Goal: Task Accomplishment & Management: Manage account settings

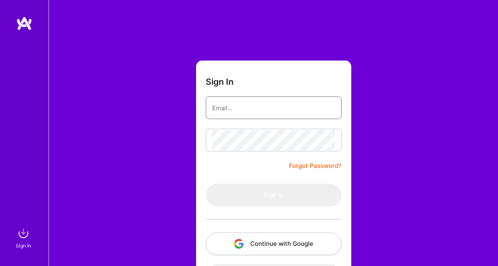
click at [259, 111] on input "email" at bounding box center [273, 108] width 123 height 21
type input "[PERSON_NAME][EMAIL_ADDRESS][DOMAIN_NAME]"
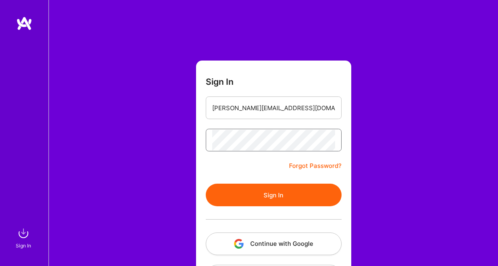
click at [206, 184] on button "Sign In" at bounding box center [274, 195] width 136 height 23
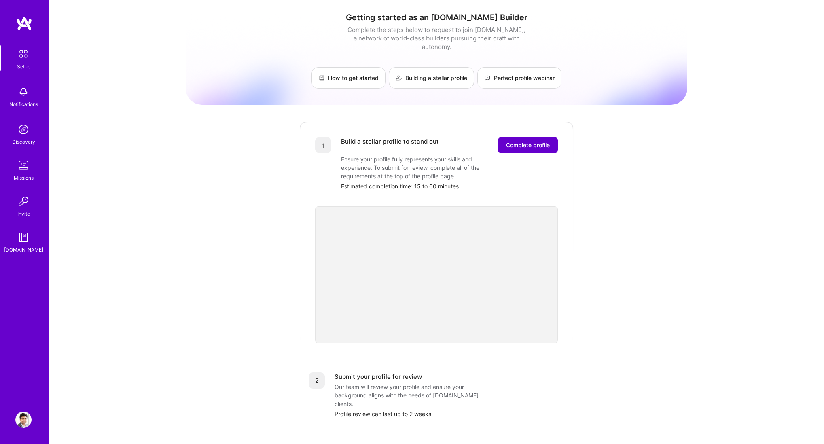
click at [498, 141] on span "Complete profile" at bounding box center [528, 145] width 44 height 8
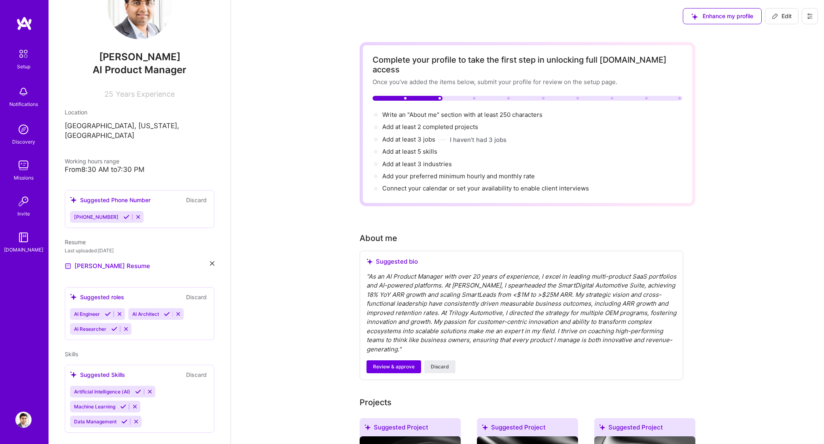
scroll to position [51, 0]
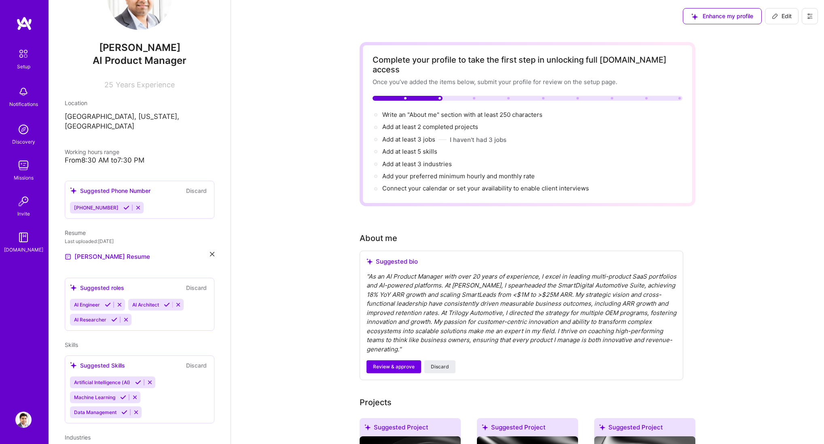
click at [121, 266] on icon at bounding box center [119, 305] width 6 height 6
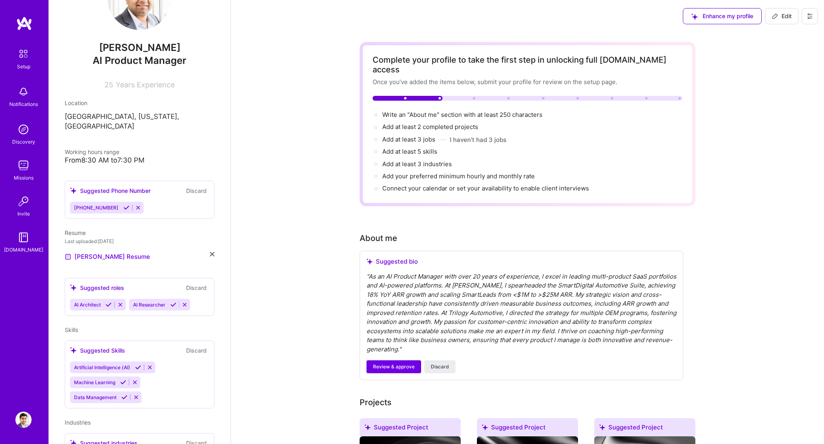
click at [122, 266] on icon at bounding box center [120, 305] width 6 height 6
click at [129, 266] on button at bounding box center [126, 304] width 11 height 7
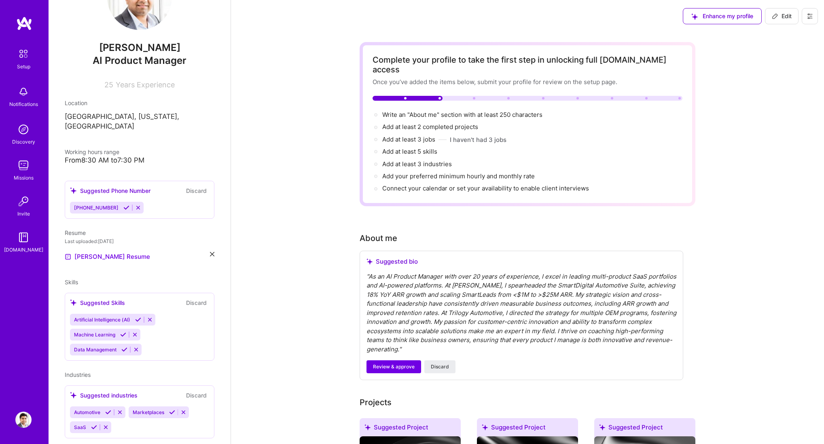
click at [127, 266] on div "Suggested Skills Discard" at bounding box center [139, 302] width 139 height 9
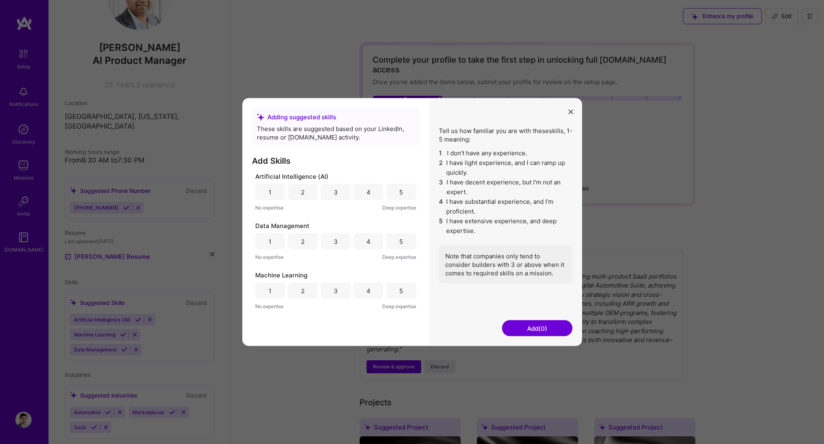
click at [367, 195] on div "4" at bounding box center [368, 192] width 4 height 8
click at [395, 245] on div "5" at bounding box center [401, 241] width 30 height 16
click at [370, 266] on div "4" at bounding box center [368, 290] width 4 height 8
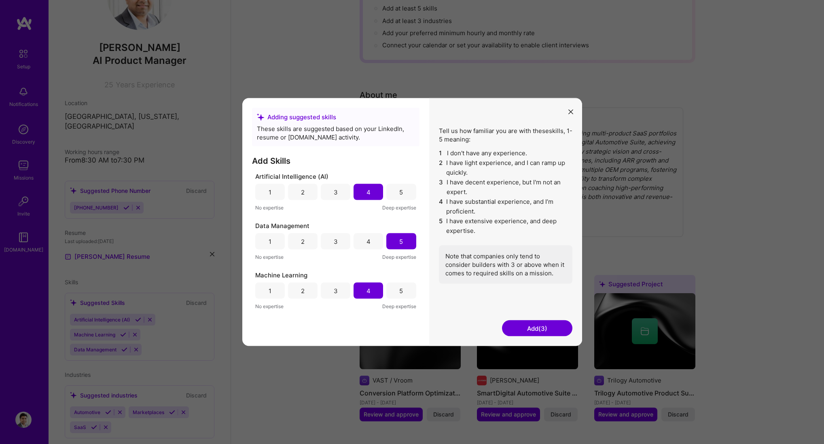
scroll to position [144, 0]
click at [498, 266] on button "Add (3)" at bounding box center [537, 328] width 70 height 16
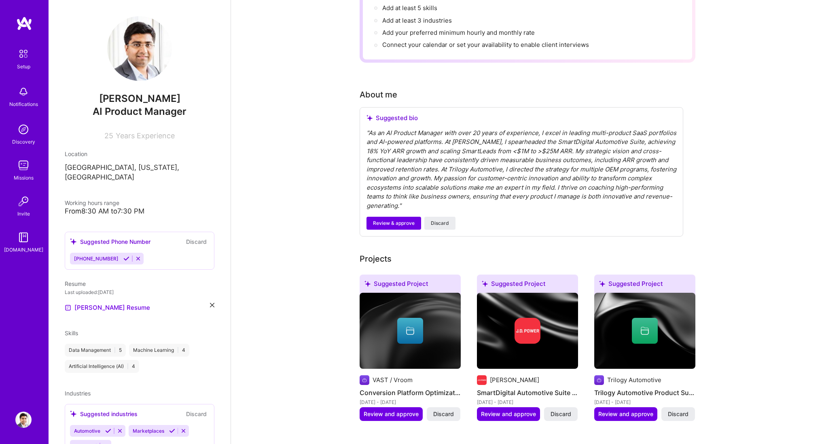
scroll to position [29, 0]
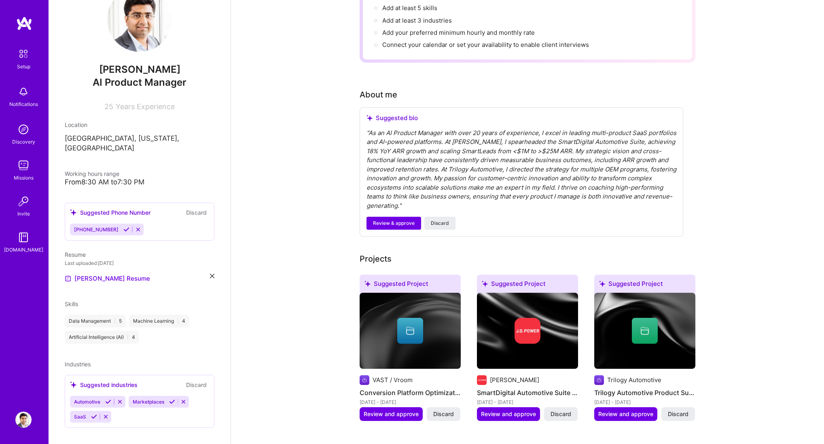
click at [157, 266] on div "Data Management | 5 Machine Learning | 4 Artificial Intelligence (AI) | 4" at bounding box center [140, 329] width 150 height 29
click at [66, 266] on span "Skills" at bounding box center [71, 303] width 13 height 7
click at [123, 226] on icon at bounding box center [126, 229] width 6 height 6
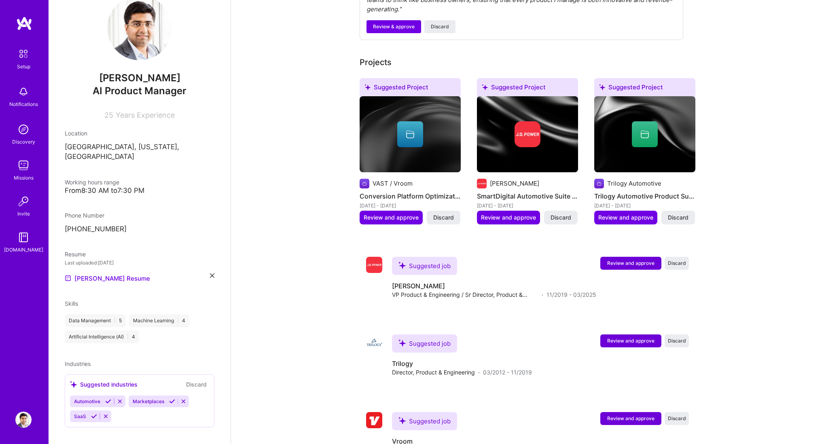
scroll to position [373, 0]
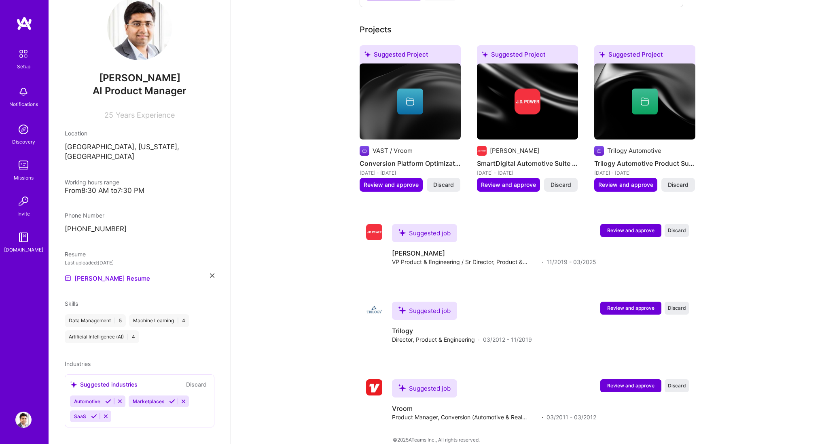
click at [108, 266] on icon at bounding box center [108, 401] width 6 height 6
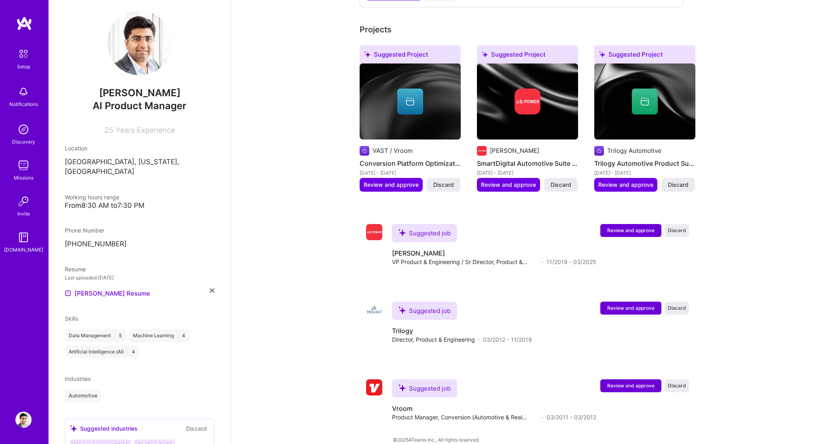
scroll to position [21, 0]
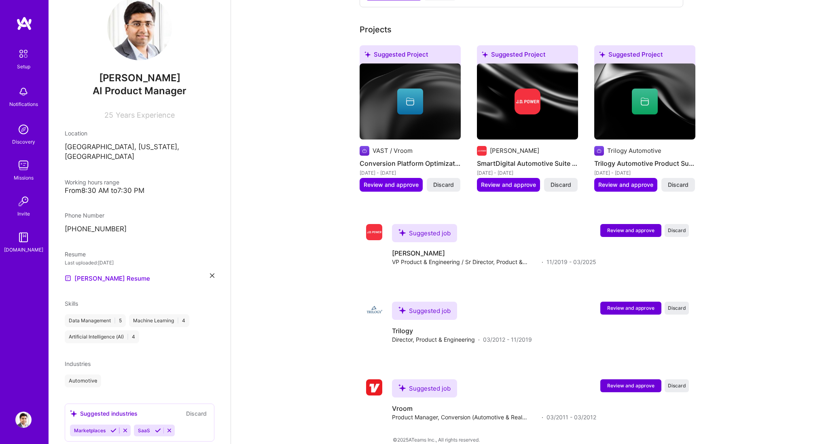
click at [113, 266] on icon at bounding box center [113, 430] width 6 height 6
click at [95, 266] on icon at bounding box center [94, 430] width 6 height 6
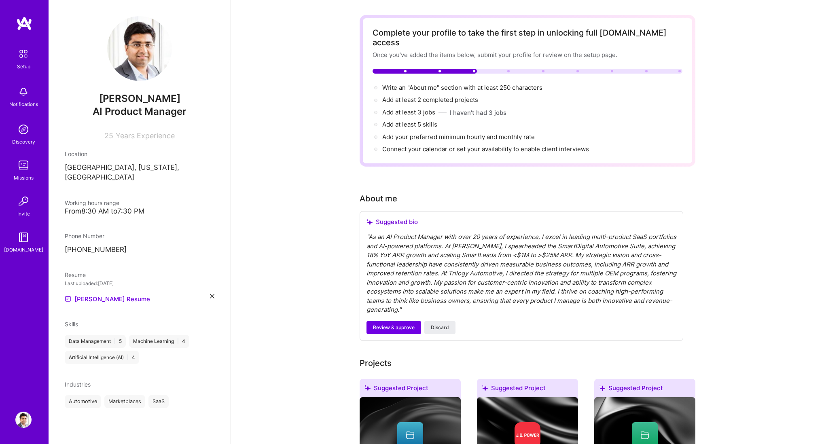
scroll to position [0, 0]
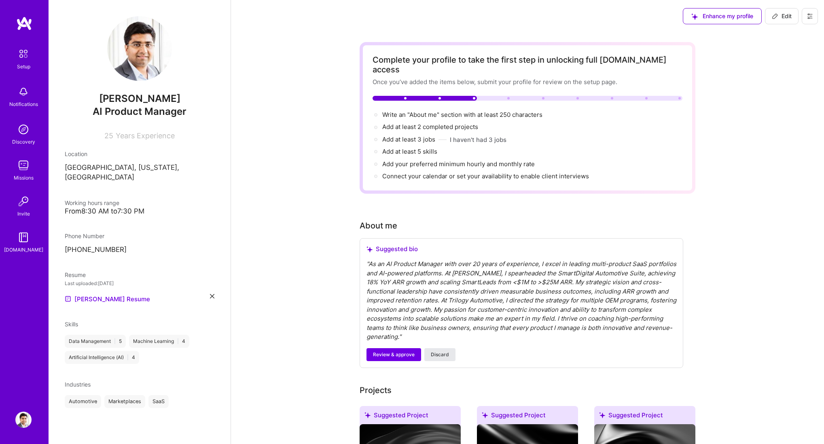
click at [444, 266] on span "Discard" at bounding box center [440, 354] width 18 height 7
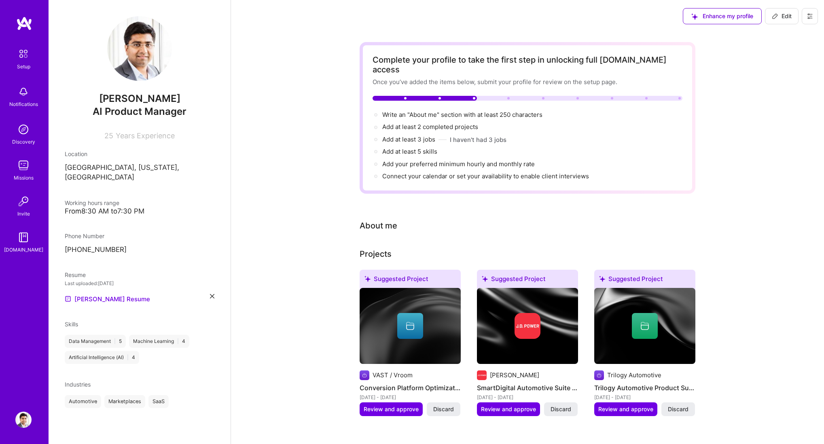
click at [395, 222] on div "Complete your profile to take the first step in unlocking full [DOMAIN_NAME] ac…" at bounding box center [527, 350] width 336 height 617
click at [498, 12] on div "Enhance my profile" at bounding box center [722, 16] width 79 height 16
click at [498, 16] on div "Enhance my profile" at bounding box center [722, 16] width 79 height 16
click at [419, 111] on span "Write an "About me" section with at least 250 characters →" at bounding box center [466, 115] width 169 height 8
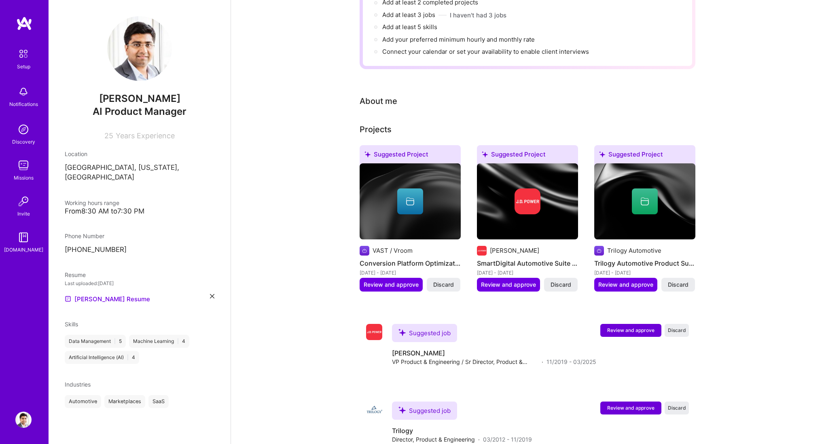
select select "US"
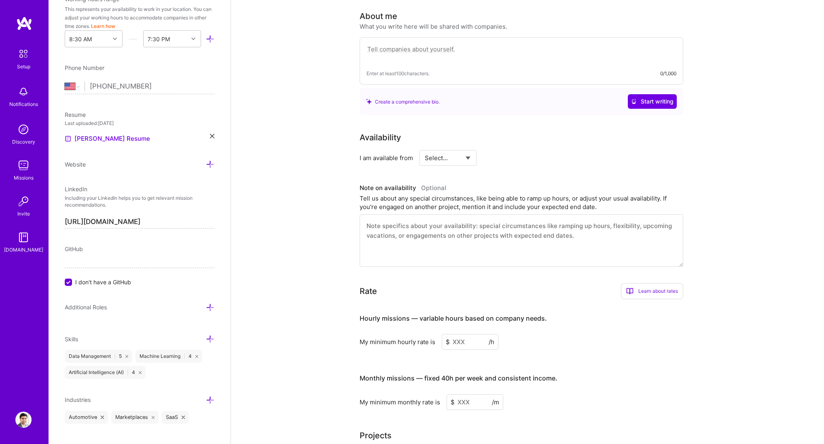
scroll to position [210, 0]
click at [401, 44] on textarea at bounding box center [521, 53] width 310 height 19
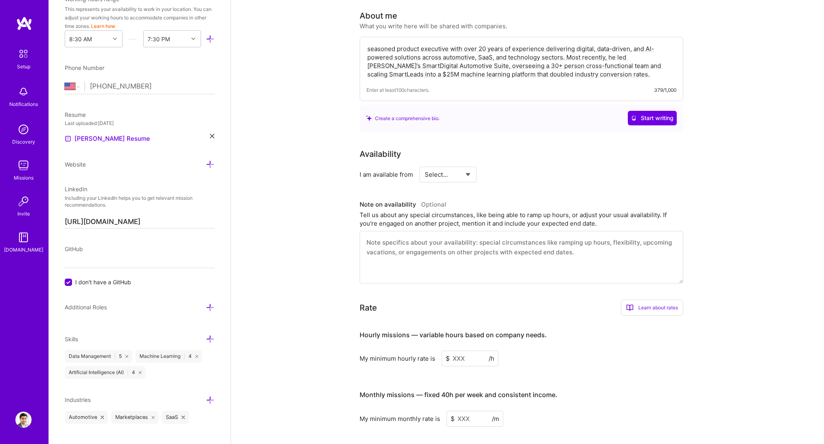
click at [369, 44] on textarea "seasoned product executive with over 20 years of experience delivering digital,…" at bounding box center [521, 62] width 310 height 36
drag, startPoint x: 597, startPoint y: 63, endPoint x: 309, endPoint y: 33, distance: 289.5
click at [309, 33] on div "Complete your profile to take the first step in unlocking full [DOMAIN_NAME] ac…" at bounding box center [527, 385] width 593 height 1127
paste textarea "[PERSON_NAME] is a product executive and technologist with 20+ years of experie…"
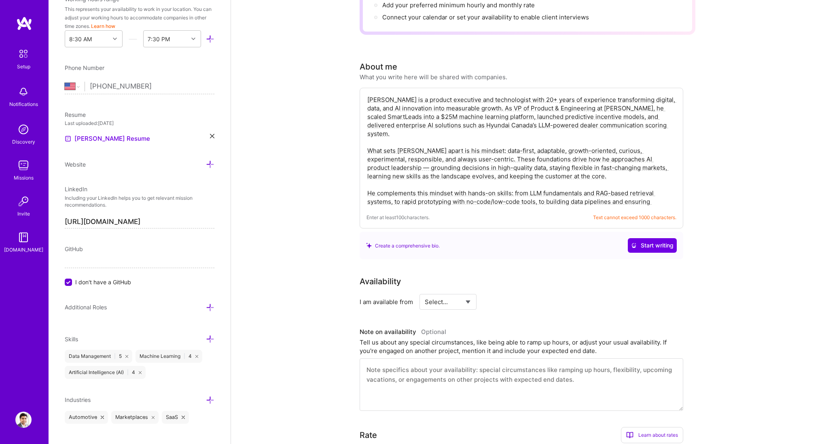
scroll to position [151, 0]
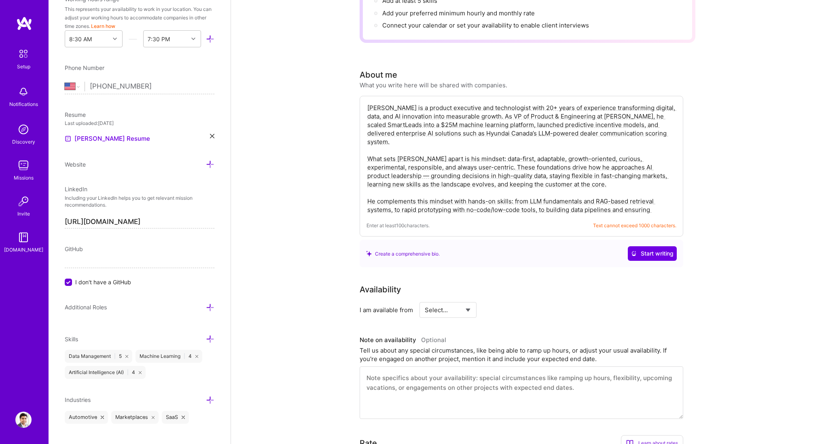
drag, startPoint x: 367, startPoint y: 96, endPoint x: 410, endPoint y: 95, distance: 42.9
click at [410, 103] on textarea "[PERSON_NAME] is a product executive and technologist with 20+ years of experie…" at bounding box center [521, 159] width 310 height 112
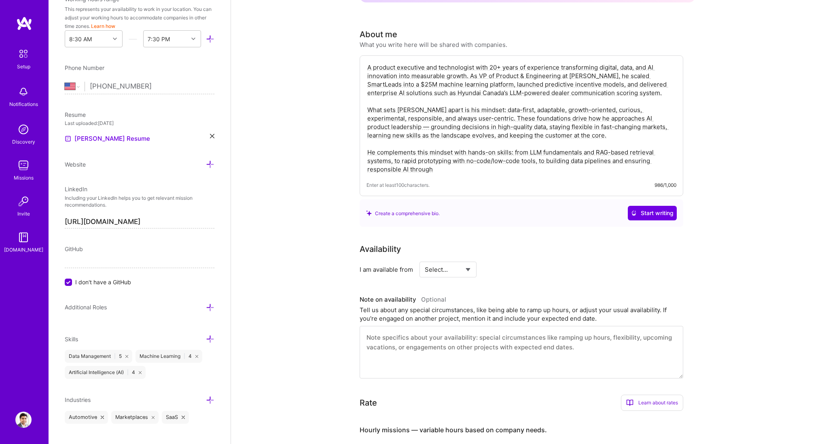
scroll to position [255, 0]
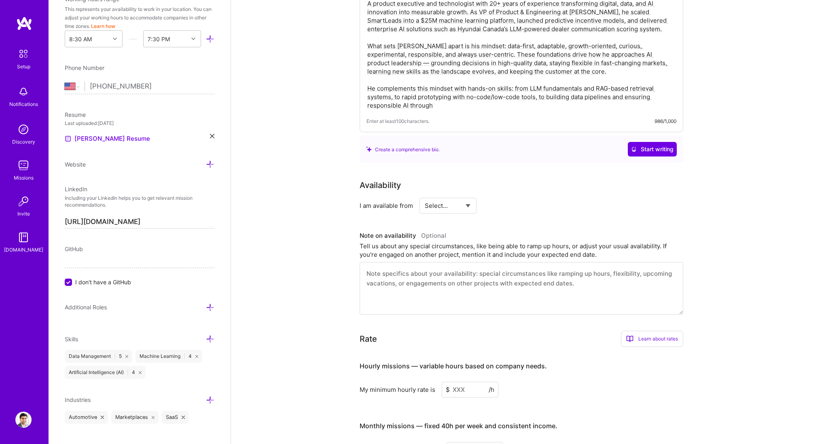
type textarea "A product executive and technologist with 20+ years of experience transforming …"
click at [445, 197] on select "Select... Right Now Future Date Not Available" at bounding box center [448, 205] width 47 height 21
select select "Right Now"
click at [425, 195] on select "Select... Right Now Future Date Not Available" at bounding box center [448, 205] width 47 height 21
click at [498, 198] on input at bounding box center [521, 206] width 49 height 16
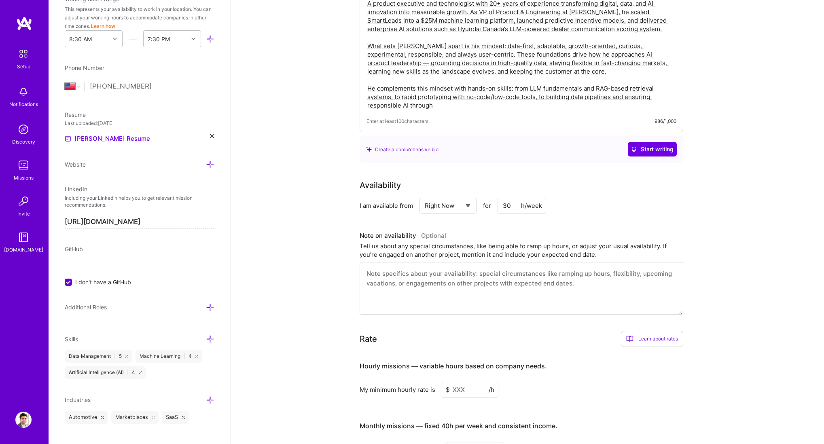
type input "30"
click at [495, 266] on textarea at bounding box center [521, 288] width 324 height 53
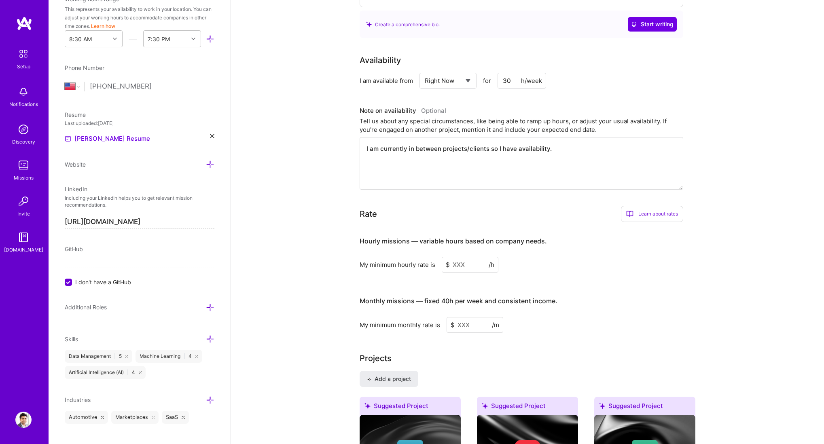
scroll to position [384, 0]
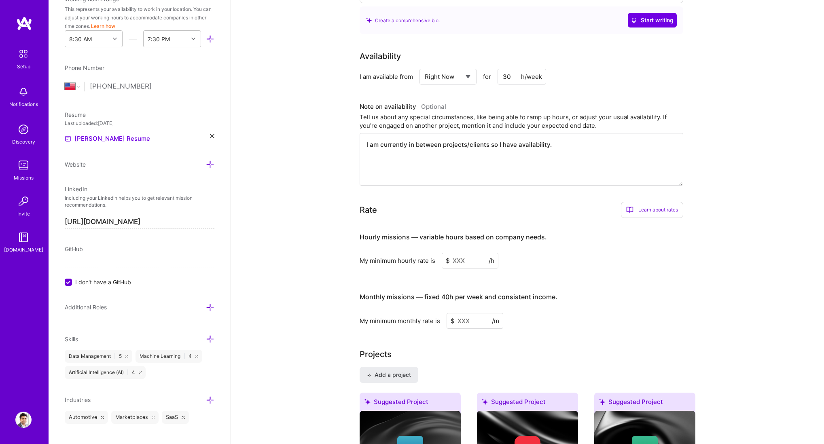
type textarea "I am currently in between projects/clients so I have availability."
click at [498, 206] on div "Learn about rates" at bounding box center [652, 210] width 62 height 16
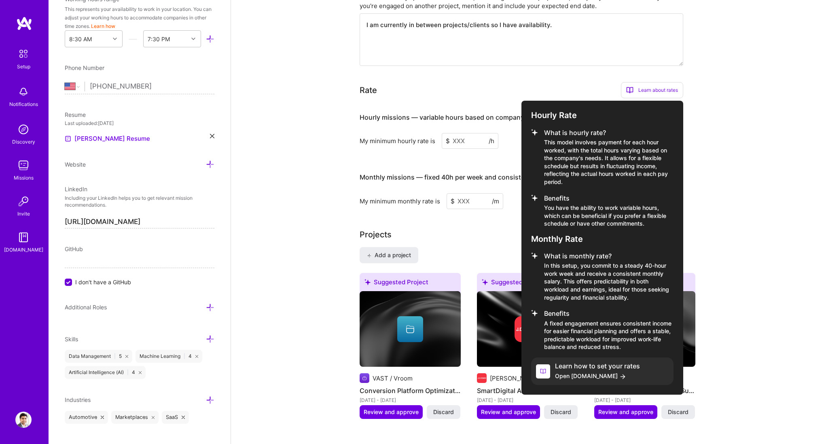
scroll to position [506, 0]
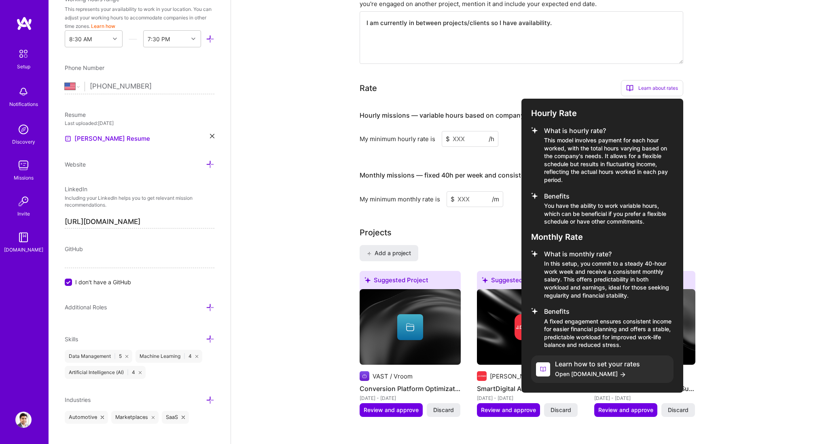
click at [397, 145] on div at bounding box center [412, 222] width 824 height 444
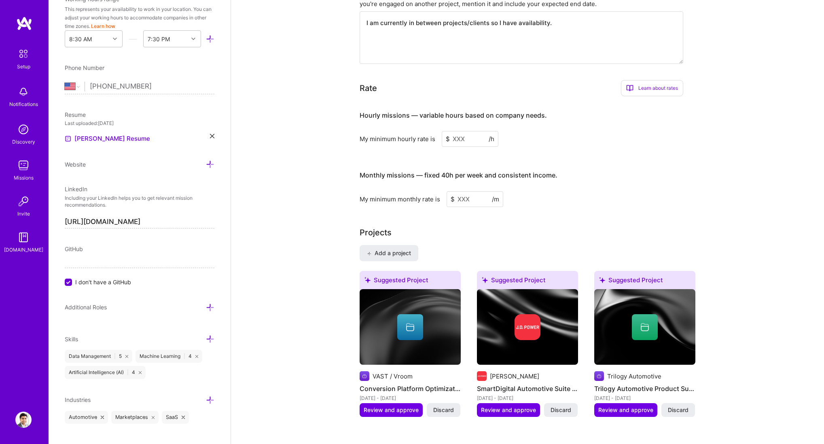
click at [463, 131] on input at bounding box center [470, 139] width 57 height 16
click at [453, 131] on input at bounding box center [470, 139] width 57 height 16
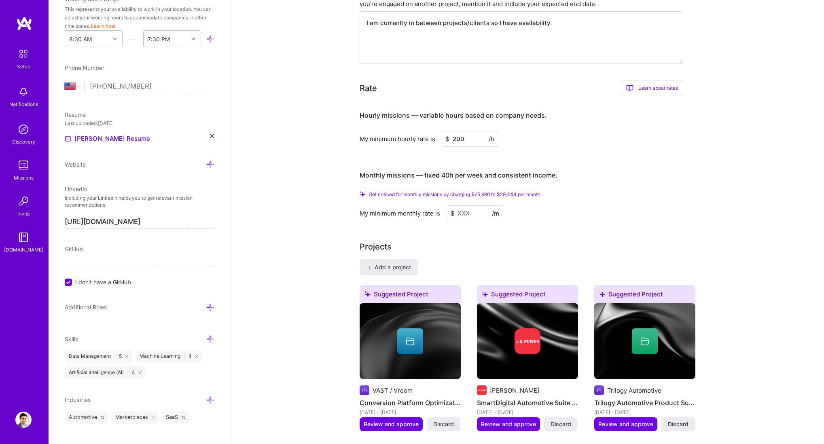
type input "200"
click at [474, 205] on input at bounding box center [474, 213] width 57 height 16
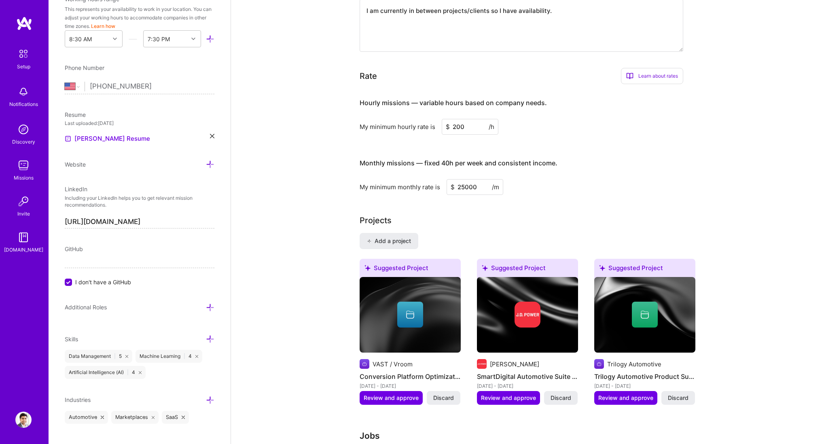
click at [464, 179] on input "25000" at bounding box center [474, 187] width 57 height 16
type input "28000"
click at [498, 179] on div "My minimum monthly rate is $ 28000 /m" at bounding box center [521, 187] width 324 height 16
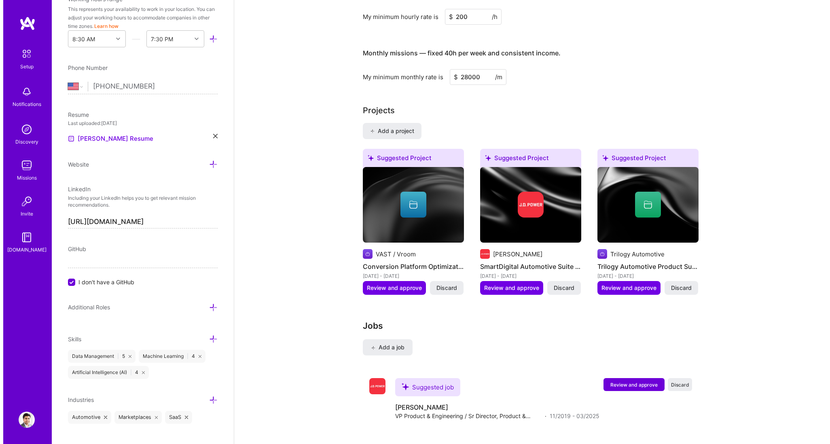
scroll to position [643, 0]
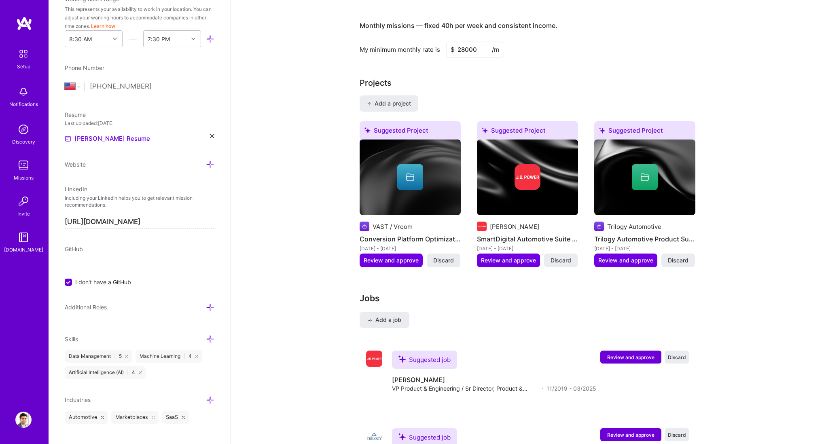
click at [488, 121] on div "Suggested Project" at bounding box center [527, 131] width 101 height 21
click at [498, 256] on span "Review and approve" at bounding box center [508, 260] width 55 height 8
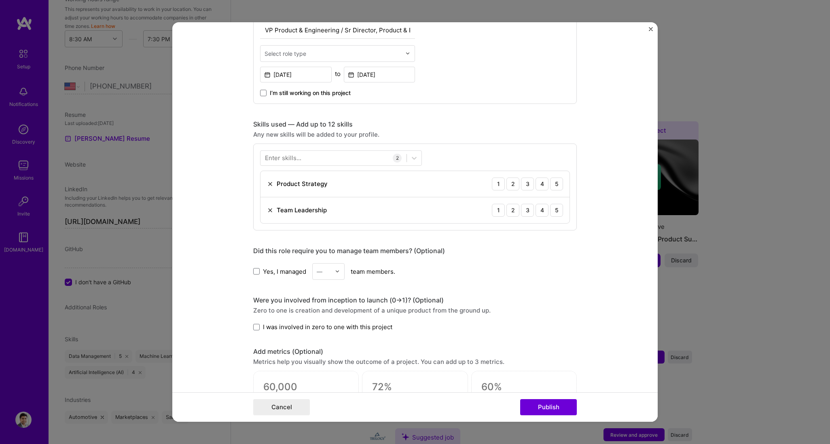
scroll to position [355, 0]
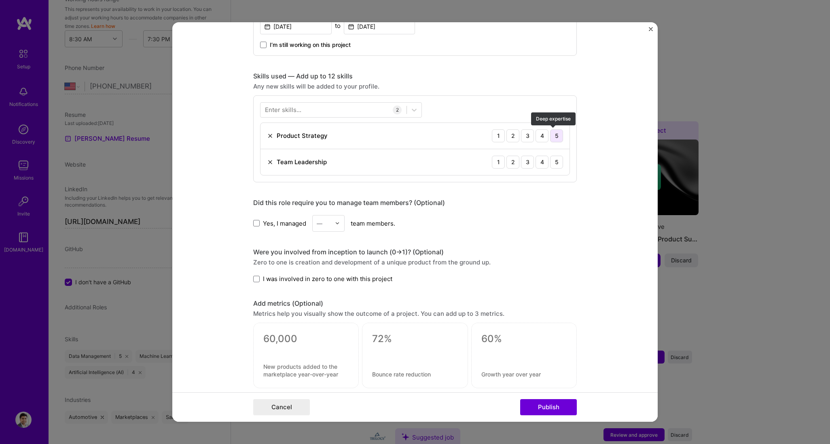
click at [498, 133] on div "5" at bounding box center [556, 135] width 13 height 13
click at [498, 161] on div "5" at bounding box center [556, 162] width 13 height 13
click at [254, 223] on span at bounding box center [256, 223] width 6 height 6
click at [0, 0] on input "Yes, I managed" at bounding box center [0, 0] width 0 height 0
click at [330, 222] on div "—" at bounding box center [324, 224] width 22 height 16
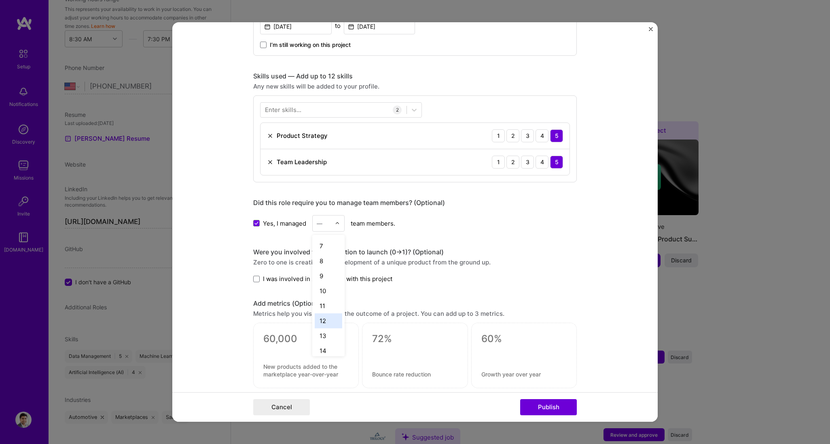
scroll to position [87, 0]
click at [325, 266] on div "11" at bounding box center [328, 307] width 27 height 15
click at [253, 266] on span at bounding box center [256, 279] width 6 height 6
click at [0, 0] on input "I was involved in zero to one with this project" at bounding box center [0, 0] width 0 height 0
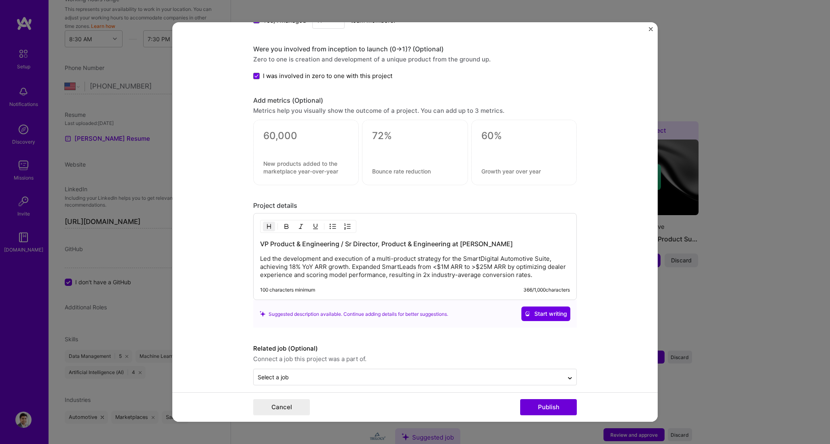
scroll to position [566, 0]
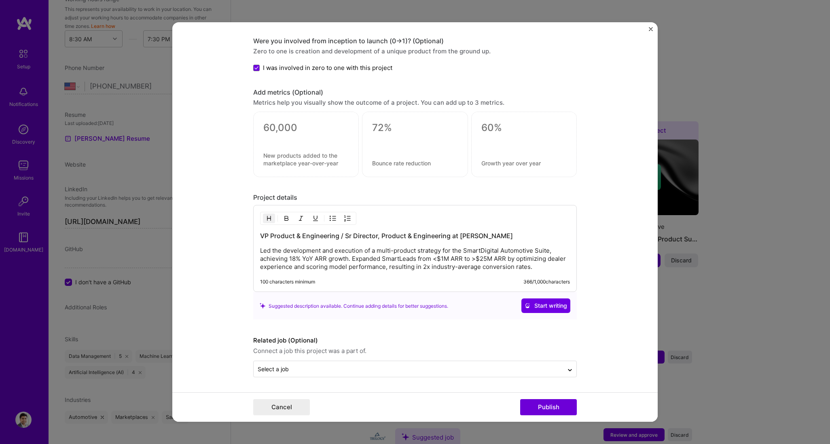
click at [360, 240] on div "VP Product & Engineering / Sr Director, Product & Engineering at [PERSON_NAME] …" at bounding box center [415, 251] width 310 height 40
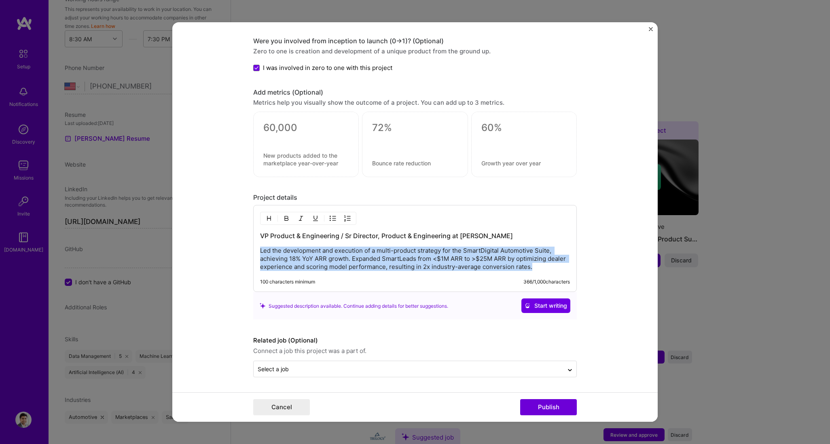
drag, startPoint x: 257, startPoint y: 249, endPoint x: 554, endPoint y: 274, distance: 298.2
click at [498, 266] on div "VP Product & Engineering / Sr Director, Product & Engineering at [PERSON_NAME] …" at bounding box center [415, 248] width 324 height 87
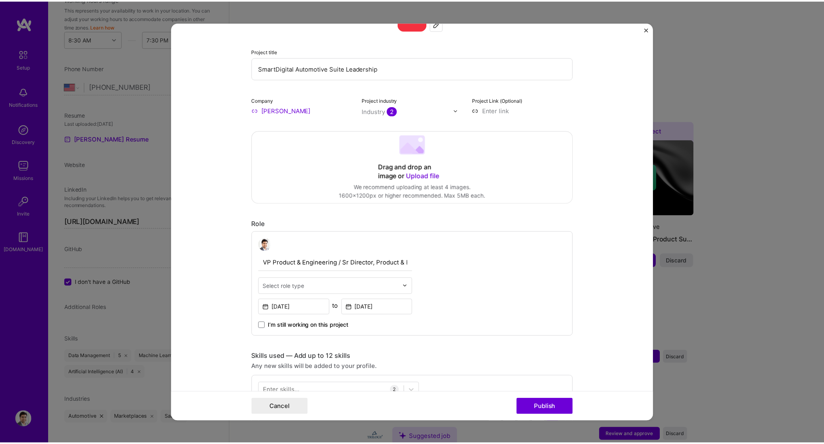
scroll to position [59, 0]
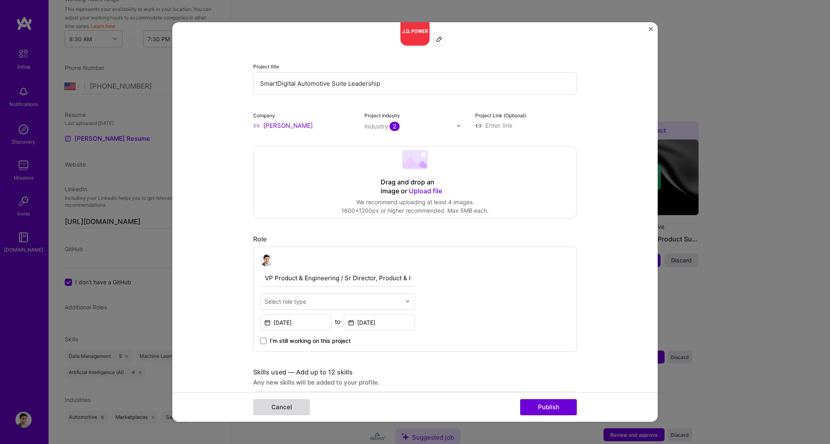
click at [287, 266] on button "Cancel" at bounding box center [281, 407] width 57 height 16
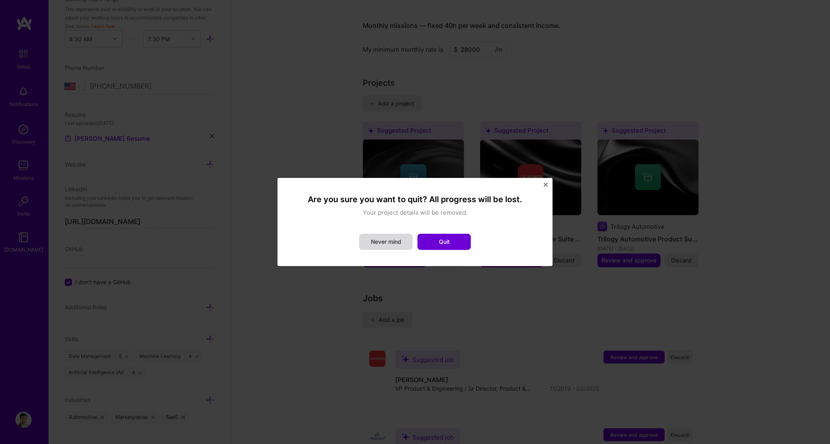
click at [395, 243] on button "Never mind" at bounding box center [385, 242] width 53 height 16
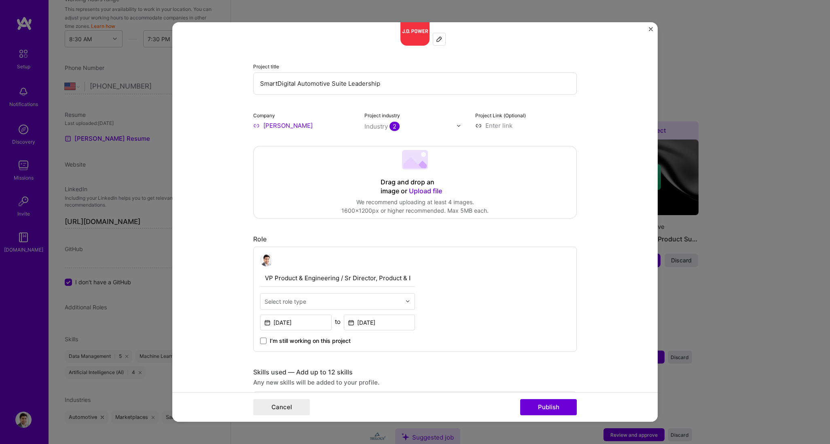
click at [498, 28] on img "Close" at bounding box center [651, 29] width 4 height 4
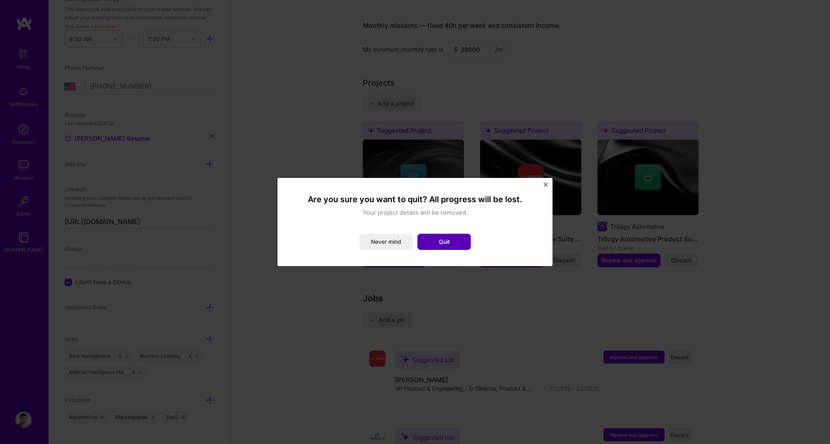
click at [464, 238] on button "Quit" at bounding box center [443, 242] width 53 height 16
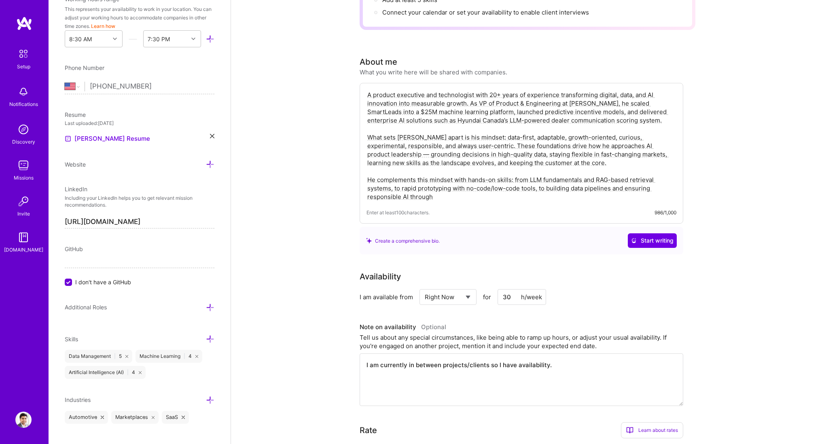
scroll to position [0, 0]
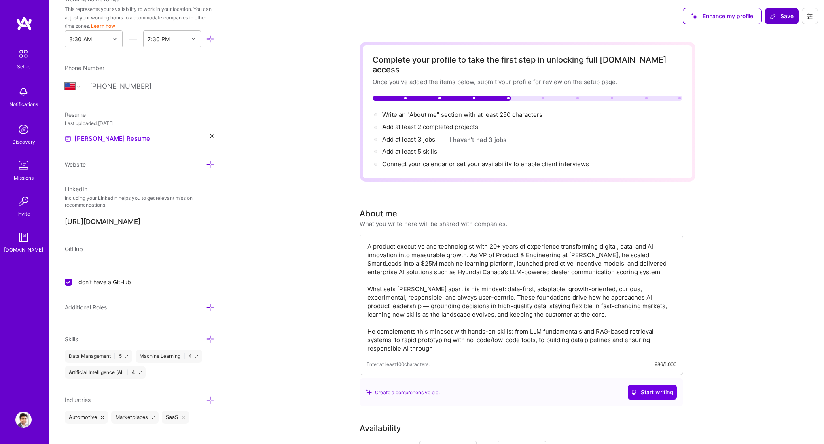
click at [498, 14] on icon at bounding box center [773, 16] width 6 height 6
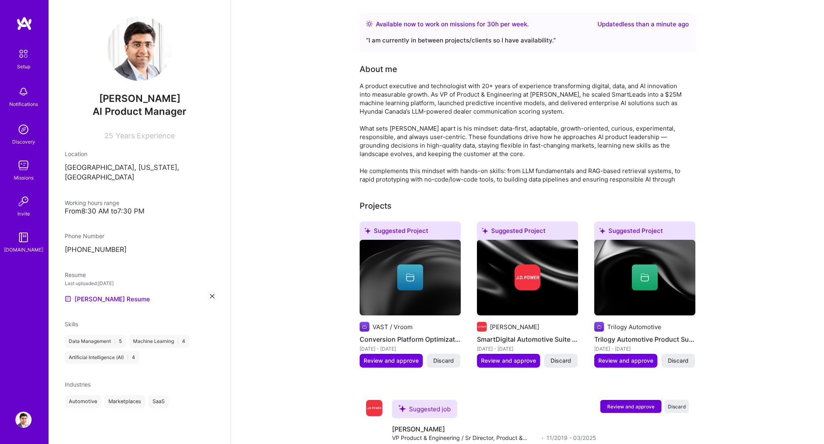
scroll to position [139, 0]
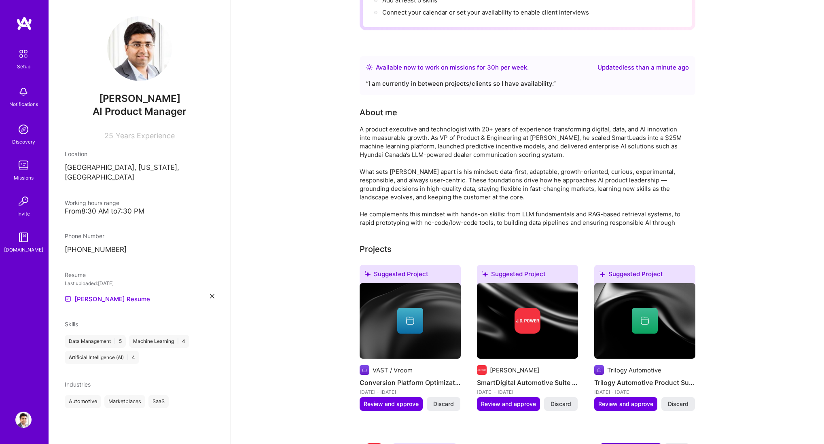
click at [444, 146] on div "A product executive and technologist with 20+ years of experience transforming …" at bounding box center [521, 176] width 324 height 102
click at [398, 181] on div "A product executive and technologist with 20+ years of experience transforming …" at bounding box center [521, 176] width 324 height 102
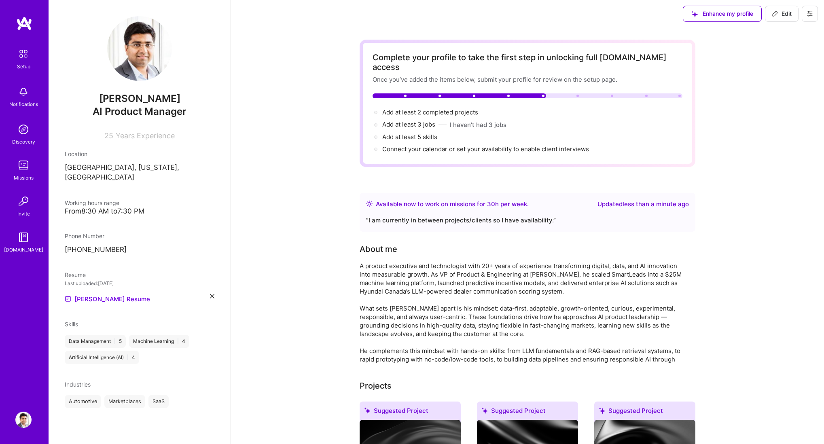
click at [498, 20] on div "Enhance my profile" at bounding box center [722, 14] width 79 height 16
click at [498, 15] on div "Enhance my profile" at bounding box center [722, 14] width 79 height 16
click at [498, 10] on span "Edit" at bounding box center [782, 14] width 20 height 8
select select "Right Now"
select select "US"
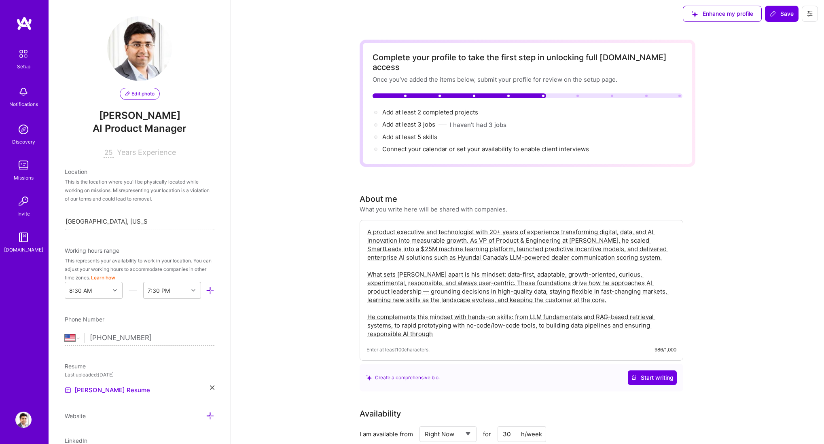
scroll to position [252, 0]
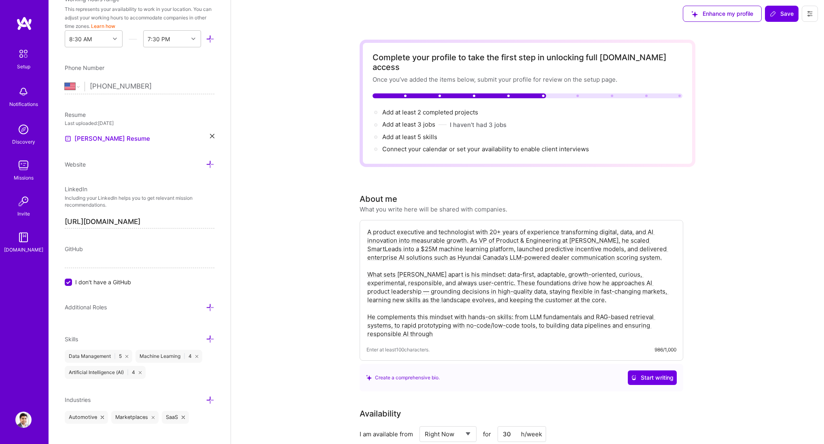
click at [440, 266] on textarea "A product executive and technologist with 20+ years of experience transforming …" at bounding box center [521, 283] width 310 height 112
drag, startPoint x: 441, startPoint y: 323, endPoint x: 355, endPoint y: 265, distance: 103.2
click at [481, 266] on textarea "A product executive and technologist with 20+ years of experience transforming …" at bounding box center [521, 283] width 310 height 112
click at [484, 266] on div "Enter at least 100 characters. 986/1,000" at bounding box center [521, 349] width 310 height 8
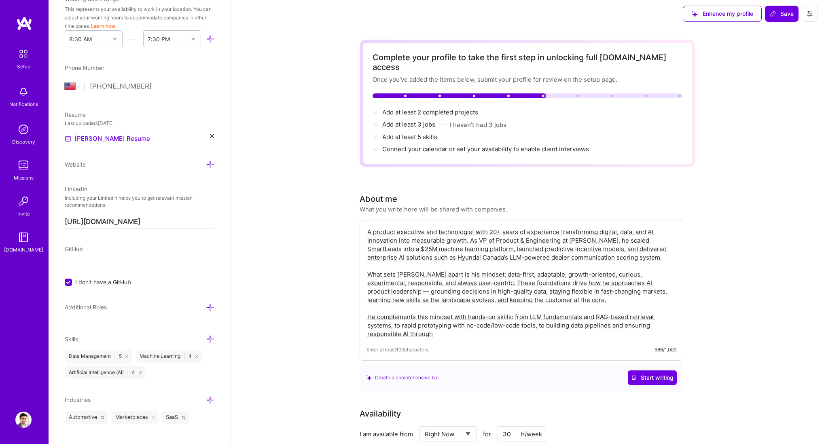
click at [450, 266] on textarea "A product executive and technologist with 20+ years of experience transforming …" at bounding box center [521, 283] width 310 height 112
click at [498, 266] on textarea "A product executive and technologist with 20+ years of experience transforming …" at bounding box center [521, 283] width 310 height 112
click at [454, 266] on textarea "A product executive and technologist with 20+ years of experience transforming …" at bounding box center [521, 283] width 310 height 112
drag, startPoint x: 395, startPoint y: 250, endPoint x: 623, endPoint y: 250, distance: 228.5
click at [498, 250] on textarea "A product executive and technologist with 20+ years of experience transforming …" at bounding box center [521, 283] width 310 height 112
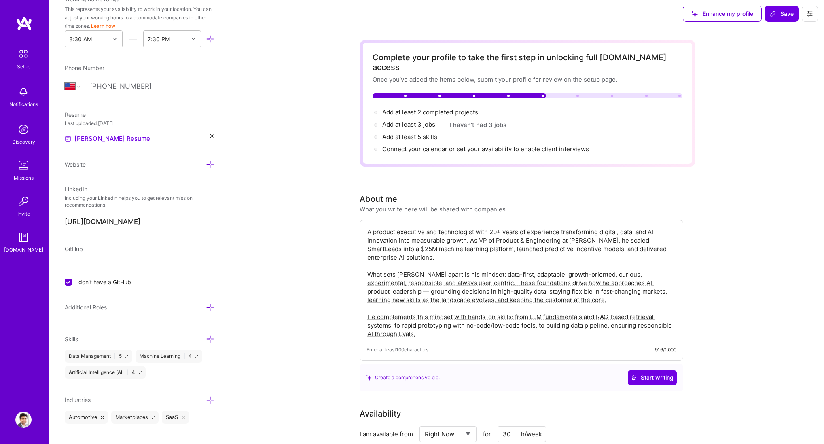
click at [435, 266] on textarea "A product executive and technologist with 20+ years of experience transforming …" at bounding box center [521, 283] width 310 height 112
paste textarea "His recent projects — including building a RAG-powered career chatbot and launc…"
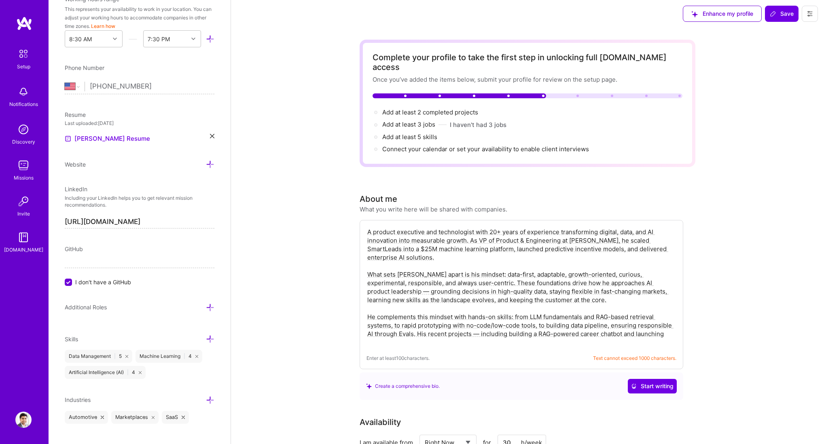
click at [418, 266] on textarea "A product executive and technologist with 20+ years of experience transforming …" at bounding box center [521, 287] width 310 height 121
click at [480, 266] on textarea "A product executive and technologist with 20+ years of experience transforming …" at bounding box center [521, 287] width 310 height 121
click at [498, 266] on textarea "A product executive and technologist with 20+ years of experience transforming …" at bounding box center [521, 287] width 310 height 121
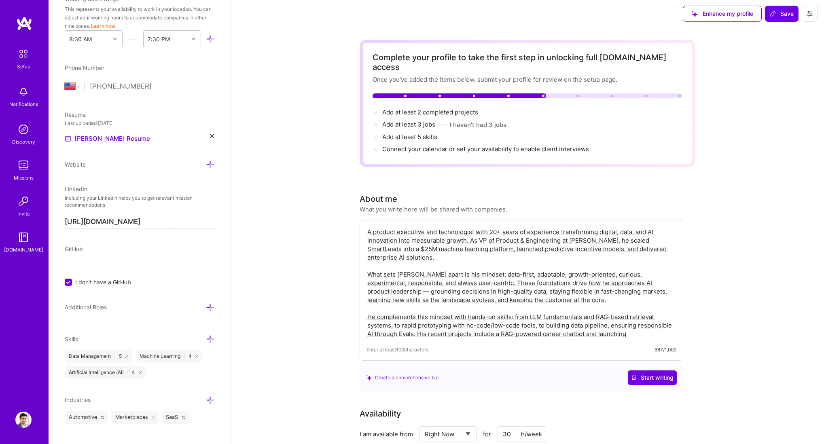
click at [498, 266] on textarea "A product executive and technologist with 20+ years of experience transforming …" at bounding box center [521, 283] width 310 height 112
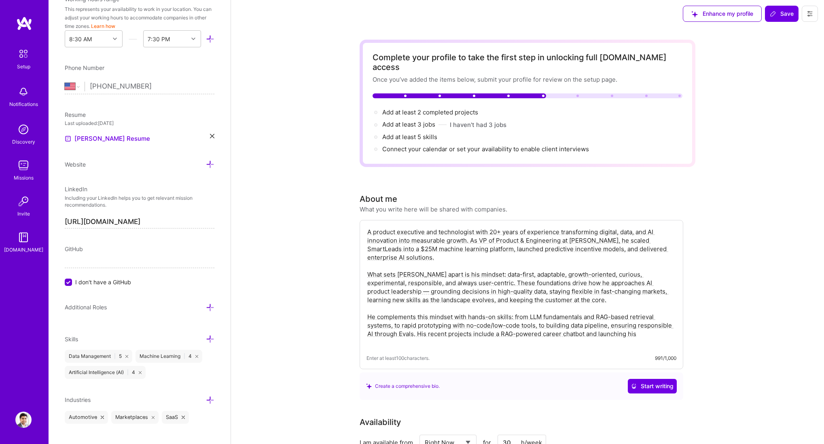
click at [498, 266] on textarea "A product executive and technologist with 20+ years of experience transforming …" at bounding box center [521, 287] width 310 height 121
paste textarea "GoFractionalP"
drag, startPoint x: 417, startPoint y: 324, endPoint x: 676, endPoint y: 324, distance: 258.8
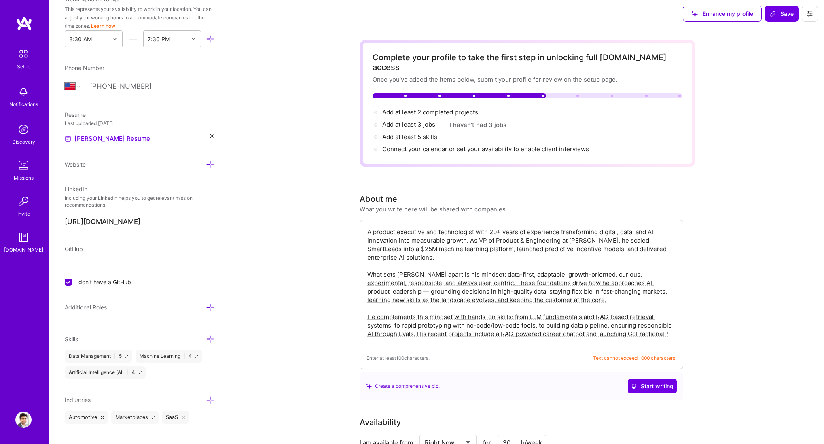
click at [498, 266] on div "A product executive and technologist with 20+ years of experience transforming …" at bounding box center [521, 294] width 324 height 149
paste textarea "Recent projects include building a RAG-powered career chatbot and launching GoF…"
click at [498, 266] on textarea "A product executive and technologist with 20+ years of experience transforming …" at bounding box center [521, 287] width 310 height 121
drag, startPoint x: 531, startPoint y: 282, endPoint x: 601, endPoint y: 282, distance: 70.0
click at [498, 266] on textarea "A product executive and technologist with 20+ years of experience transforming …" at bounding box center [521, 287] width 310 height 121
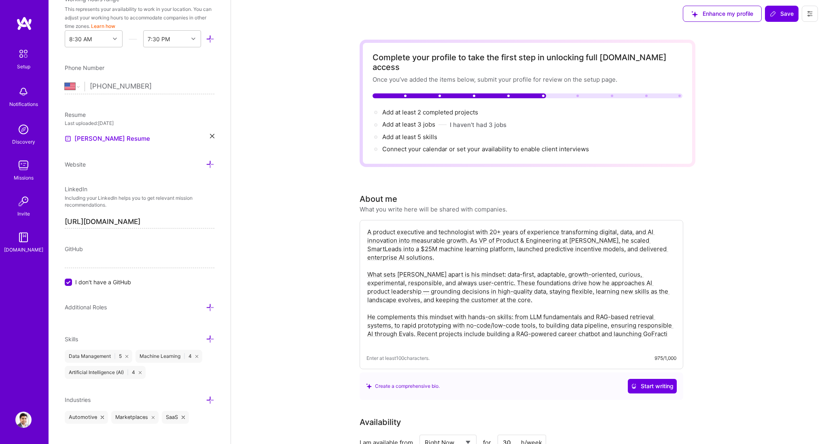
click at [498, 266] on textarea "A product executive and technologist with 20+ years of experience transforming …" at bounding box center [521, 287] width 310 height 121
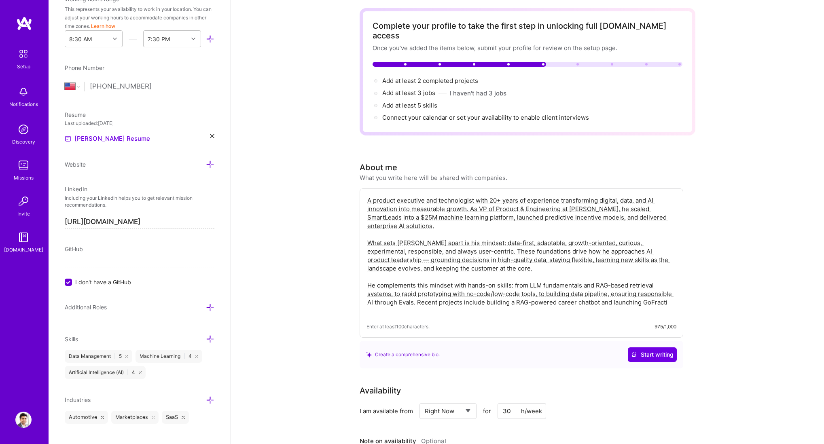
scroll to position [71, 0]
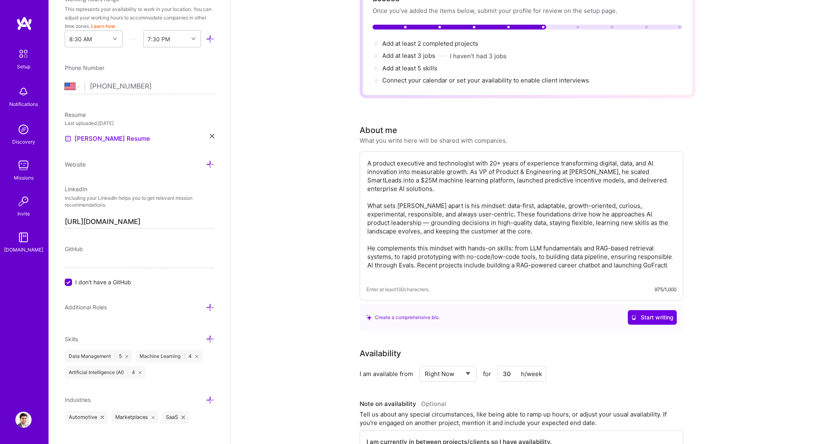
drag, startPoint x: 644, startPoint y: 256, endPoint x: 672, endPoint y: 254, distance: 28.4
click at [498, 254] on textarea "A product executive and technologist with 20+ years of experience transforming …" at bounding box center [521, 218] width 310 height 121
paste textarea "[DOMAIN_NAME] in just three"
click at [448, 264] on textarea "A product executive and technologist with 20+ years of experience transforming …" at bounding box center [521, 218] width 310 height 121
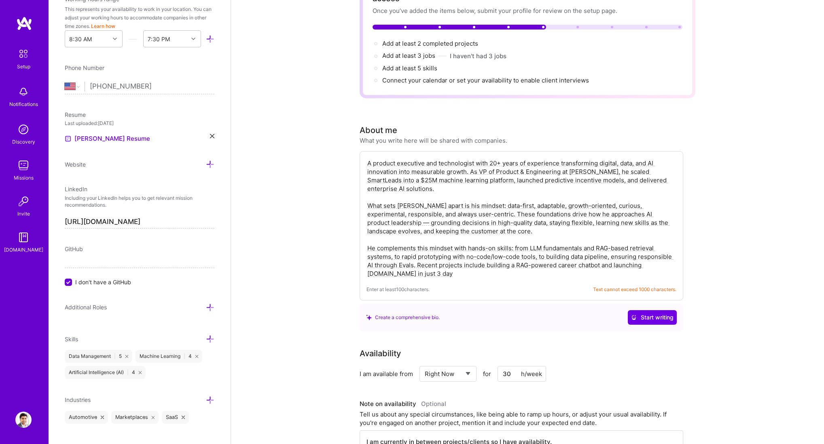
click at [443, 266] on textarea "A product executive and technologist with 20+ years of experience transforming …" at bounding box center [521, 218] width 310 height 121
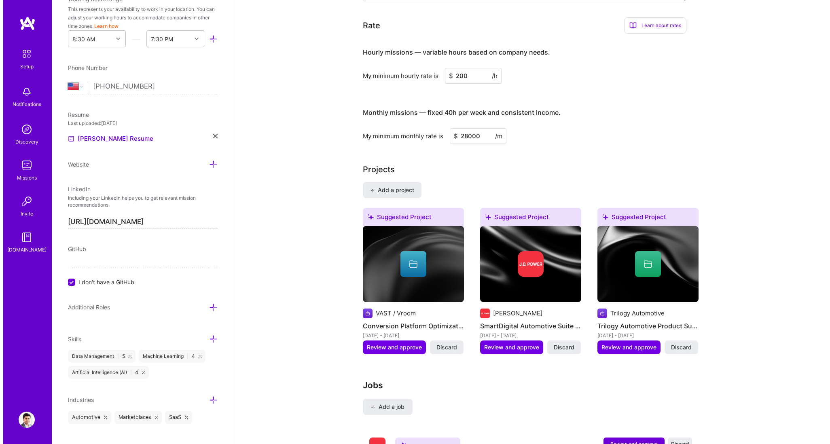
scroll to position [648, 0]
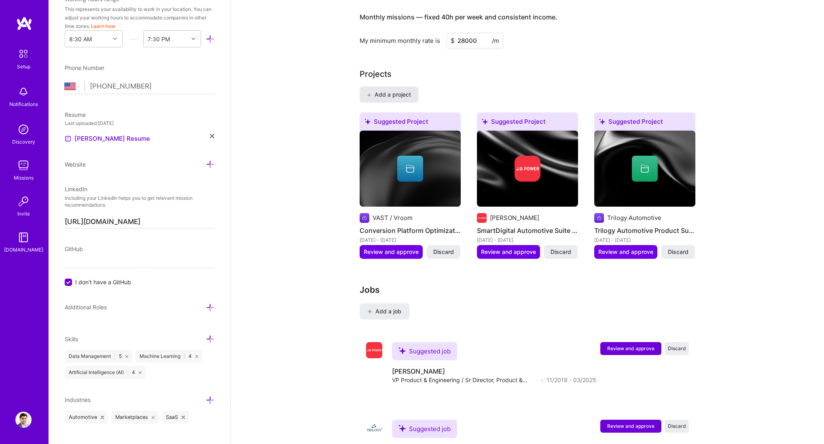
type textarea "A product executive and technologist with 20+ years of experience transforming …"
click at [406, 91] on span "Add a project" at bounding box center [389, 95] width 44 height 8
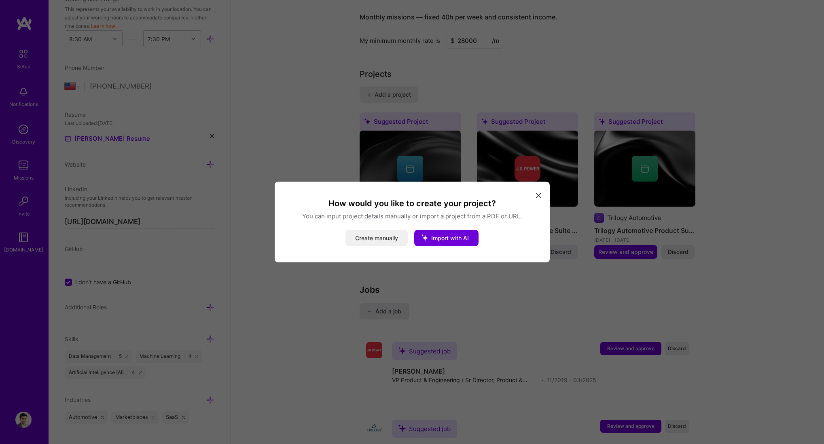
click at [384, 236] on button "Create manually" at bounding box center [376, 238] width 62 height 16
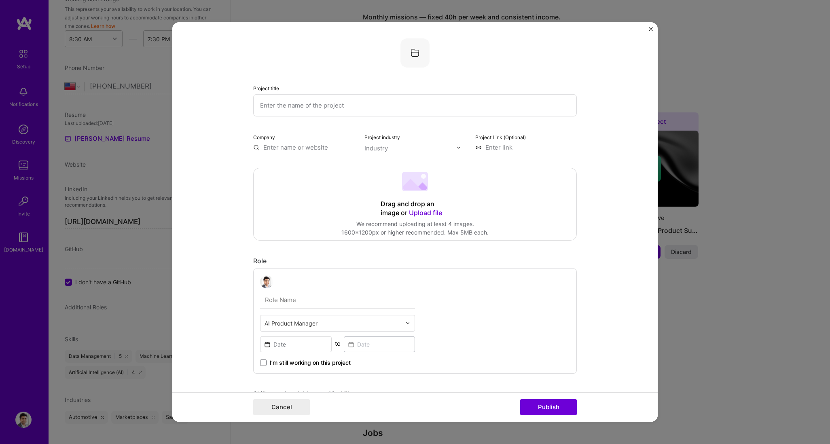
click at [268, 106] on input "text" at bounding box center [415, 105] width 324 height 22
type input "Work Experience Chat"
click at [272, 146] on input "text" at bounding box center [303, 147] width 101 height 8
type input "GoFractionalPM"
click at [312, 165] on div "GoFractionalPM" at bounding box center [325, 166] width 54 height 14
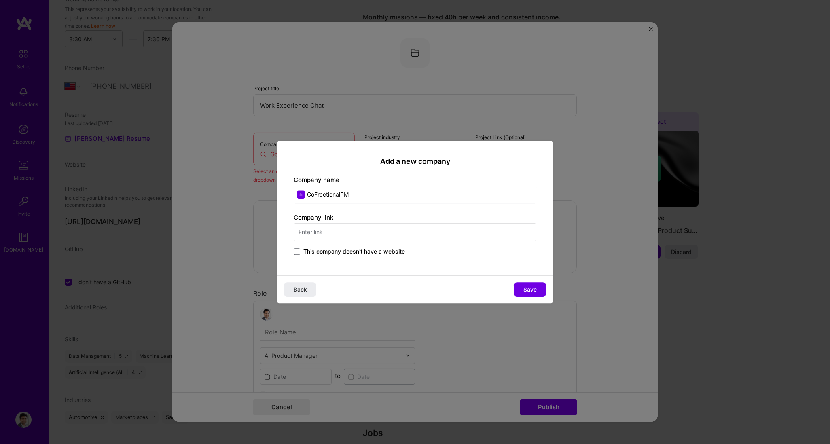
click at [376, 235] on input "text" at bounding box center [415, 232] width 243 height 18
type input "[DOMAIN_NAME]"
click at [498, 266] on span "Save" at bounding box center [529, 289] width 13 height 8
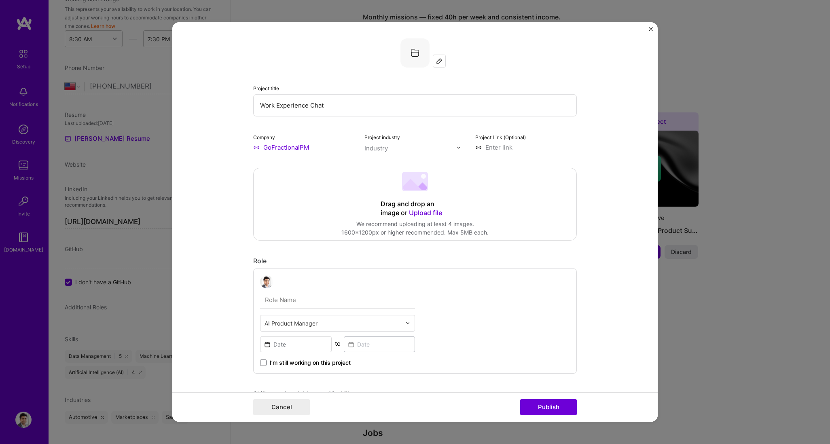
click at [379, 146] on div "Industry" at bounding box center [375, 148] width 23 height 8
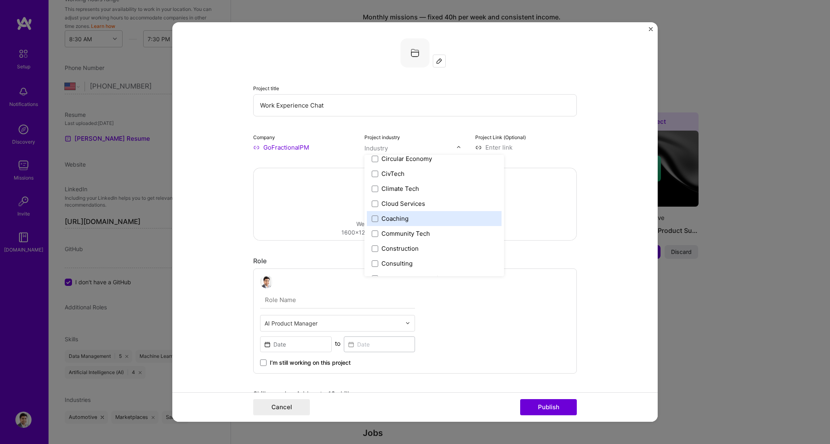
scroll to position [446, 0]
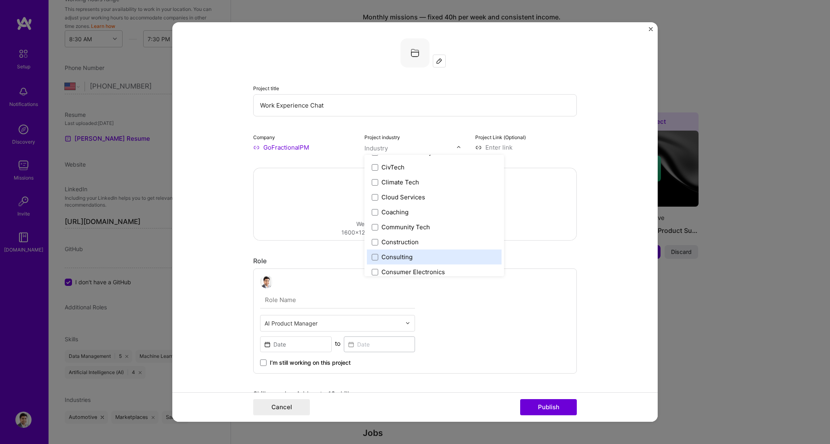
click at [404, 253] on div "Consulting" at bounding box center [396, 257] width 31 height 8
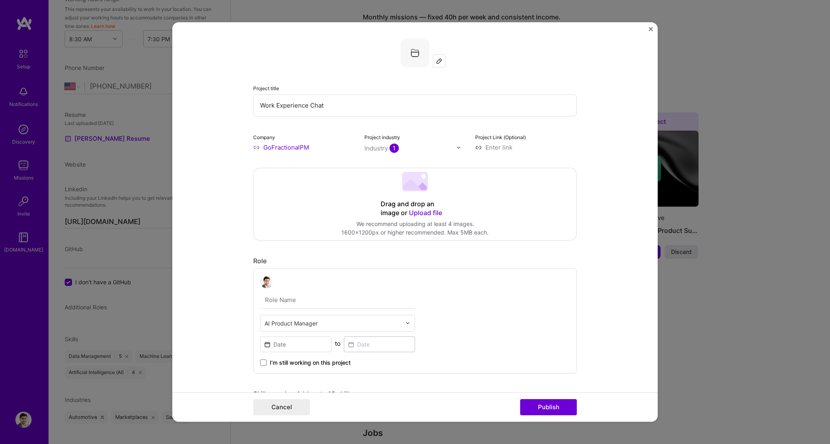
click at [498, 141] on form "Project title Work Experience Chat Company GoFractionalPM Project industry Indu…" at bounding box center [414, 222] width 485 height 400
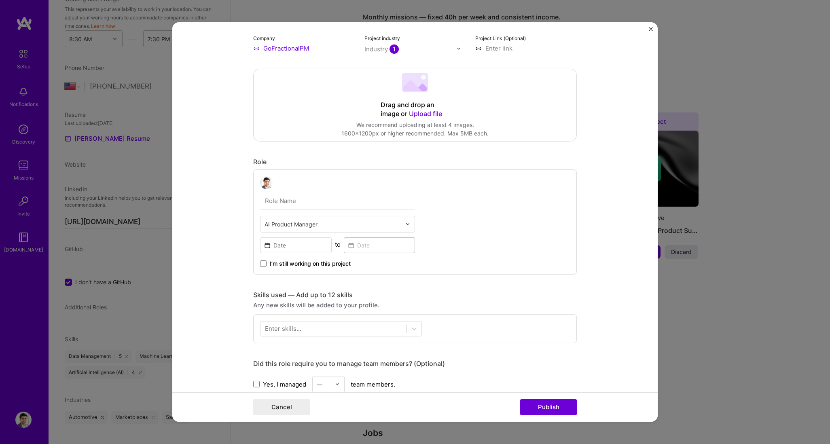
scroll to position [112, 0]
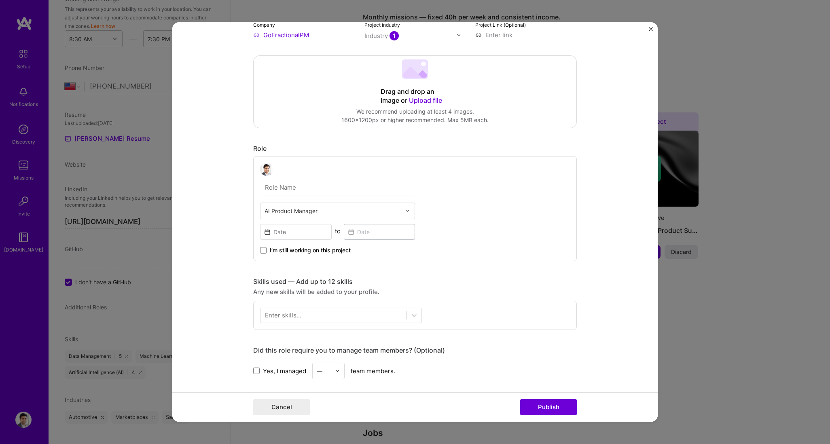
click at [421, 101] on span "Upload file" at bounding box center [425, 100] width 33 height 8
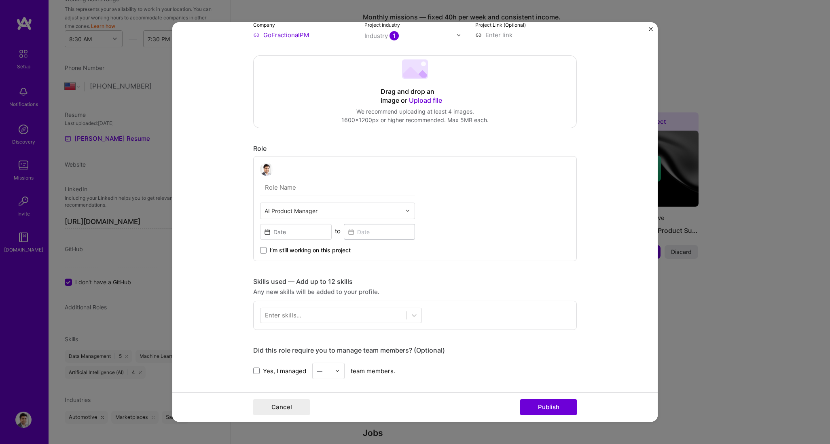
click at [420, 108] on div "We recommend uploading at least 4 images." at bounding box center [414, 111] width 147 height 8
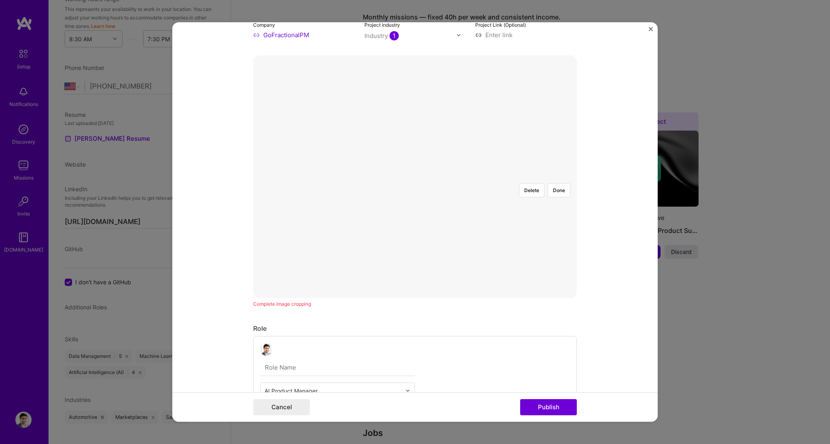
click at [467, 177] on div "Delete Done" at bounding box center [415, 177] width 324 height 0
click at [434, 255] on div at bounding box center [457, 287] width 85 height 64
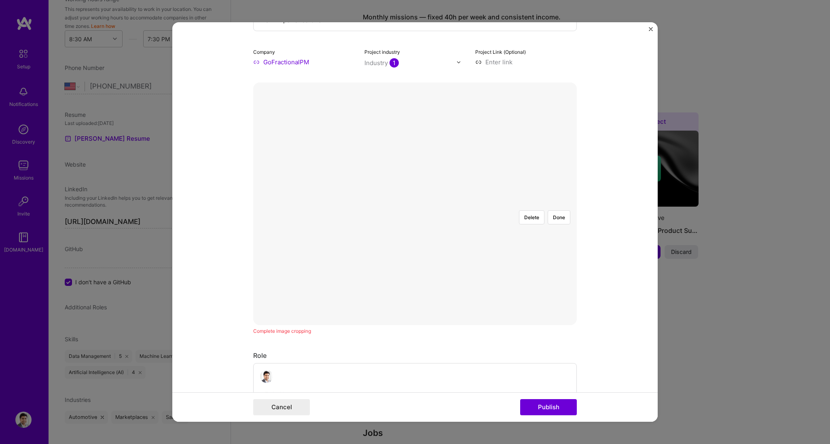
scroll to position [0, 0]
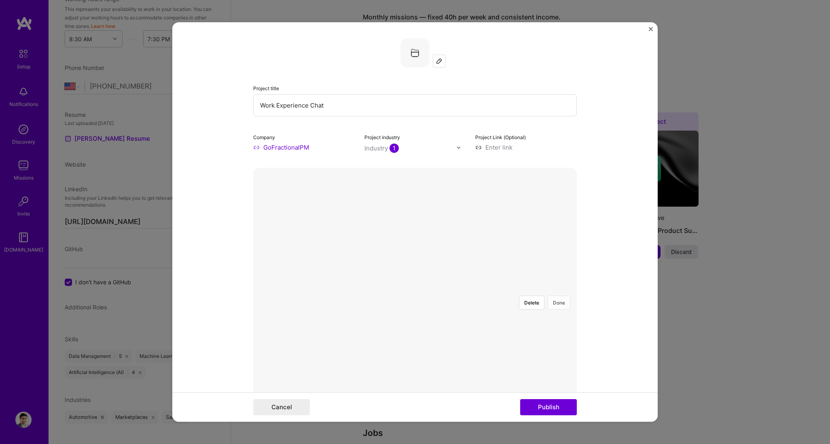
click at [498, 266] on button "Done" at bounding box center [559, 303] width 23 height 14
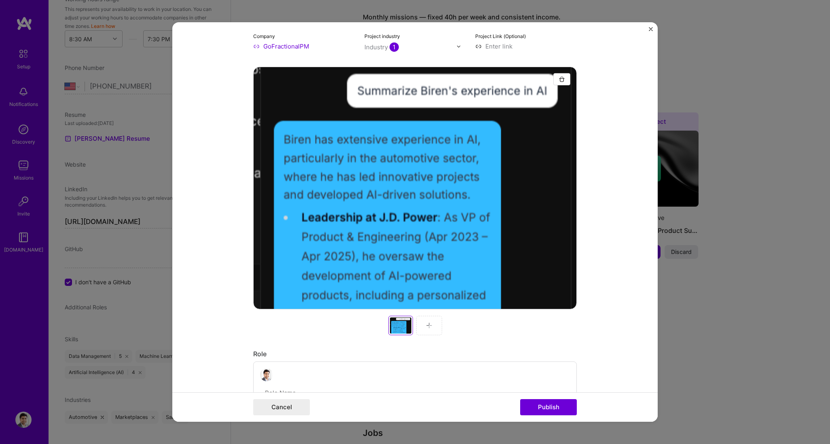
scroll to position [94, 0]
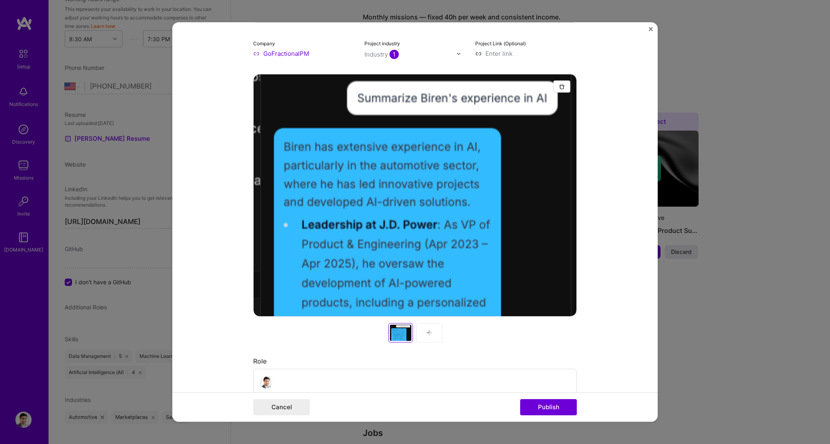
click at [427, 266] on img at bounding box center [429, 333] width 6 height 6
click at [426, 266] on img at bounding box center [429, 333] width 6 height 6
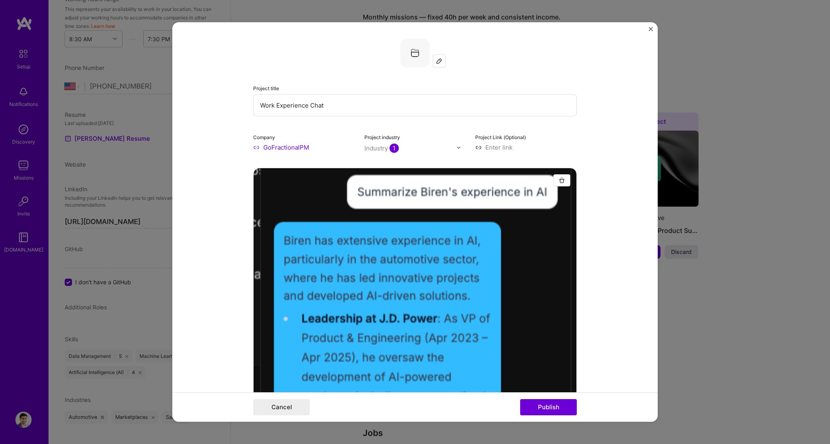
scroll to position [163, 0]
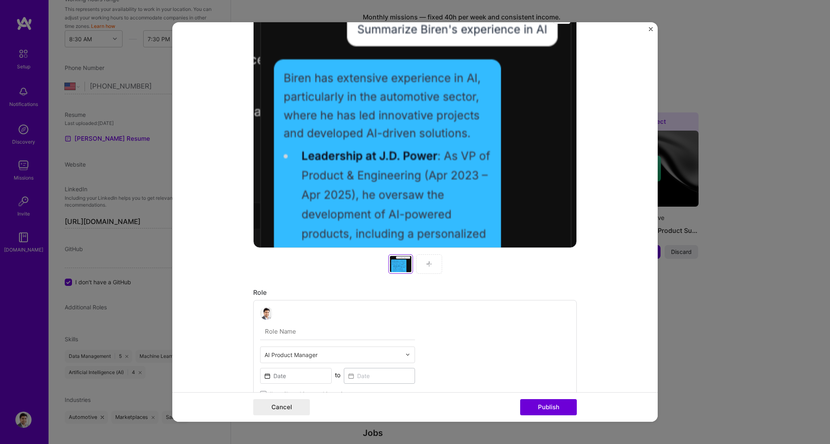
click at [434, 265] on div at bounding box center [429, 263] width 26 height 19
click at [426, 265] on img at bounding box center [429, 264] width 6 height 6
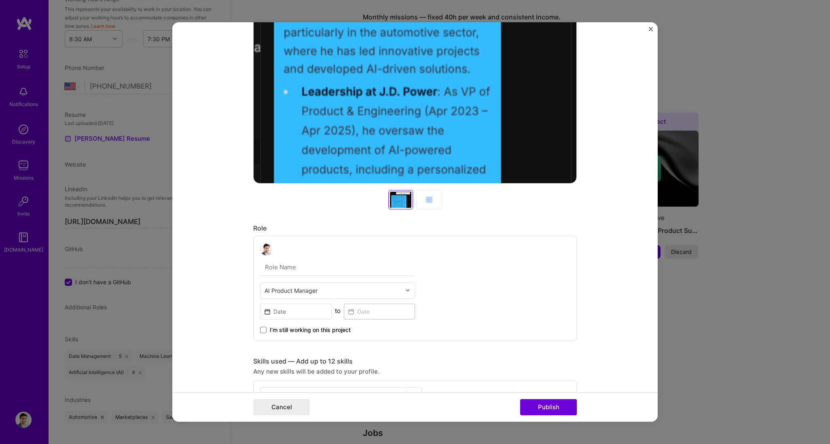
scroll to position [324, 0]
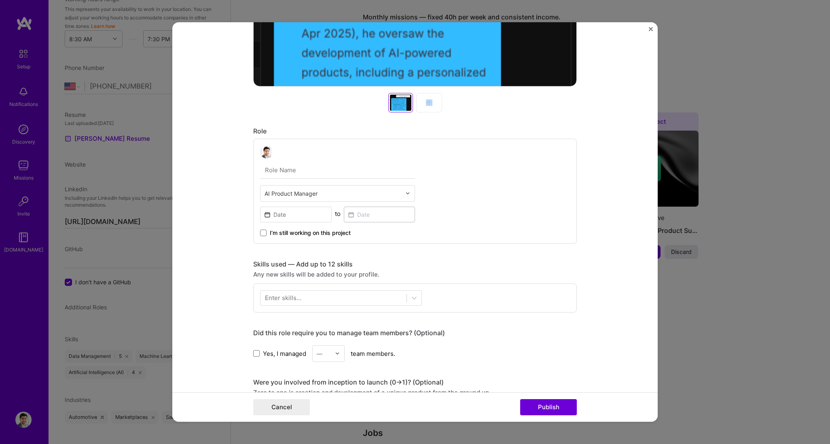
click at [285, 193] on input "text" at bounding box center [332, 193] width 137 height 8
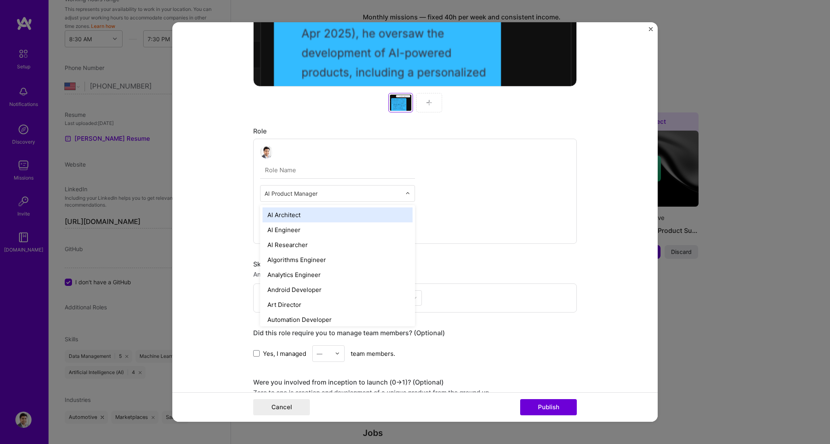
click at [285, 213] on div "AI Architect" at bounding box center [337, 214] width 150 height 15
click at [288, 197] on input "text" at bounding box center [332, 193] width 137 height 8
click at [291, 230] on div "AI Product Manager" at bounding box center [337, 229] width 150 height 15
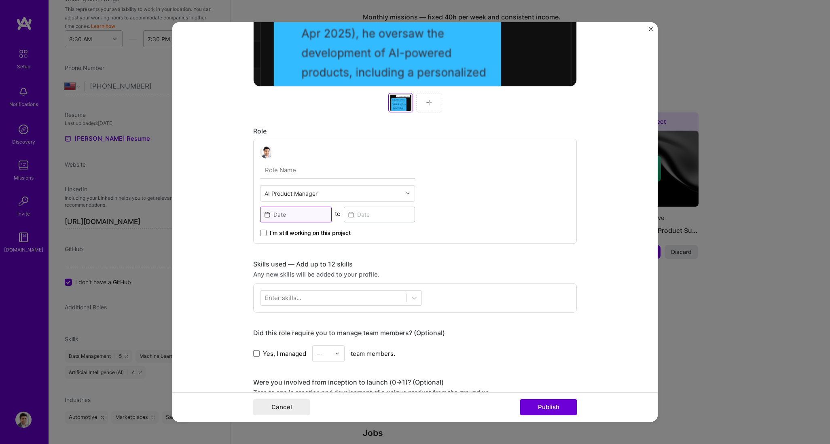
click at [288, 218] on input at bounding box center [296, 215] width 72 height 16
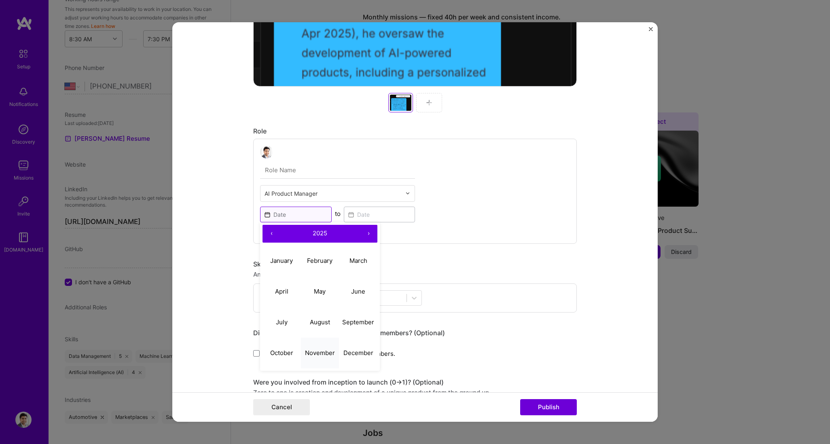
scroll to position [326, 0]
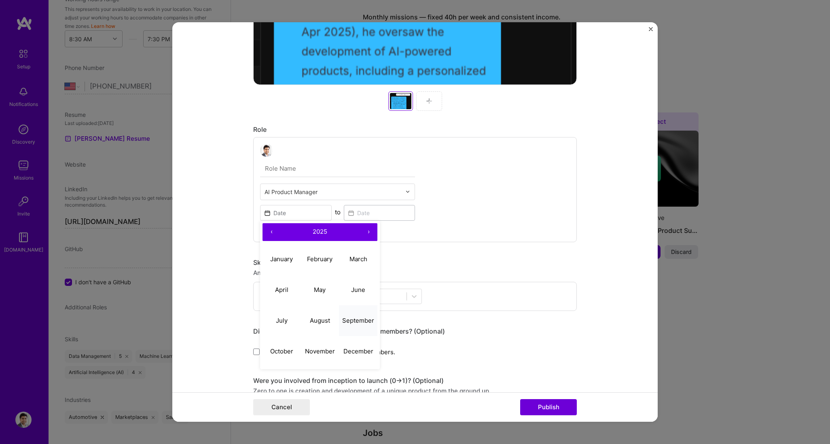
click at [364, 266] on abbr "September" at bounding box center [358, 321] width 32 height 8
type input "[DATE]"
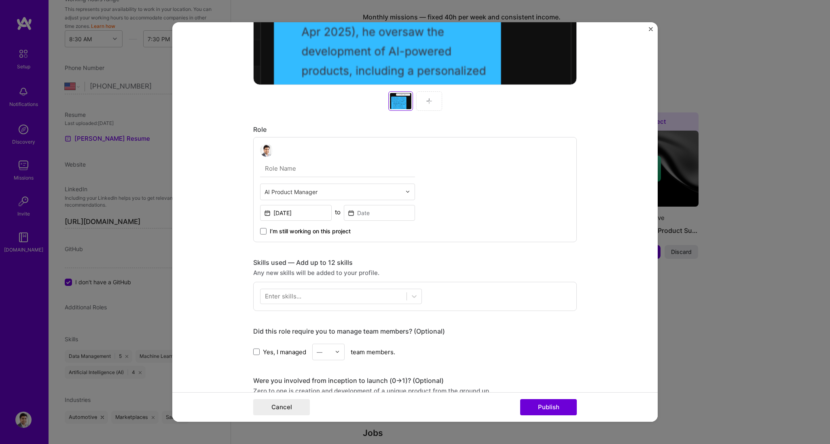
click at [329, 237] on div "AI Product Manager [DATE] to I’m still working on this project" at bounding box center [415, 189] width 324 height 105
click at [335, 236] on div "AI Product Manager [DATE] to I’m still working on this project" at bounding box center [415, 189] width 324 height 105
click at [260, 231] on span at bounding box center [263, 231] width 6 height 6
click at [0, 0] on input "I’m still working on this project" at bounding box center [0, 0] width 0 height 0
click at [277, 266] on div at bounding box center [333, 296] width 146 height 13
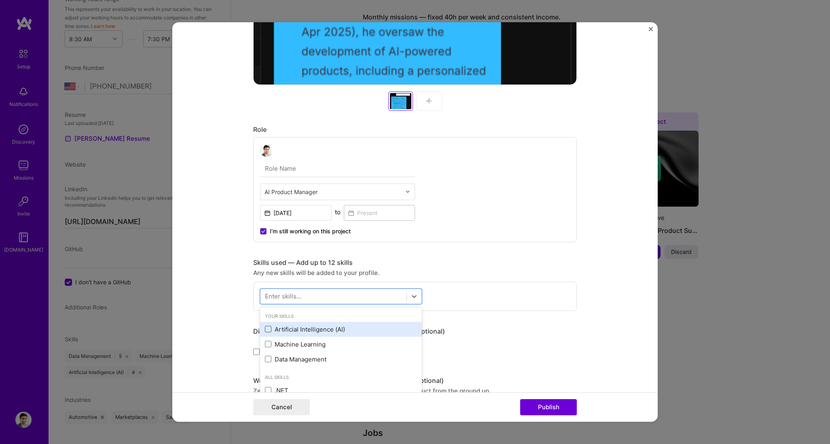
click at [266, 266] on span at bounding box center [268, 329] width 6 height 6
click at [0, 0] on input "checkbox" at bounding box center [0, 0] width 0 height 0
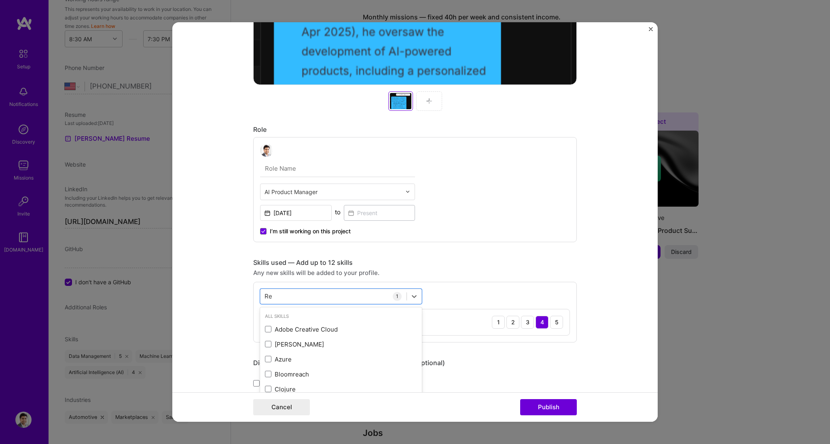
type input "R"
type input "E"
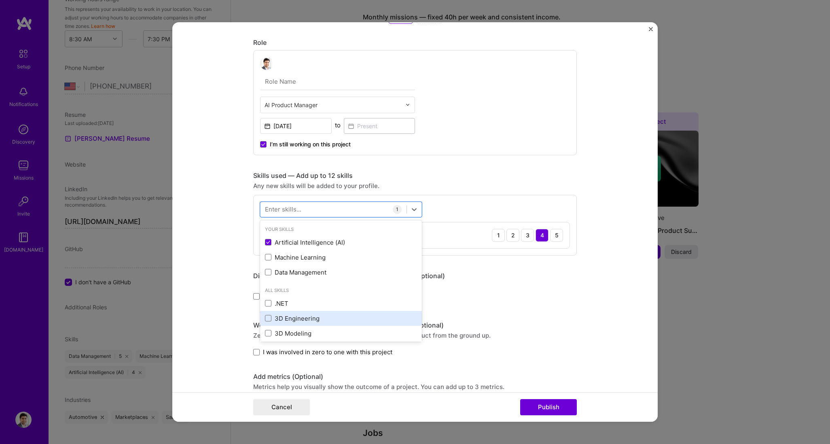
scroll to position [425, 0]
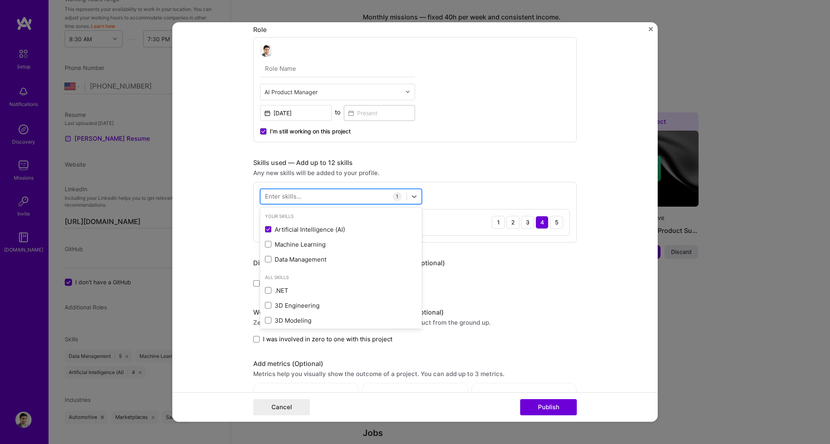
click at [302, 195] on div at bounding box center [333, 196] width 146 height 13
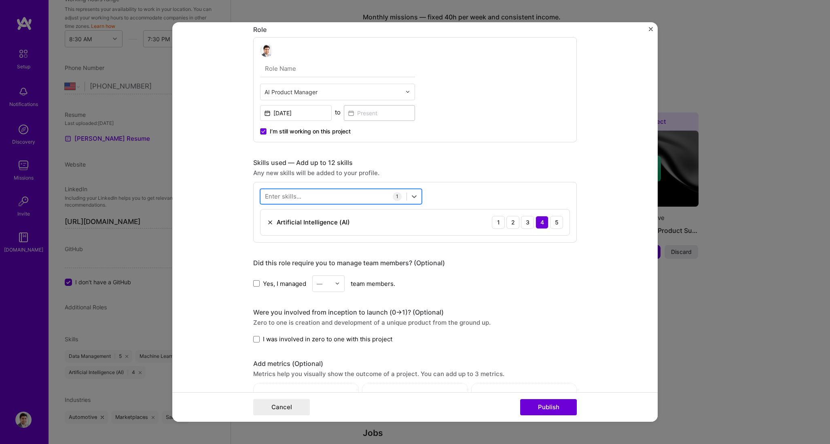
click at [302, 195] on div at bounding box center [333, 196] width 146 height 13
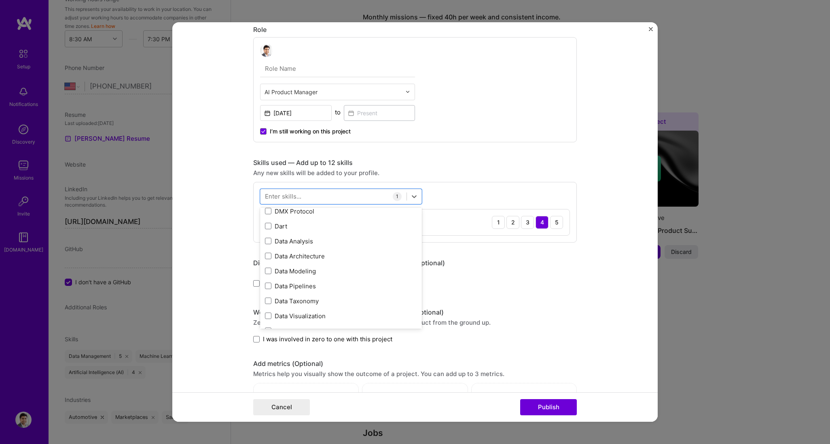
scroll to position [1307, 0]
click at [303, 266] on div "Data Pipelines" at bounding box center [341, 285] width 152 height 8
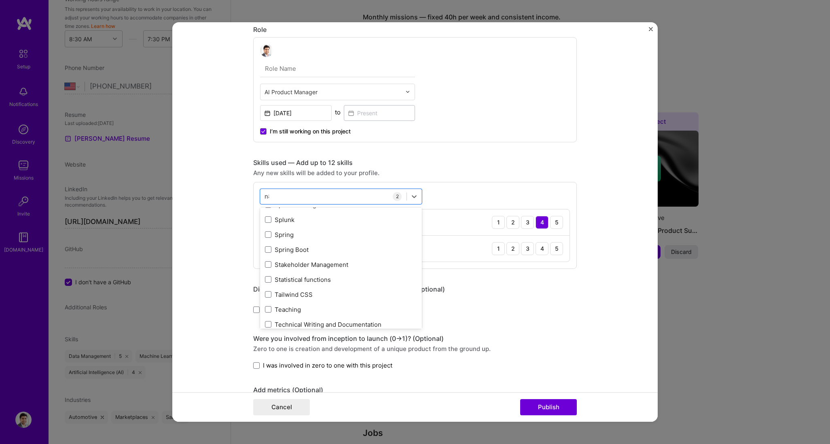
scroll to position [0, 0]
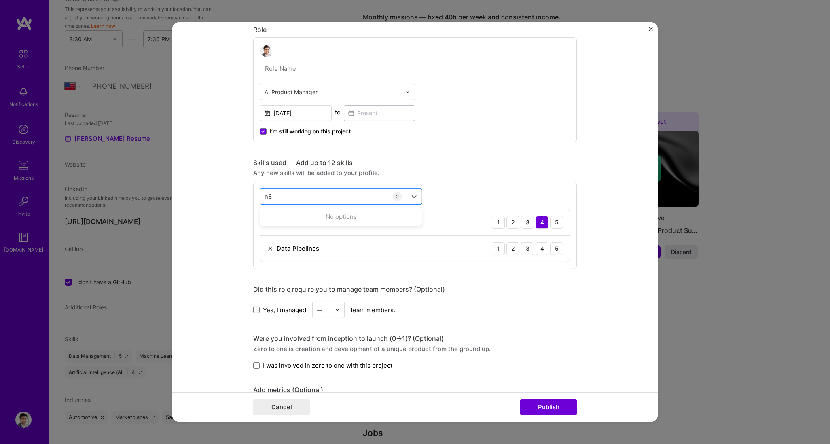
type input "n"
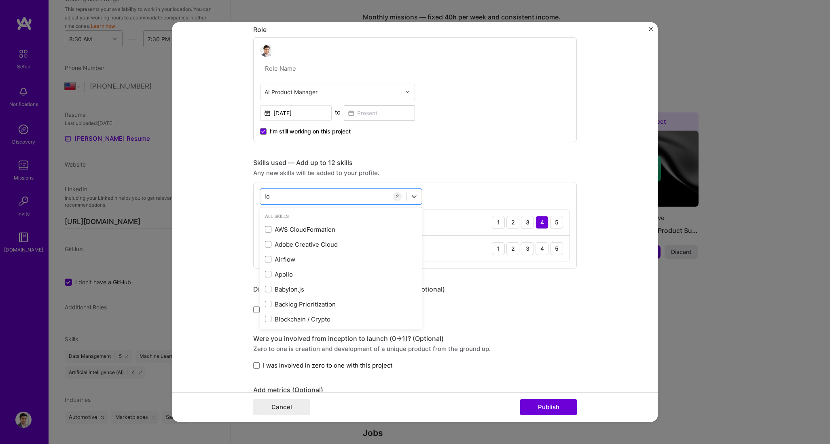
type input "l"
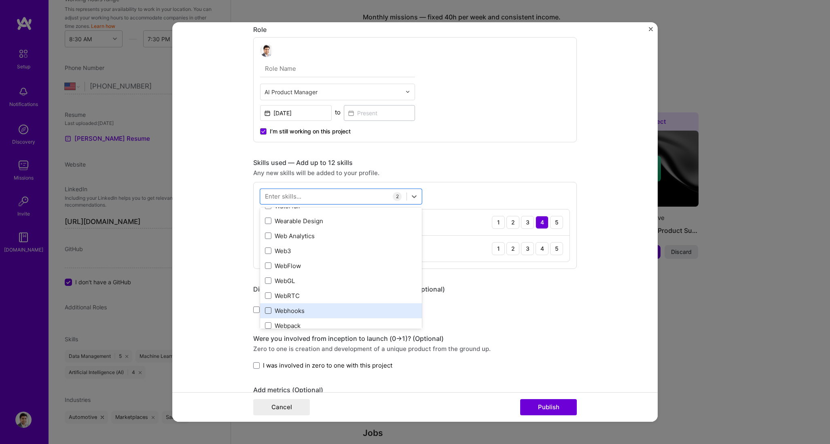
click at [265, 266] on span at bounding box center [268, 310] width 6 height 6
click at [0, 0] on input "checkbox" at bounding box center [0, 0] width 0 height 0
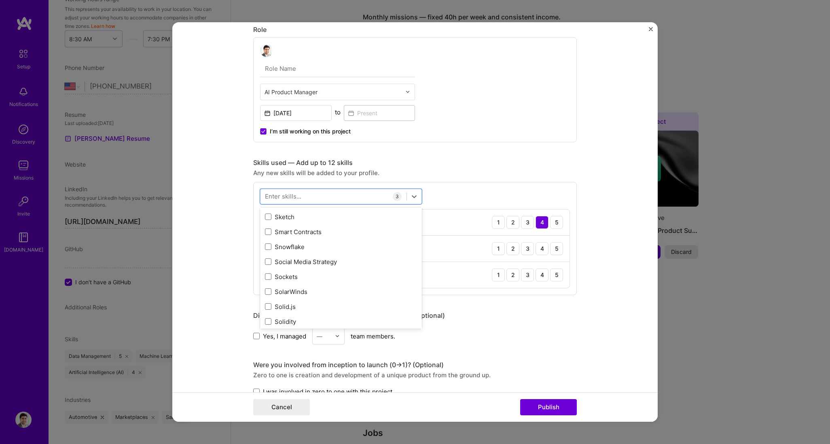
scroll to position [4550, 0]
click at [498, 234] on form "Project title Work Experience Chat Company GoFractionalPM Project industry Indu…" at bounding box center [414, 222] width 485 height 400
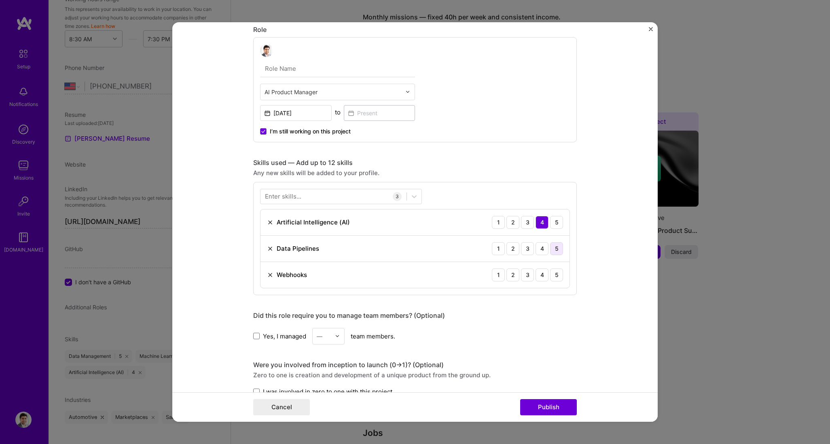
click at [498, 248] on div "5" at bounding box center [556, 248] width 13 height 13
click at [498, 266] on div "5" at bounding box center [556, 275] width 13 height 13
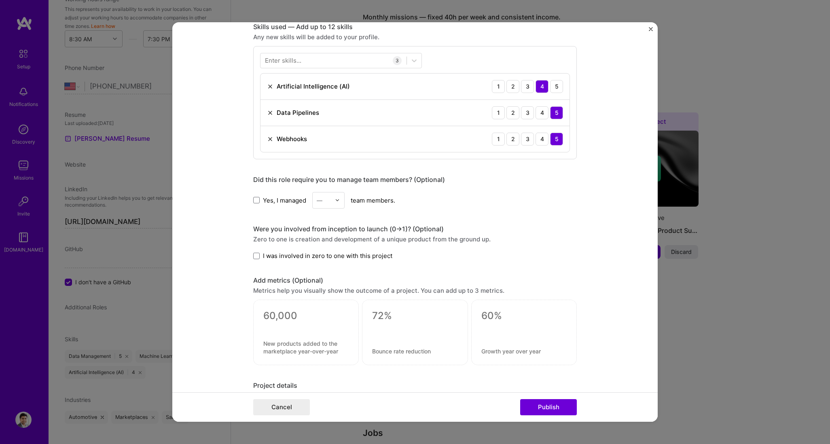
scroll to position [645, 0]
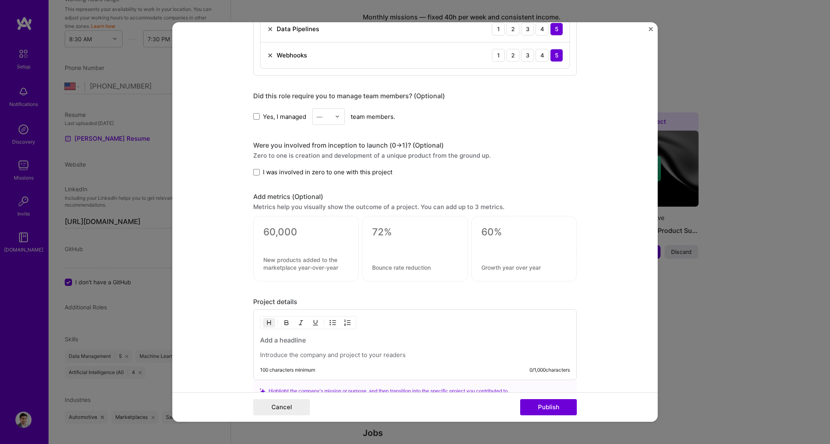
click at [249, 171] on form "Project title Work Experience Chat Company GoFractionalPM Project industry Indu…" at bounding box center [414, 222] width 485 height 400
click at [258, 173] on label "I was involved in zero to one with this project" at bounding box center [322, 172] width 139 height 8
click at [0, 0] on input "I was involved in zero to one with this project" at bounding box center [0, 0] width 0 height 0
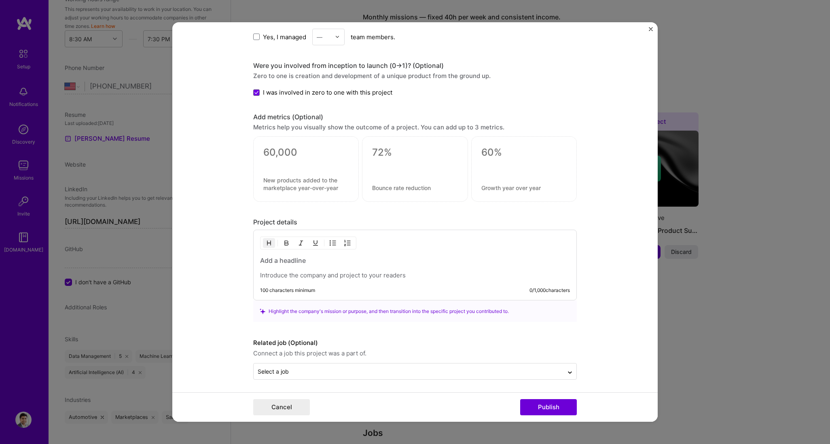
scroll to position [727, 0]
click at [298, 266] on p at bounding box center [415, 273] width 310 height 8
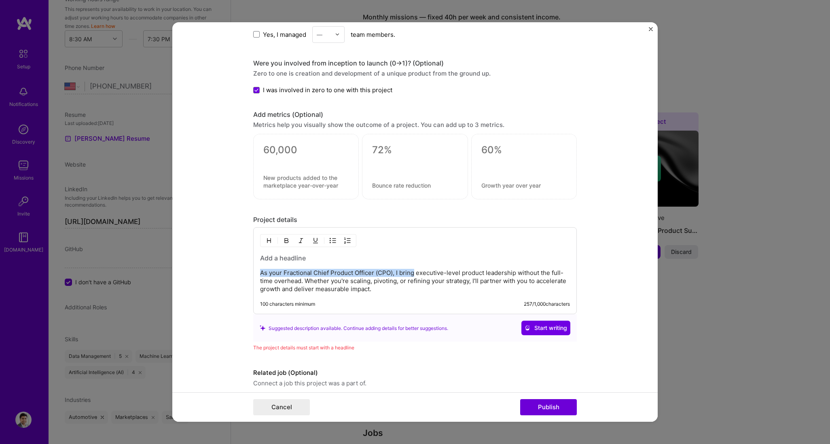
drag, startPoint x: 258, startPoint y: 273, endPoint x: 412, endPoint y: 271, distance: 154.1
click at [412, 266] on p "As your Fractional Chief Product Officer (CPO), I bring executive-level product…" at bounding box center [415, 281] width 310 height 24
click at [379, 266] on p "GoFractionalPM brings executive-level product leadership without the full-time …" at bounding box center [415, 281] width 310 height 24
click at [364, 266] on p "GoFractionalPM brings executive-level product leadership without the full-time …" at bounding box center [415, 281] width 310 height 24
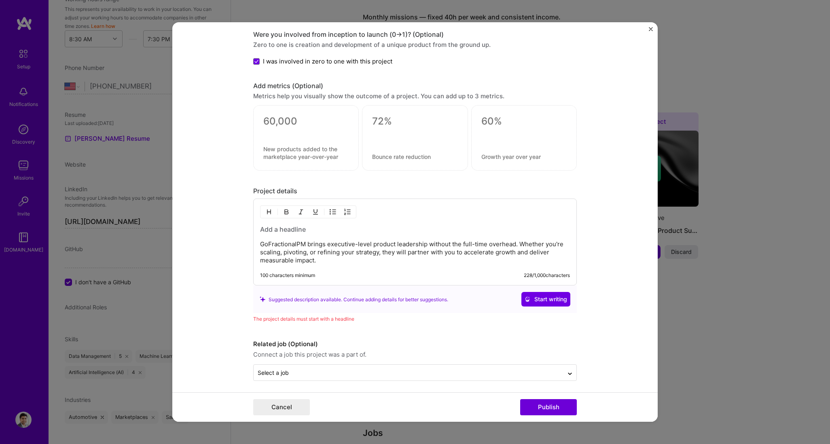
scroll to position [759, 0]
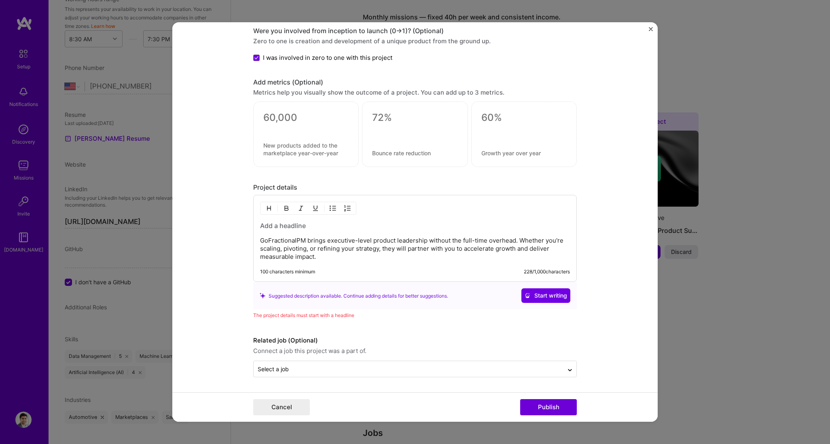
click at [311, 266] on div "The project details must start with a headline" at bounding box center [415, 315] width 324 height 8
drag, startPoint x: 257, startPoint y: 239, endPoint x: 307, endPoint y: 238, distance: 50.2
click at [307, 238] on p "GoFractionalPM brings executive-level product leadership without the full-time …" at bounding box center [415, 249] width 310 height 24
click at [311, 240] on p "GoFractionalPM brings executive-level product leadership without the full-time …" at bounding box center [415, 249] width 310 height 24
drag, startPoint x: 297, startPoint y: 239, endPoint x: 258, endPoint y: 239, distance: 39.6
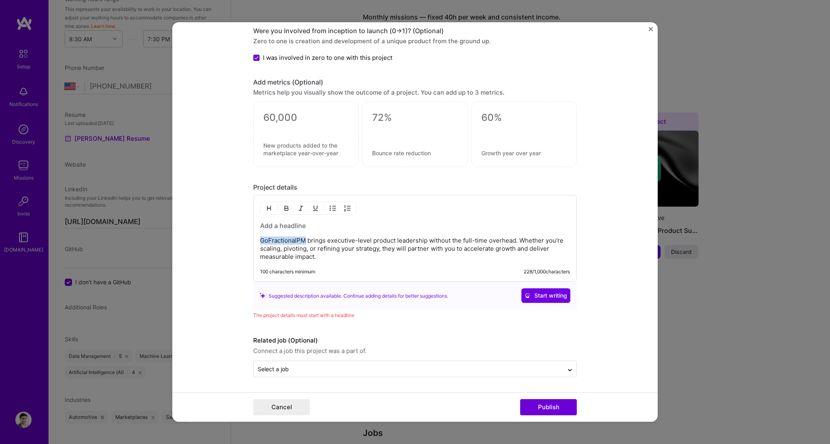
click at [260, 239] on p "GoFractionalPM brings executive-level product leadership without the full-time …" at bounding box center [415, 249] width 310 height 24
copy p "GoFractionalPM"
click at [281, 224] on h3 at bounding box center [415, 225] width 310 height 9
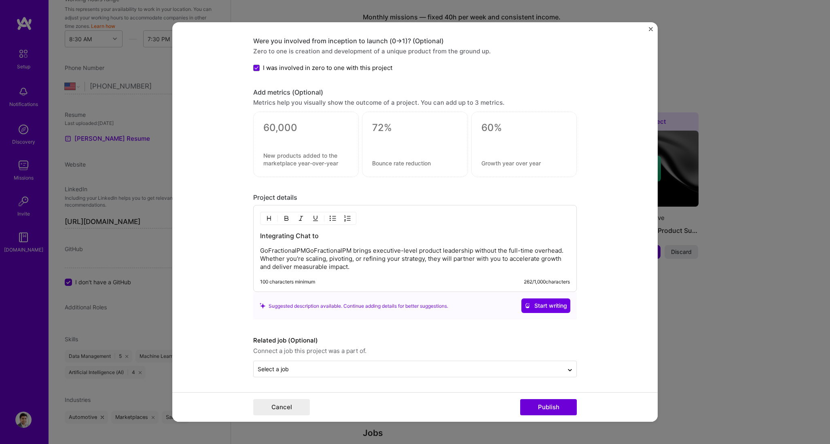
scroll to position [749, 0]
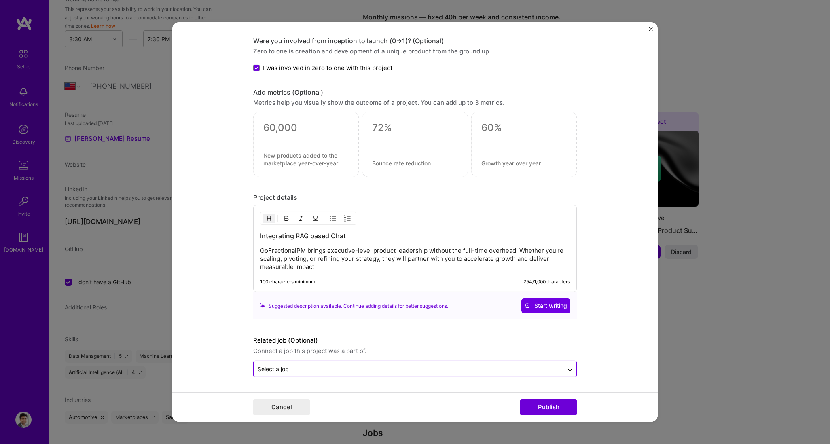
click at [417, 266] on div at bounding box center [409, 369] width 302 height 10
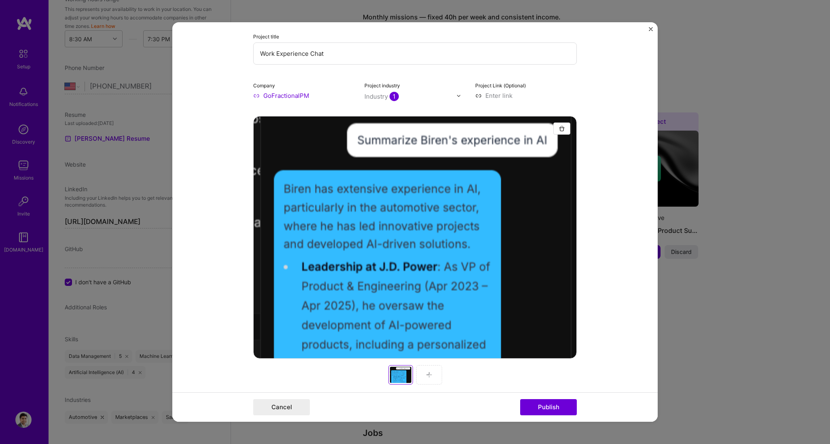
scroll to position [2, 0]
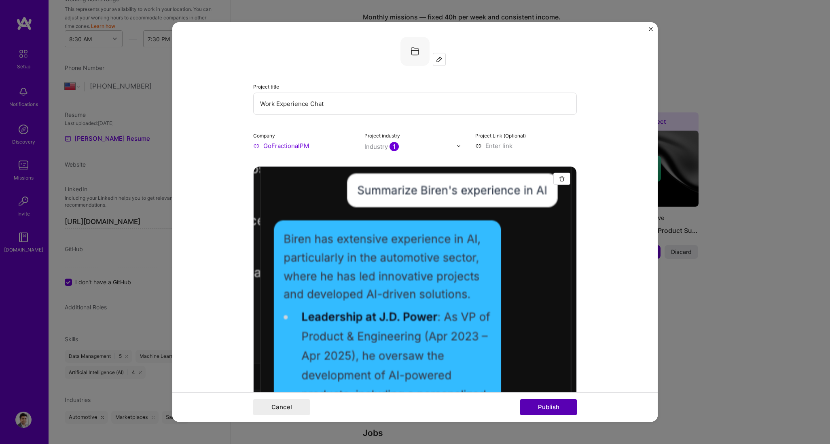
click at [498, 266] on button "Publish" at bounding box center [548, 407] width 57 height 16
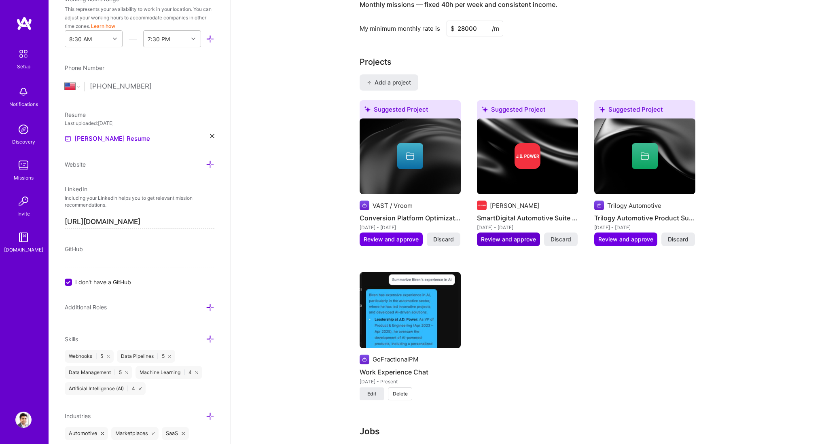
click at [498, 235] on span "Review and approve" at bounding box center [508, 239] width 55 height 8
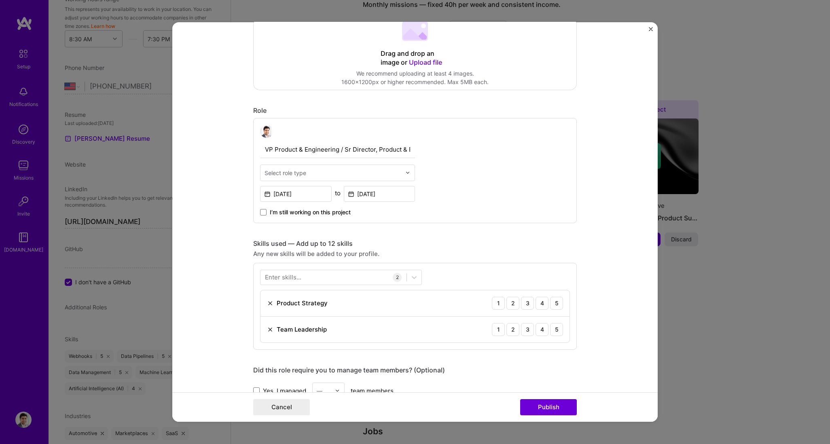
scroll to position [223, 0]
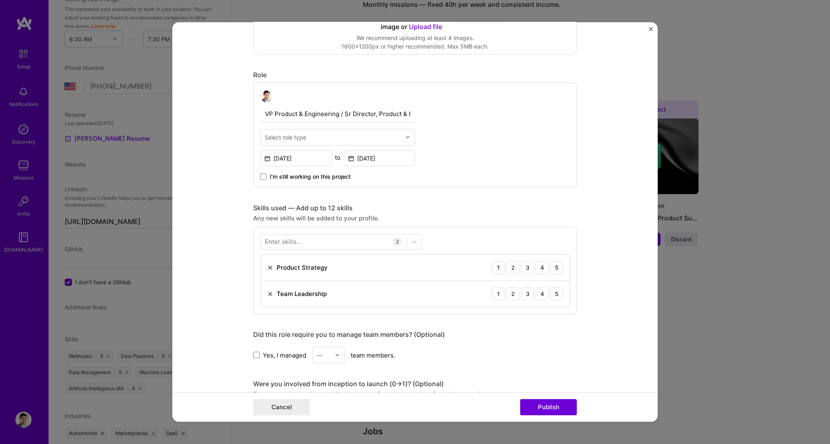
click at [409, 135] on div at bounding box center [409, 137] width 9 height 16
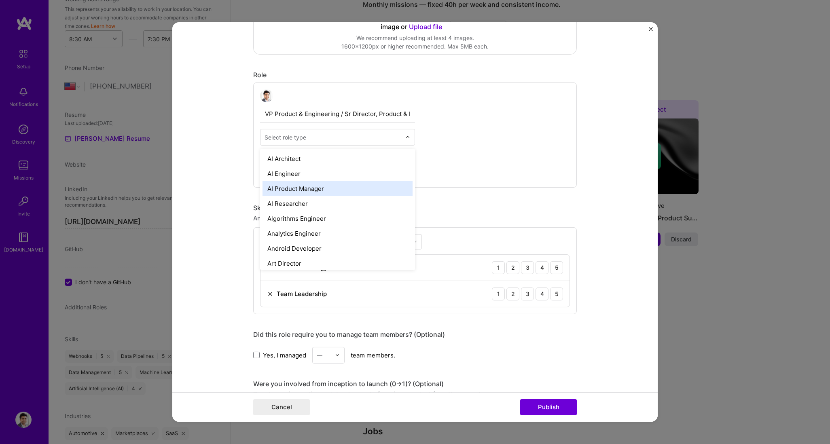
click at [392, 191] on div "AI Product Manager" at bounding box center [337, 188] width 150 height 15
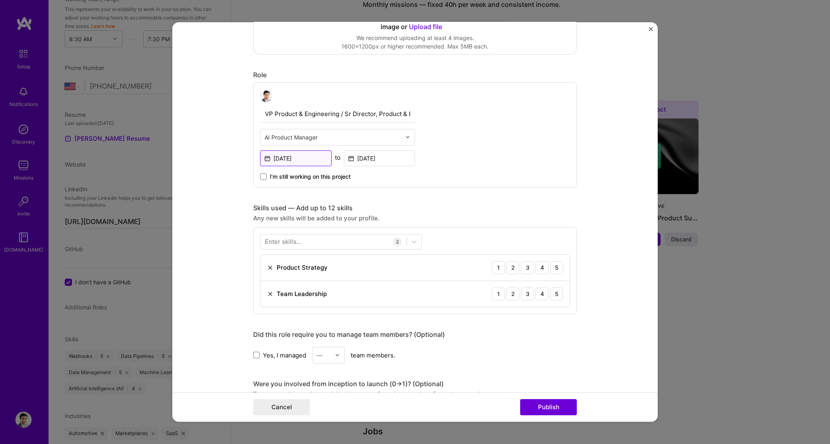
click at [300, 159] on input "[DATE]" at bounding box center [296, 158] width 72 height 16
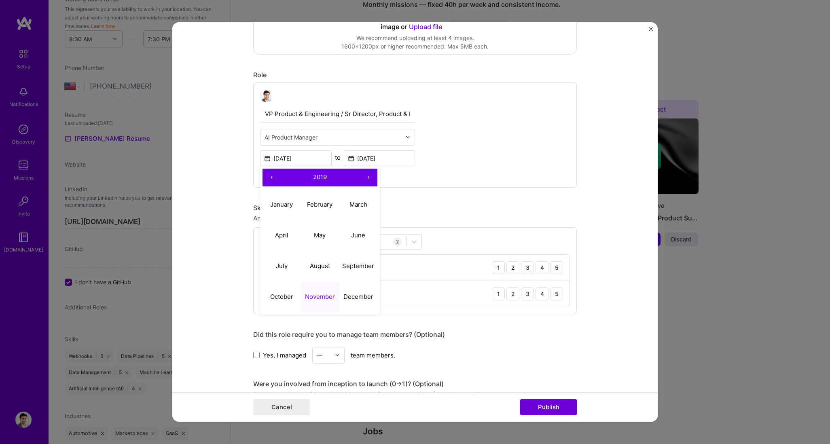
click at [366, 177] on button "›" at bounding box center [368, 178] width 18 height 18
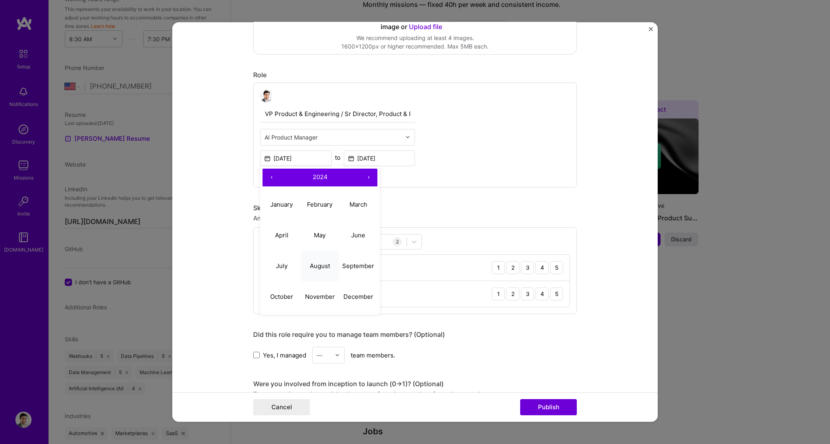
click at [321, 266] on abbr "August" at bounding box center [320, 266] width 20 height 8
type input "[DATE]"
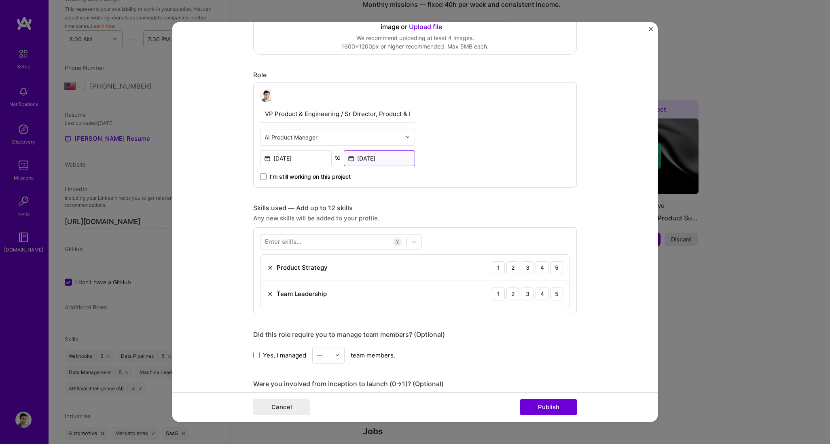
click at [402, 161] on input "[DATE]" at bounding box center [380, 158] width 72 height 16
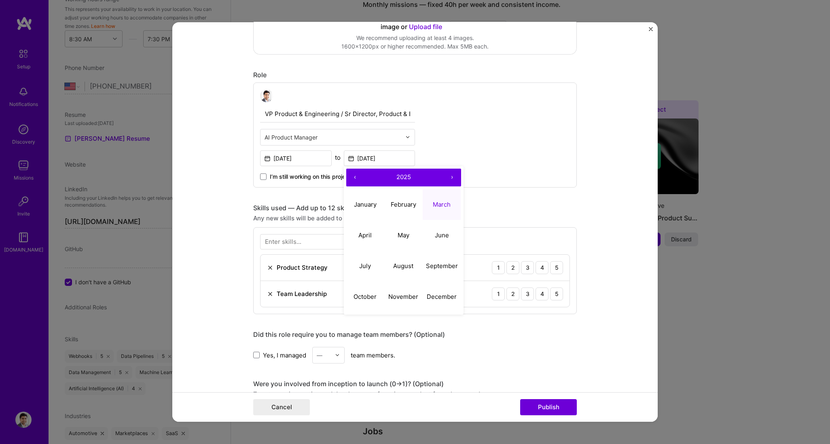
click at [433, 209] on button "March" at bounding box center [442, 204] width 38 height 31
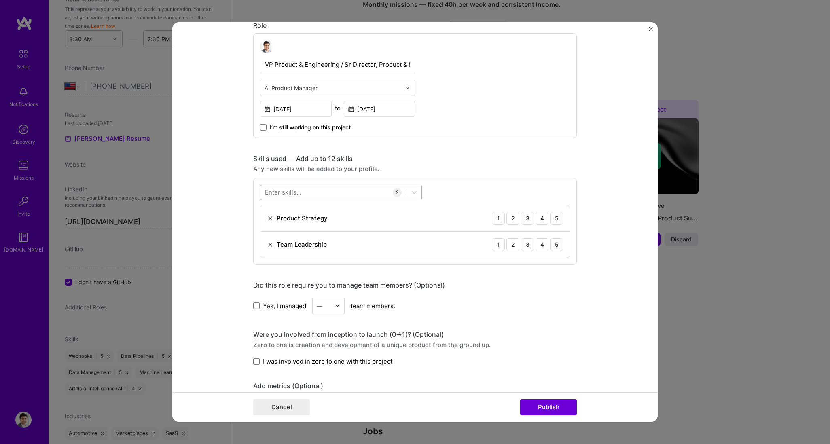
scroll to position [283, 0]
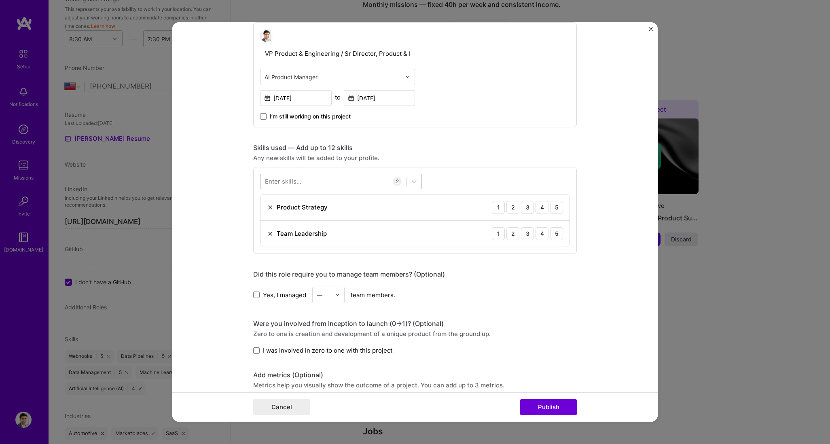
click at [303, 183] on div at bounding box center [333, 181] width 146 height 13
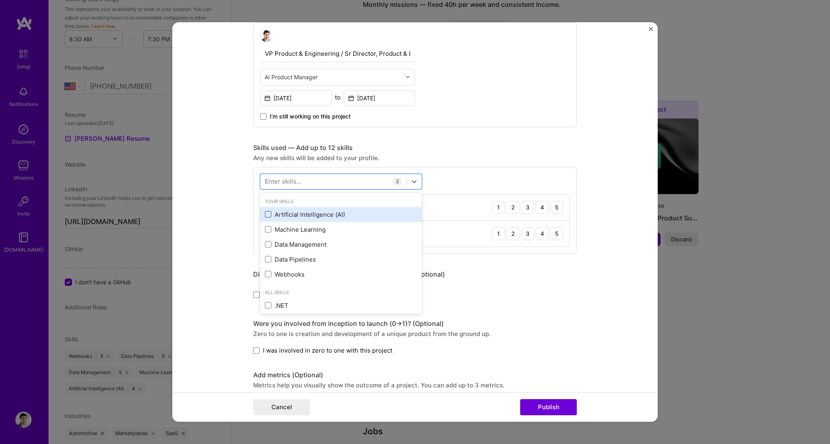
click at [265, 213] on span at bounding box center [268, 214] width 6 height 6
click at [0, 0] on input "checkbox" at bounding box center [0, 0] width 0 height 0
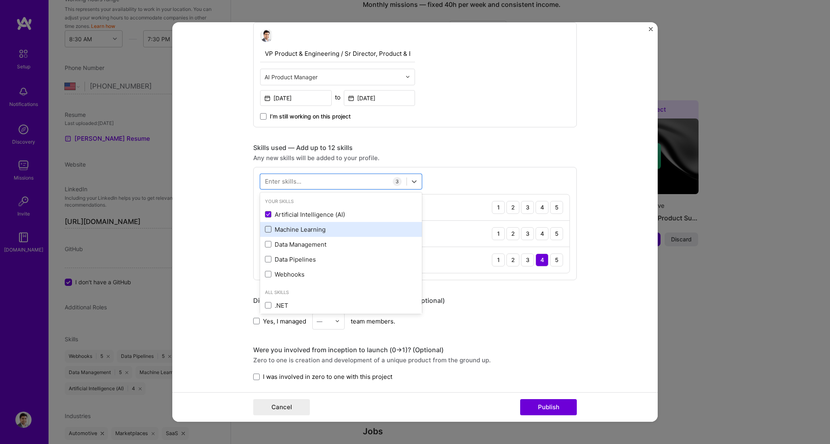
click at [266, 229] on span at bounding box center [268, 229] width 6 height 6
click at [0, 0] on input "checkbox" at bounding box center [0, 0] width 0 height 0
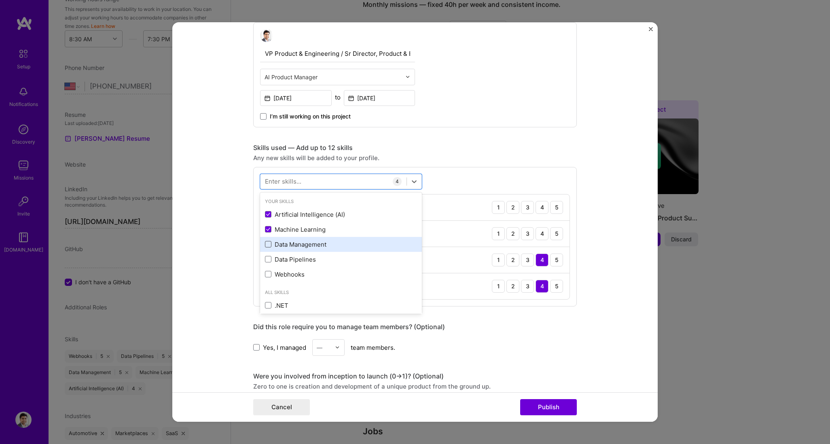
click at [267, 245] on span at bounding box center [268, 244] width 6 height 6
click at [0, 0] on input "checkbox" at bounding box center [0, 0] width 0 height 0
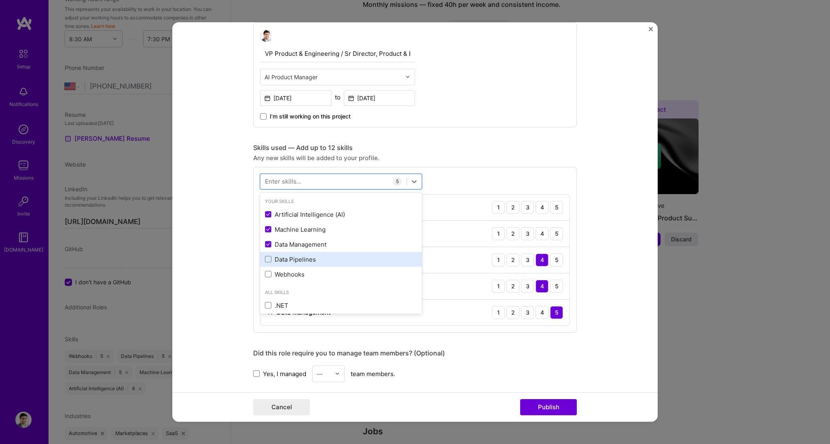
click at [269, 258] on div "Data Pipelines" at bounding box center [341, 259] width 152 height 8
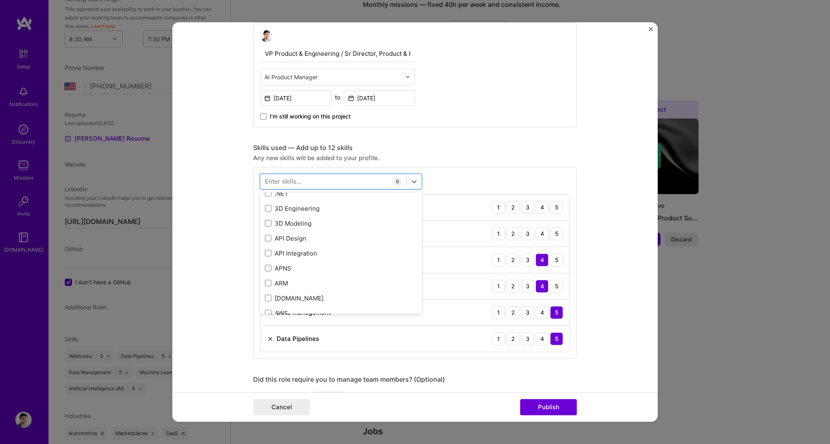
scroll to position [260, 0]
click at [498, 227] on form "Editing suggested project This project is suggested based on your LinkedIn, res…" at bounding box center [414, 222] width 485 height 400
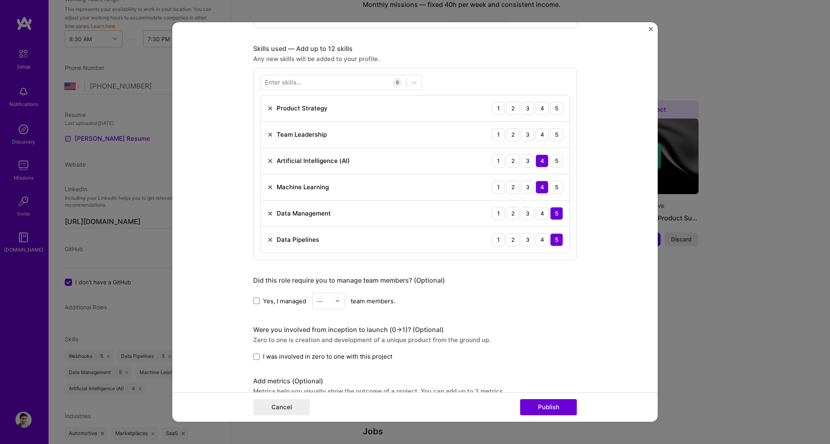
scroll to position [526, 0]
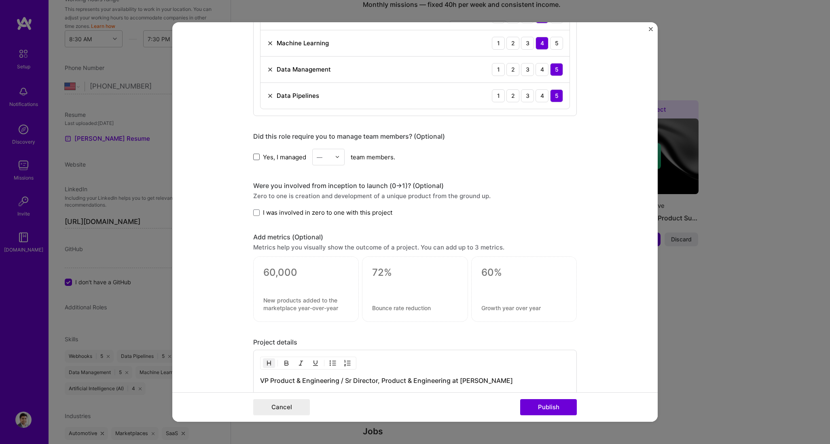
click at [255, 157] on span at bounding box center [256, 157] width 6 height 6
click at [0, 0] on input "Yes, I managed" at bounding box center [0, 0] width 0 height 0
click at [330, 161] on div "—" at bounding box center [324, 157] width 22 height 16
click at [322, 266] on div "11" at bounding box center [328, 286] width 27 height 15
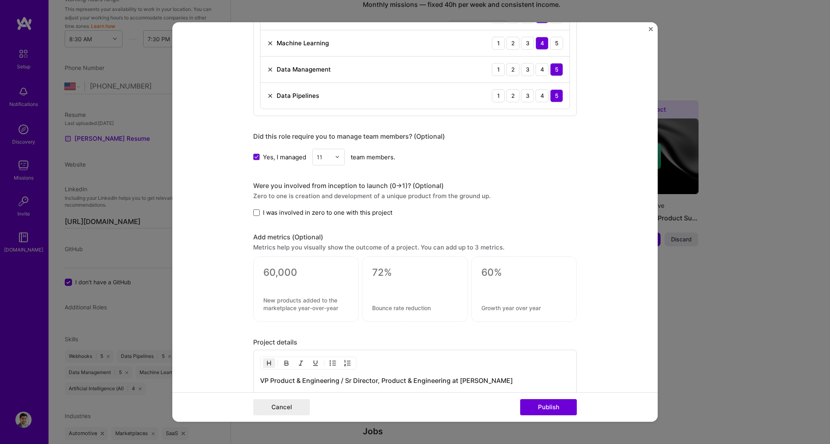
click at [253, 212] on span at bounding box center [256, 212] width 6 height 6
click at [0, 0] on input "I was involved in zero to one with this project" at bounding box center [0, 0] width 0 height 0
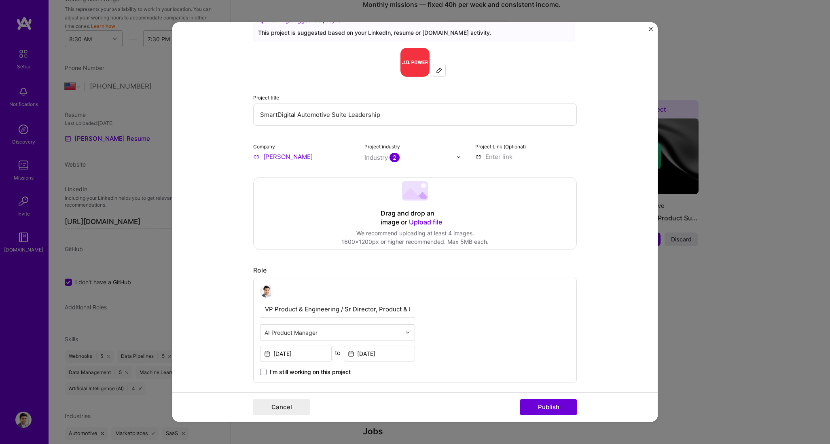
scroll to position [0, 0]
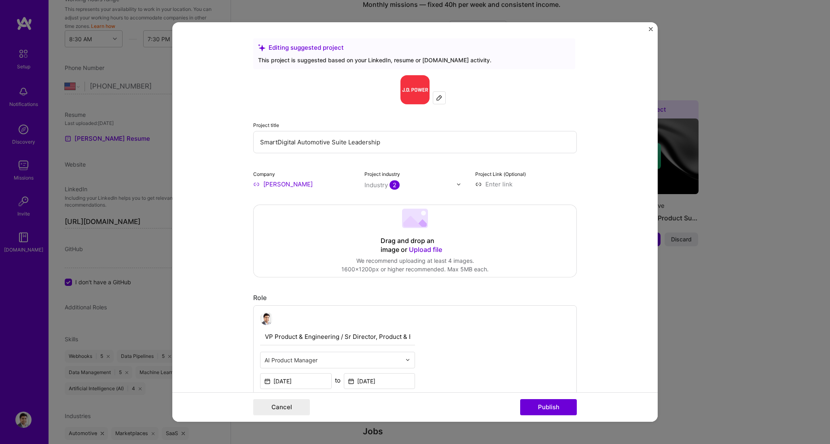
drag, startPoint x: 402, startPoint y: 141, endPoint x: 251, endPoint y: 143, distance: 151.7
click at [253, 143] on input "SmartDigital Automotive Suite Leadership" at bounding box center [415, 142] width 324 height 22
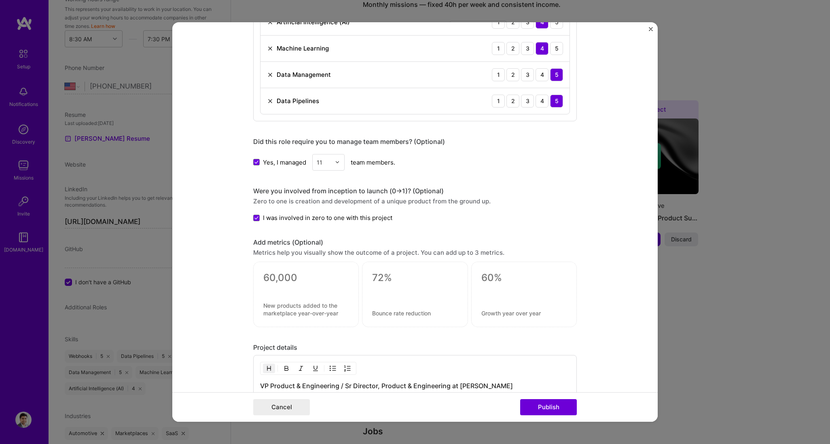
scroll to position [671, 0]
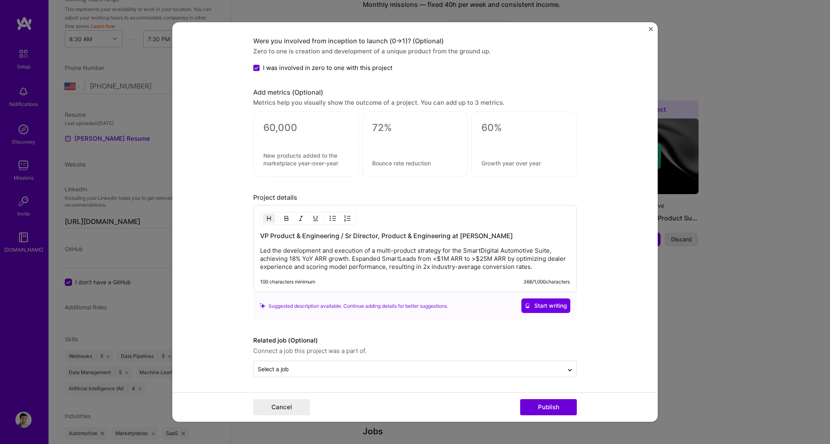
type input "AI powered Dealer Communication Analysis"
click at [271, 122] on textarea at bounding box center [305, 128] width 85 height 12
click at [271, 124] on textarea at bounding box center [305, 128] width 85 height 12
click at [281, 164] on textarea at bounding box center [305, 159] width 85 height 15
click at [266, 128] on textarea at bounding box center [305, 128] width 85 height 12
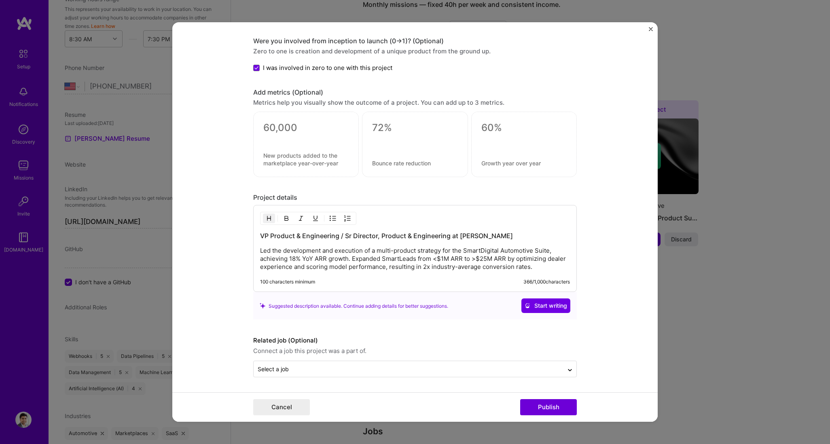
click at [277, 128] on textarea at bounding box center [305, 128] width 85 height 12
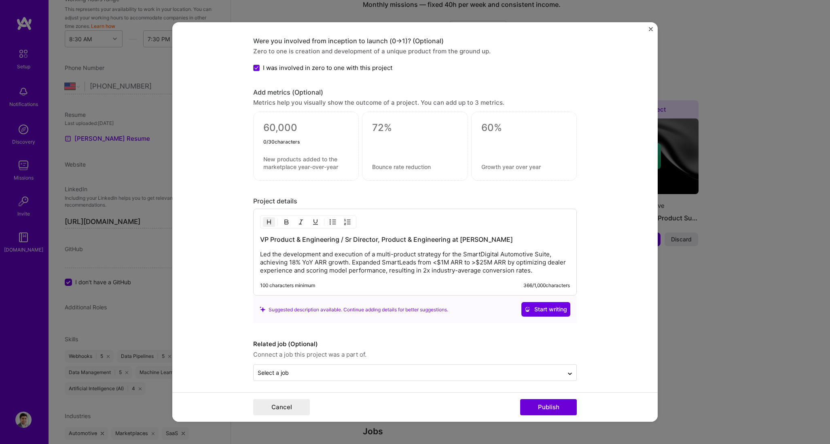
type textarea "0"
type textarea "> 50,000"
click at [269, 165] on textarea at bounding box center [305, 162] width 85 height 15
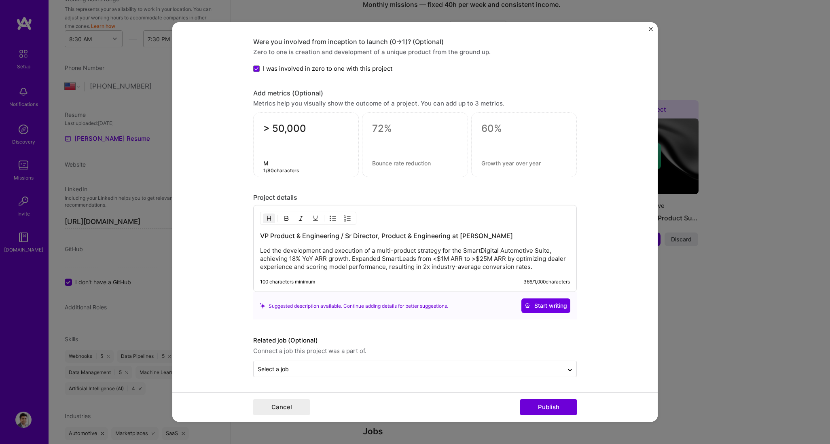
scroll to position [670, 0]
type textarea "Monthly Messages Scored"
click at [375, 130] on textarea at bounding box center [414, 129] width 85 height 12
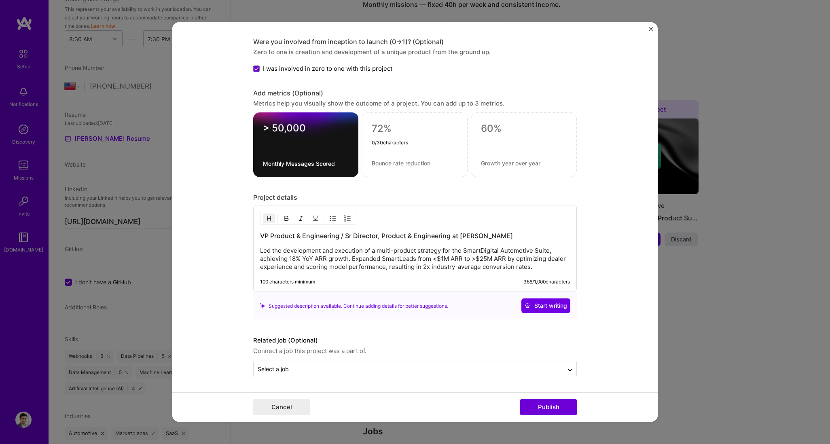
drag, startPoint x: 374, startPoint y: 129, endPoint x: 391, endPoint y: 129, distance: 16.6
click at [391, 129] on textarea at bounding box center [415, 129] width 86 height 12
drag, startPoint x: 391, startPoint y: 129, endPoint x: 366, endPoint y: 128, distance: 24.7
click at [366, 128] on div "0 / 30 characters" at bounding box center [415, 144] width 106 height 65
type textarea "120k"
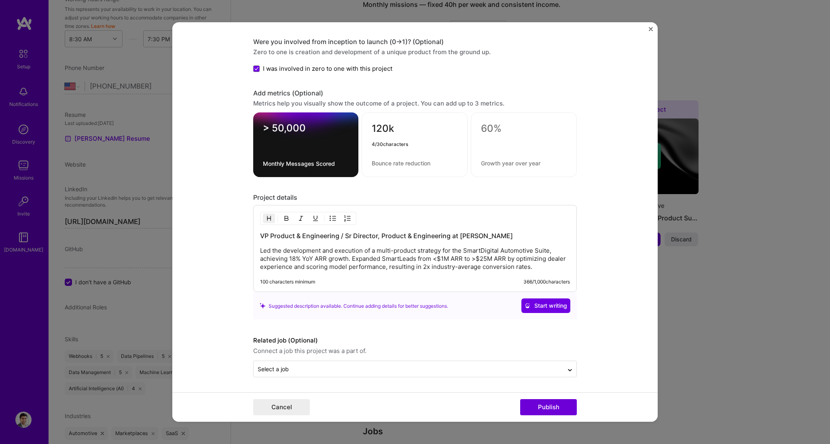
click at [380, 164] on textarea at bounding box center [415, 163] width 86 height 8
type textarea "Expansion ARR"
click at [301, 262] on p "Led the development and execution of a multi-product strategy for the SmartDigi…" at bounding box center [415, 259] width 310 height 24
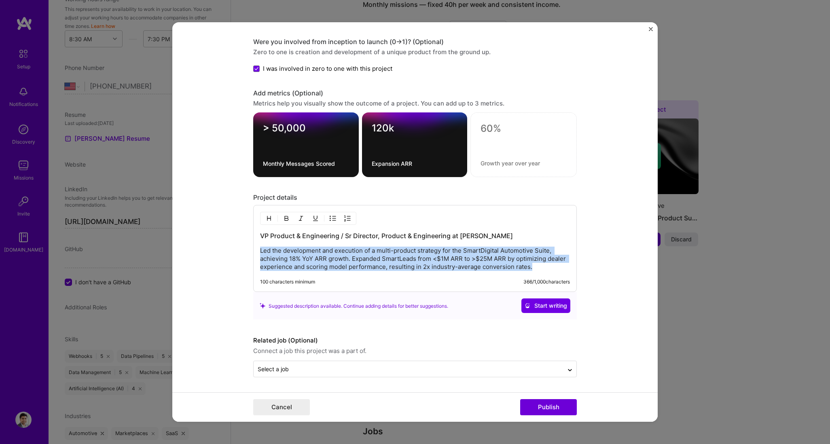
drag, startPoint x: 534, startPoint y: 269, endPoint x: 240, endPoint y: 249, distance: 294.6
click at [240, 249] on form "Editing suggested project This project is suggested based on your LinkedIn, res…" at bounding box center [414, 222] width 485 height 400
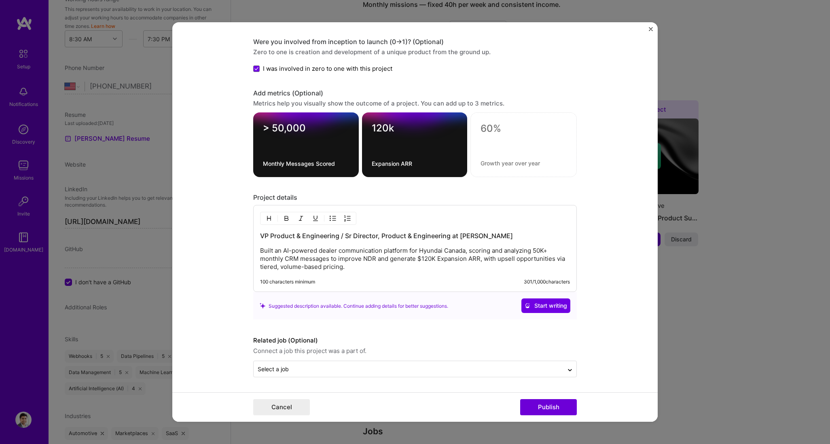
click at [350, 266] on p "Built an AI-powered dealer communication platform for Hyundai Canada, scoring a…" at bounding box center [415, 259] width 310 height 24
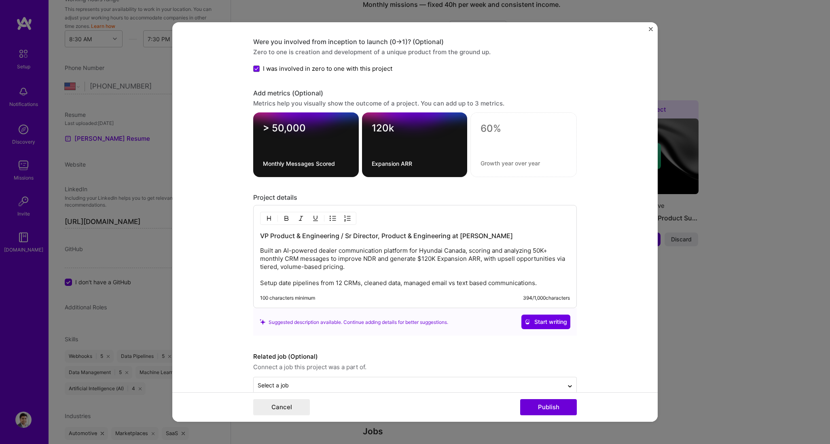
click at [498, 266] on p "Built an AI-powered dealer communication platform for Hyundai Canada, scoring a…" at bounding box center [415, 267] width 310 height 40
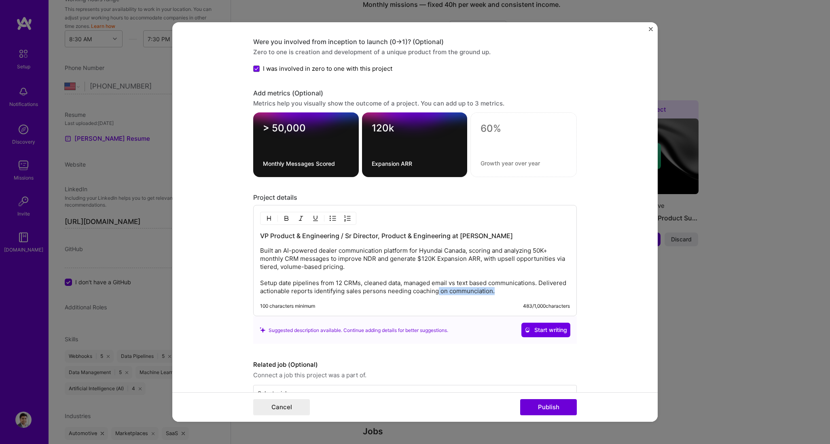
drag, startPoint x: 503, startPoint y: 292, endPoint x: 435, endPoint y: 293, distance: 67.6
click at [435, 266] on p "Built an AI-powered dealer communication platform for Hyundai Canada, scoring a…" at bounding box center [415, 271] width 310 height 49
click at [311, 266] on p "Built an AI-powered dealer communication platform for Hyundai Canada, scoring a…" at bounding box center [415, 271] width 310 height 49
click at [451, 266] on p "Built an AI-powered dealer communication platform for Hyundai Canada, scoring a…" at bounding box center [415, 271] width 310 height 49
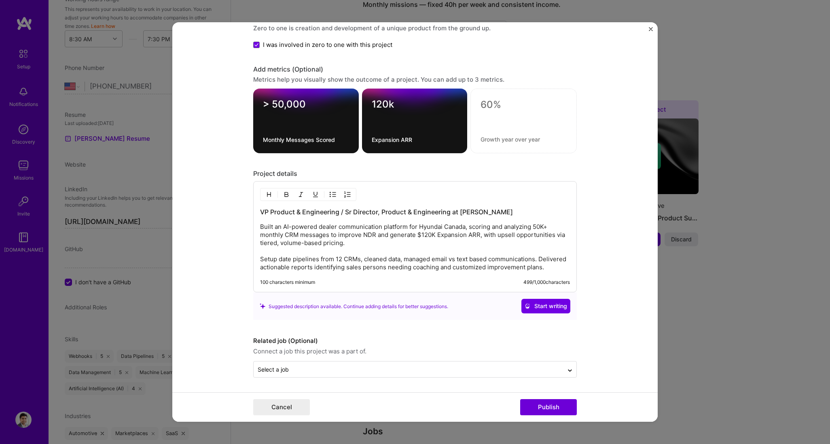
scroll to position [694, 0]
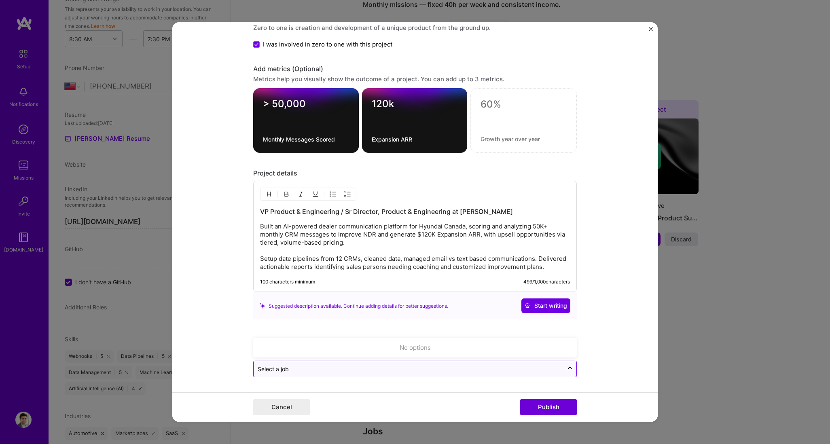
click at [343, 266] on input "text" at bounding box center [409, 369] width 302 height 8
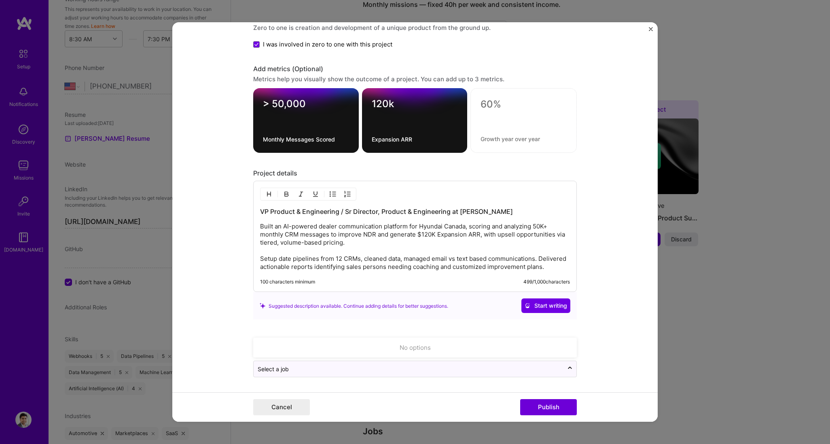
click at [369, 266] on div "No options" at bounding box center [415, 347] width 319 height 15
click at [498, 266] on form "Editing suggested project This project is suggested based on your LinkedIn, res…" at bounding box center [414, 222] width 485 height 400
click at [310, 266] on div "Suggested description available. Continue adding details for better suggestions." at bounding box center [354, 306] width 188 height 8
click at [456, 266] on p "Built an AI-powered dealer communication platform for Hyundai Canada, scoring a…" at bounding box center [415, 246] width 310 height 49
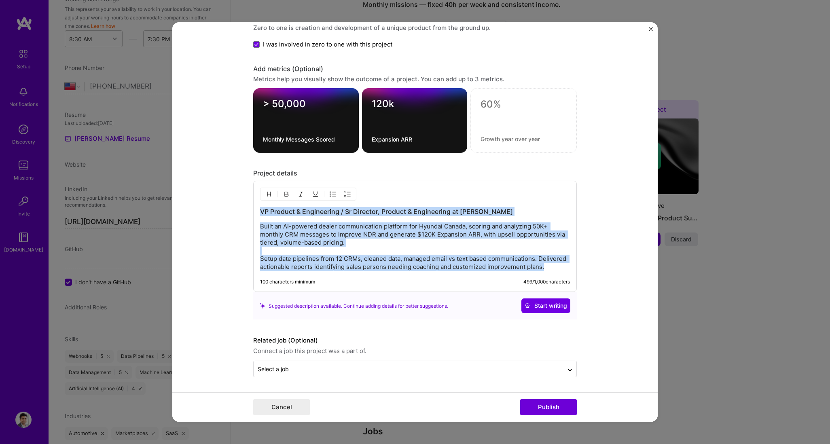
copy div "VP Product & Engineering / Sr Director, Product & Engineering at [PERSON_NAME] …"
click at [498, 266] on span "Start writing" at bounding box center [545, 306] width 42 height 8
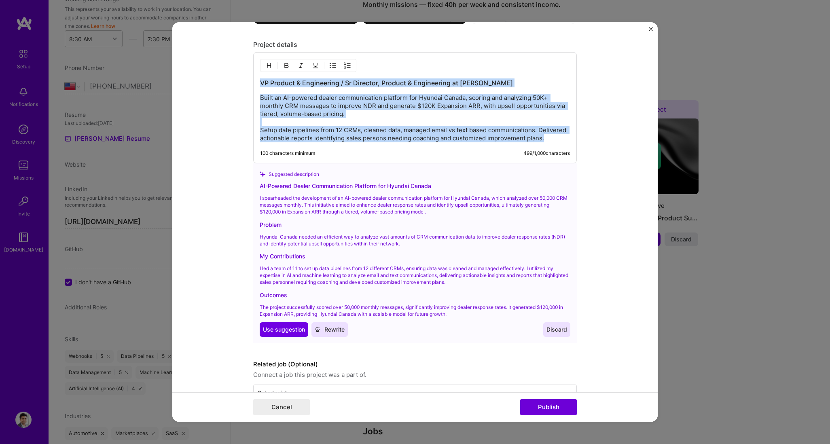
scroll to position [827, 0]
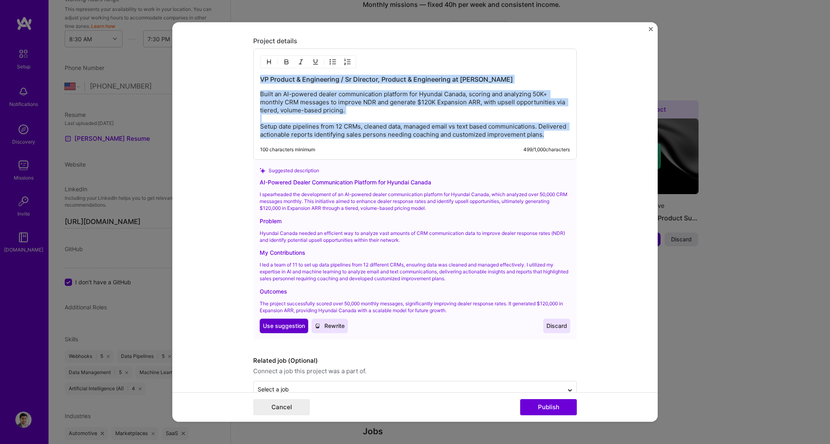
click at [292, 266] on span "Use suggestion" at bounding box center [284, 326] width 42 height 8
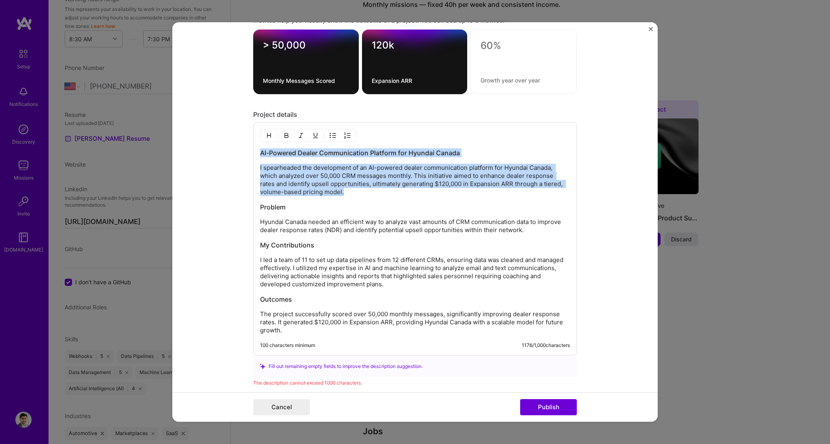
scroll to position [758, 0]
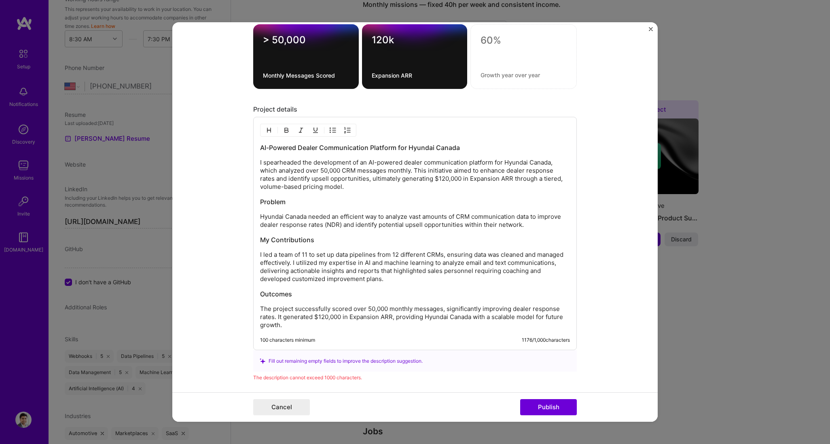
click at [340, 182] on p "I spearheaded the development of an AI-powered dealer communication platform fo…" at bounding box center [415, 175] width 310 height 32
click at [331, 161] on p "I spearheaded the development of an AI-powered dealer communication platform fo…" at bounding box center [415, 175] width 310 height 32
click at [498, 218] on p "Hyundai Canada needed an efficient way to analyze vast amounts of CRM communica…" at bounding box center [415, 221] width 310 height 16
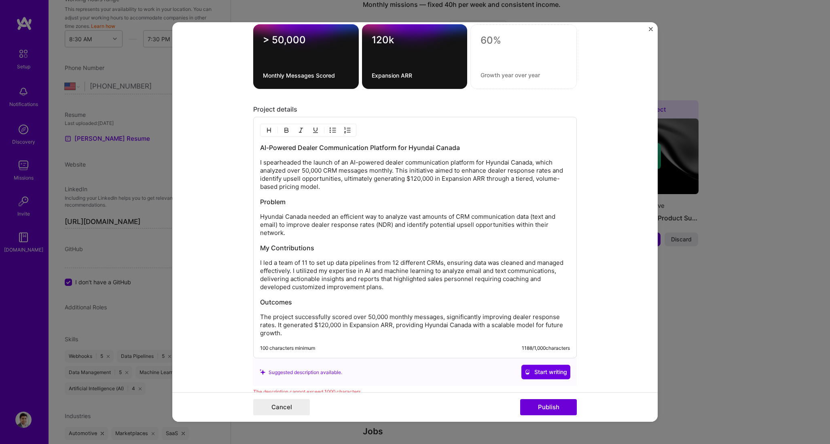
click at [379, 225] on p "Hyundai Canada needed an efficient way to analyze vast amounts of CRM communica…" at bounding box center [415, 225] width 310 height 24
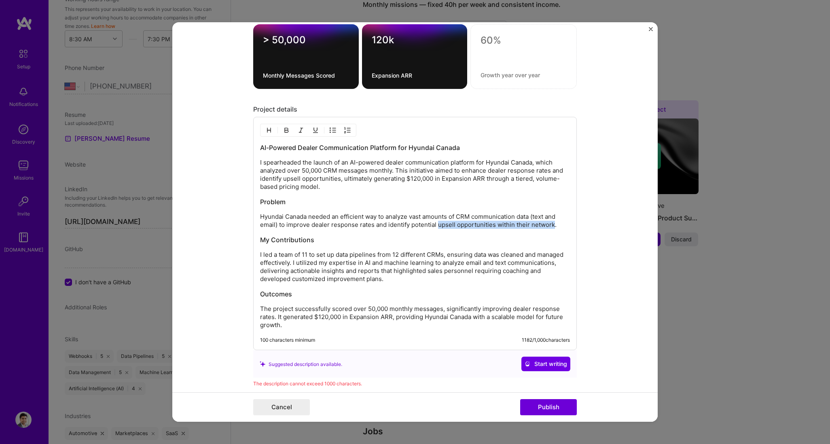
drag, startPoint x: 436, startPoint y: 226, endPoint x: 548, endPoint y: 226, distance: 112.4
click at [498, 226] on p "Hyundai Canada needed an efficient way to analyze vast amounts of CRM communica…" at bounding box center [415, 221] width 310 height 16
click at [302, 253] on p "I led a team of 11 to set up data pipelines from 12 different CRMs, ensuring da…" at bounding box center [415, 267] width 310 height 32
click at [340, 254] on p "I led a team of 11 to set up data pipelines from 12 different CRMs, ensuring da…" at bounding box center [415, 267] width 310 height 32
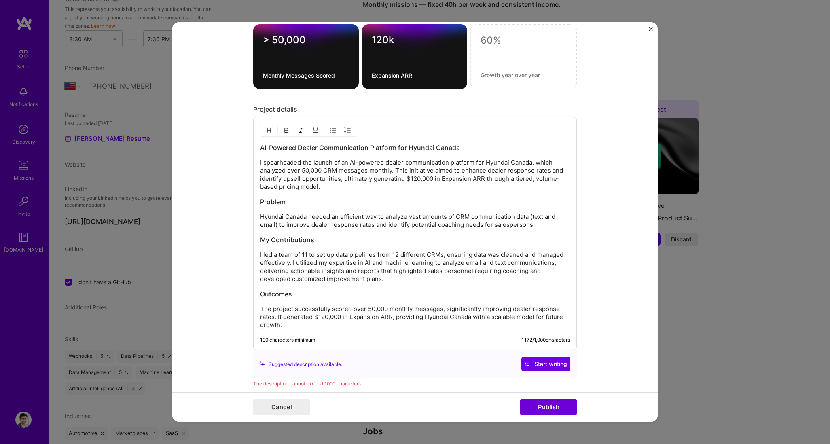
click at [301, 254] on p "I led a team of 11 to set up data pipelines from 12 different CRMs, ensuring da…" at bounding box center [415, 267] width 310 height 32
click at [361, 264] on p "I led a team of 11 to set up data pipelines from 12 different CRMs, ensuring da…" at bounding box center [415, 267] width 310 height 32
click at [465, 262] on p "I led a team of 11 to set up data pipelines from 12 different CRMs, ensuring da…" at bounding box center [415, 267] width 310 height 32
click at [376, 266] on p "I led a team of 11 to set up data pipelines from 12 different CRMs, ensuring da…" at bounding box center [415, 267] width 310 height 32
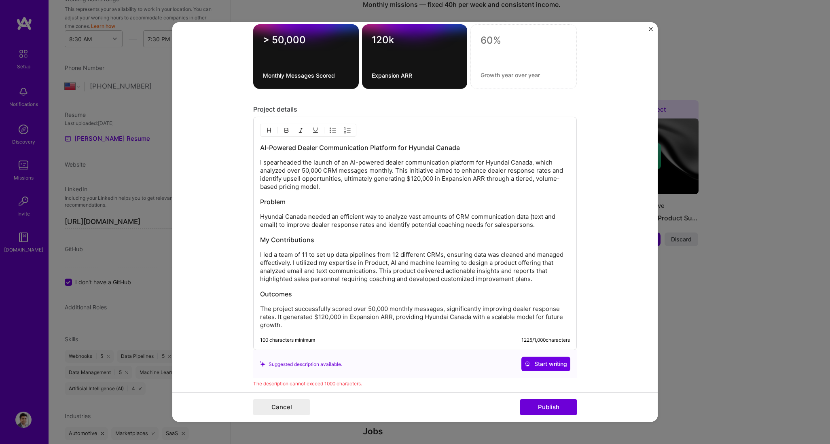
click at [498, 266] on div "AI-Powered Dealer Communication Platform for Hyundai Canada I spearheaded the l…" at bounding box center [415, 236] width 310 height 186
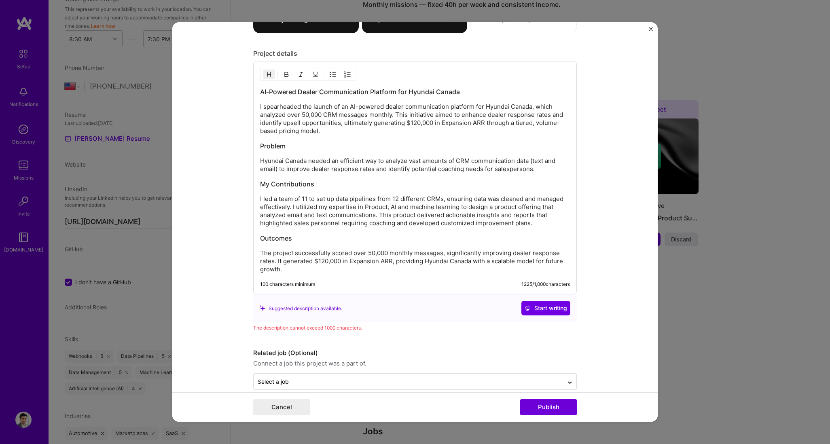
scroll to position [827, 0]
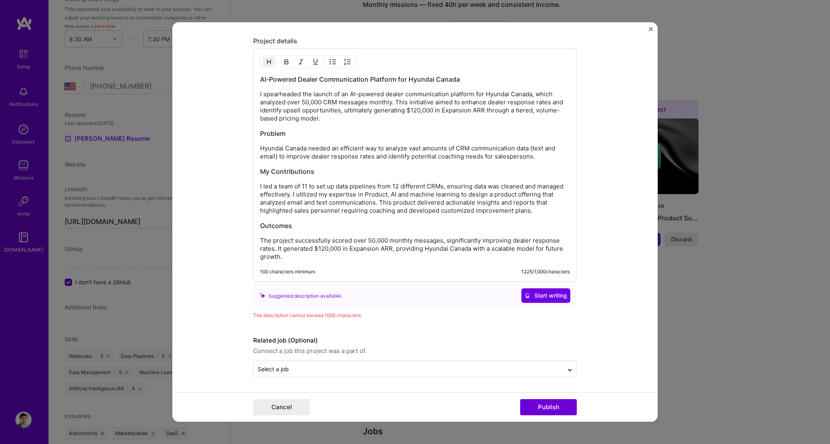
click at [391, 250] on p "The project successfully scored over 50,000 monthly messages, significantly imp…" at bounding box center [415, 249] width 310 height 24
drag, startPoint x: 274, startPoint y: 247, endPoint x: 428, endPoint y: 247, distance: 154.5
click at [428, 247] on p "The project successfully scored over 50,000 monthly messages, significantly imp…" at bounding box center [415, 249] width 310 height 24
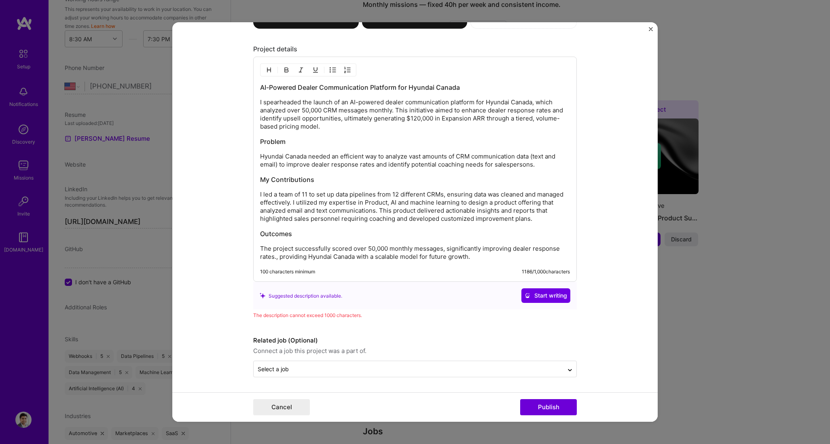
scroll to position [818, 0]
click at [489, 257] on p "The project successfully scored over 50,000 monthly messages, significantly imp…" at bounding box center [415, 253] width 310 height 16
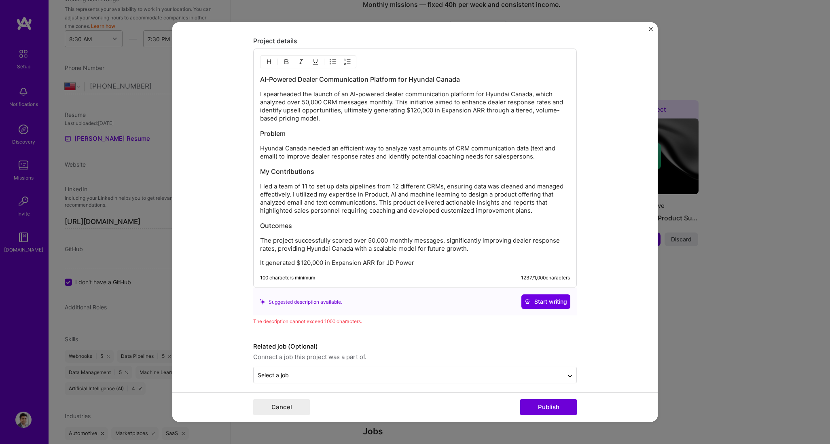
click at [256, 264] on div "AI-Powered Dealer Communication Platform for Hyundai Canada I spearheaded the l…" at bounding box center [415, 168] width 324 height 239
click at [260, 261] on p "It generated $120,000 in Expansion ARR for JD Power" at bounding box center [415, 263] width 310 height 8
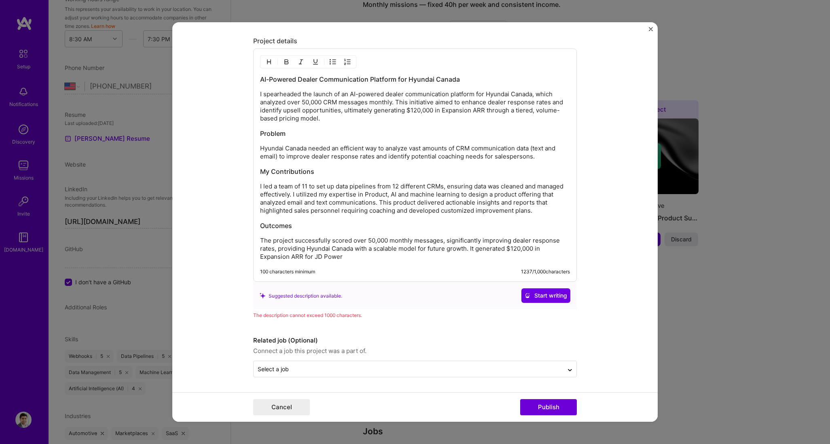
click at [352, 248] on p "The project successfully scored over 50,000 monthly messages, significantly imp…" at bounding box center [415, 249] width 310 height 24
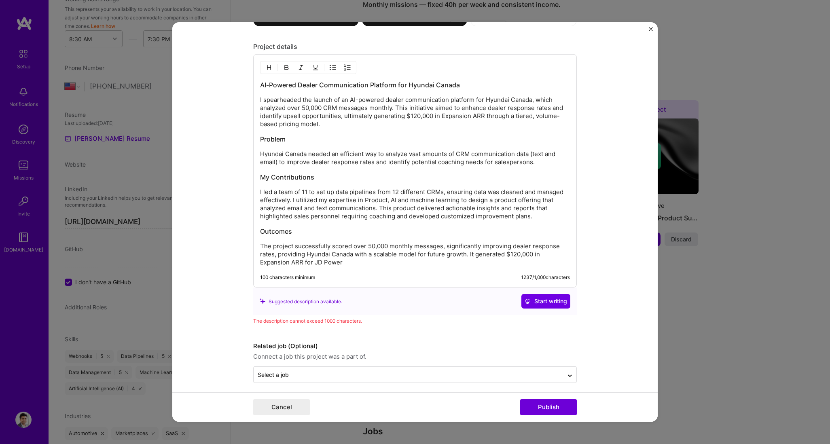
scroll to position [784, 0]
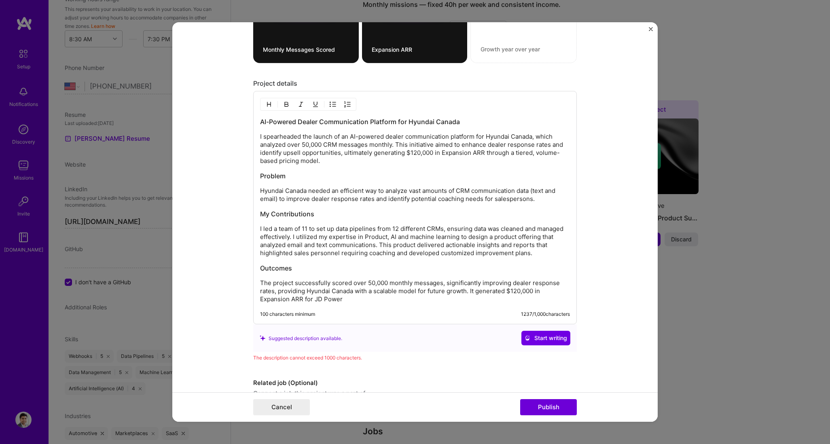
click at [260, 136] on p "I spearheaded the launch of an AI-powered dealer communication platform for Hyu…" at bounding box center [415, 149] width 310 height 32
drag, startPoint x: 262, startPoint y: 137, endPoint x: 255, endPoint y: 136, distance: 7.0
click at [255, 136] on div "AI-Powered Dealer Communication Platform for Hyundai Canada I spearheaded the l…" at bounding box center [415, 207] width 324 height 233
click at [311, 143] on p "Sspearheaded the launch of an AI-powered dealer communication platform for Hyun…" at bounding box center [415, 149] width 310 height 32
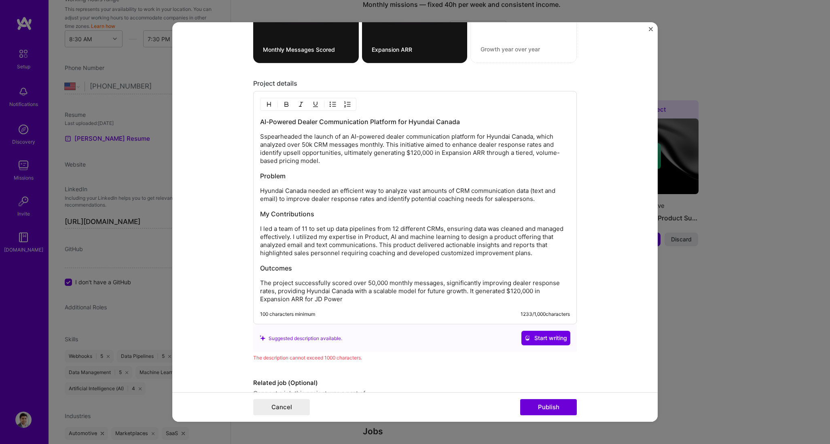
click at [302, 144] on p "Sspearheaded the launch of an AI-powered dealer communication platform for Hyun…" at bounding box center [415, 149] width 310 height 32
click at [377, 144] on p "Sspearheaded the launch of an AI-powered dealer communication platform for Hyun…" at bounding box center [415, 149] width 310 height 32
click at [361, 159] on p "Sspearheaded the launch of an AI-powered dealer communication platform for Hyun…" at bounding box center [415, 149] width 310 height 32
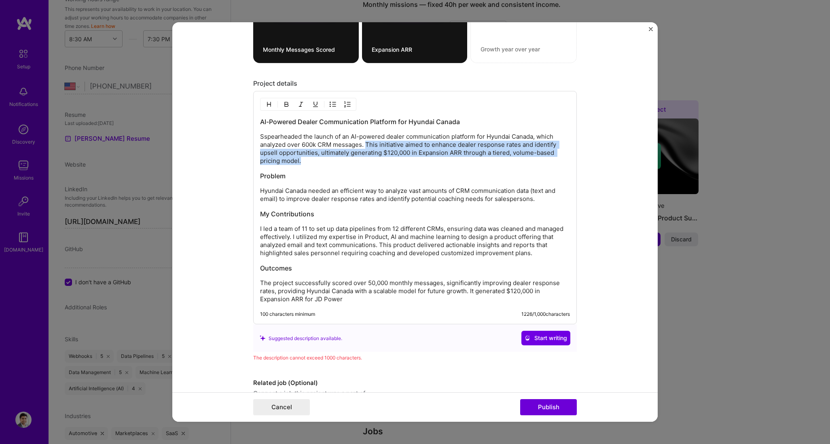
drag, startPoint x: 362, startPoint y: 144, endPoint x: 363, endPoint y: 162, distance: 17.8
click at [363, 162] on p "Sspearheaded the launch of an AI-powered dealer communication platform for Hyun…" at bounding box center [415, 149] width 310 height 32
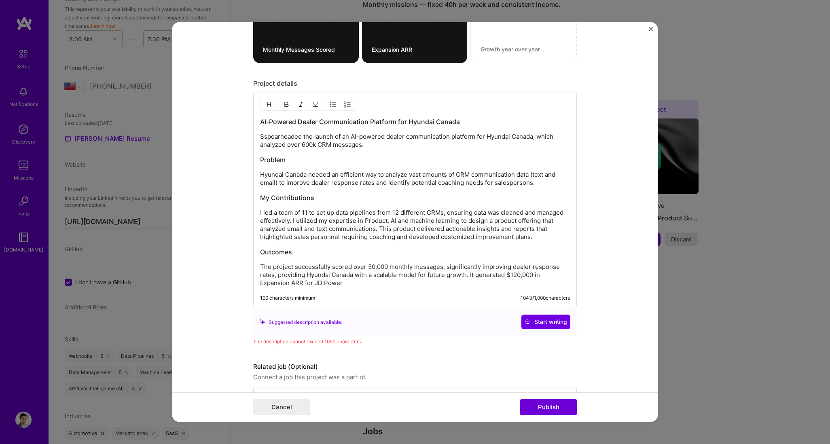
click at [264, 137] on p "Sspearheaded the launch of an AI-powered dealer communication platform for Hyun…" at bounding box center [415, 141] width 310 height 16
drag, startPoint x: 374, startPoint y: 147, endPoint x: 232, endPoint y: 148, distance: 142.3
click at [230, 144] on form "Editing suggested project This project is suggested based on your LinkedIn, res…" at bounding box center [414, 222] width 485 height 400
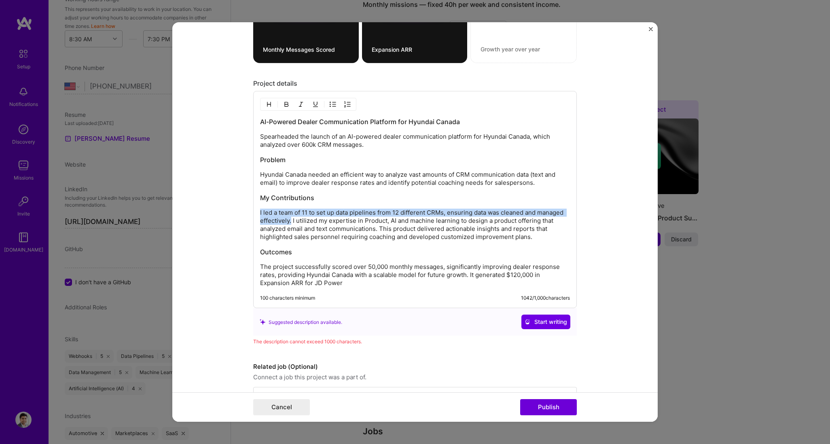
drag, startPoint x: 288, startPoint y: 220, endPoint x: 247, endPoint y: 214, distance: 41.8
click at [247, 214] on form "Editing suggested project This project is suggested based on your LinkedIn, res…" at bounding box center [414, 222] width 485 height 400
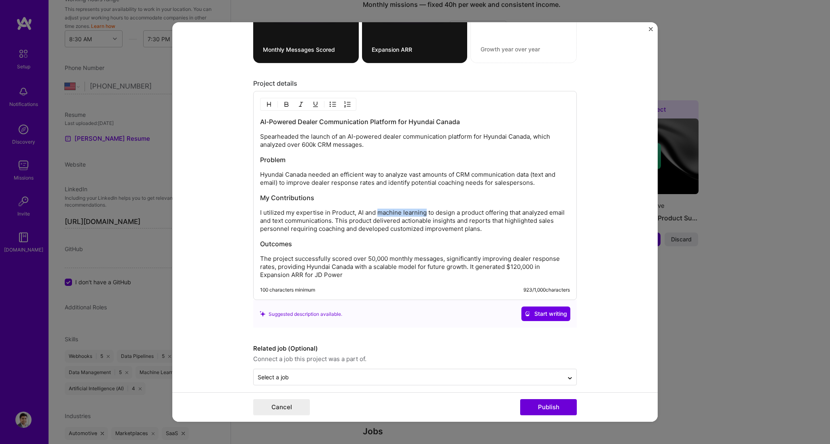
drag, startPoint x: 374, startPoint y: 213, endPoint x: 423, endPoint y: 210, distance: 48.2
click at [423, 210] on p "I utilized my expertise in Product, AI and machine learning to design a product…" at bounding box center [415, 221] width 310 height 24
click at [477, 224] on p "I utilized my expertise in Product amd AI to design a product offering that ana…" at bounding box center [415, 221] width 310 height 24
click at [474, 230] on p "I utilized my expertise in Product amd AI to design a product offering that ana…" at bounding box center [415, 221] width 310 height 24
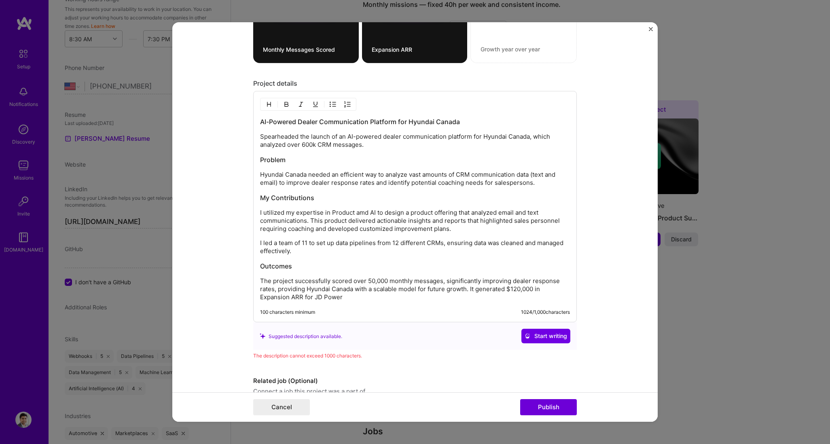
click at [263, 243] on p "I led a team of 11 to set up data pipelines from 12 different CRMs, ensuring da…" at bounding box center [415, 247] width 310 height 16
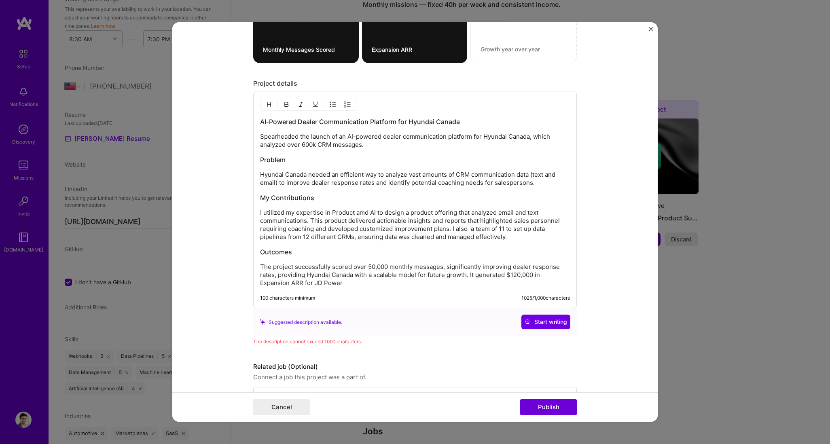
click at [467, 227] on p "I utilized my expertise in Product amd AI to design a product offering that ana…" at bounding box center [415, 225] width 310 height 32
click at [459, 241] on div "AI-Powered Dealer Communication Platform for Hyundai Canada Spearheaded the lau…" at bounding box center [415, 202] width 310 height 170
click at [498, 241] on p "I utilized my expertise in Product amd AI to design a product offering that ana…" at bounding box center [415, 225] width 310 height 32
drag, startPoint x: 515, startPoint y: 238, endPoint x: 448, endPoint y: 232, distance: 67.0
click at [448, 232] on p "I utilized my expertise in Product amd AI to design a product offering that ana…" at bounding box center [415, 225] width 310 height 32
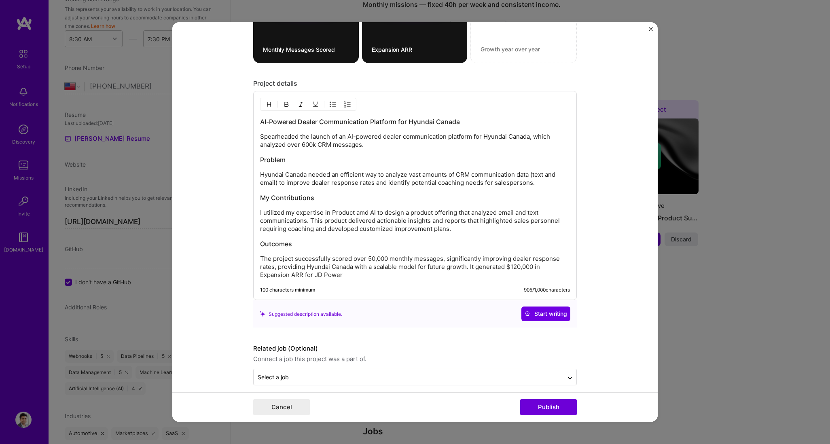
scroll to position [792, 0]
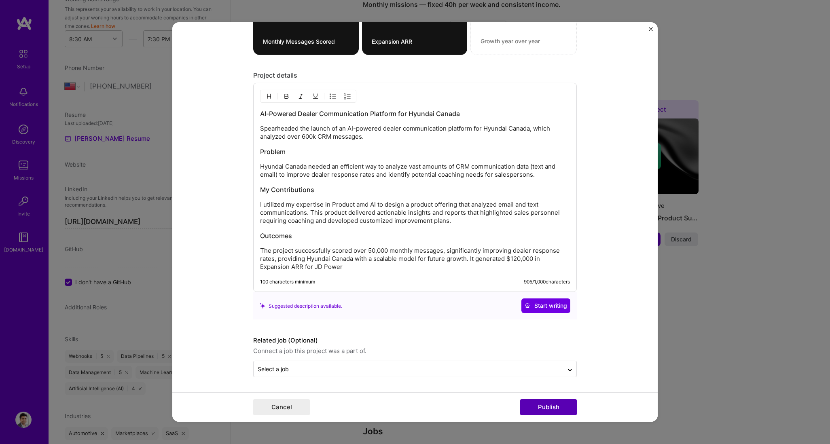
click at [498, 266] on button "Publish" at bounding box center [548, 407] width 57 height 16
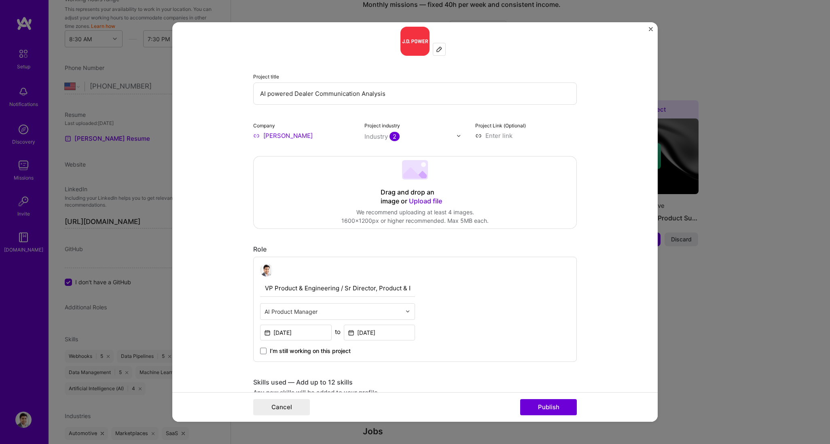
scroll to position [0, 0]
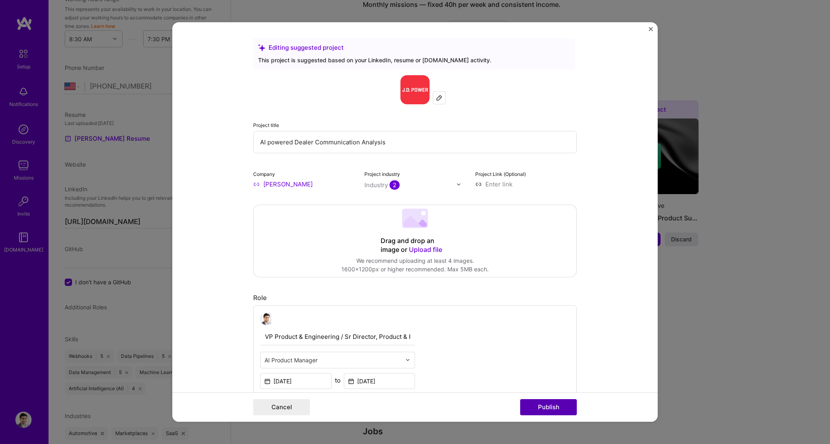
click at [498, 266] on button "Publish" at bounding box center [548, 407] width 57 height 16
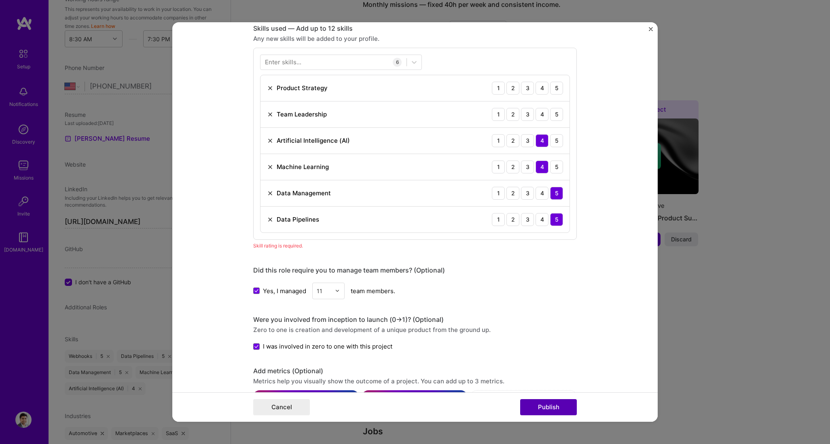
scroll to position [404, 0]
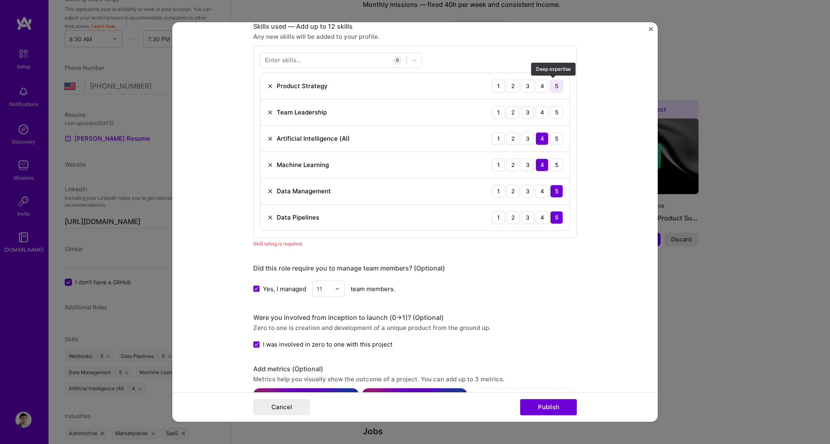
click at [498, 83] on div "5" at bounding box center [556, 86] width 13 height 13
click at [498, 110] on div "5" at bounding box center [556, 112] width 13 height 13
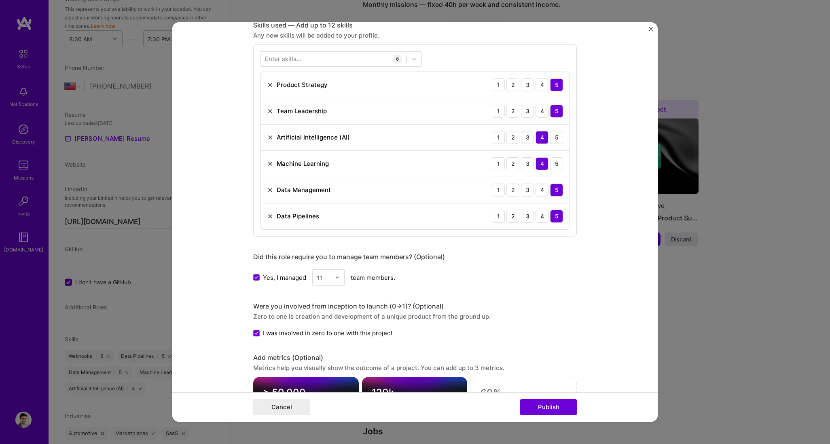
scroll to position [406, 0]
click at [498, 266] on button "Publish" at bounding box center [548, 407] width 57 height 16
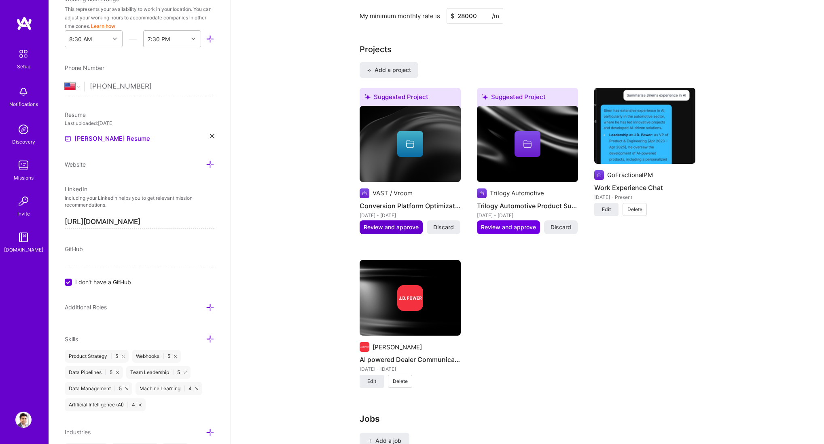
click at [396, 223] on span "Review and approve" at bounding box center [391, 227] width 55 height 8
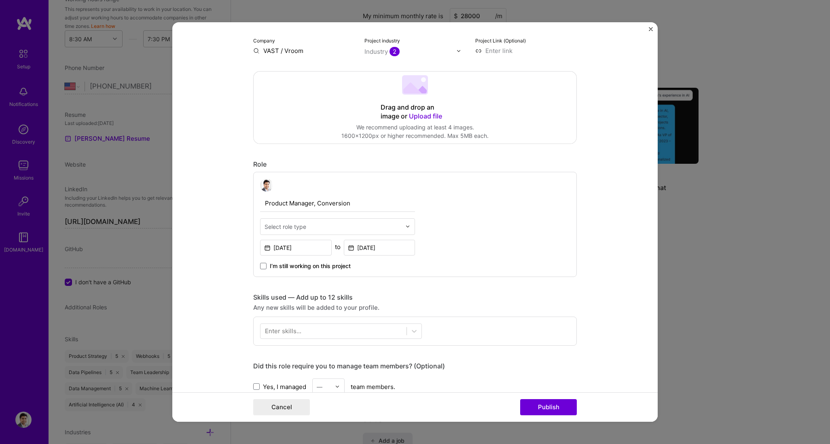
scroll to position [134, 0]
click at [388, 230] on input "text" at bounding box center [332, 226] width 137 height 8
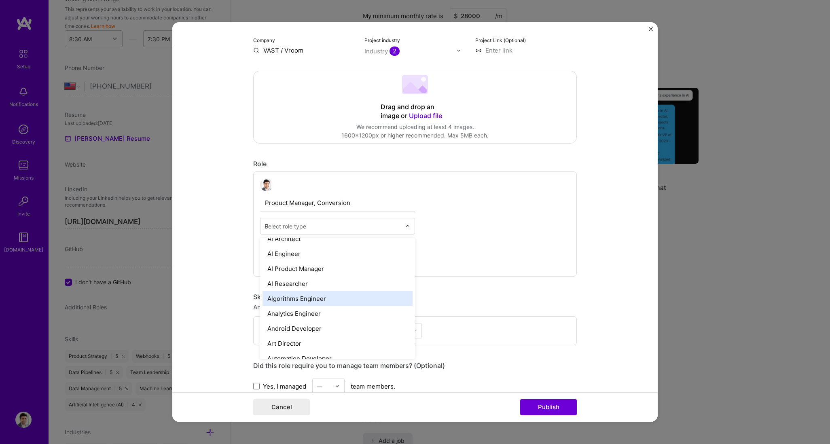
scroll to position [0, 0]
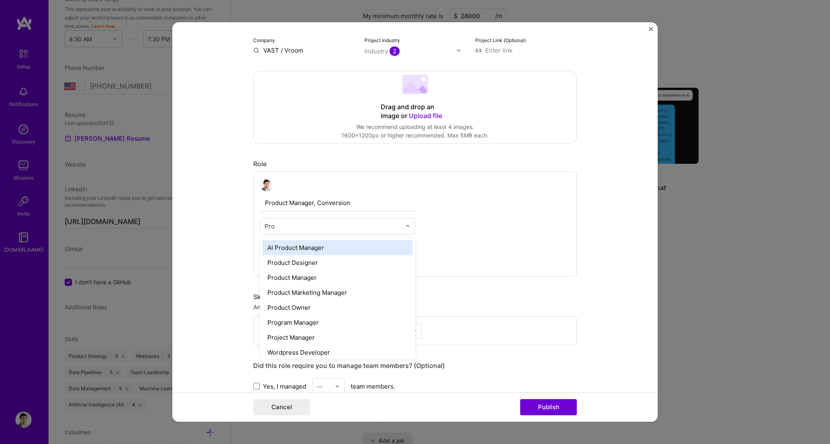
type input "Prod"
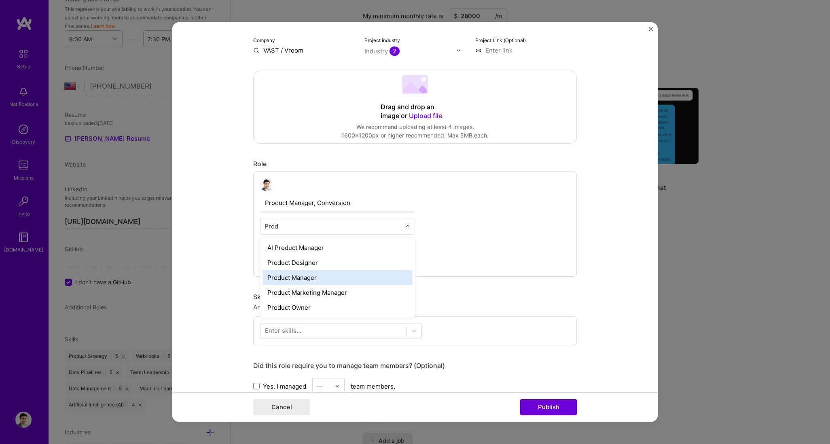
click at [348, 266] on div "Product Manager" at bounding box center [337, 277] width 150 height 15
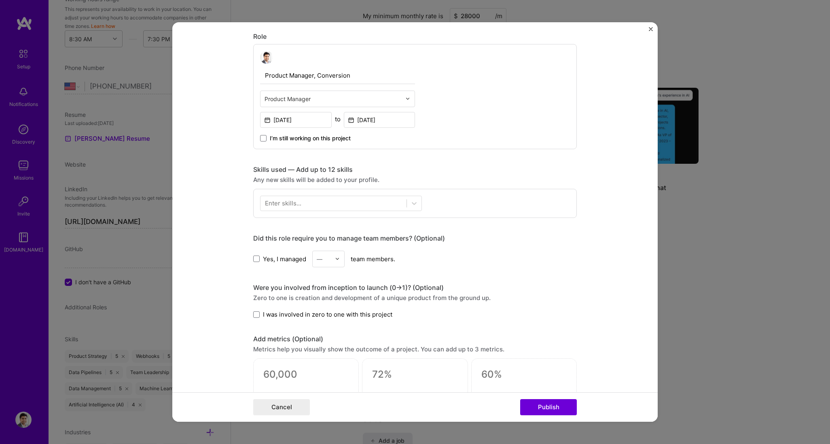
scroll to position [262, 0]
click at [357, 201] on div at bounding box center [333, 201] width 146 height 13
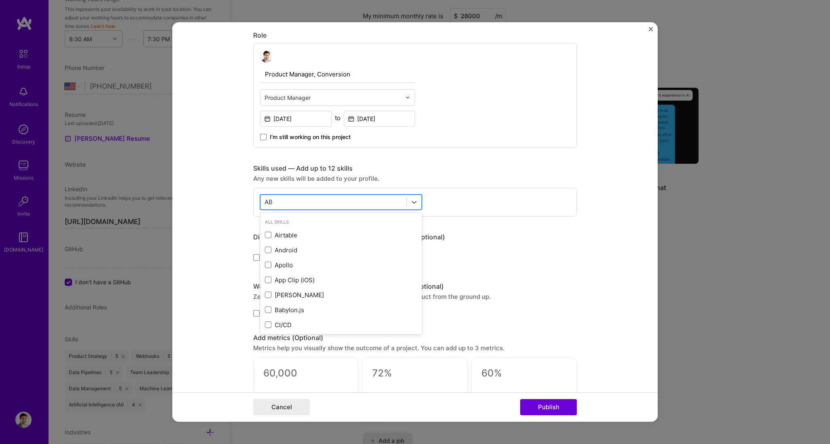
type input "A"
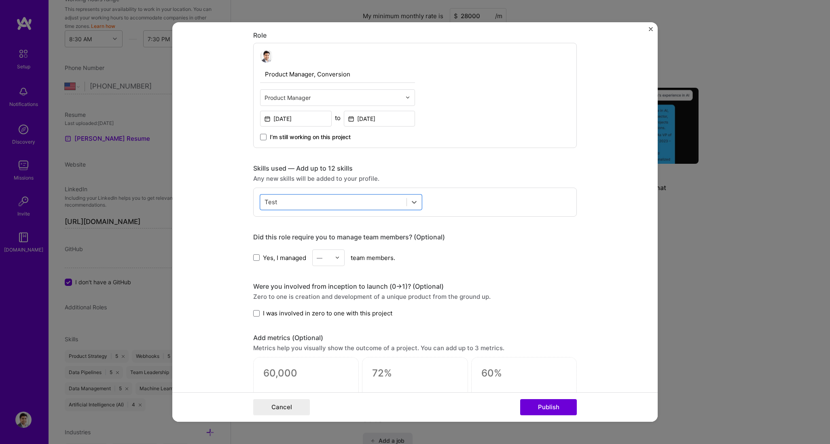
drag, startPoint x: 291, startPoint y: 205, endPoint x: 255, endPoint y: 199, distance: 36.8
click at [255, 199] on div "Select is focused ,type to refine list, press Down to open the menu, press left…" at bounding box center [415, 202] width 324 height 29
click at [269, 199] on input "Test" at bounding box center [270, 202] width 13 height 8
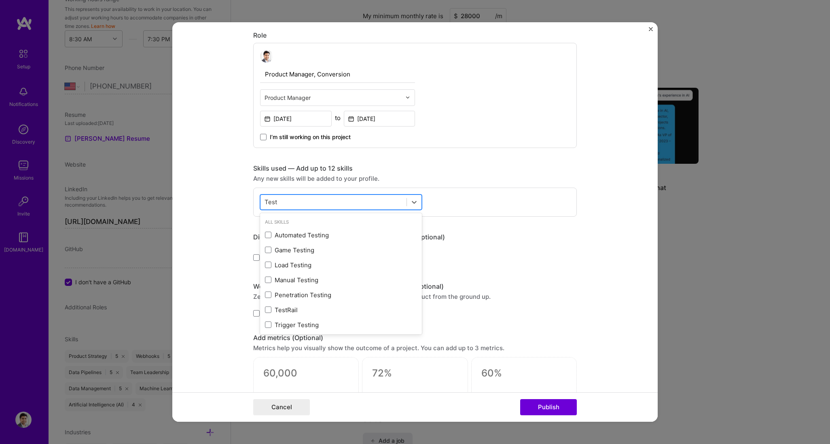
click at [269, 199] on input "Test" at bounding box center [270, 202] width 13 height 8
type input "C"
click at [268, 266] on span at bounding box center [268, 296] width 6 height 6
click at [0, 0] on input "checkbox" at bounding box center [0, 0] width 0 height 0
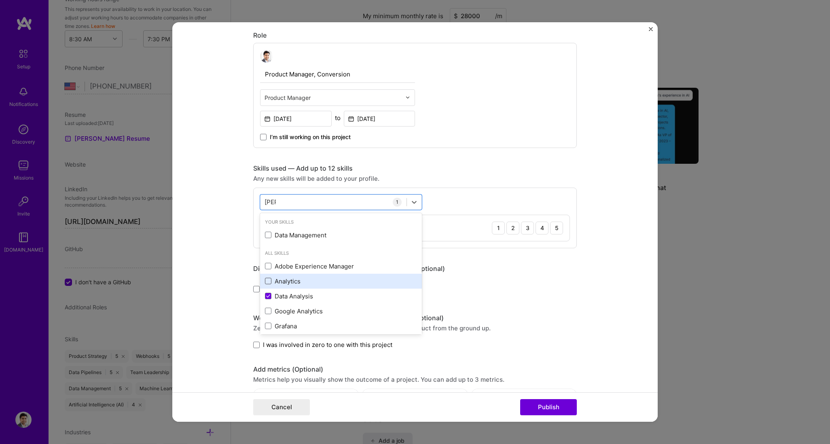
click at [265, 266] on span at bounding box center [268, 281] width 6 height 6
click at [0, 0] on input "checkbox" at bounding box center [0, 0] width 0 height 0
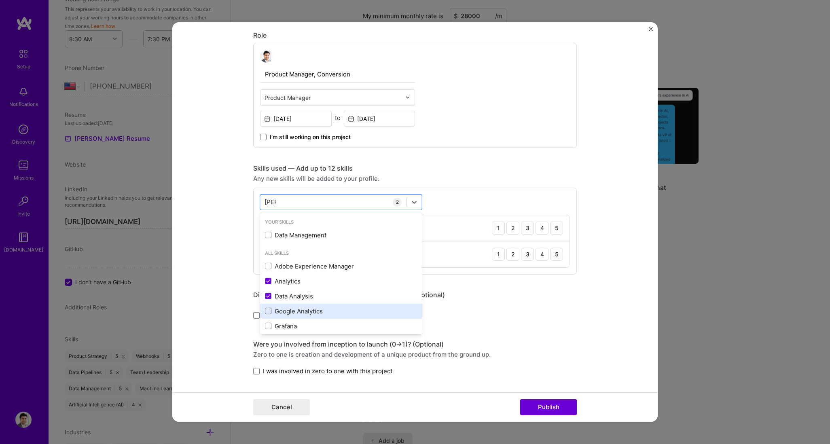
click at [265, 266] on span at bounding box center [268, 311] width 6 height 6
click at [0, 0] on input "checkbox" at bounding box center [0, 0] width 0 height 0
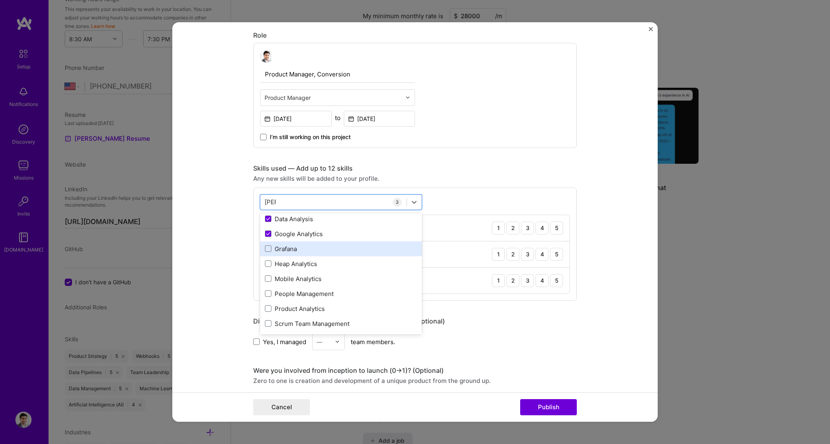
scroll to position [84, 0]
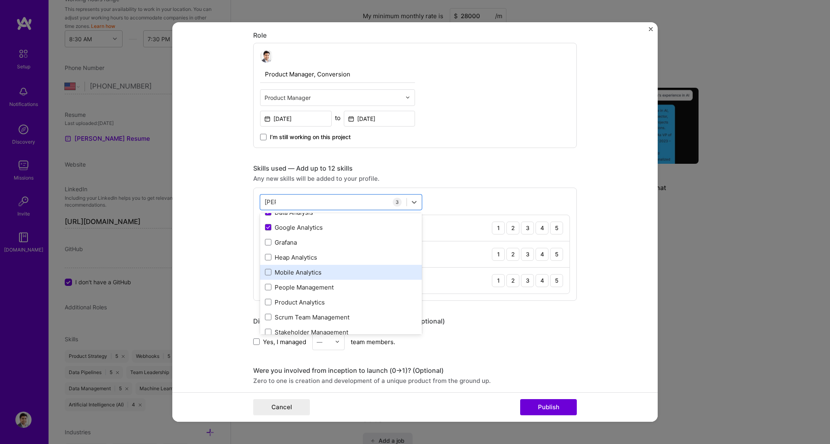
click at [269, 266] on div "Mobile Analytics" at bounding box center [341, 272] width 152 height 8
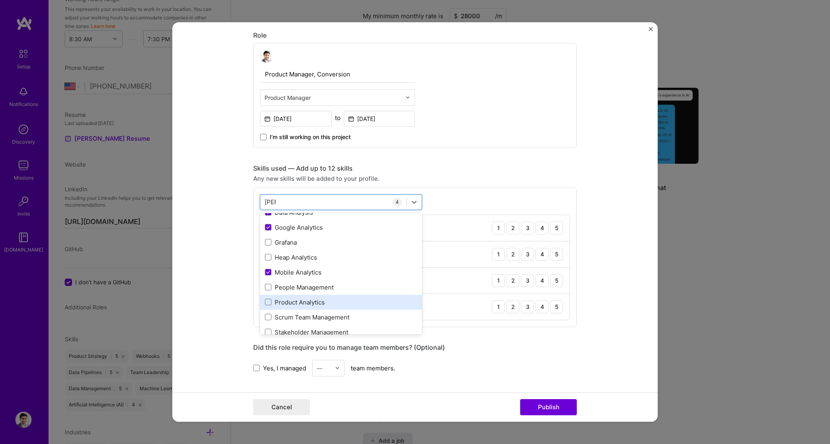
scroll to position [109, 0]
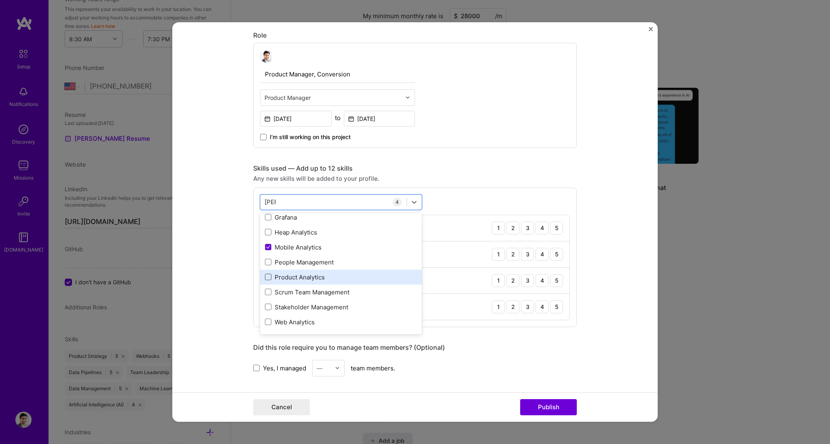
click at [265, 266] on span at bounding box center [268, 277] width 6 height 6
click at [0, 0] on input "checkbox" at bounding box center [0, 0] width 0 height 0
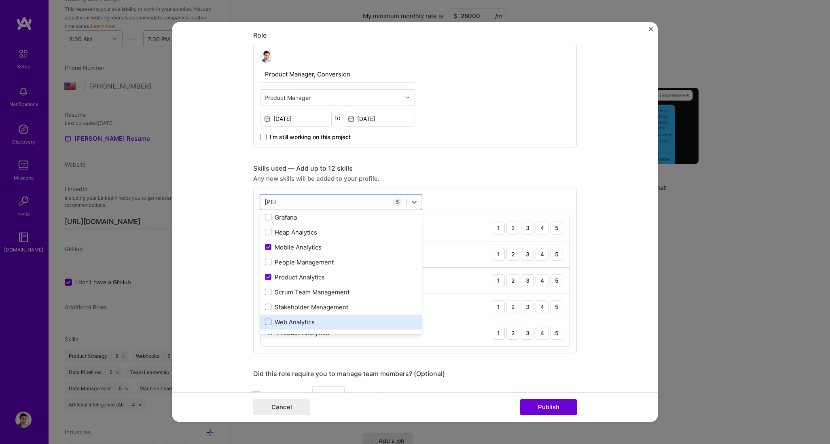
click at [267, 266] on span at bounding box center [268, 322] width 6 height 6
click at [0, 0] on input "checkbox" at bounding box center [0, 0] width 0 height 0
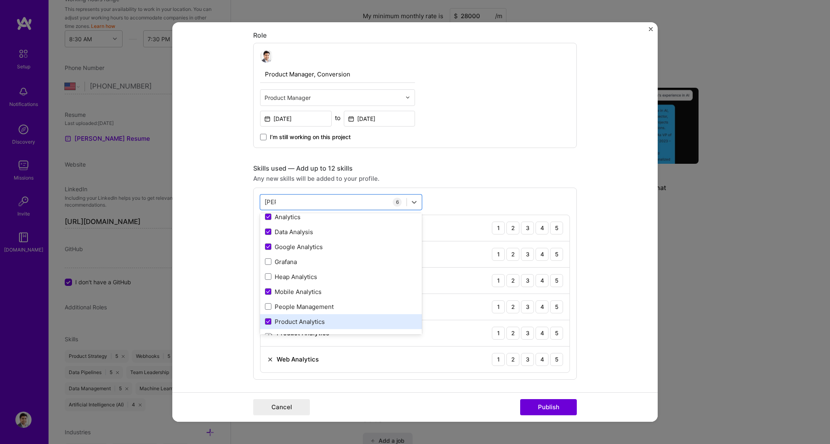
scroll to position [59, 0]
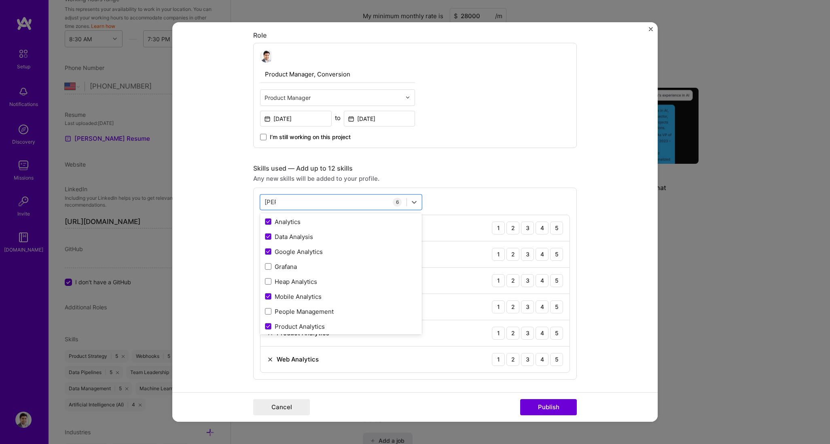
type input "[PERSON_NAME]"
click at [498, 145] on div "Product Manager, Conversion Product Manager [DATE] to [DATE] I’m still working …" at bounding box center [415, 95] width 324 height 105
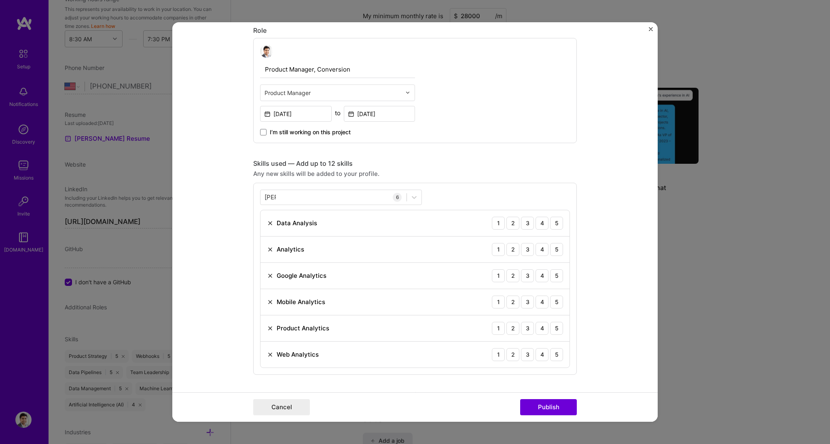
scroll to position [273, 0]
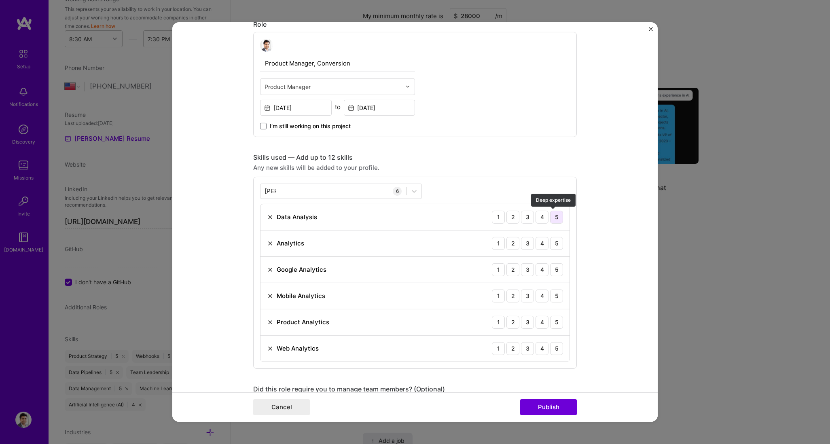
click at [498, 216] on div "5" at bounding box center [556, 217] width 13 height 13
click at [498, 242] on div "5" at bounding box center [556, 243] width 13 height 13
click at [498, 266] on div "5" at bounding box center [556, 269] width 13 height 13
click at [498, 266] on div "5" at bounding box center [556, 296] width 13 height 13
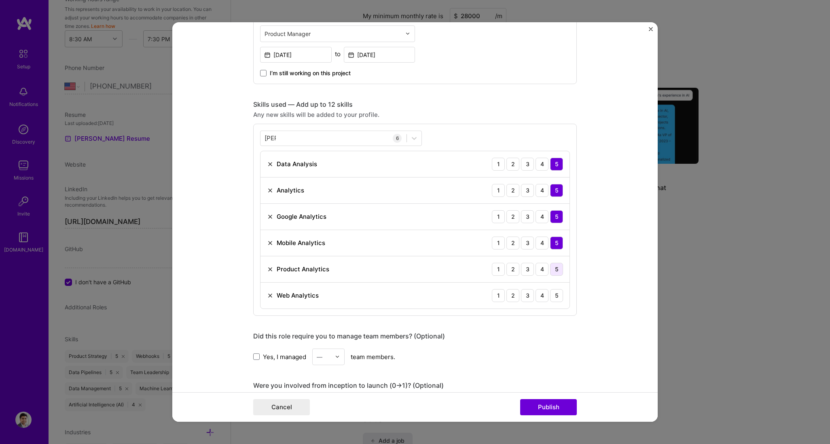
scroll to position [328, 0]
click at [498, 266] on div "5" at bounding box center [556, 268] width 13 height 13
click at [498, 266] on div "5" at bounding box center [556, 294] width 13 height 13
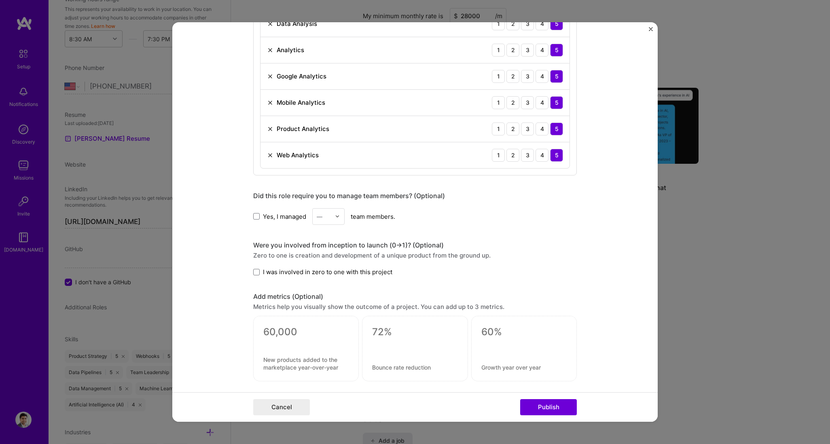
scroll to position [467, 0]
click at [253, 266] on span at bounding box center [256, 272] width 6 height 6
click at [0, 0] on input "I was involved in zero to one with this project" at bounding box center [0, 0] width 0 height 0
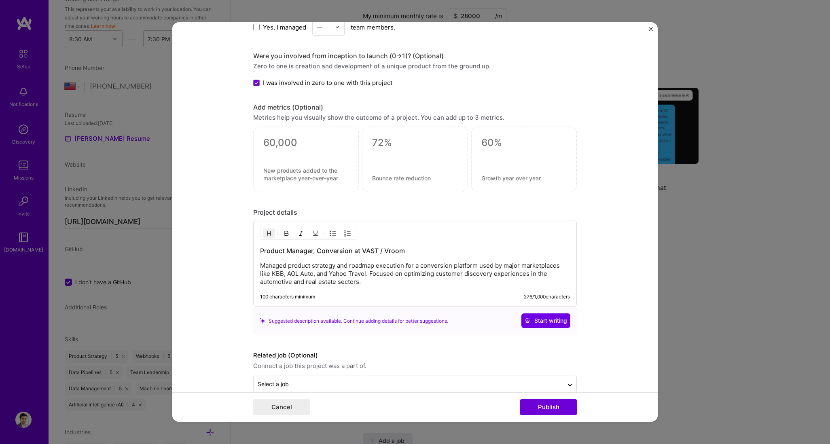
scroll to position [658, 0]
click at [278, 141] on textarea at bounding box center [305, 141] width 85 height 12
type textarea "19%"
click at [265, 173] on textarea at bounding box center [305, 175] width 85 height 15
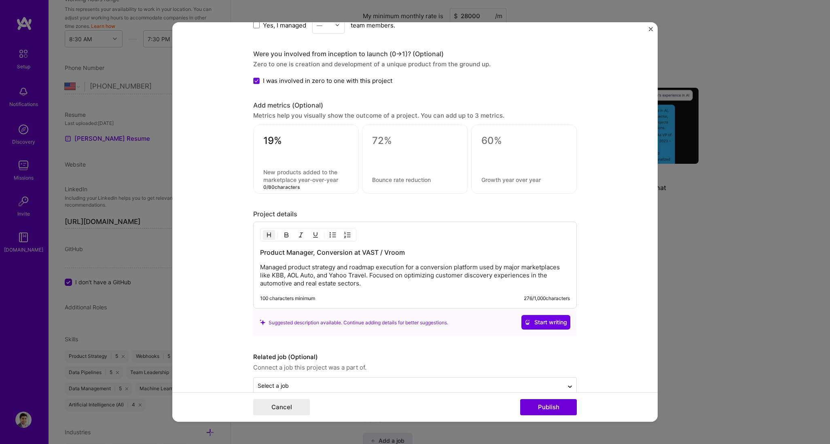
drag, startPoint x: 263, startPoint y: 173, endPoint x: 325, endPoint y: 186, distance: 63.4
click at [325, 186] on div "19% 0 / 80 characters" at bounding box center [306, 159] width 106 height 69
click at [334, 180] on textarea at bounding box center [305, 175] width 85 height 15
drag, startPoint x: 336, startPoint y: 180, endPoint x: 317, endPoint y: 179, distance: 18.2
click at [317, 179] on textarea at bounding box center [305, 175] width 85 height 15
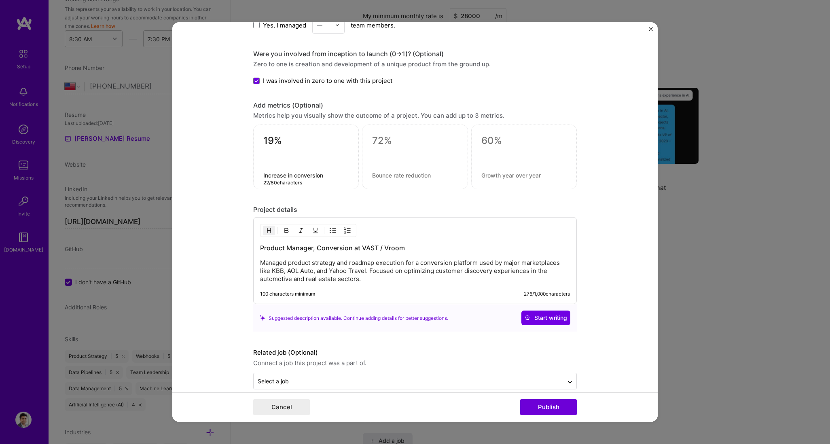
type textarea "Increase in conversion"
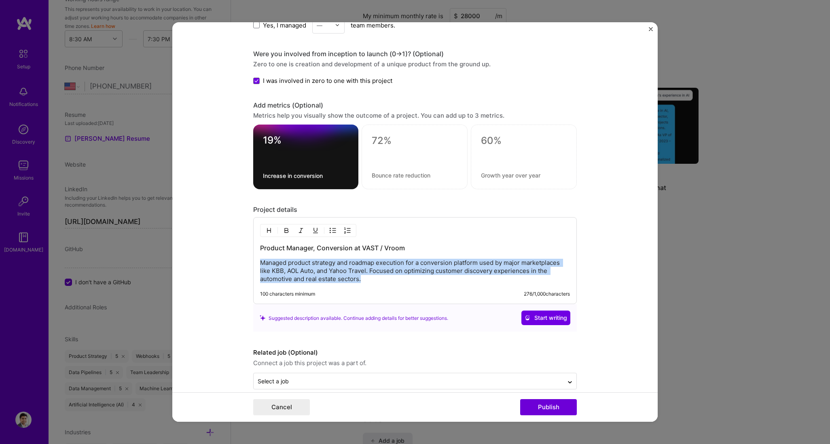
drag, startPoint x: 292, startPoint y: 273, endPoint x: 244, endPoint y: 262, distance: 49.3
click at [244, 262] on form "Editing suggested project This project is suggested based on your LinkedIn, res…" at bounding box center [414, 222] width 485 height 400
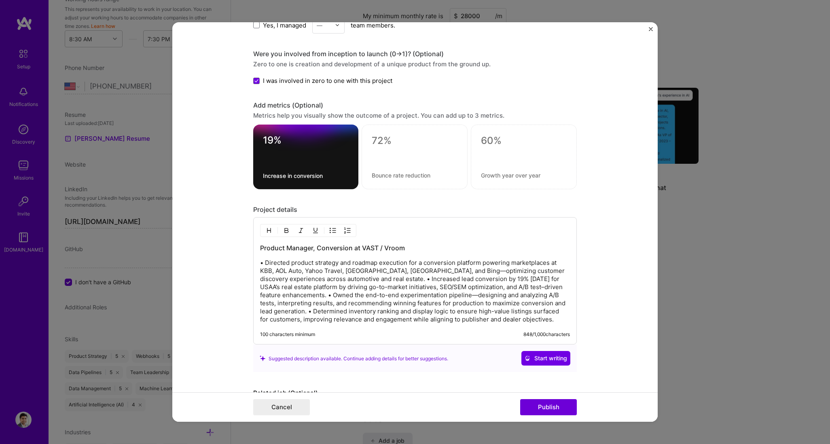
click at [262, 262] on p "• Directed product strategy and roadmap execution for a conversion platform pow…" at bounding box center [415, 291] width 310 height 65
click at [338, 266] on p "Directed product strategy and roadmap execution for a conversion platform power…" at bounding box center [415, 291] width 310 height 65
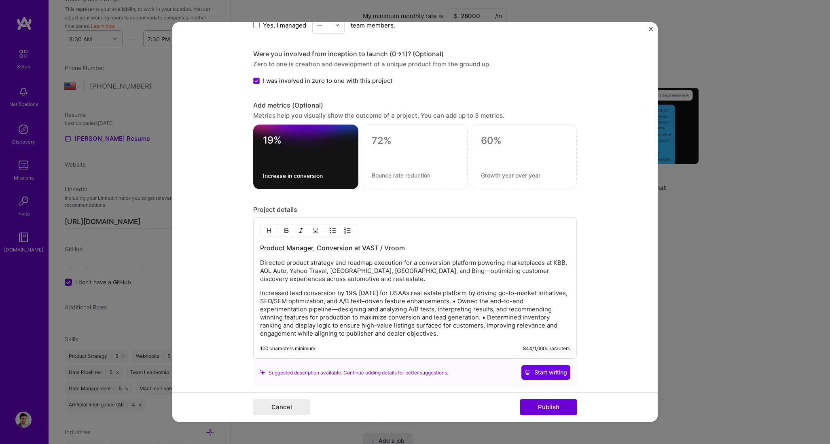
click at [481, 266] on p "Increased lead conversion by 19% [DATE] for USAA’s real estate platform by driv…" at bounding box center [415, 313] width 310 height 49
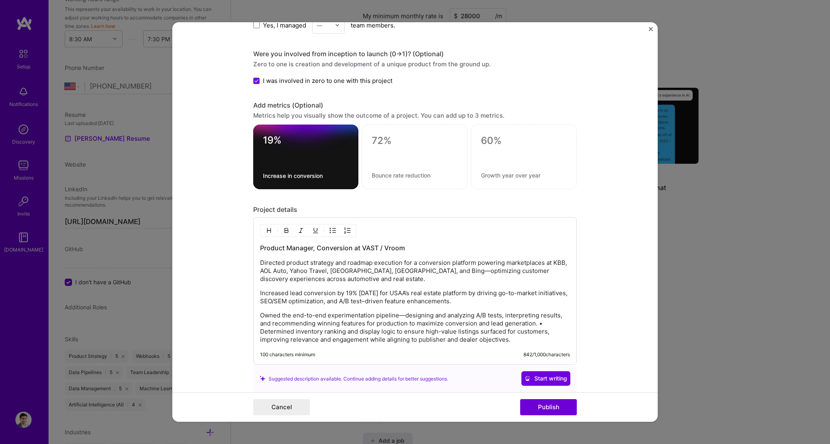
click at [498, 266] on p "Owned the end-to-end experimentation pipeline—designing and analyzing A/B tests…" at bounding box center [415, 327] width 310 height 32
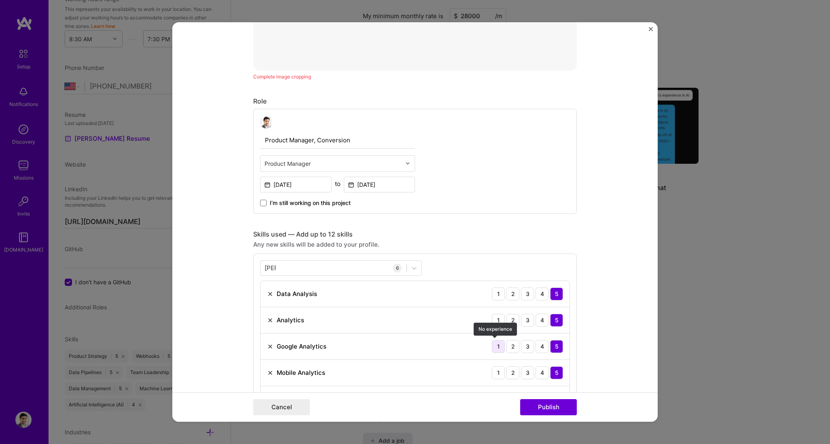
scroll to position [377, 0]
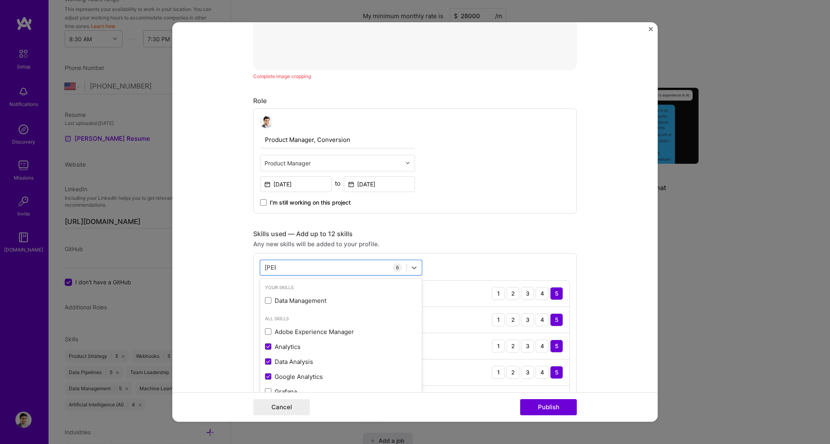
drag, startPoint x: 286, startPoint y: 268, endPoint x: 243, endPoint y: 265, distance: 42.5
click at [243, 265] on form "Editing suggested project This project is suggested based on your LinkedIn, res…" at bounding box center [414, 222] width 485 height 400
type input "a"
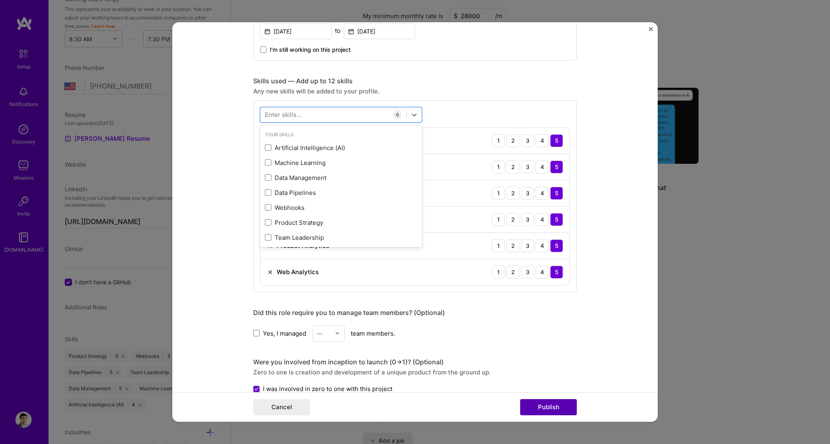
click at [498, 266] on button "Publish" at bounding box center [548, 407] width 57 height 16
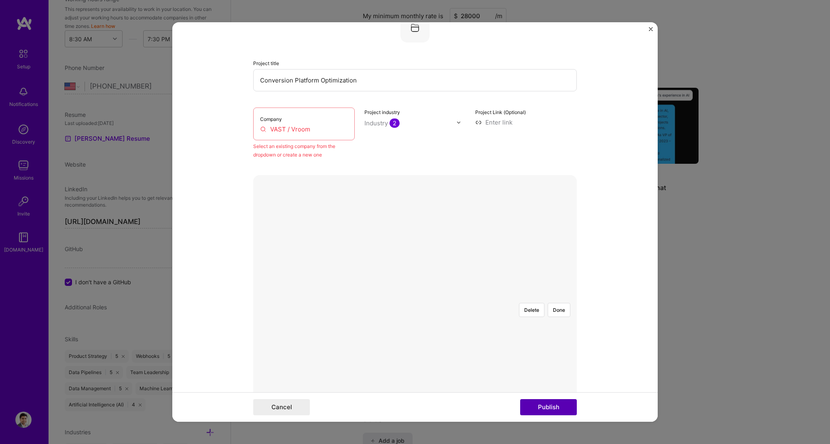
scroll to position [53, 0]
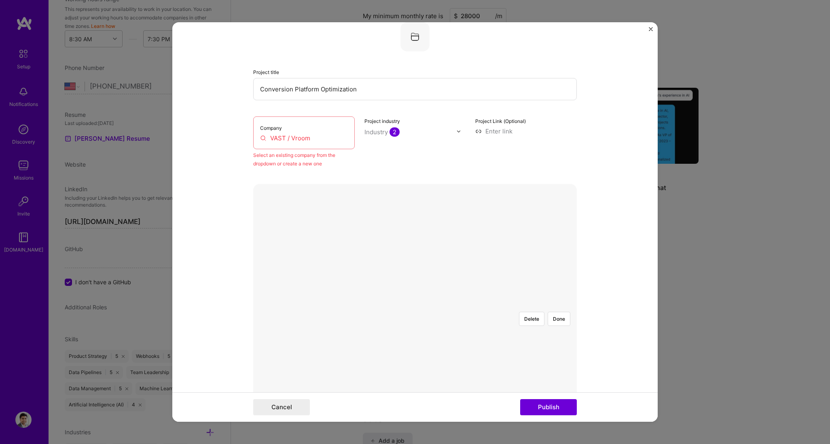
click at [290, 137] on input "VAST / Vroom" at bounding box center [304, 138] width 88 height 8
click at [269, 139] on input "VAST / Vroom" at bounding box center [304, 138] width 88 height 8
type input "CVAST / Vroom"
click at [324, 149] on div "CVAST / Vroom" at bounding box center [323, 150] width 51 height 14
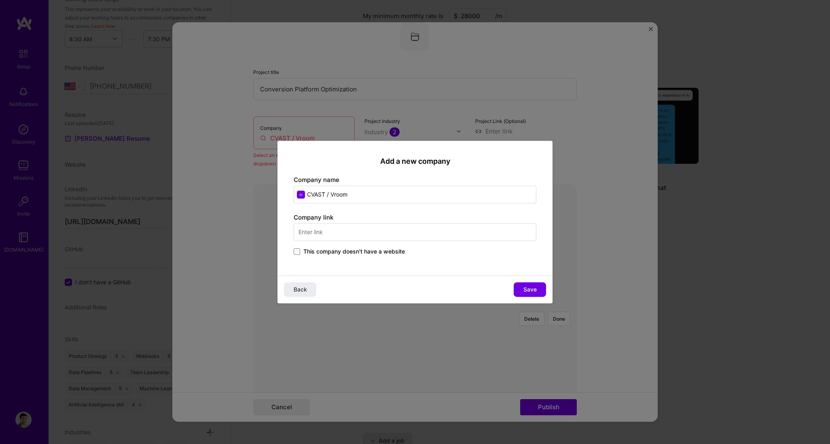
click at [310, 196] on input "CVAST / Vroom" at bounding box center [415, 195] width 243 height 18
type input "VAST / Vroom"
click at [346, 233] on input "text" at bounding box center [415, 232] width 243 height 18
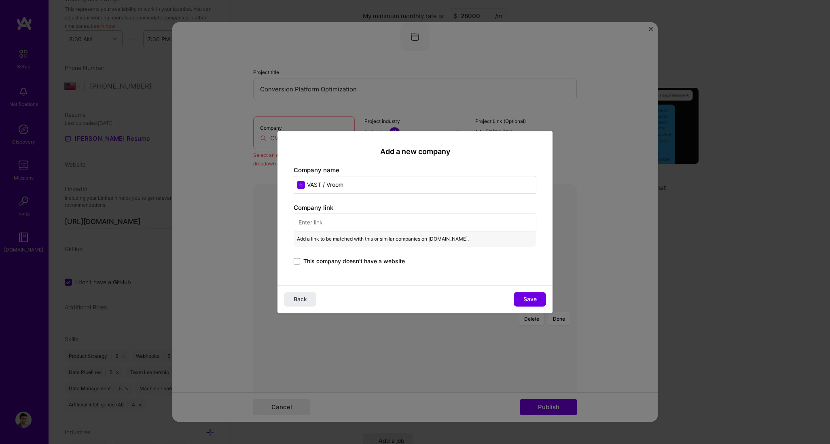
paste input "[URL][DOMAIN_NAME]"
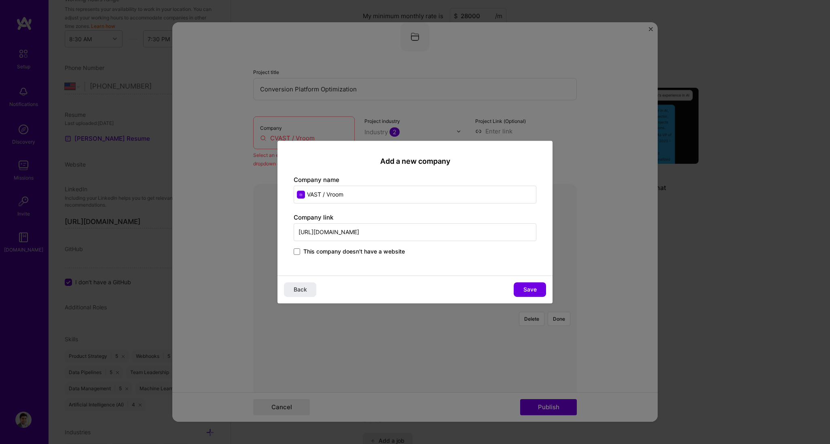
drag, startPoint x: 375, startPoint y: 232, endPoint x: 499, endPoint y: 235, distance: 123.8
click at [498, 235] on input "[URL][DOMAIN_NAME]" at bounding box center [415, 232] width 243 height 18
type input "[URL][DOMAIN_NAME]"
click at [498, 266] on button "Save" at bounding box center [530, 289] width 32 height 15
type input "VAST / Vroom"
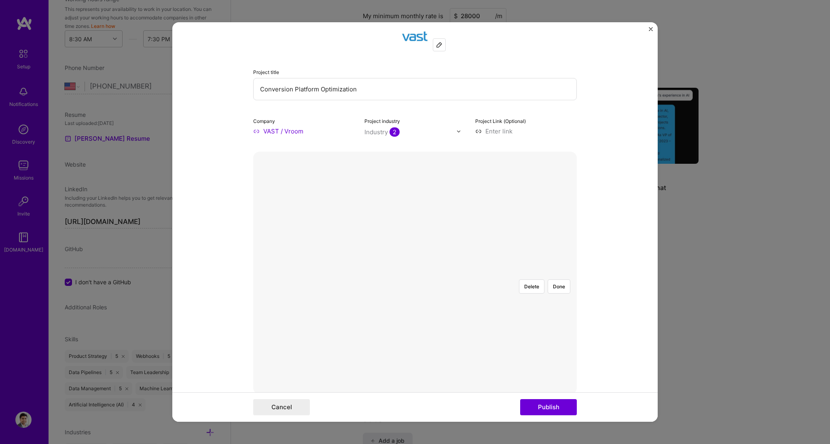
click at [379, 134] on div "Industry 2" at bounding box center [381, 132] width 35 height 8
click at [449, 106] on div "Project title Conversion Platform Optimization Company VAST / Vroom Project ind…" at bounding box center [415, 78] width 324 height 113
click at [498, 266] on button "Publish" at bounding box center [548, 407] width 57 height 16
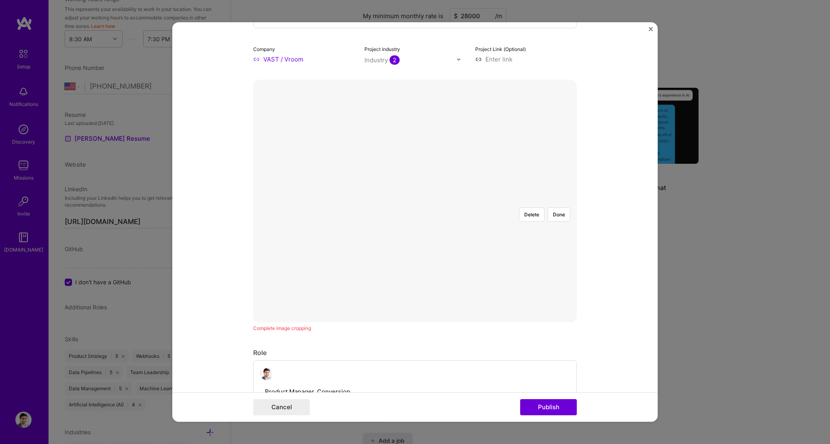
scroll to position [122, 0]
click at [498, 210] on button "Done" at bounding box center [559, 217] width 23 height 14
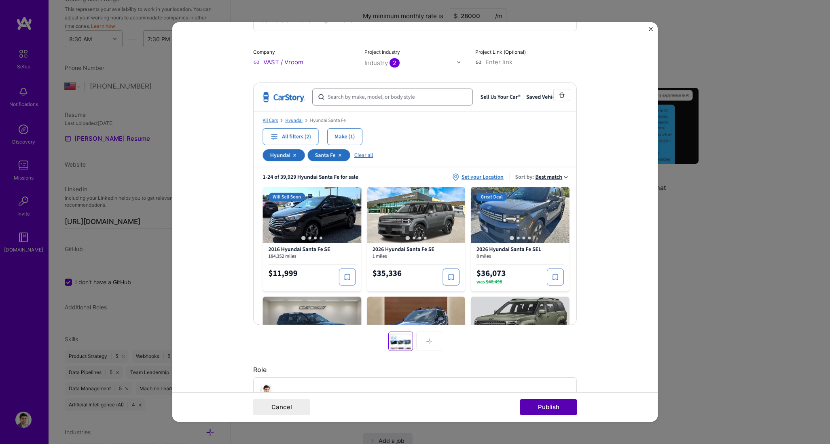
click at [498, 266] on button "Publish" at bounding box center [548, 407] width 57 height 16
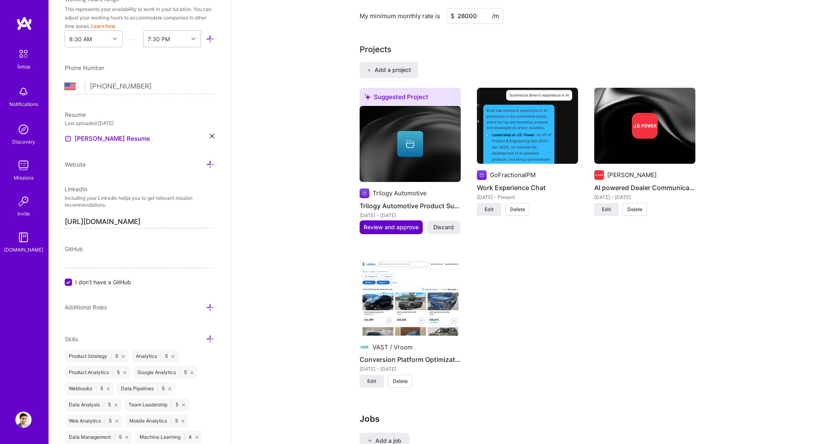
click at [393, 222] on button "Review and approve" at bounding box center [390, 227] width 63 height 14
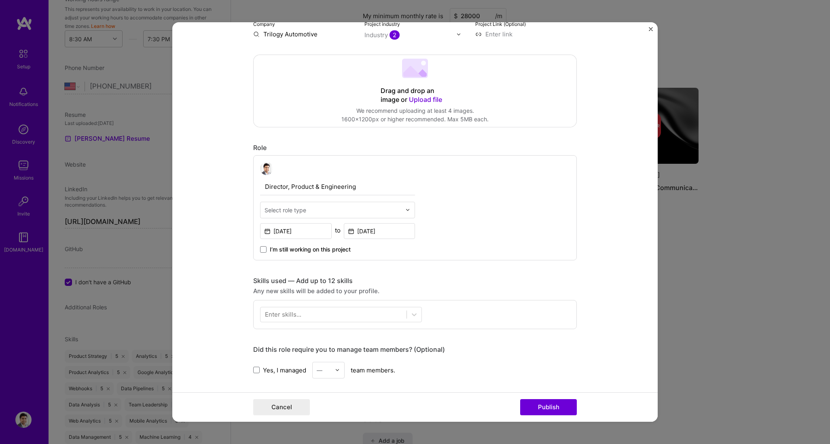
scroll to position [44, 0]
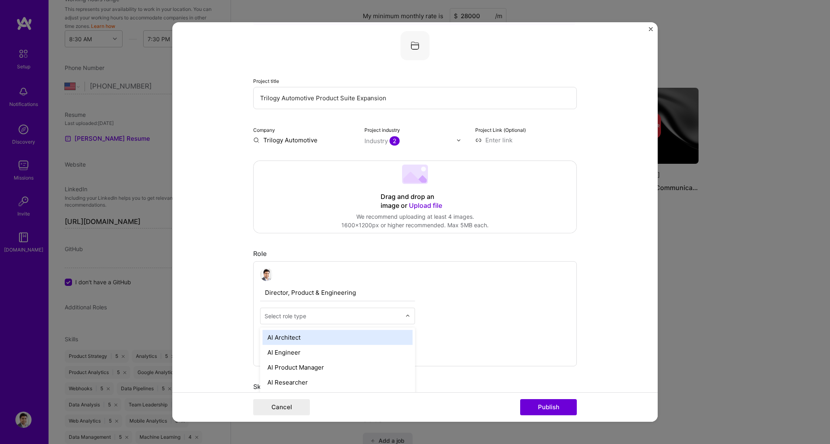
click at [339, 266] on input "text" at bounding box center [332, 316] width 137 height 8
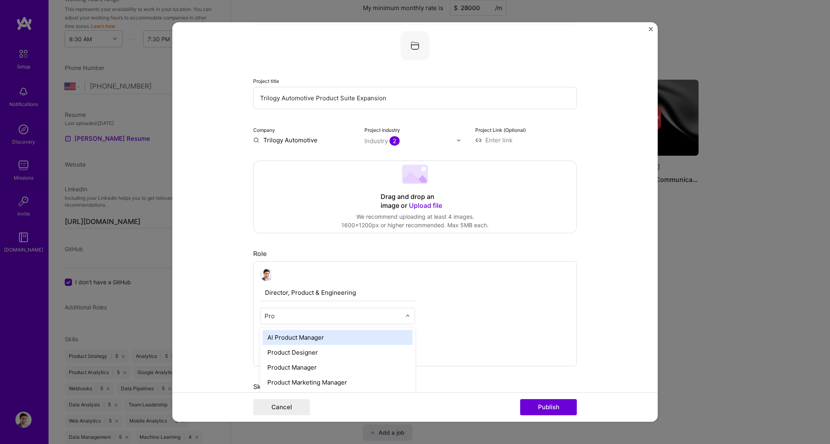
type input "Prod"
click at [335, 266] on div "Product Manager" at bounding box center [337, 367] width 150 height 15
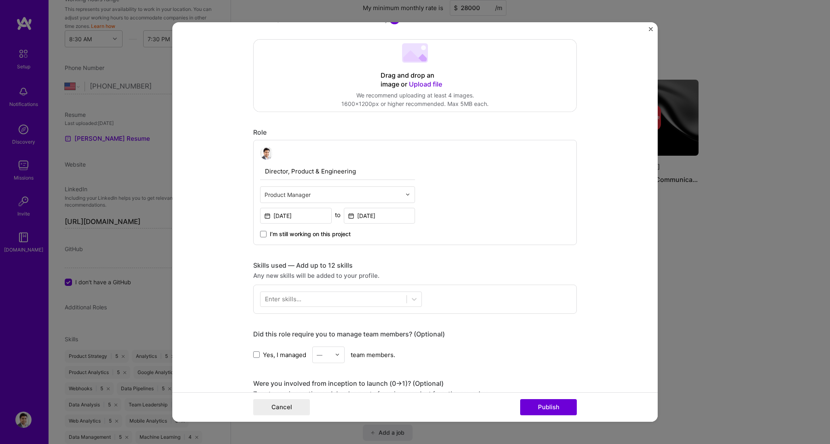
scroll to position [175, 0]
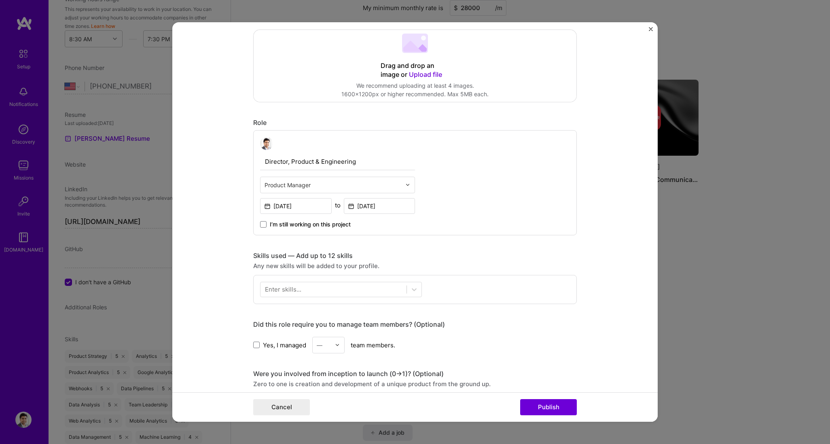
click at [290, 266] on div "Enter skills..." at bounding box center [283, 289] width 36 height 8
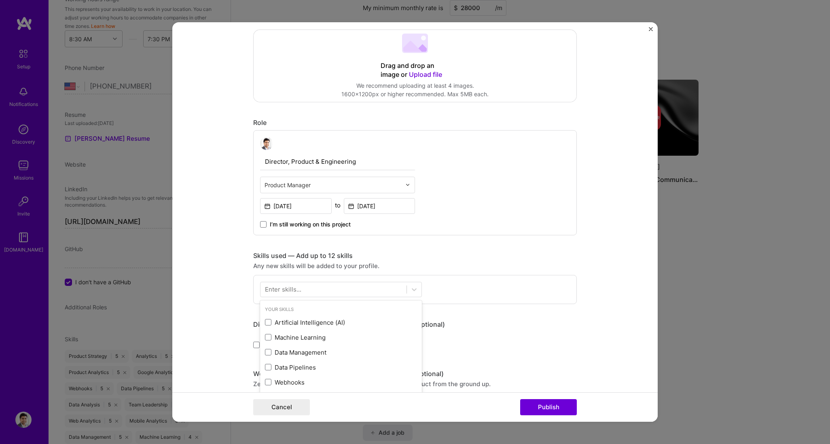
click at [290, 266] on div "Enter skills..." at bounding box center [283, 289] width 36 height 8
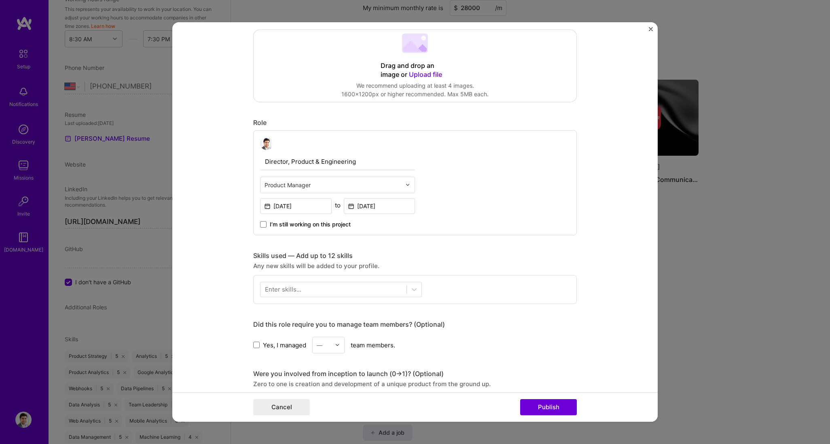
click at [292, 266] on div "Enter skills..." at bounding box center [283, 289] width 36 height 8
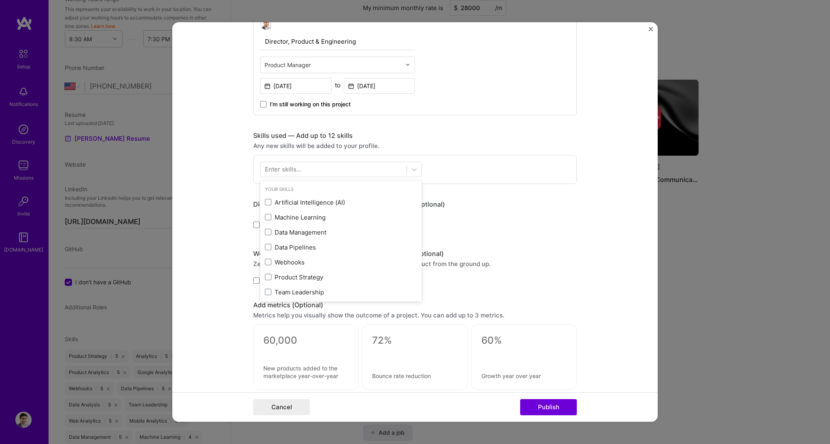
scroll to position [304, 0]
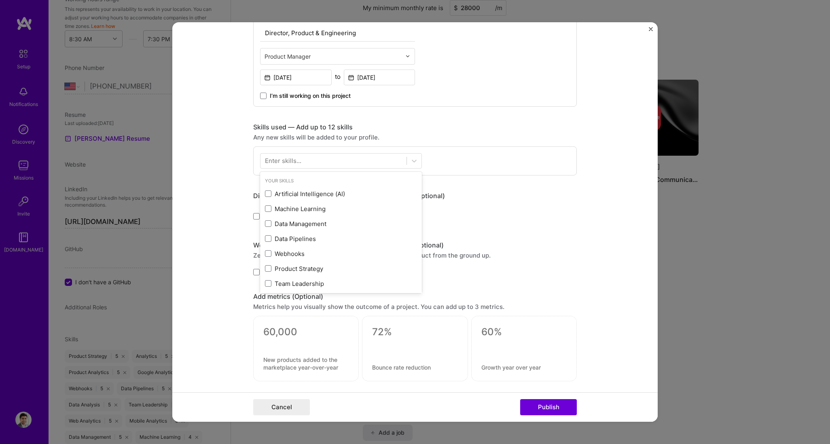
click at [289, 162] on div "Enter skills..." at bounding box center [283, 160] width 36 height 8
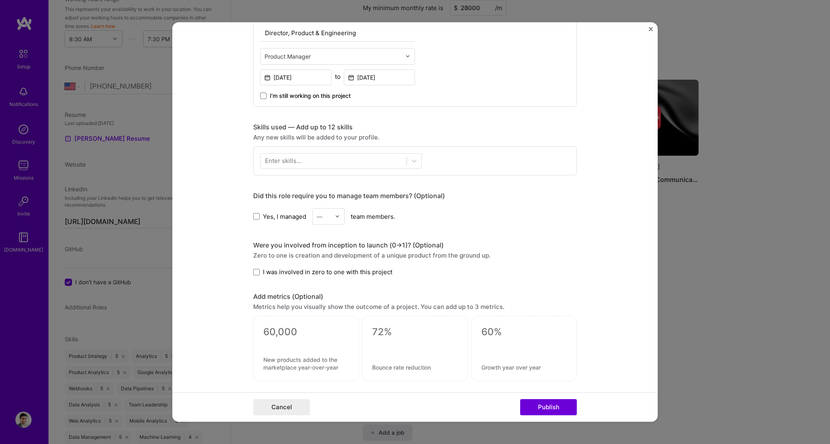
click at [289, 161] on div "Enter skills..." at bounding box center [283, 160] width 36 height 8
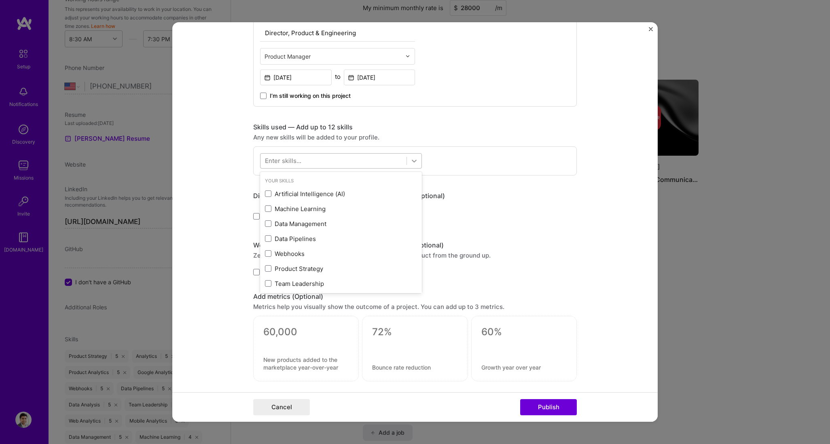
click at [412, 163] on icon at bounding box center [414, 161] width 8 height 8
click at [267, 209] on span at bounding box center [268, 208] width 6 height 6
click at [0, 0] on input "checkbox" at bounding box center [0, 0] width 0 height 0
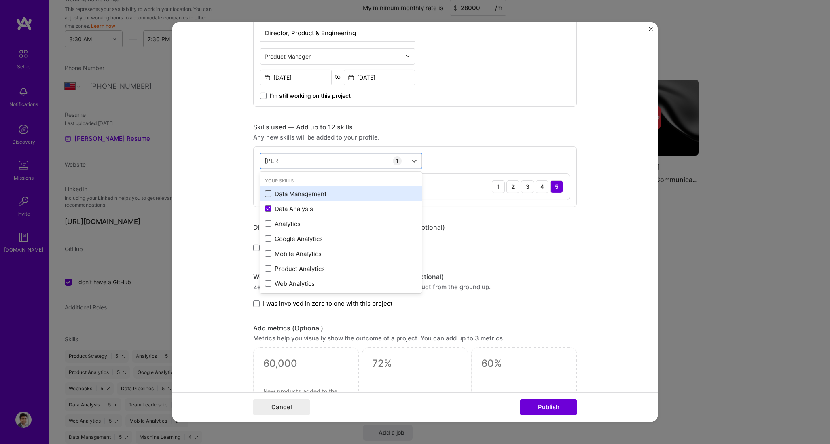
click at [265, 197] on span at bounding box center [268, 193] width 6 height 6
click at [0, 0] on input "checkbox" at bounding box center [0, 0] width 0 height 0
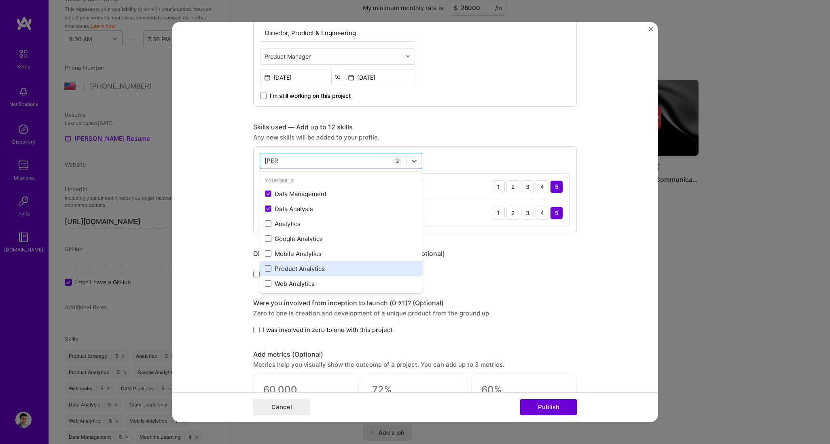
drag, startPoint x: 265, startPoint y: 267, endPoint x: 272, endPoint y: 267, distance: 6.5
click at [265, 266] on span at bounding box center [268, 268] width 6 height 6
click at [0, 0] on input "checkbox" at bounding box center [0, 0] width 0 height 0
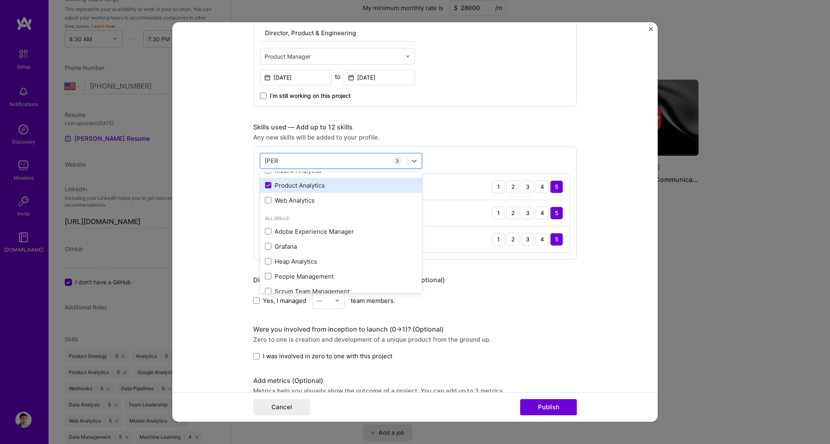
scroll to position [109, 0]
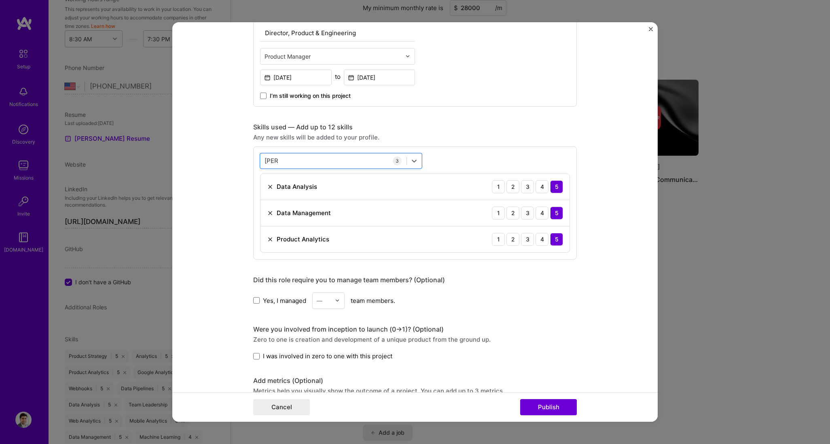
drag, startPoint x: 292, startPoint y: 159, endPoint x: 245, endPoint y: 153, distance: 47.2
click at [245, 153] on form "Editing suggested project This project is suggested based on your LinkedIn, res…" at bounding box center [414, 222] width 485 height 400
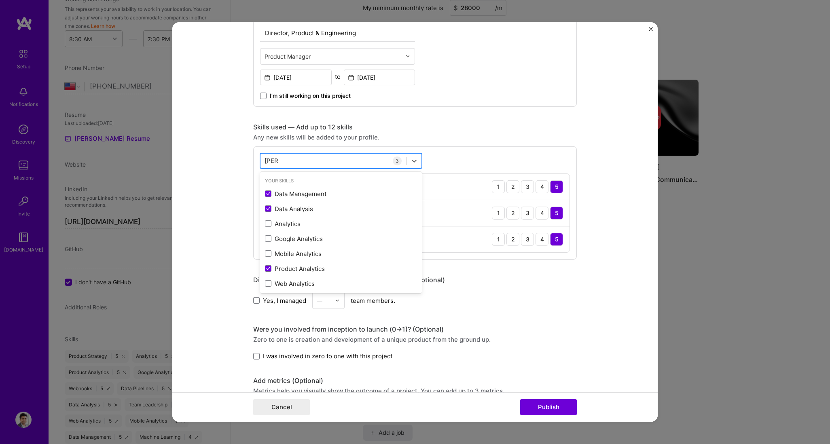
drag, startPoint x: 281, startPoint y: 159, endPoint x: 262, endPoint y: 157, distance: 18.7
click at [262, 157] on div "[PERSON_NAME] [PERSON_NAME]" at bounding box center [333, 160] width 146 height 13
click at [265, 159] on input "[PERSON_NAME]" at bounding box center [271, 160] width 14 height 8
type input "A"
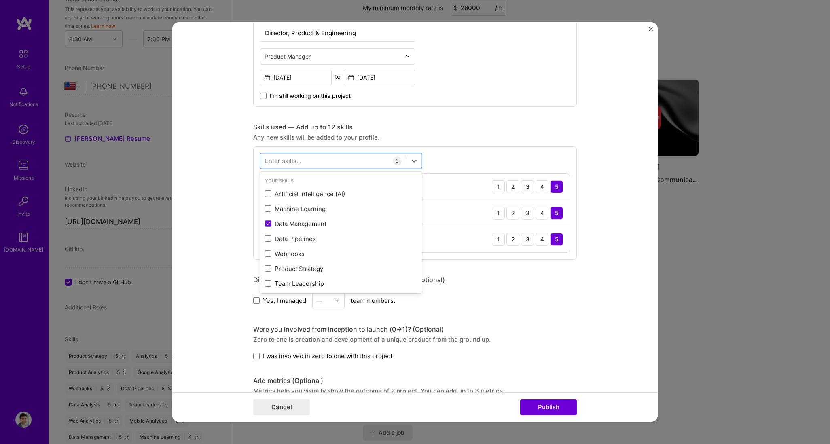
click at [498, 248] on form "Editing suggested project This project is suggested based on your LinkedIn, res…" at bounding box center [414, 222] width 485 height 400
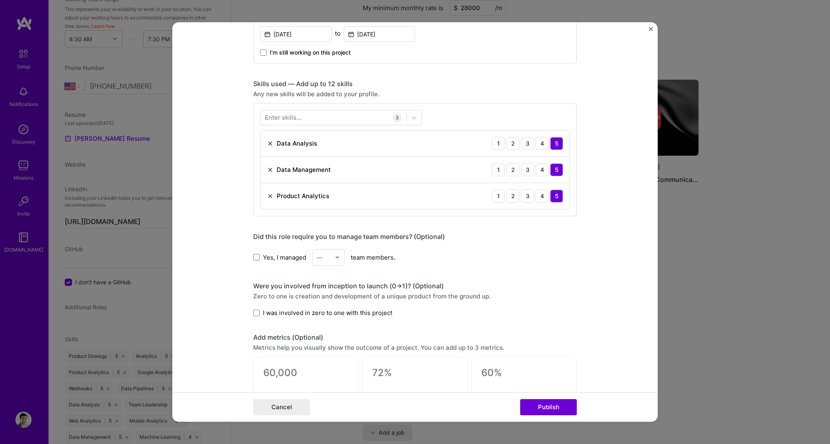
scroll to position [350, 0]
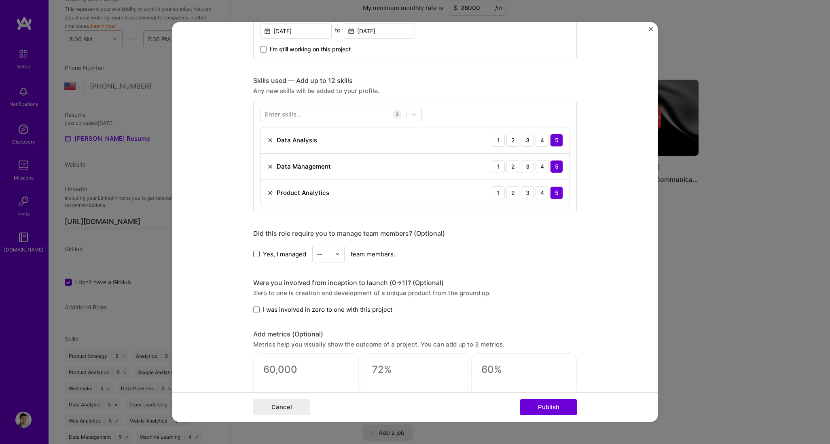
click at [253, 253] on span at bounding box center [256, 254] width 6 height 6
click at [0, 0] on input "Yes, I managed" at bounding box center [0, 0] width 0 height 0
click at [317, 254] on div "—" at bounding box center [320, 254] width 6 height 8
click at [315, 266] on div "5" at bounding box center [328, 335] width 27 height 15
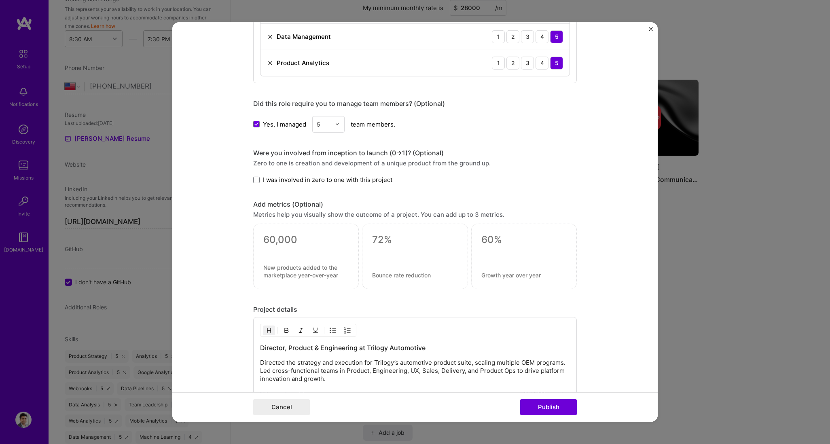
scroll to position [487, 0]
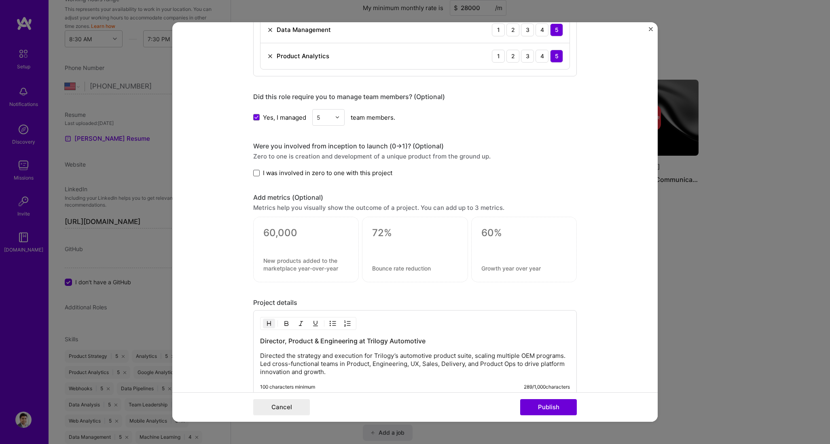
click at [254, 172] on span at bounding box center [256, 173] width 6 height 6
click at [0, 0] on input "I was involved in zero to one with this project" at bounding box center [0, 0] width 0 height 0
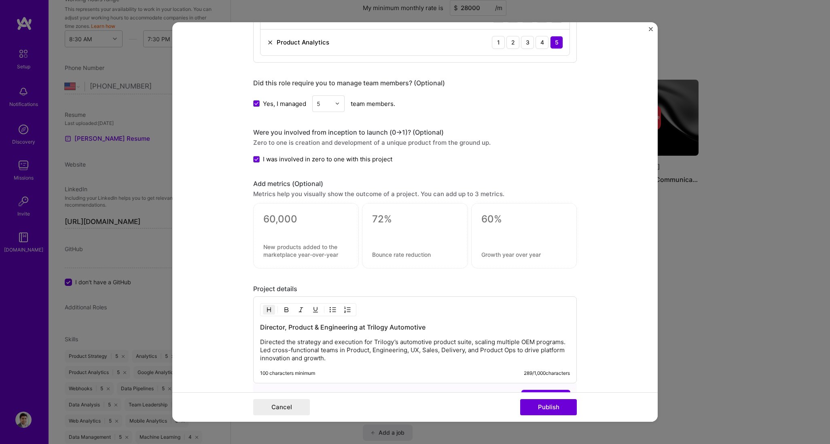
scroll to position [542, 0]
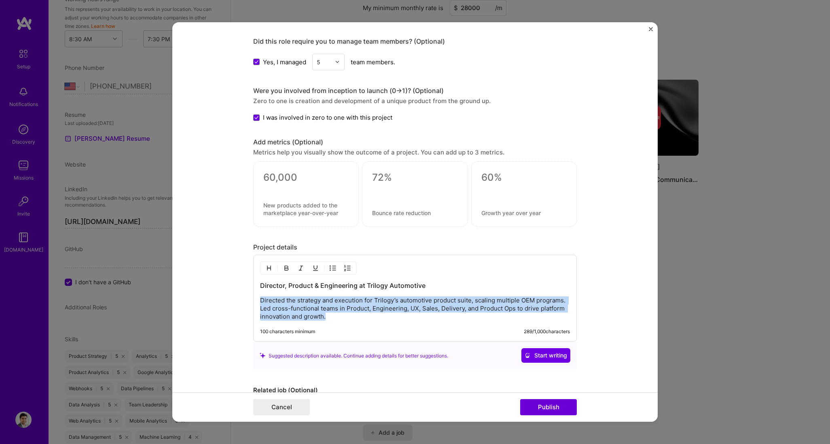
drag, startPoint x: 337, startPoint y: 316, endPoint x: 229, endPoint y: 296, distance: 109.7
click at [229, 266] on form "Editing suggested project This project is suggested based on your LinkedIn, res…" at bounding box center [414, 222] width 485 height 400
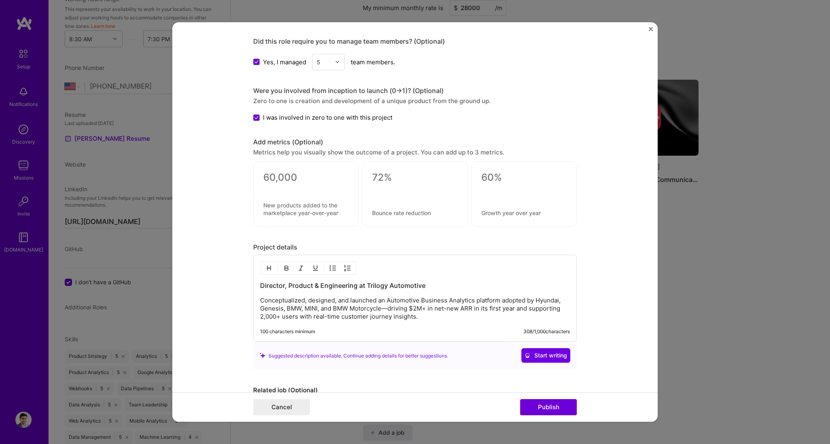
click at [282, 178] on textarea at bounding box center [305, 177] width 85 height 12
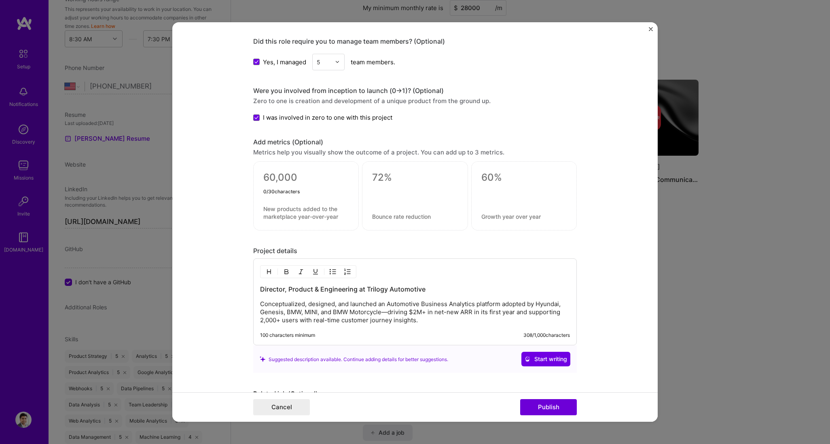
type textarea "M"
type textarea "2M"
click at [272, 209] on textarea at bounding box center [305, 212] width 85 height 15
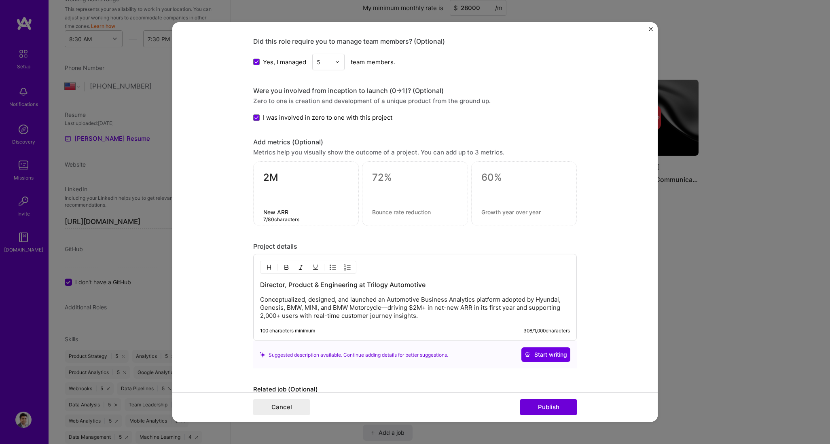
type textarea "New ARR"
click at [381, 180] on textarea at bounding box center [414, 177] width 85 height 12
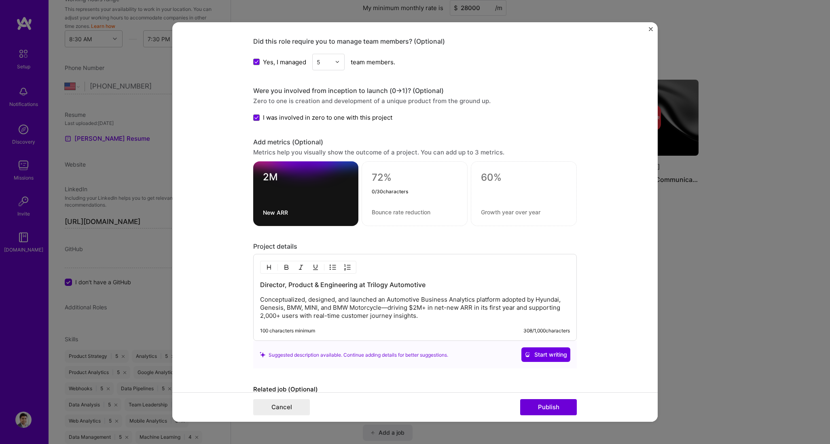
click at [379, 178] on textarea at bounding box center [415, 177] width 86 height 12
type textarea "2000+"
click at [381, 214] on textarea at bounding box center [415, 212] width 86 height 8
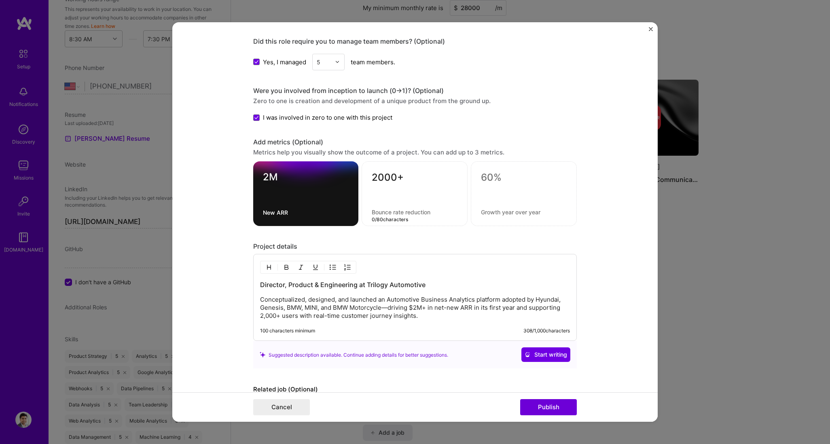
click at [381, 214] on textarea at bounding box center [415, 212] width 86 height 8
type textarea "A"
click at [380, 211] on textarea "Users" at bounding box center [415, 212] width 86 height 8
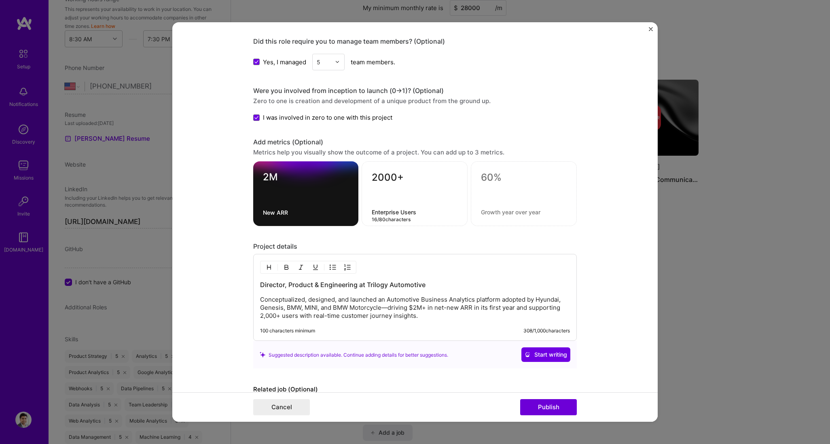
type textarea "Enterprise Users"
click at [498, 266] on form "Editing suggested project This project is suggested based on your LinkedIn, res…" at bounding box center [414, 222] width 485 height 400
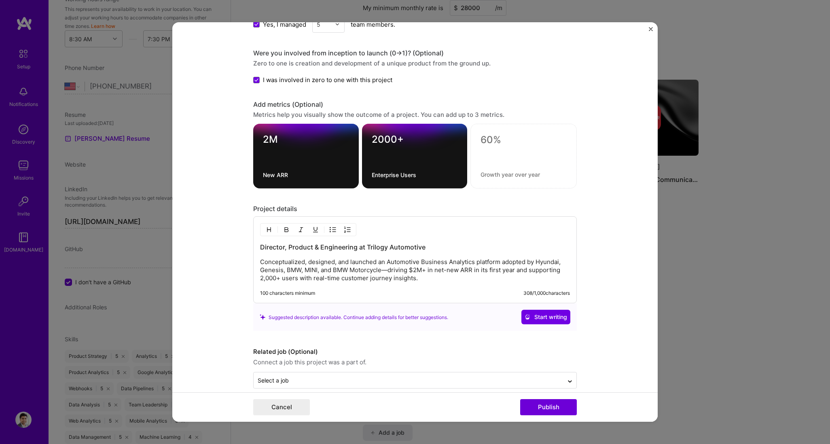
scroll to position [591, 0]
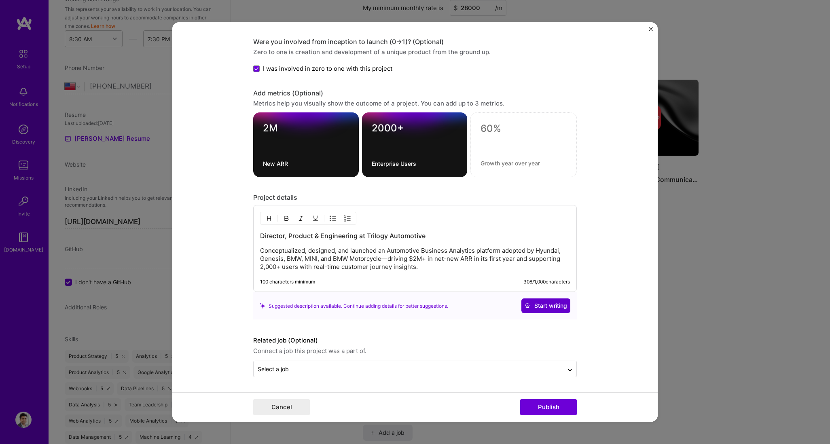
click at [498, 266] on span "Start writing" at bounding box center [545, 306] width 42 height 8
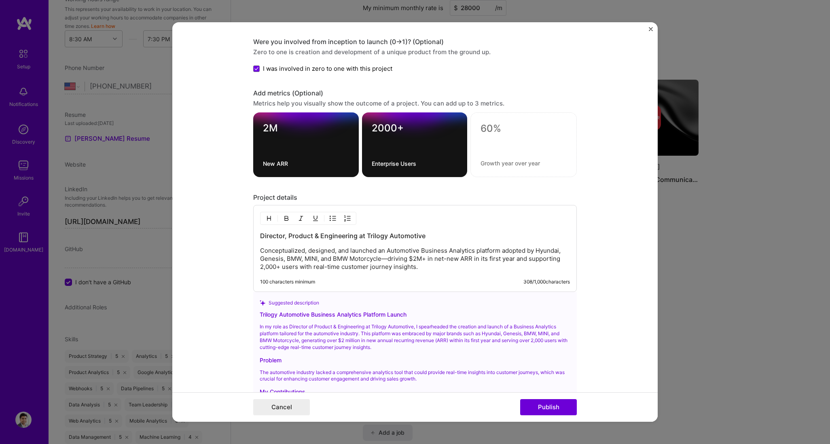
scroll to position [744, 0]
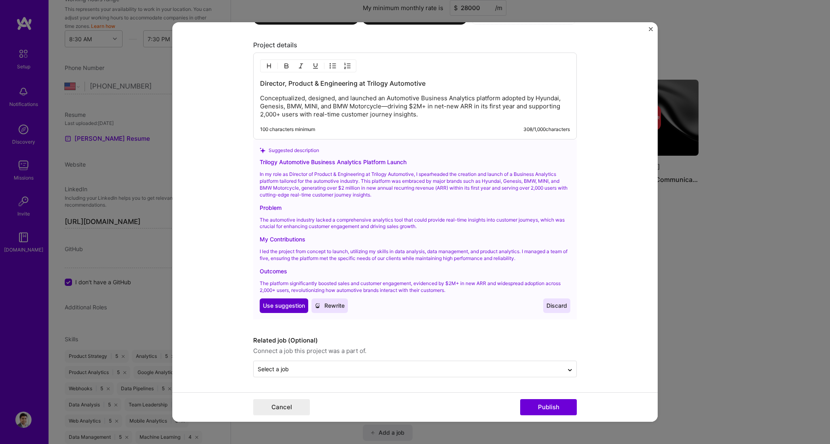
click at [289, 266] on span "Use suggestion" at bounding box center [284, 306] width 42 height 8
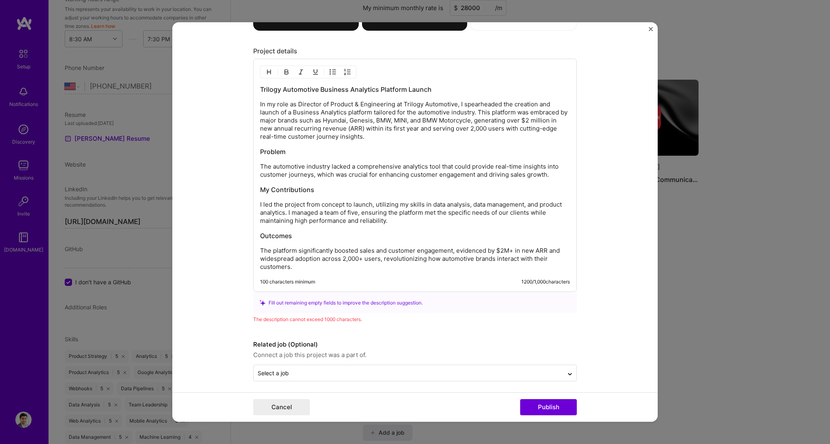
scroll to position [742, 0]
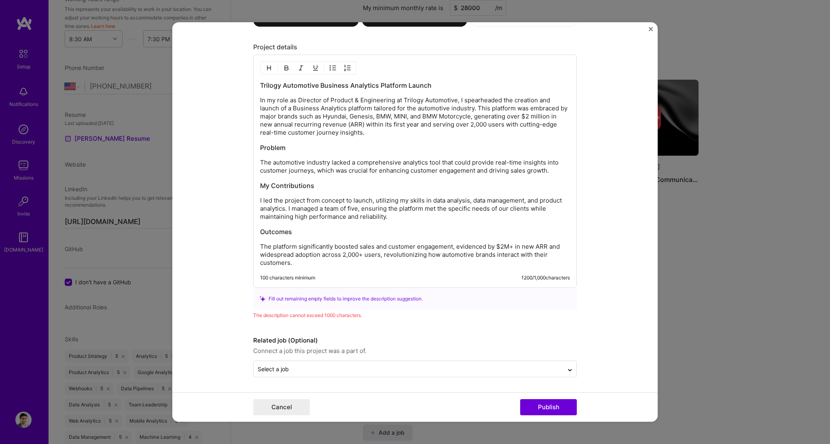
click at [325, 259] on p "The platform significantly boosted sales and customer engagement, evidenced by …" at bounding box center [415, 255] width 310 height 24
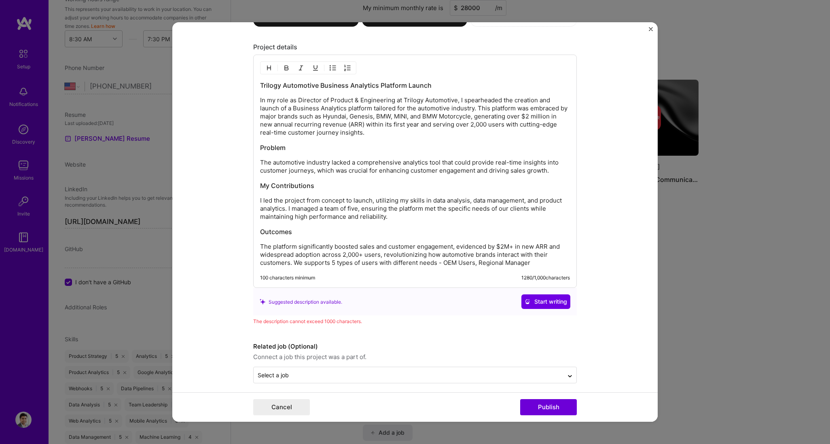
drag, startPoint x: 293, startPoint y: 264, endPoint x: 528, endPoint y: 264, distance: 234.5
click at [498, 266] on div "Trilogy Automotive Business Analytics Platform Launch In my role as Director of…" at bounding box center [415, 171] width 324 height 233
drag, startPoint x: 529, startPoint y: 263, endPoint x: 290, endPoint y: 262, distance: 238.6
click at [290, 262] on p "The platform significantly boosted sales and customer engagement, evidenced by …" at bounding box center [415, 255] width 310 height 24
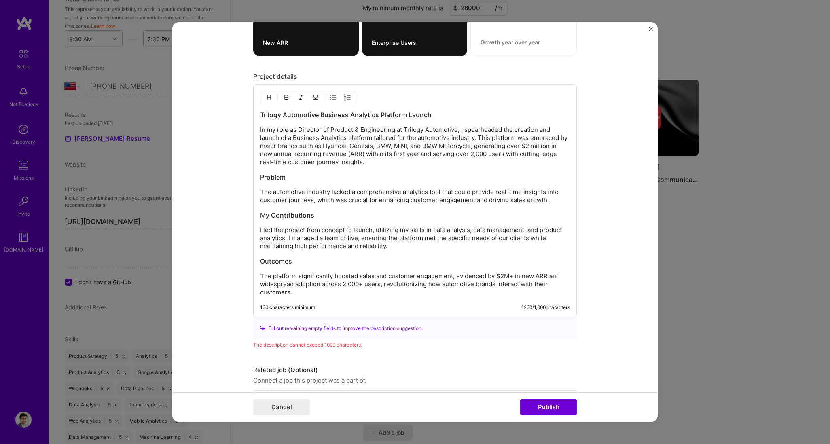
scroll to position [706, 0]
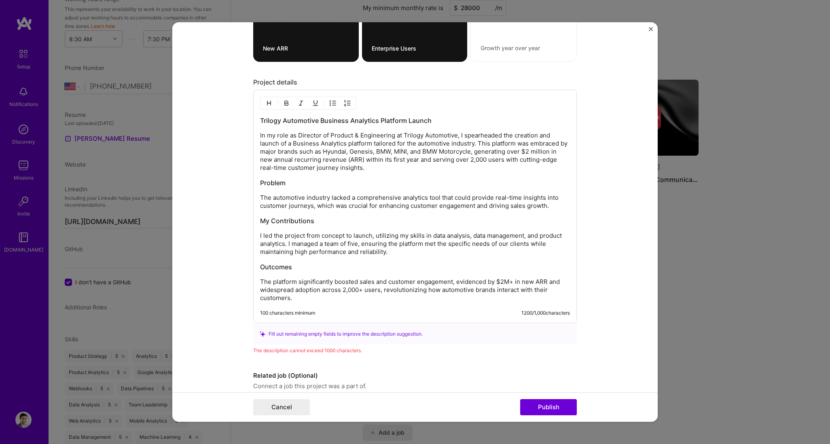
click at [498, 152] on p "In my role as Director of Product & Engineering at Trilogy Automotive, I spearh…" at bounding box center [415, 151] width 310 height 40
click at [392, 159] on p "In my role as Director of Product & Engineering at Trilogy Automotive, I spearh…" at bounding box center [415, 151] width 310 height 40
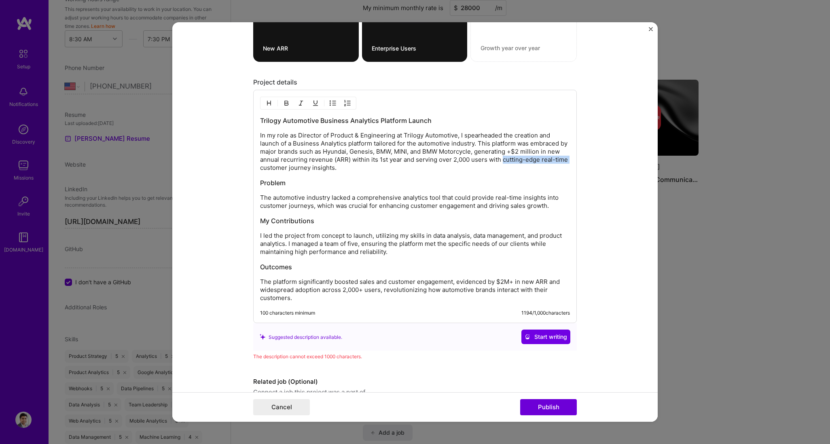
drag, startPoint x: 512, startPoint y: 161, endPoint x: 272, endPoint y: 170, distance: 240.4
click at [272, 170] on p "In my role as Director of Product & Engineering at Trilogy Automotive, I spearh…" at bounding box center [415, 151] width 310 height 40
drag, startPoint x: 262, startPoint y: 235, endPoint x: 247, endPoint y: 236, distance: 15.8
click at [247, 236] on form "Editing suggested project This project is suggested based on your LinkedIn, res…" at bounding box center [414, 222] width 485 height 400
click at [327, 235] on p "Led the project from concept to launch, utilizing my skills in data analysis, d…" at bounding box center [415, 244] width 310 height 24
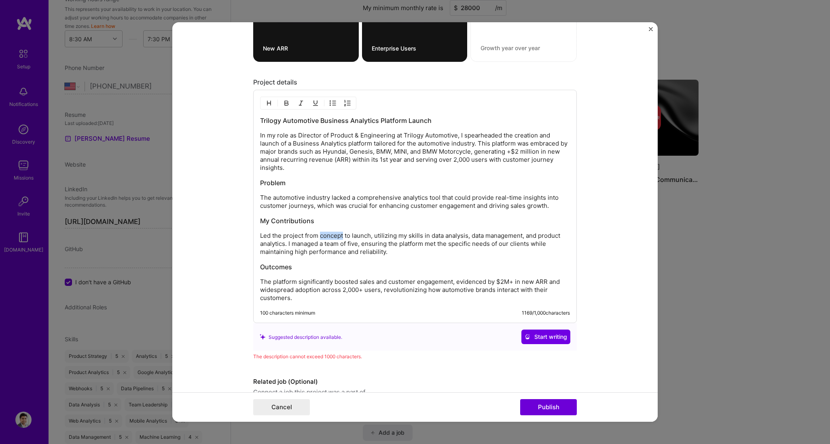
click at [327, 235] on p "Led the project from concept to launch, utilizing my skills in data analysis, d…" at bounding box center [415, 244] width 310 height 24
click at [317, 243] on p "Led the project from 0->1->N, utilizing my skills in data analysis, data manage…" at bounding box center [415, 244] width 310 height 24
click at [315, 243] on p "Led the project from 0->1->N, utilizing my skills in data analysis, data manage…" at bounding box center [415, 244] width 310 height 24
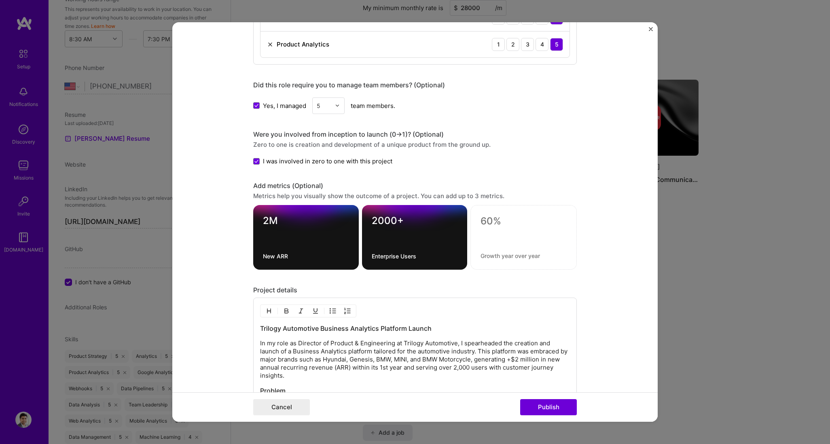
scroll to position [492, 0]
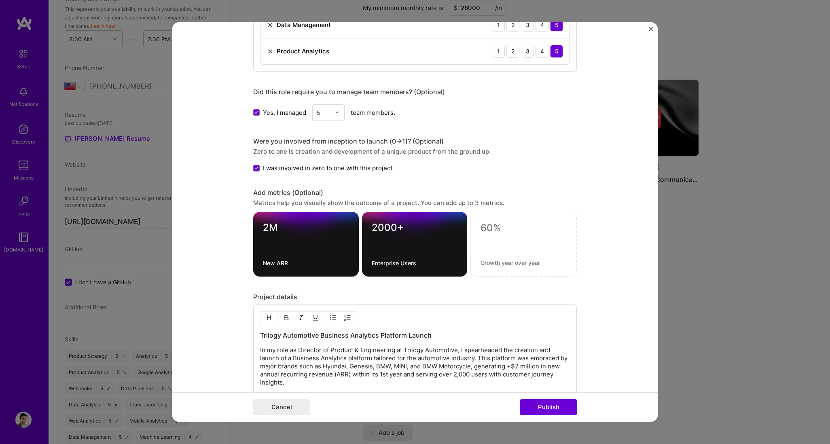
click at [325, 116] on input "text" at bounding box center [324, 112] width 14 height 8
click at [327, 202] on div "15" at bounding box center [328, 201] width 27 height 15
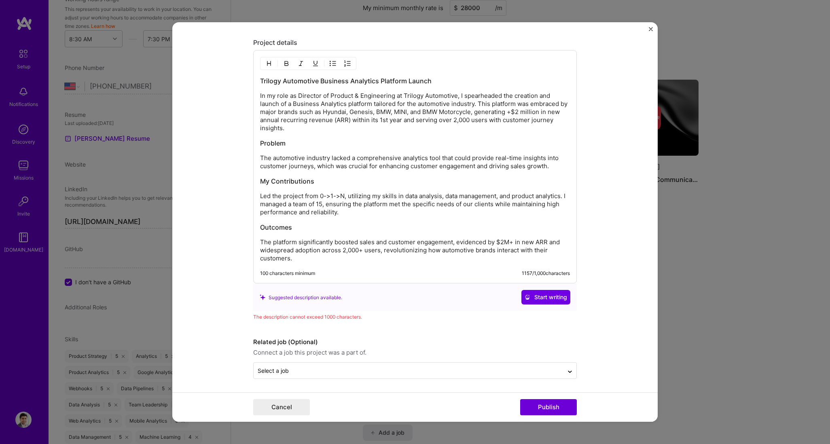
scroll to position [748, 0]
drag, startPoint x: 377, startPoint y: 249, endPoint x: 380, endPoint y: 255, distance: 6.7
click at [380, 255] on p "The platform significantly boosted sales and customer engagement, evidenced by …" at bounding box center [415, 249] width 310 height 24
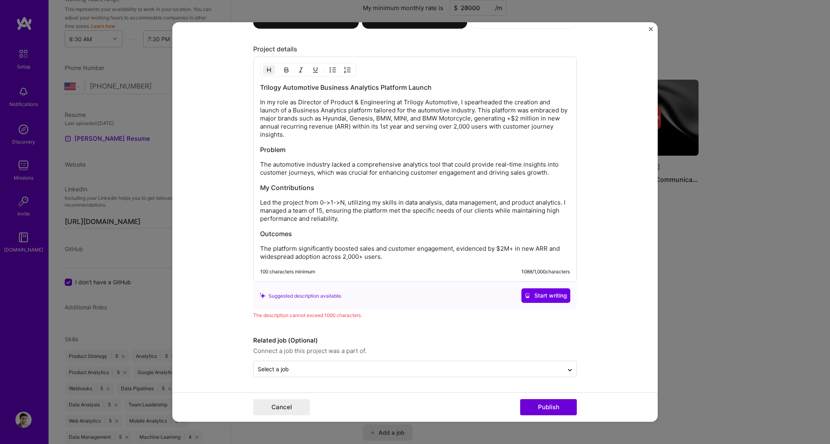
click at [312, 150] on h3 "Problem" at bounding box center [415, 149] width 310 height 9
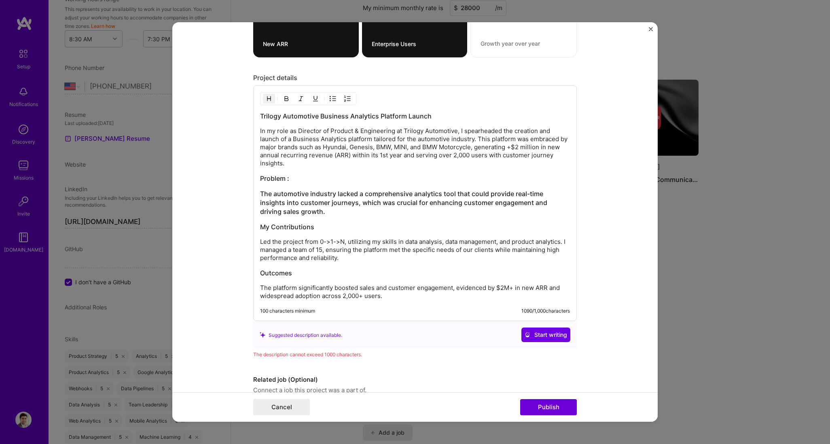
scroll to position [704, 0]
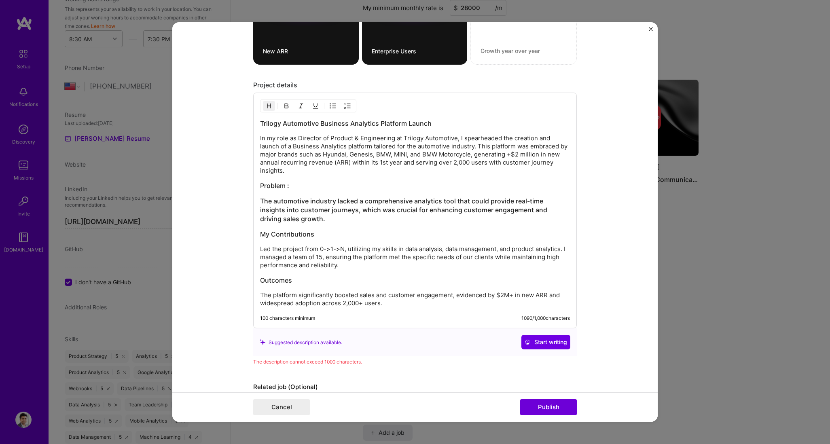
click at [375, 146] on p "In my role as Director of Product & Engineering at Trilogy Automotive, I spearh…" at bounding box center [415, 154] width 310 height 40
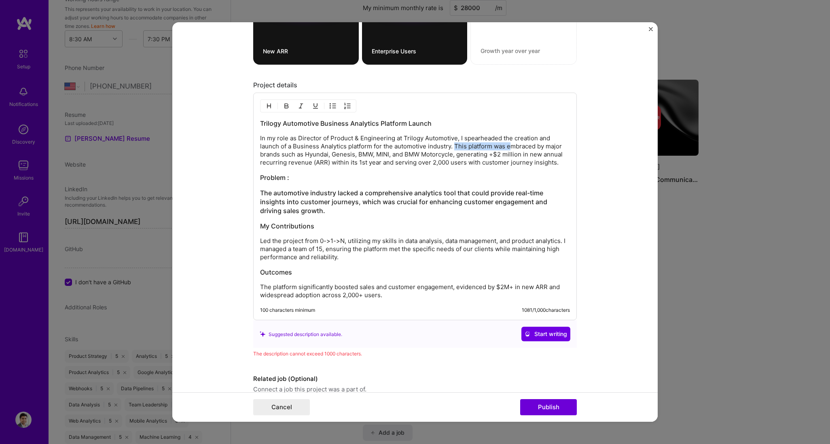
drag, startPoint x: 453, startPoint y: 146, endPoint x: 508, endPoint y: 146, distance: 54.6
click at [498, 146] on p "In my role as Director of Product & Engineering at Trilogy Automotive, I spearh…" at bounding box center [415, 150] width 310 height 32
drag, startPoint x: 531, startPoint y: 147, endPoint x: 563, endPoint y: 145, distance: 32.0
click at [498, 145] on p "In my role as Director of Product & Engineering at Trilogy Automotive, I spearh…" at bounding box center [415, 150] width 310 height 32
click at [380, 154] on p "In my role as Director of Product & Engineering at Trilogy Automotive, I spearh…" at bounding box center [415, 150] width 310 height 32
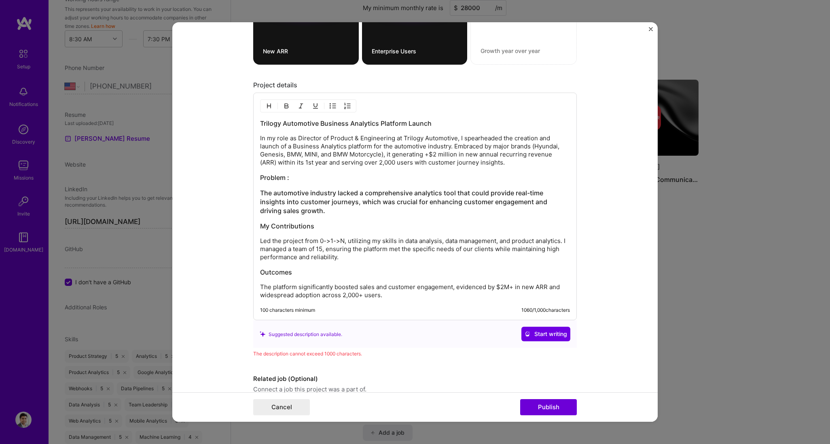
click at [421, 155] on p "In my role as Director of Product & Engineering at Trilogy Automotive, I spearh…" at bounding box center [415, 150] width 310 height 32
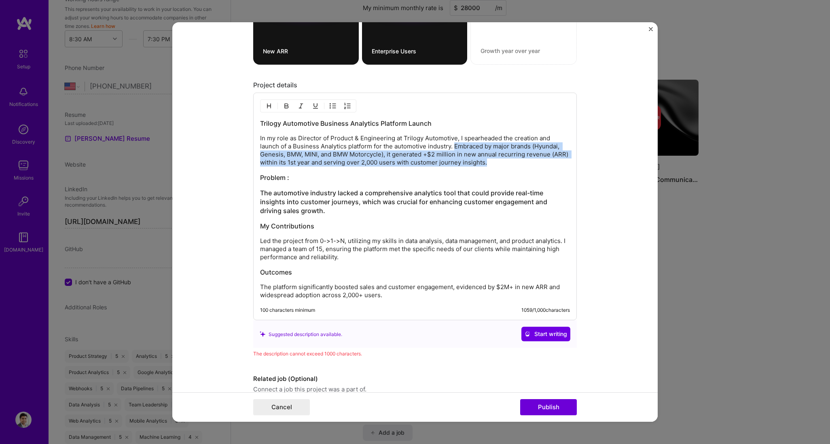
drag, startPoint x: 453, startPoint y: 146, endPoint x: 484, endPoint y: 161, distance: 34.7
click at [484, 161] on p "In my role as Director of Product & Engineering at Trilogy Automotive, I spearh…" at bounding box center [415, 150] width 310 height 32
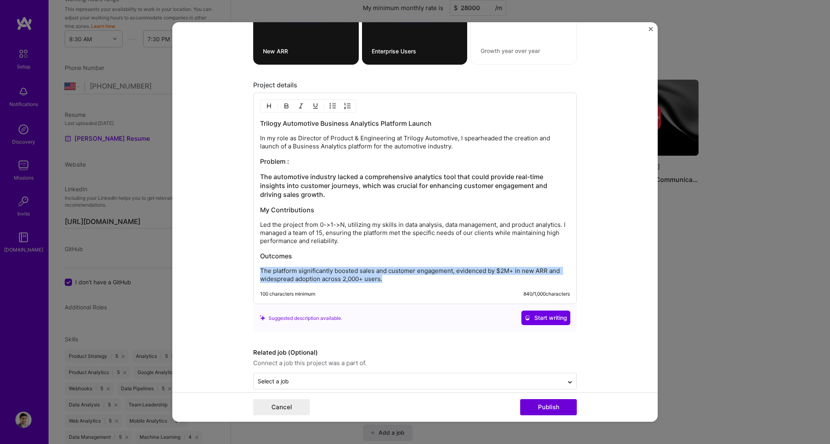
drag, startPoint x: 398, startPoint y: 281, endPoint x: 236, endPoint y: 274, distance: 162.7
click at [236, 266] on form "Editing suggested project This project is suggested based on your LinkedIn, res…" at bounding box center [414, 222] width 485 height 400
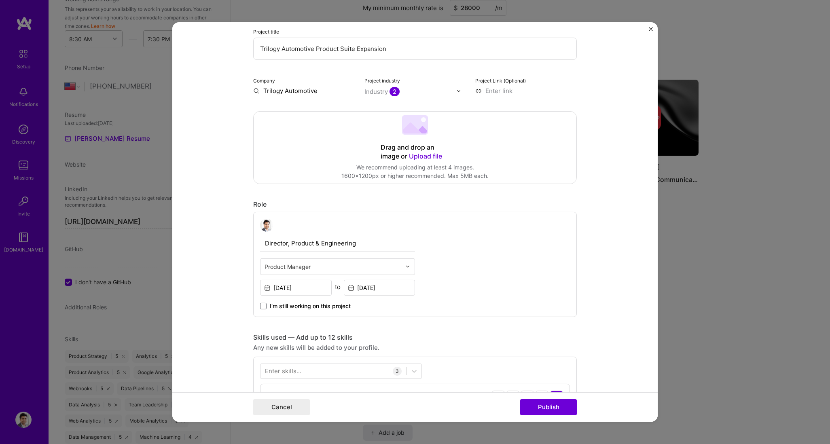
scroll to position [0, 0]
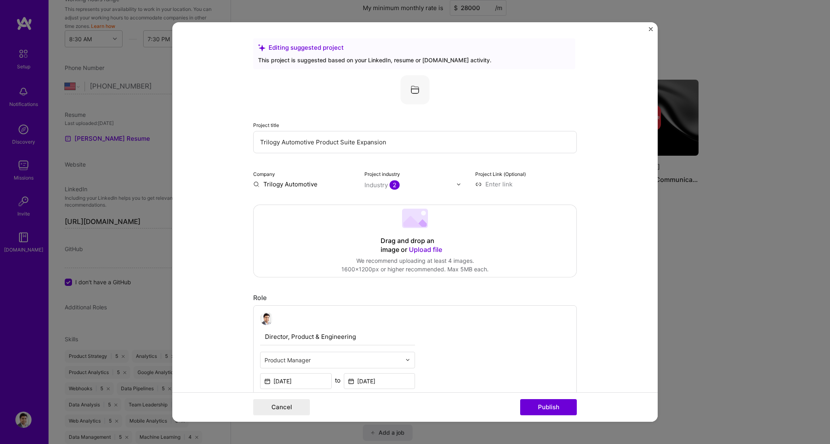
drag, startPoint x: 396, startPoint y: 141, endPoint x: 130, endPoint y: 134, distance: 266.2
click at [130, 134] on div "Editing suggested project This project is suggested based on your LinkedIn, res…" at bounding box center [415, 222] width 830 height 444
click at [347, 142] on input "Automotive Business Analytics for Hyundai, BMW, MINI" at bounding box center [415, 142] width 324 height 22
type input "Automotive Business Analytics Platform for Hyundai, BMW, MINI"
click at [498, 266] on button "Publish" at bounding box center [548, 407] width 57 height 16
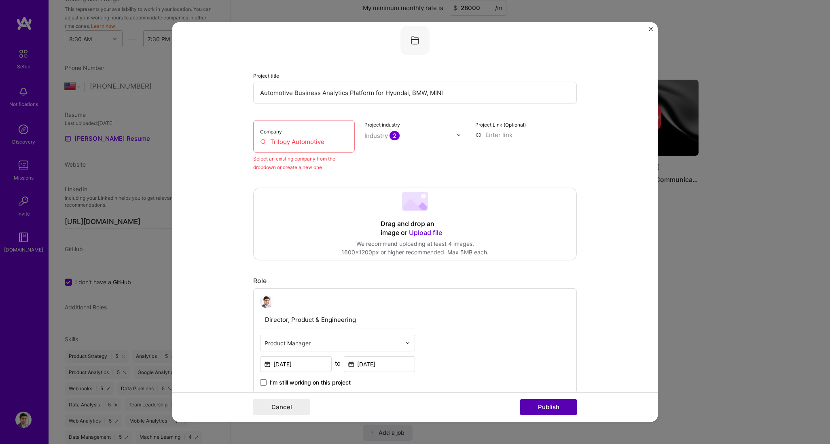
scroll to position [53, 0]
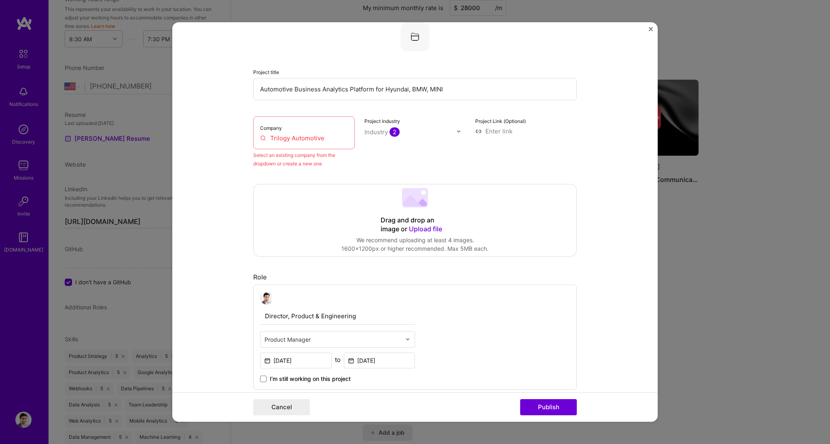
click at [280, 144] on div "Company Trilogy Automotive" at bounding box center [303, 132] width 101 height 33
click at [279, 138] on input "Trilogy Automotive" at bounding box center [304, 138] width 88 height 8
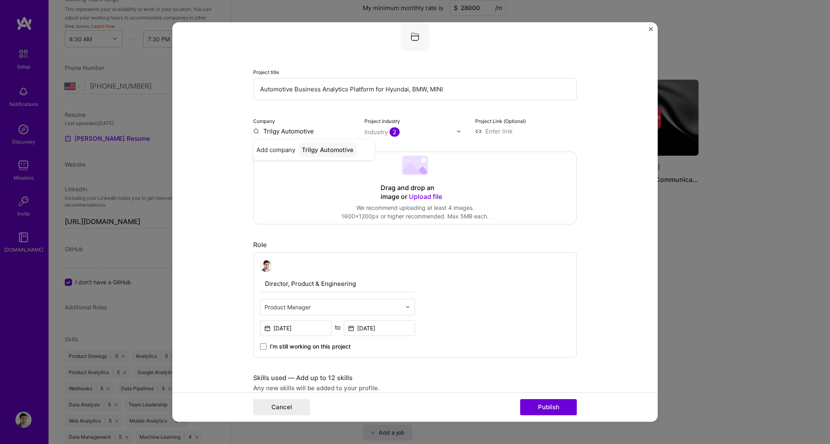
type input "Trilogy Automotive"
click at [318, 148] on div "Trilogy Automotive" at bounding box center [329, 150] width 62 height 14
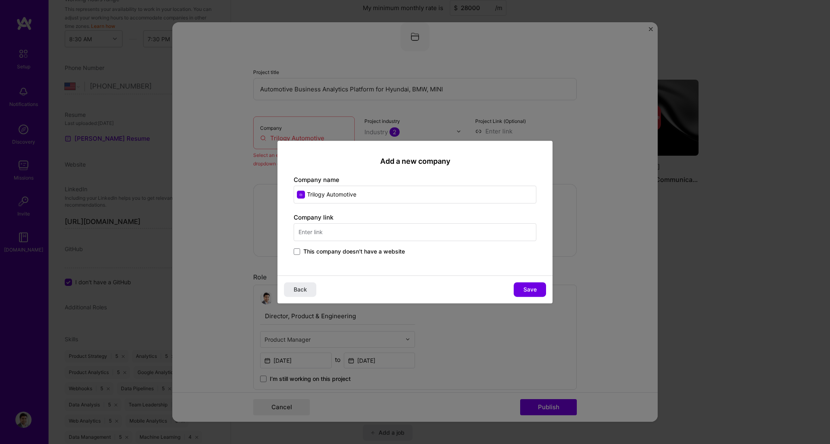
click at [376, 239] on input "text" at bounding box center [415, 232] width 243 height 18
type input "[DOMAIN_NAME]"
click at [498, 266] on button "Save" at bounding box center [530, 289] width 32 height 15
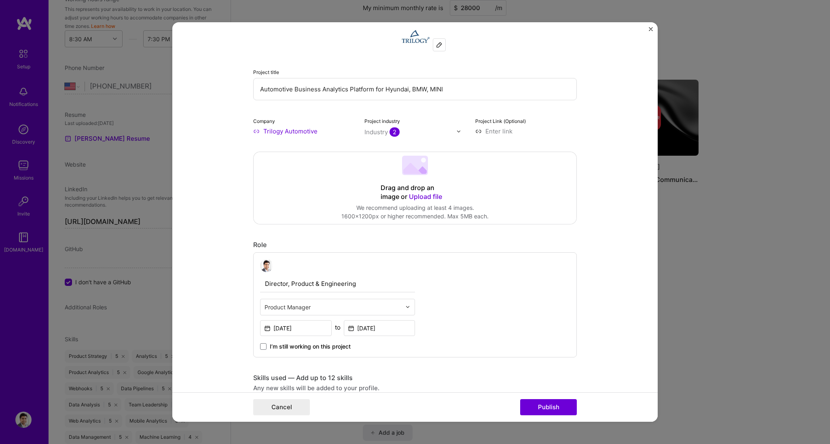
scroll to position [212, 0]
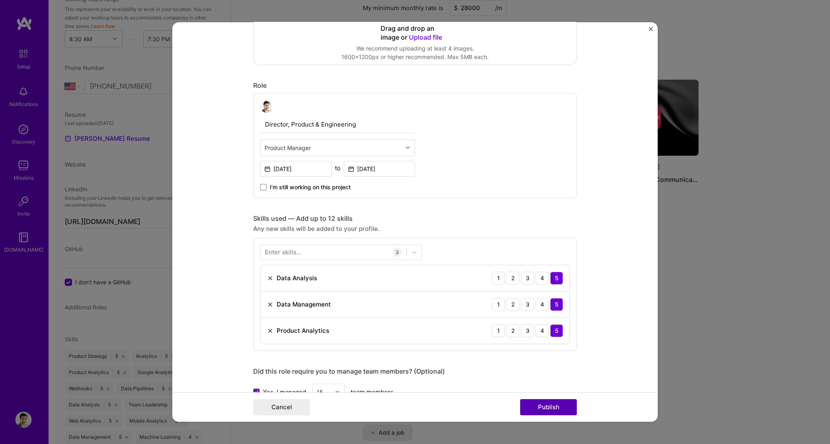
click at [498, 266] on button "Publish" at bounding box center [548, 407] width 57 height 16
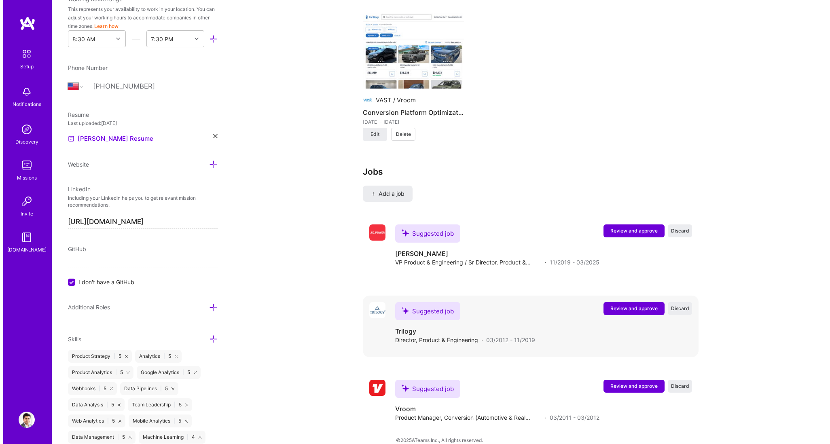
scroll to position [877, 0]
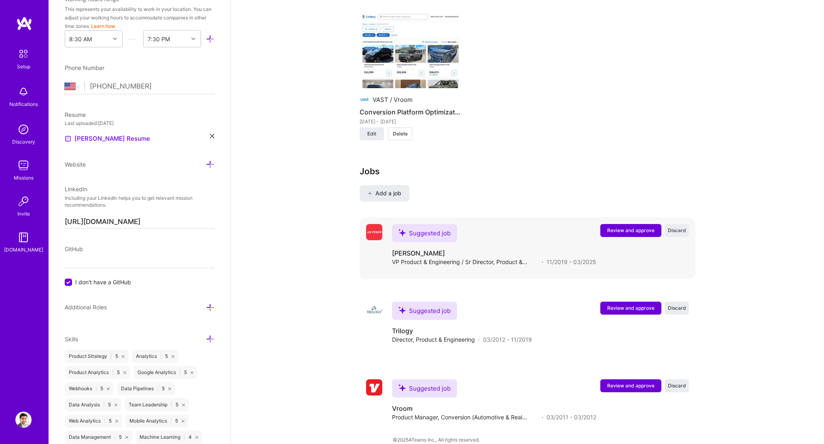
click at [498, 224] on button "Review and approve" at bounding box center [630, 230] width 61 height 13
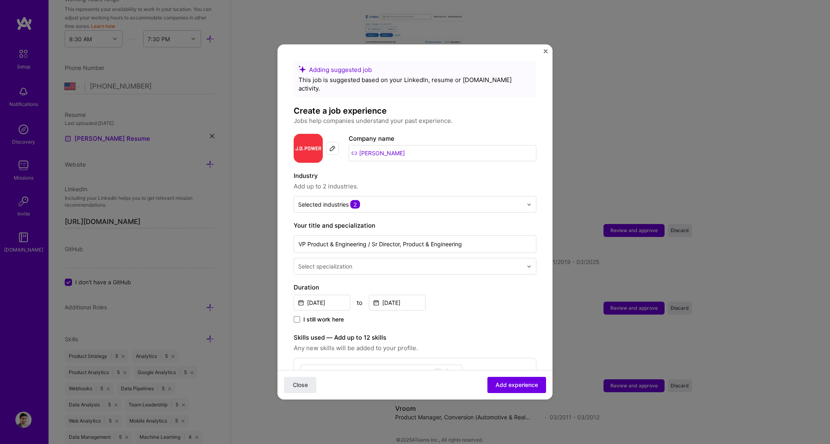
click at [368, 262] on div at bounding box center [411, 266] width 226 height 10
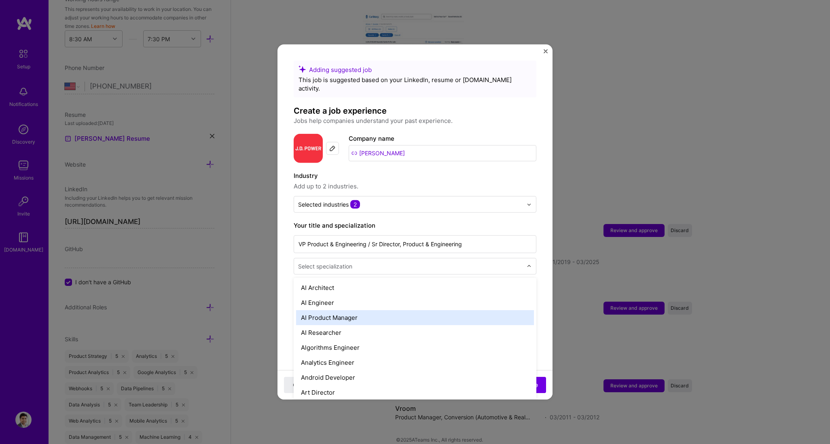
click at [374, 266] on div "AI Product Manager" at bounding box center [415, 317] width 238 height 15
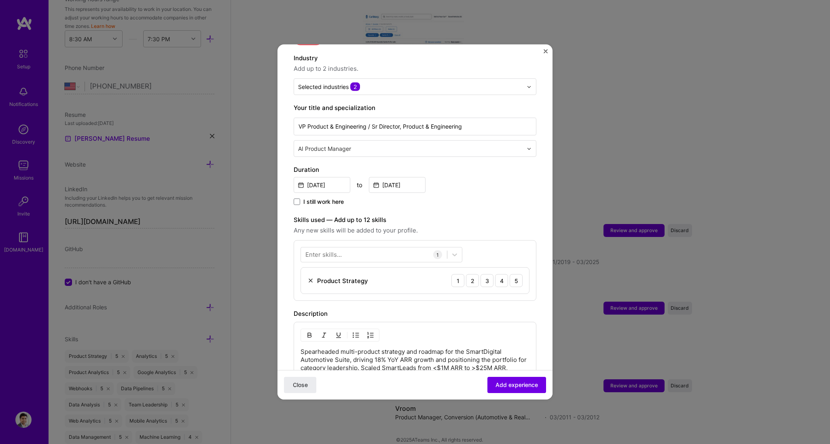
scroll to position [126, 0]
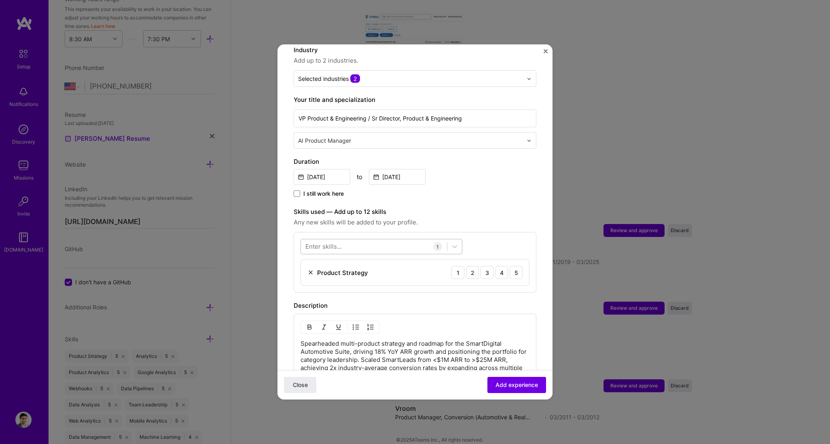
click at [383, 240] on div at bounding box center [374, 246] width 146 height 13
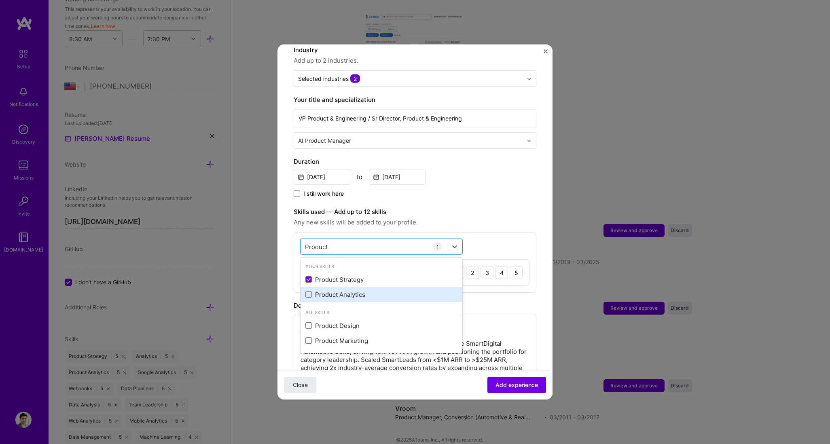
click at [312, 266] on div "Product Analytics" at bounding box center [381, 294] width 152 height 8
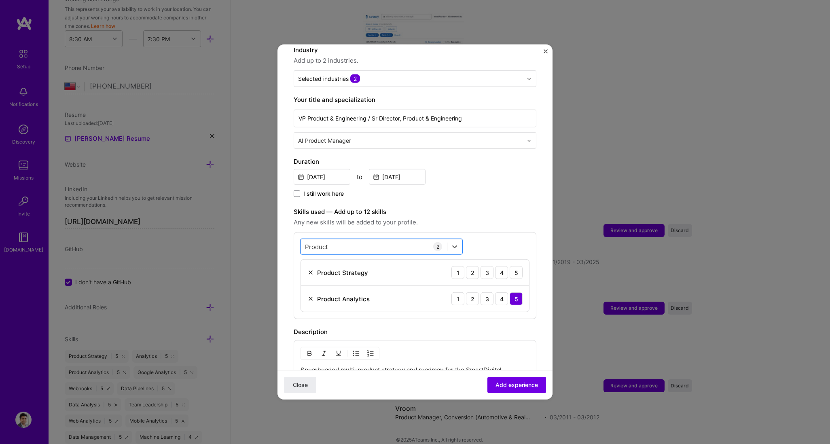
drag, startPoint x: 343, startPoint y: 236, endPoint x: 263, endPoint y: 231, distance: 80.6
click at [263, 231] on div "Adding suggested job This job is suggested based on your LinkedIn, resume or [D…" at bounding box center [415, 222] width 830 height 444
drag, startPoint x: 331, startPoint y: 236, endPoint x: 298, endPoint y: 233, distance: 32.5
click at [298, 233] on div "option Product Analytics, selected. option Product Strategy focused, 0 of 2. 4 …" at bounding box center [415, 275] width 243 height 87
click at [307, 242] on input "Product" at bounding box center [316, 246] width 23 height 8
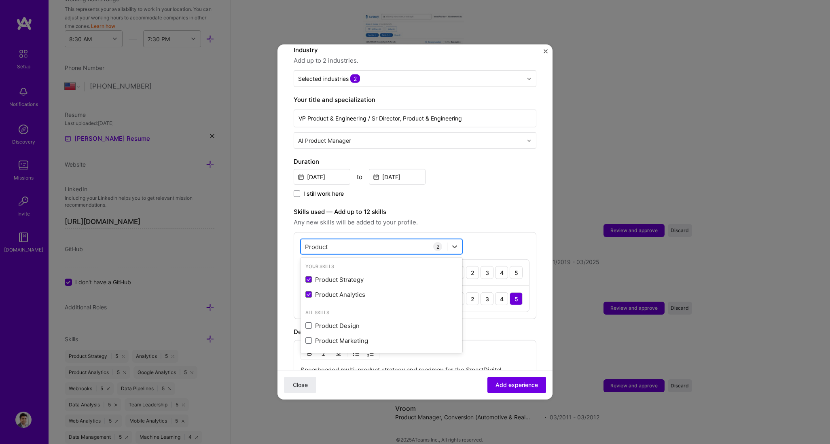
click at [307, 242] on input "Product" at bounding box center [316, 246] width 23 height 8
type input "Manage"
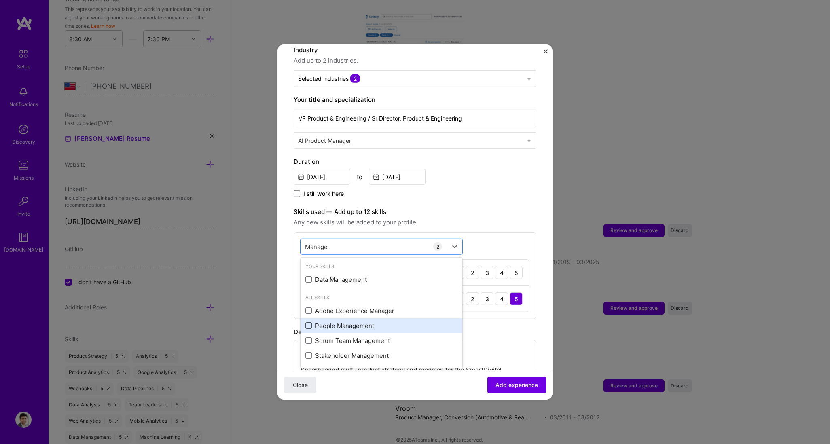
click at [309, 266] on span at bounding box center [308, 325] width 6 height 6
click at [0, 0] on input "checkbox" at bounding box center [0, 0] width 0 height 0
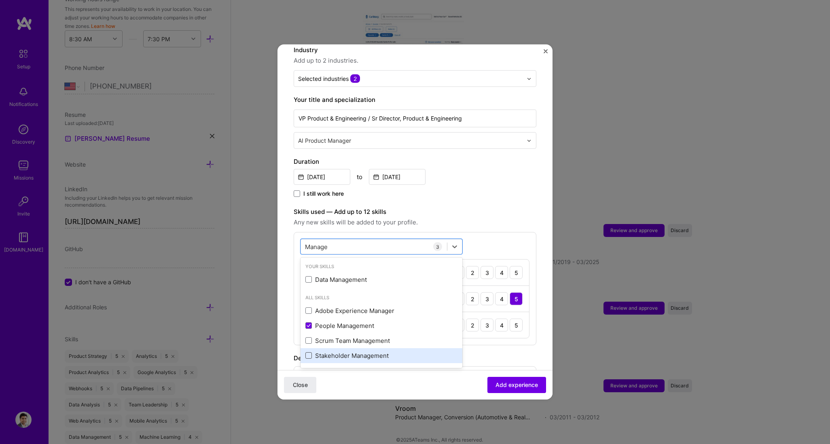
click at [308, 266] on span at bounding box center [308, 355] width 6 height 6
click at [0, 0] on input "checkbox" at bounding box center [0, 0] width 0 height 0
click at [342, 240] on div "Manage Manage" at bounding box center [374, 246] width 146 height 13
drag, startPoint x: 343, startPoint y: 236, endPoint x: 300, endPoint y: 238, distance: 42.5
click at [301, 240] on div "Manage Manage" at bounding box center [374, 246] width 146 height 13
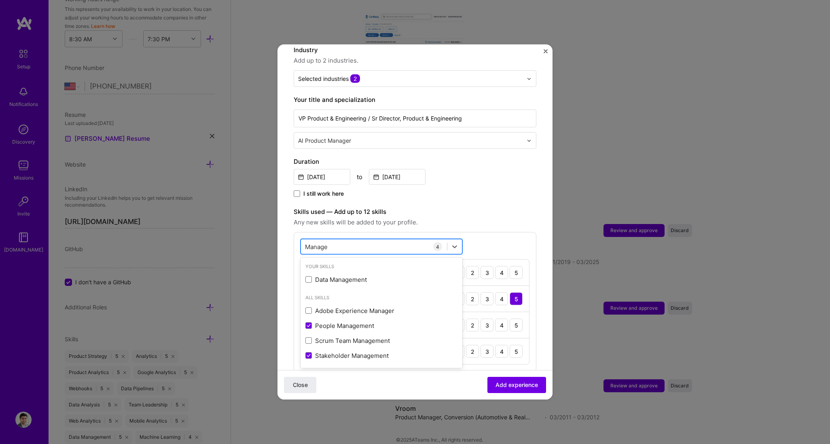
click at [321, 242] on input "Manage" at bounding box center [317, 246] width 24 height 8
click at [472, 218] on span "Any new skills will be added to your profile." at bounding box center [415, 223] width 243 height 10
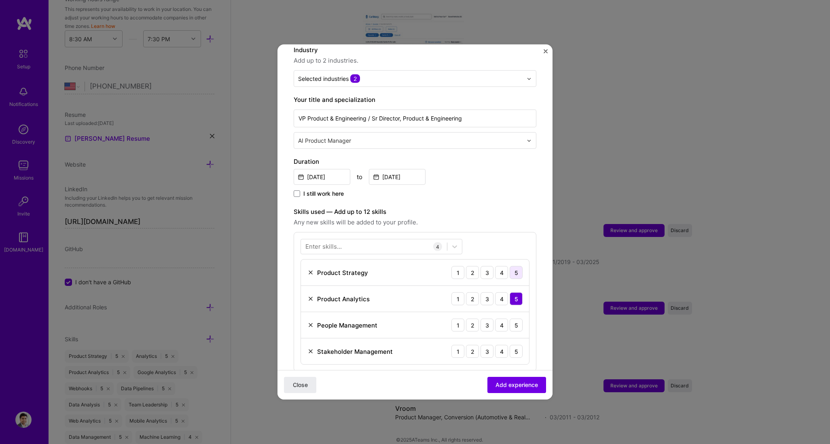
click at [498, 266] on div "5" at bounding box center [516, 272] width 13 height 13
click at [498, 266] on div "5" at bounding box center [516, 325] width 13 height 13
click at [498, 266] on div "5" at bounding box center [516, 351] width 13 height 13
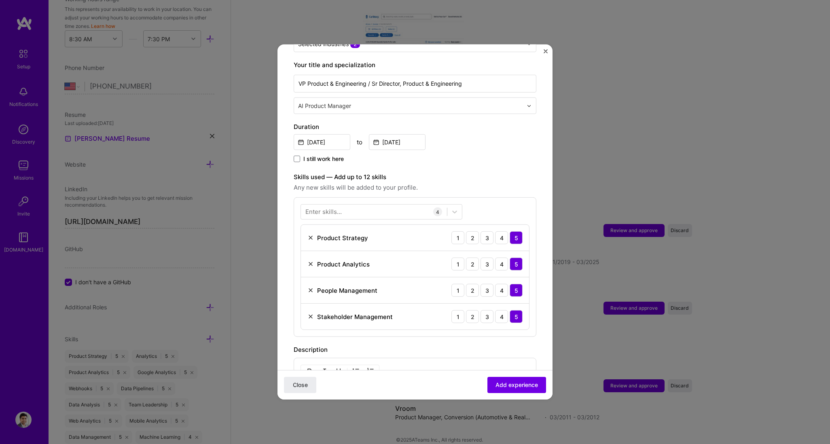
scroll to position [381, 0]
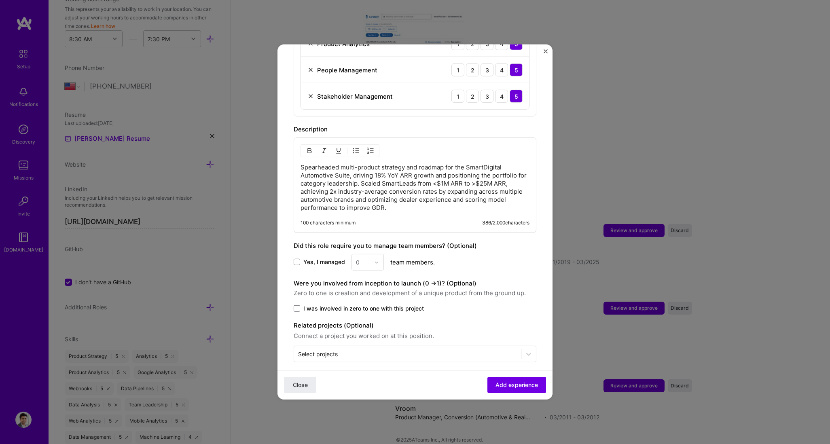
click at [378, 254] on div "0" at bounding box center [367, 262] width 32 height 17
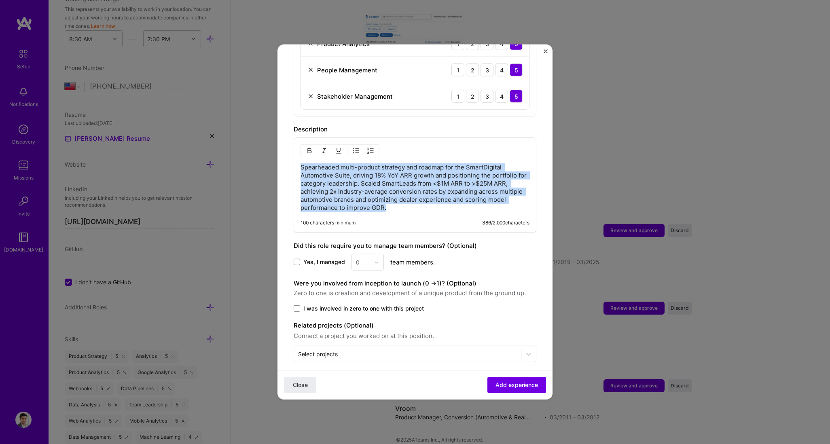
drag, startPoint x: 415, startPoint y: 198, endPoint x: 271, endPoint y: 158, distance: 149.4
click at [271, 158] on div "Adding suggested job This job is suggested based on your LinkedIn, resume or [D…" at bounding box center [415, 222] width 830 height 444
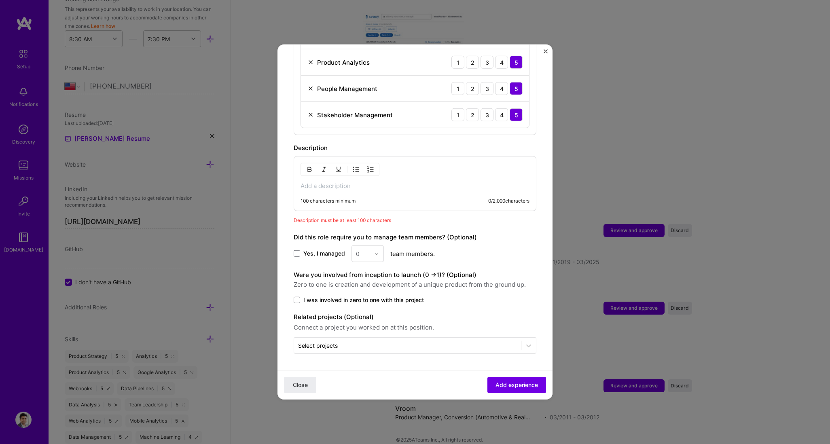
scroll to position [354, 0]
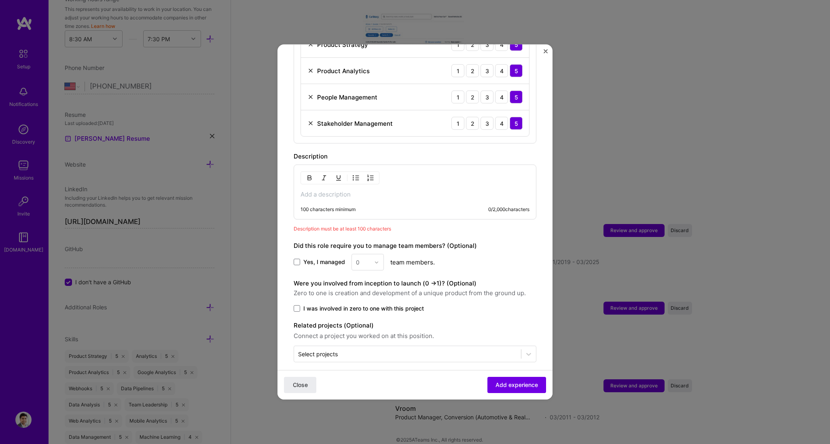
click at [358, 175] on img "button" at bounding box center [356, 178] width 6 height 6
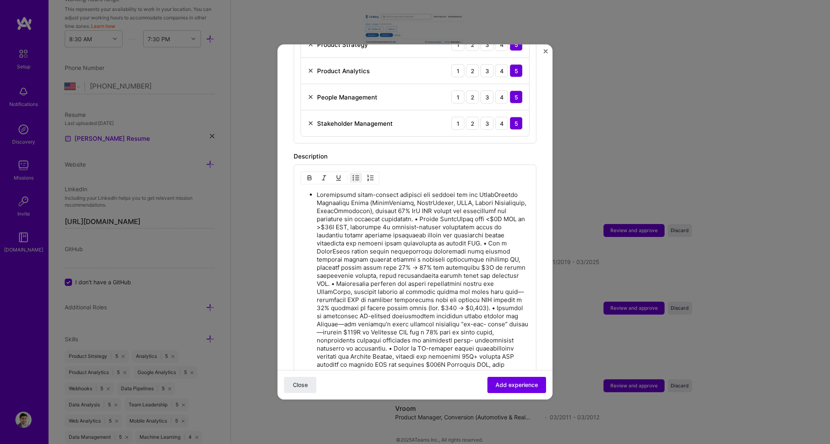
click at [457, 210] on p at bounding box center [423, 361] width 213 height 340
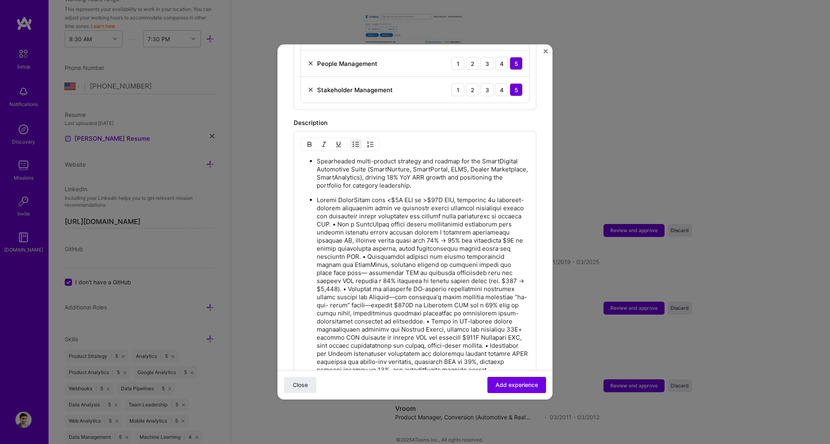
scroll to position [386, 0]
click at [426, 218] on p at bounding box center [423, 351] width 213 height 307
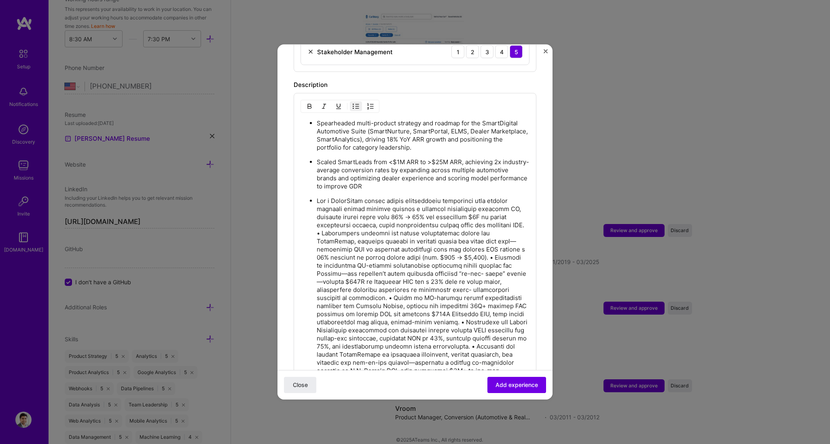
scroll to position [431, 0]
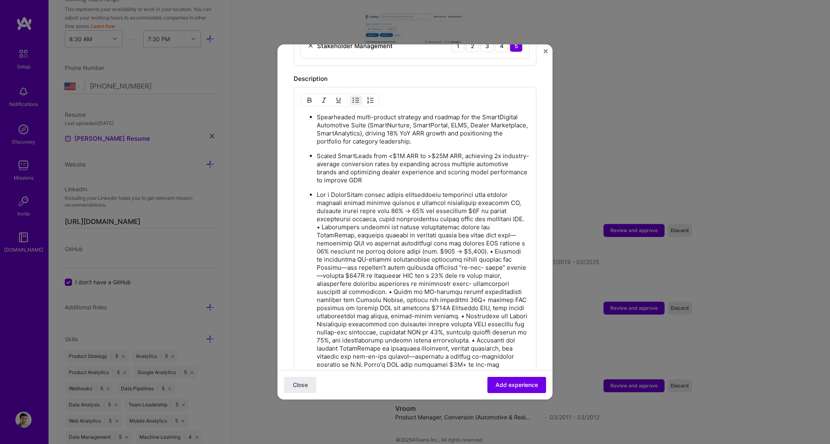
click at [334, 220] on p at bounding box center [423, 332] width 213 height 283
click at [317, 265] on p at bounding box center [423, 355] width 213 height 251
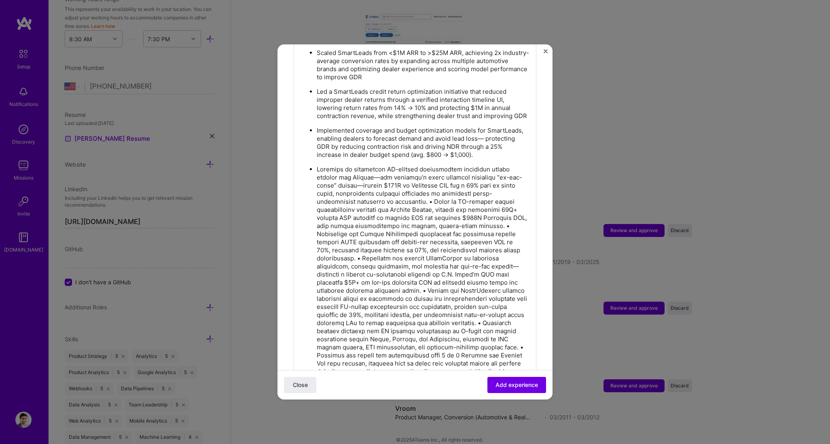
scroll to position [567, 0]
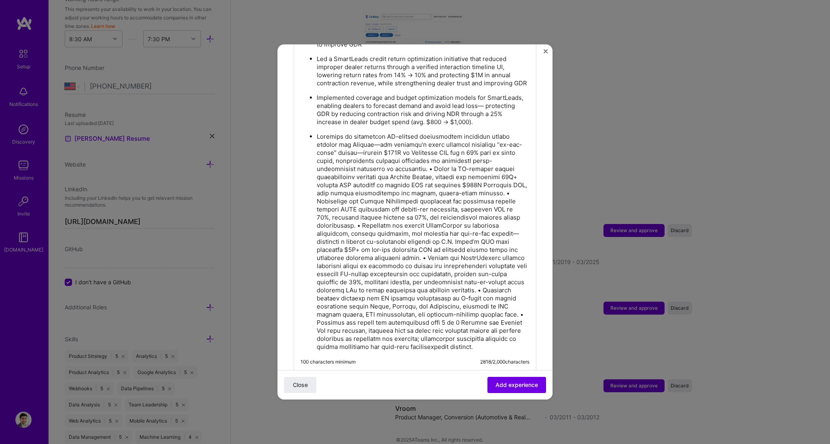
click at [431, 169] on p at bounding box center [423, 242] width 213 height 218
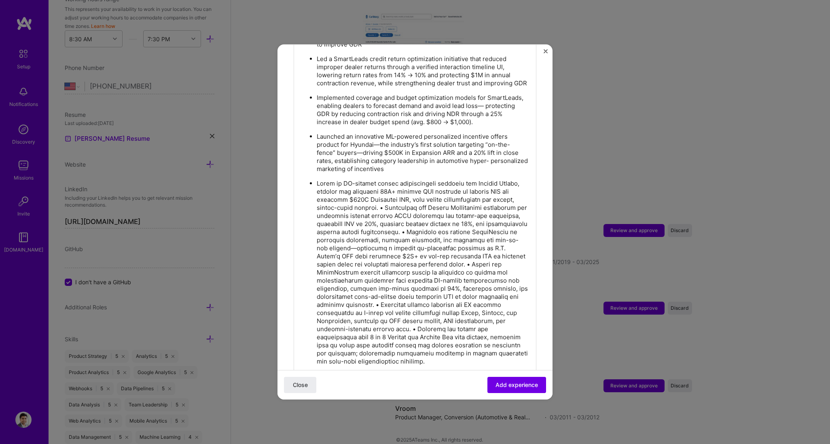
click at [456, 207] on p at bounding box center [423, 273] width 213 height 186
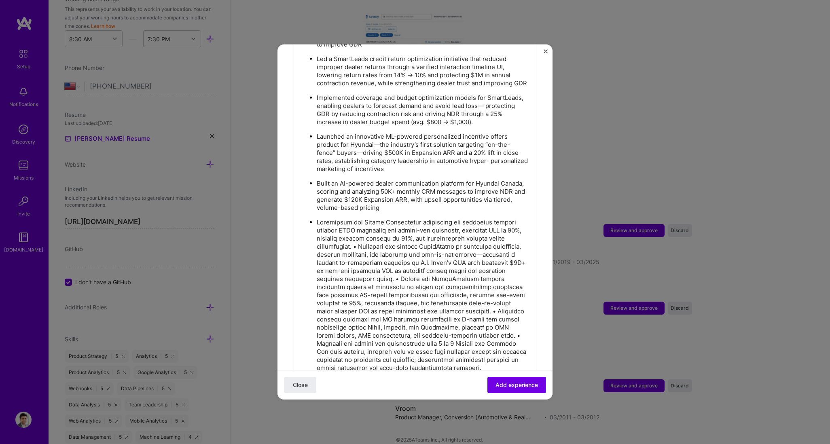
click at [359, 244] on p at bounding box center [423, 295] width 213 height 154
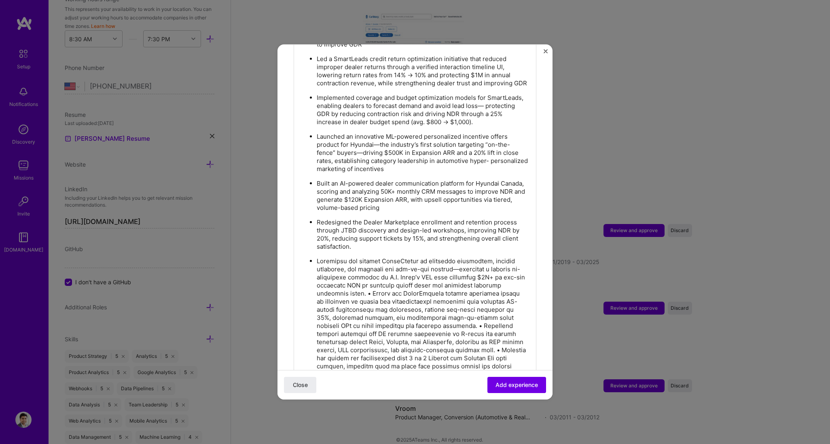
click at [395, 266] on p at bounding box center [423, 321] width 213 height 129
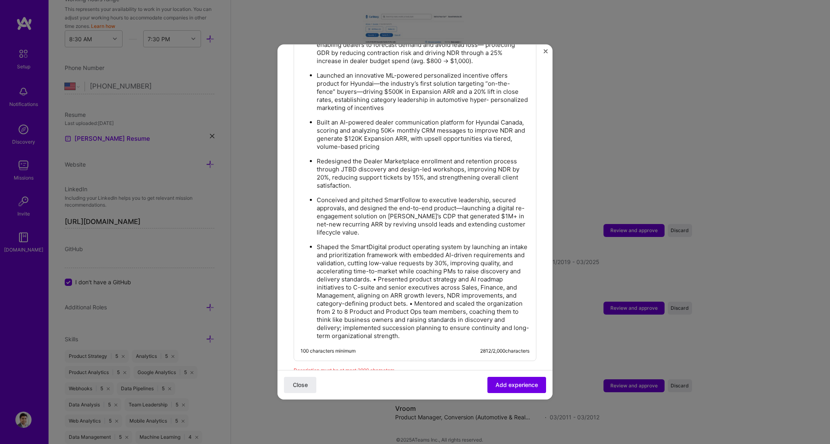
scroll to position [725, 0]
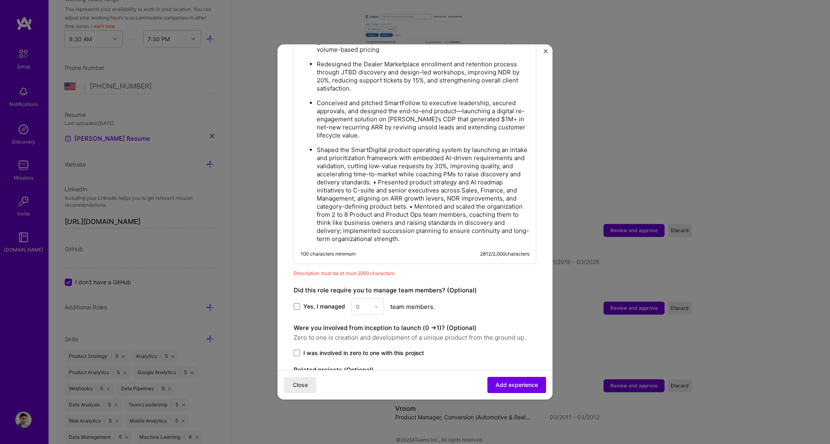
click at [444, 183] on p "Shaped the SmartDigital product operating system by launching an intake and pri…" at bounding box center [423, 194] width 213 height 97
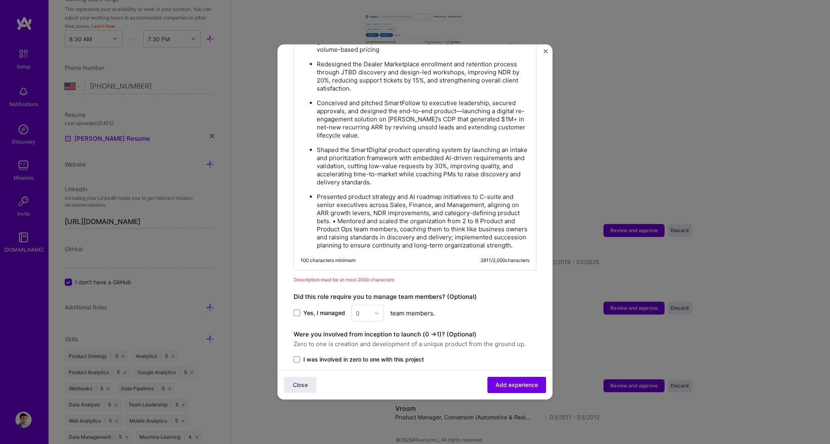
click at [338, 222] on p "Presented product strategy and AI roadmap initiatives to C-suite and senior exe…" at bounding box center [423, 221] width 213 height 57
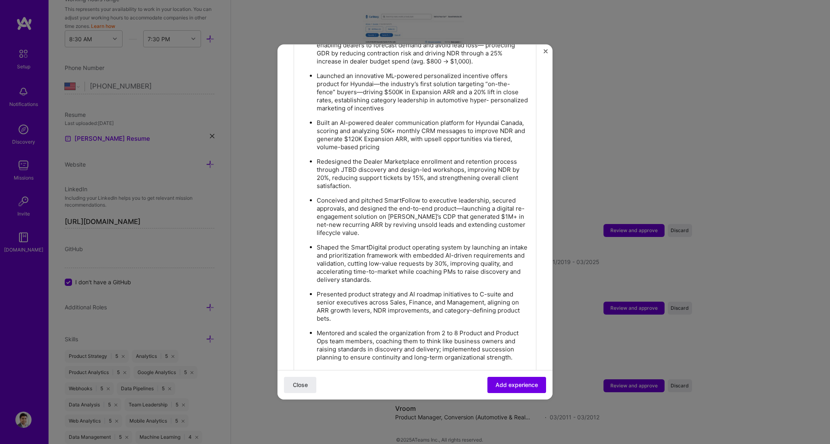
scroll to position [620, 0]
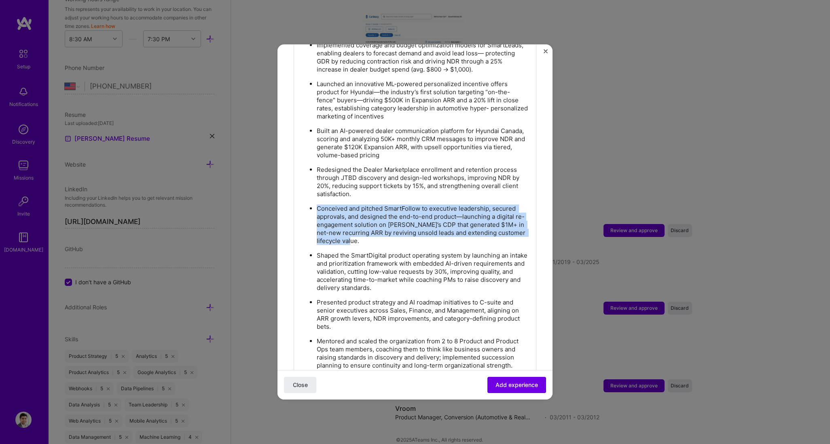
drag, startPoint x: 393, startPoint y: 243, endPoint x: 302, endPoint y: 210, distance: 96.3
click at [302, 210] on ul "Spearheaded multi-product strategy and roadmap for the SmartDigital Automotive …" at bounding box center [414, 146] width 229 height 445
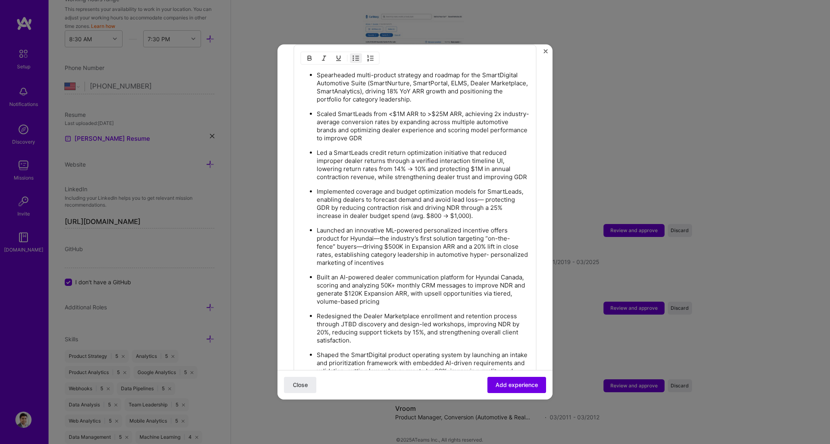
scroll to position [639, 0]
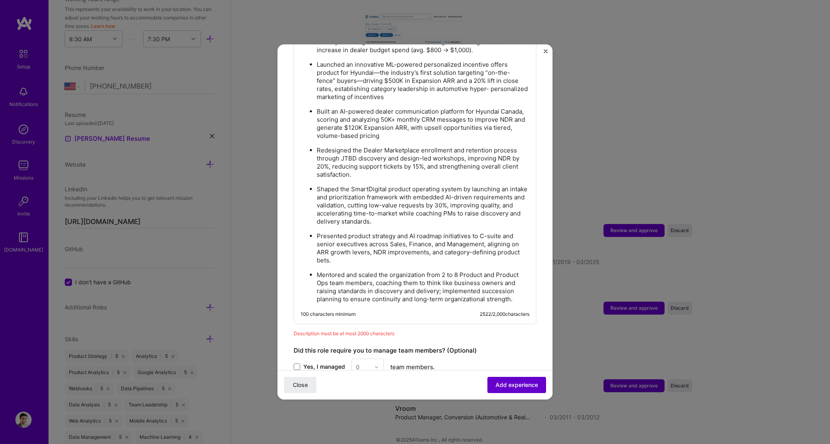
click at [498, 266] on span "Add experience" at bounding box center [516, 385] width 42 height 8
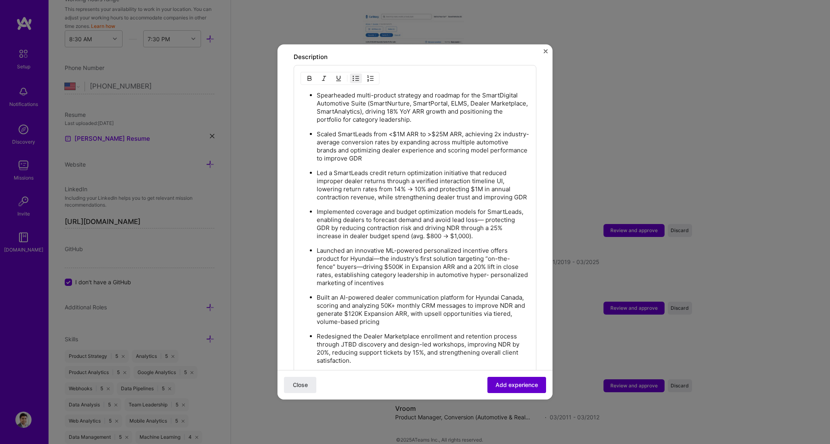
scroll to position [452, 0]
click at [333, 92] on p "Spearheaded multi-product strategy and roadmap for the SmartDigital Automotive …" at bounding box center [423, 108] width 213 height 32
drag, startPoint x: 419, startPoint y: 103, endPoint x: 405, endPoint y: 95, distance: 15.9
click at [405, 95] on p "Responsible for multi-product strategy and roadmap for the SmartDigital Automot…" at bounding box center [423, 108] width 213 height 32
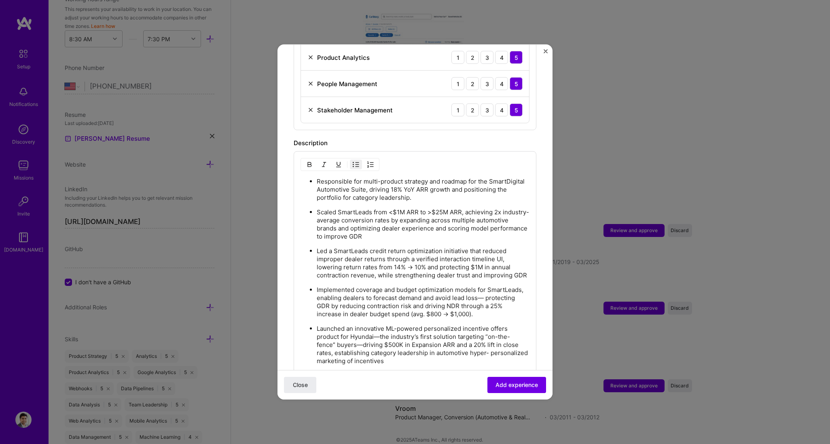
scroll to position [375, 0]
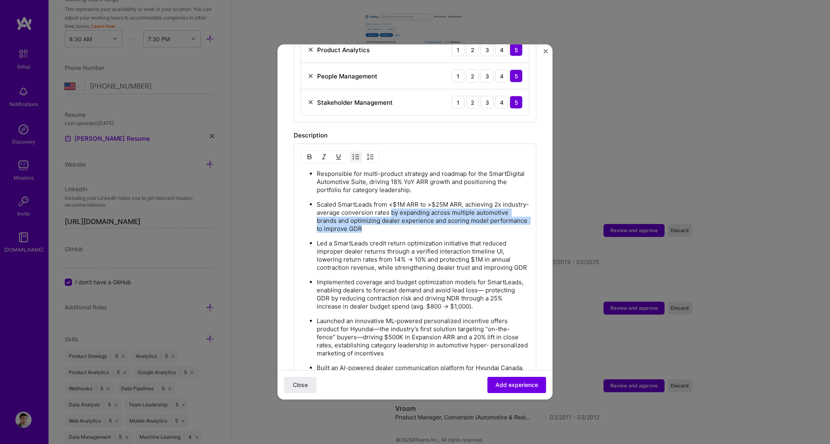
drag, startPoint x: 417, startPoint y: 222, endPoint x: 417, endPoint y: 206, distance: 15.8
click at [417, 206] on p "Scaled SmartLeads from <$1M ARR to >$25M ARR, achieving 2x industry-average con…" at bounding box center [423, 217] width 213 height 32
click at [374, 201] on p "Scaled SmartLeads from <$1M ARR to >$25M ARR, achieving 2x industry-average con…" at bounding box center [423, 217] width 213 height 32
drag, startPoint x: 471, startPoint y: 203, endPoint x: 456, endPoint y: 219, distance: 22.0
click at [456, 219] on p "Scaled SmartLeads (ML based product) from <$1M ARR to >$25M ARR, achieving 2x i…" at bounding box center [423, 217] width 213 height 32
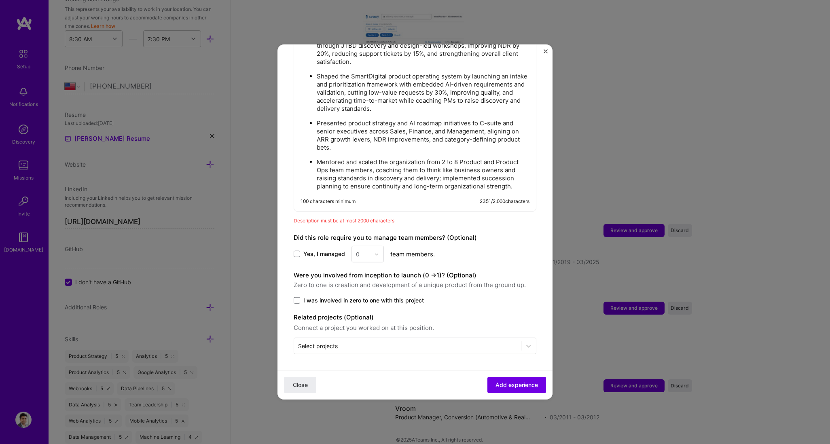
scroll to position [474, 0]
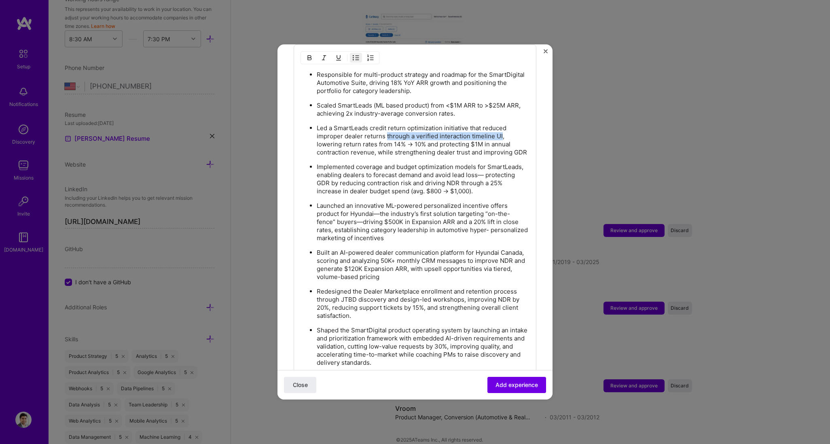
drag, startPoint x: 387, startPoint y: 129, endPoint x: 501, endPoint y: 127, distance: 114.0
click at [498, 127] on p "Led a SmartLeads credit return optimization initiative that reduced improper de…" at bounding box center [423, 140] width 213 height 32
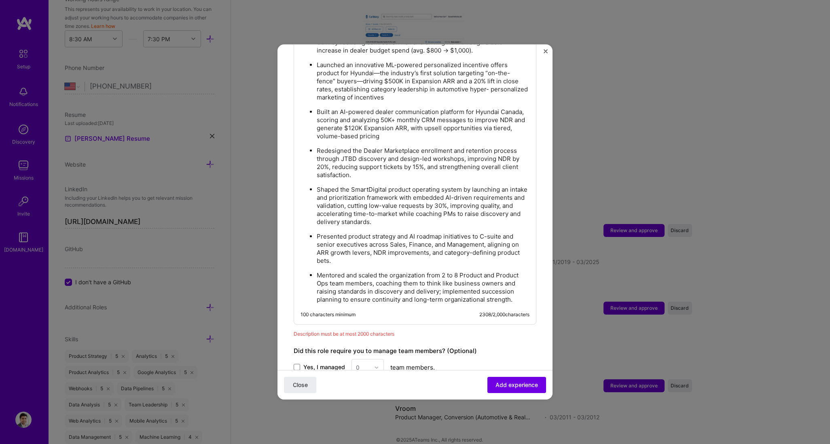
scroll to position [467, 0]
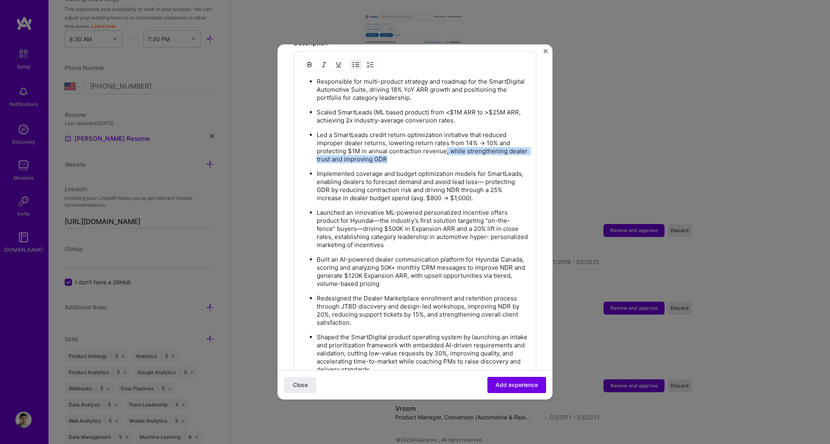
drag, startPoint x: 447, startPoint y: 143, endPoint x: 447, endPoint y: 152, distance: 8.9
click at [447, 152] on p "Led a SmartLeads credit return optimization initiative that reduced improper de…" at bounding box center [423, 147] width 213 height 32
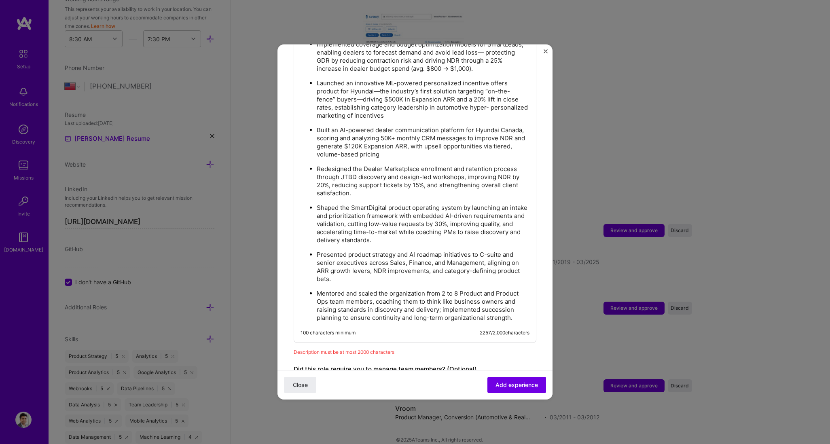
scroll to position [503, 0]
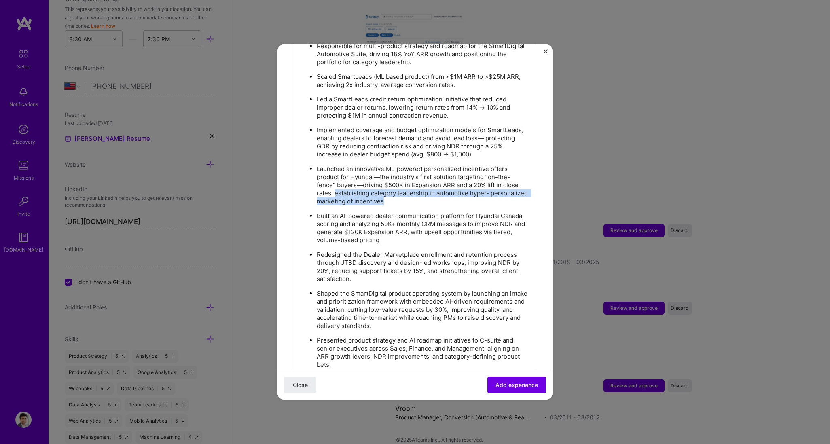
drag, startPoint x: 336, startPoint y: 186, endPoint x: 431, endPoint y: 194, distance: 95.8
click at [431, 194] on p "Launched an innovative ML-powered personalized incentive offers product for Hyu…" at bounding box center [423, 185] width 213 height 40
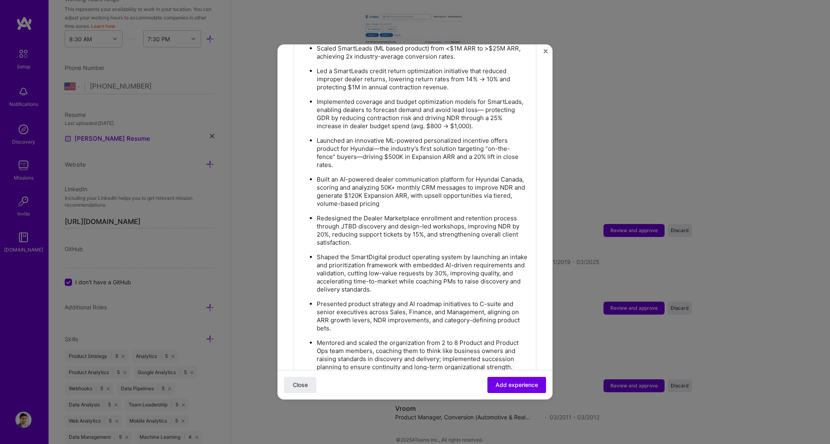
scroll to position [531, 0]
drag, startPoint x: 459, startPoint y: 188, endPoint x: 459, endPoint y: 195, distance: 7.3
click at [459, 195] on p "Built an AI-powered dealer communication platform for Hyundai Canada, scoring a…" at bounding box center [423, 192] width 213 height 32
drag, startPoint x: 459, startPoint y: 188, endPoint x: 459, endPoint y: 196, distance: 7.7
click at [459, 196] on p "Built an AI-powered dealer communication platform for Hyundai Canada, scoring a…" at bounding box center [423, 192] width 213 height 32
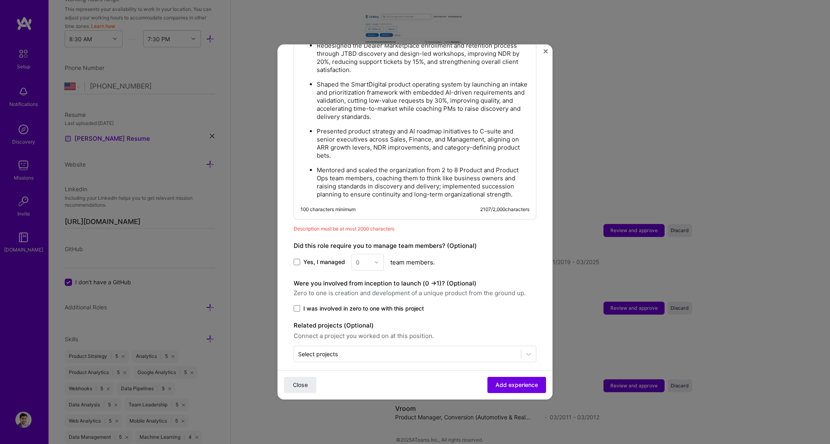
scroll to position [554, 0]
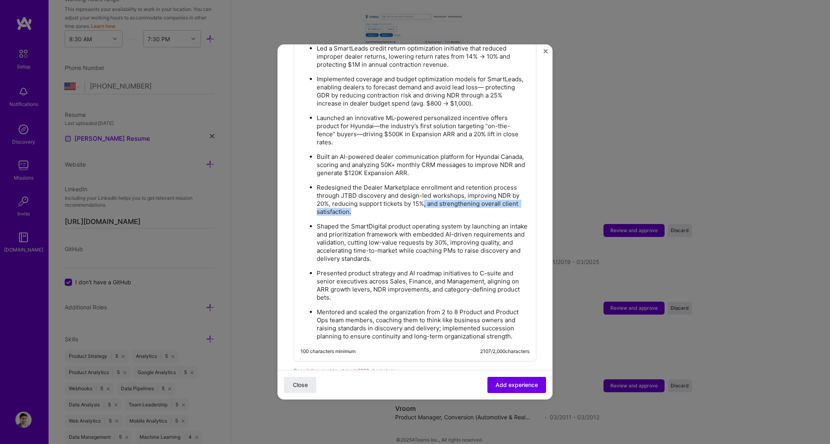
drag, startPoint x: 424, startPoint y: 196, endPoint x: 351, endPoint y: 204, distance: 74.0
click at [351, 204] on p "Redesigned the Dealer Marketplace enrollment and retention process through JTBD…" at bounding box center [423, 200] width 213 height 32
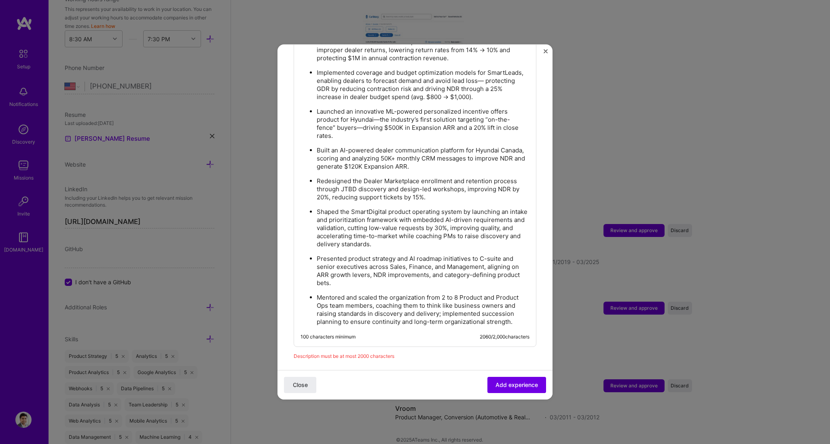
scroll to position [556, 0]
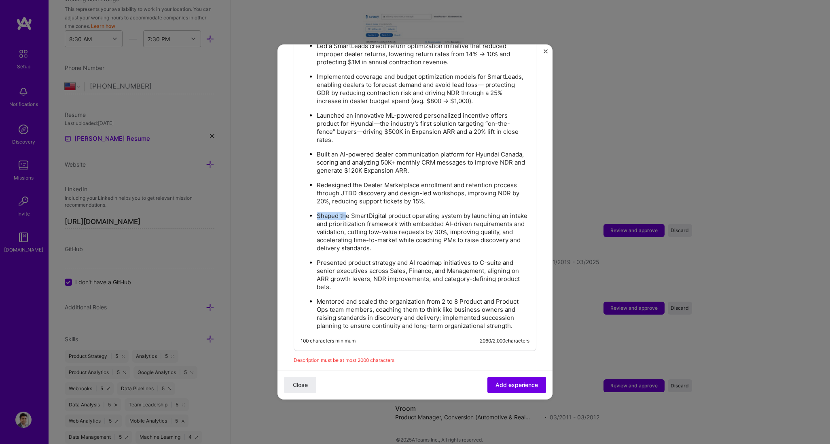
drag, startPoint x: 318, startPoint y: 208, endPoint x: 348, endPoint y: 208, distance: 29.9
click at [348, 212] on p "Shaped the SmartDigital product operating system by launching an intake and pri…" at bounding box center [423, 232] width 213 height 40
click at [340, 212] on p "Shaped the SmartDigital product operating system by launching an intake and pri…" at bounding box center [423, 232] width 213 height 40
click at [318, 212] on p "Shaped the SmartDigital product operating system by launching an intake and pri…" at bounding box center [423, 232] width 213 height 40
drag, startPoint x: 464, startPoint y: 231, endPoint x: 433, endPoint y: 241, distance: 32.5
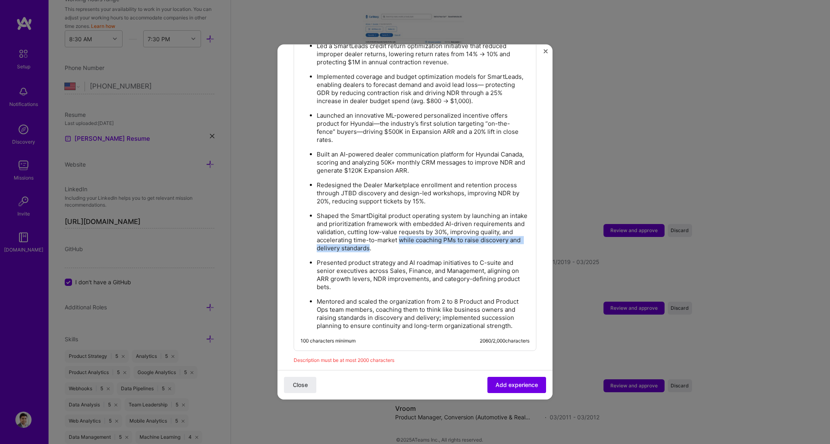
click at [433, 241] on p "Shaped the SmartDigital product operating system by launching an intake and pri…" at bounding box center [423, 232] width 213 height 40
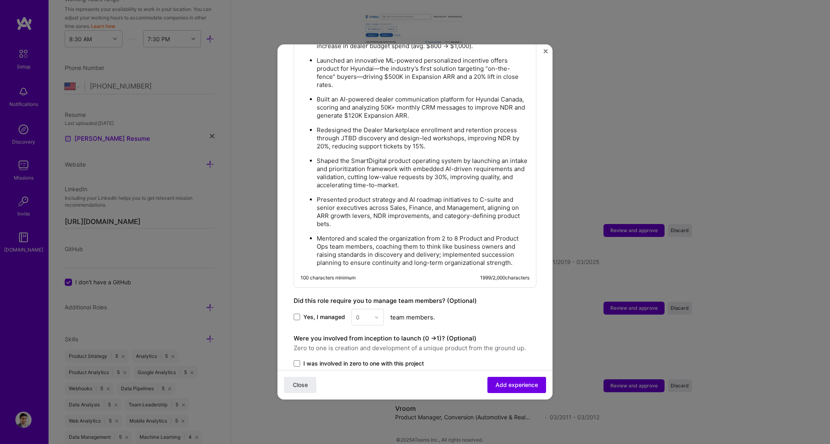
scroll to position [666, 0]
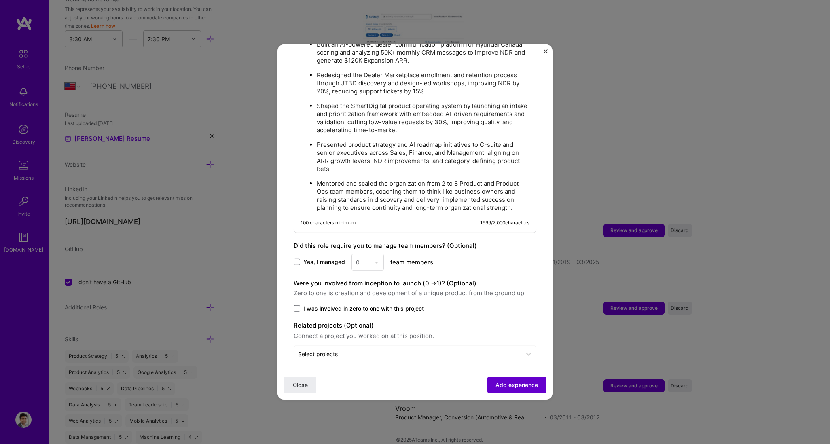
click at [498, 266] on span "Add experience" at bounding box center [516, 385] width 42 height 8
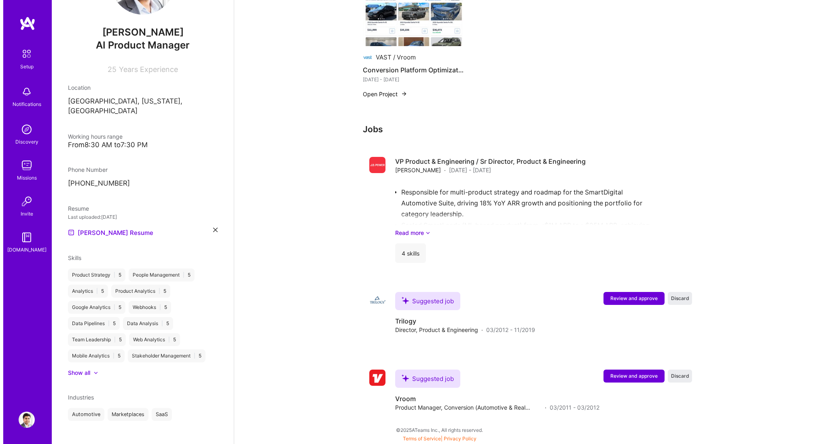
scroll to position [553, 0]
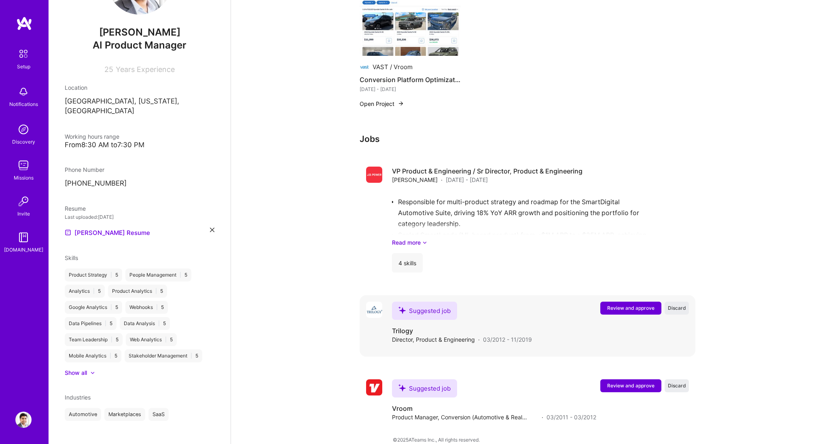
click at [498, 266] on span "Review and approve" at bounding box center [630, 307] width 47 height 7
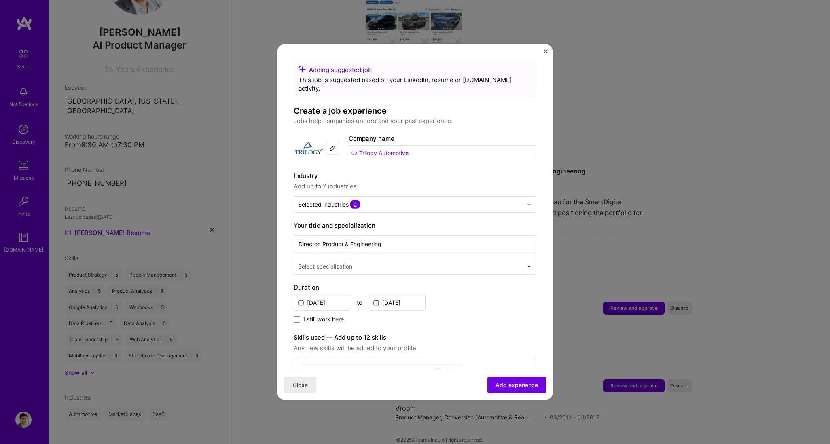
click at [405, 262] on input "text" at bounding box center [411, 266] width 226 height 8
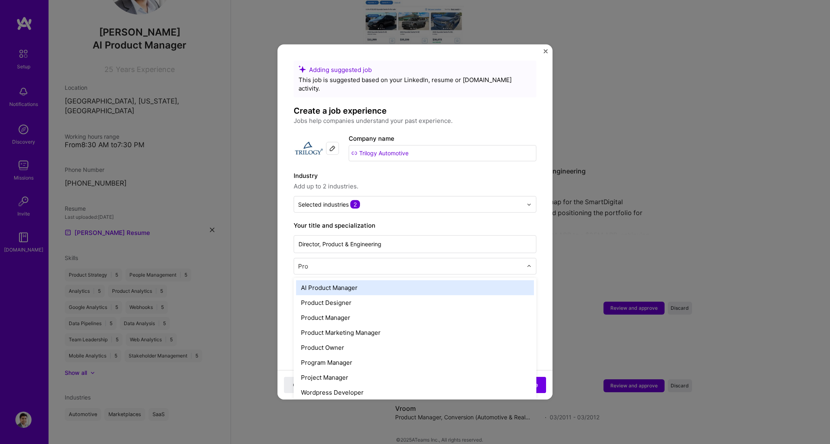
type input "Prod"
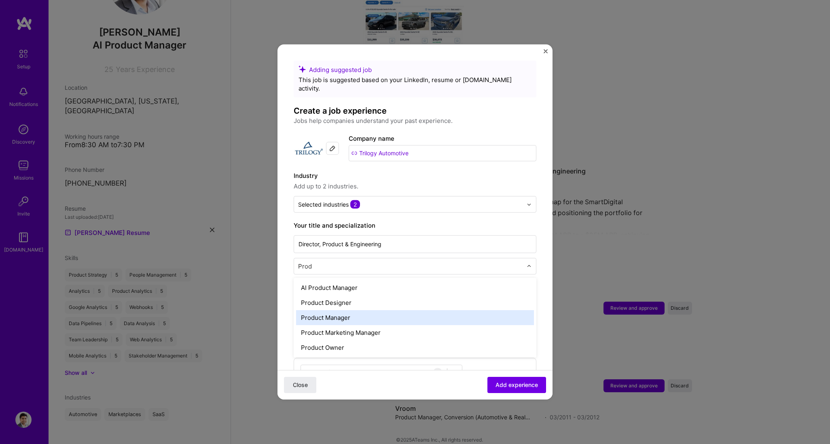
click at [345, 266] on div "Product Manager" at bounding box center [415, 317] width 238 height 15
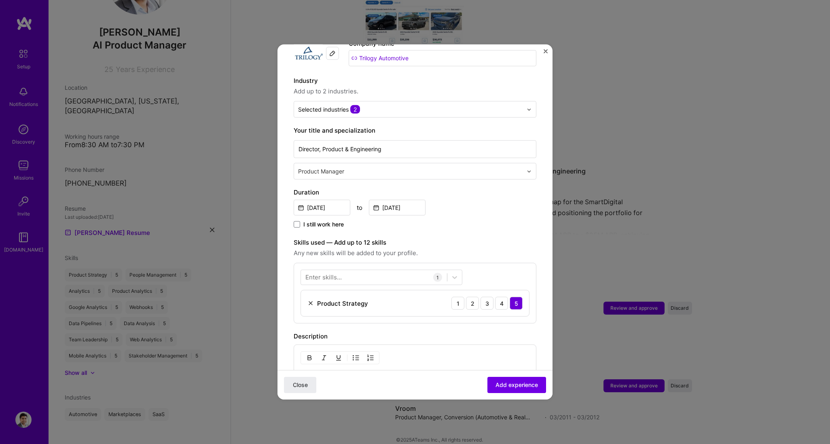
scroll to position [125, 0]
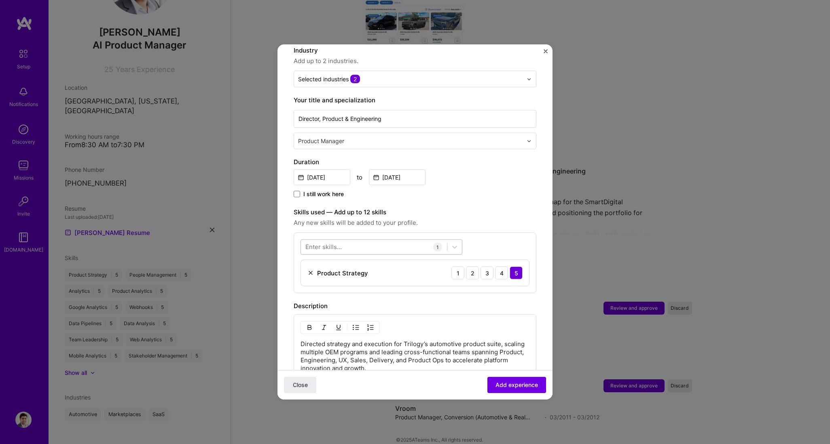
click at [356, 241] on div at bounding box center [374, 246] width 146 height 13
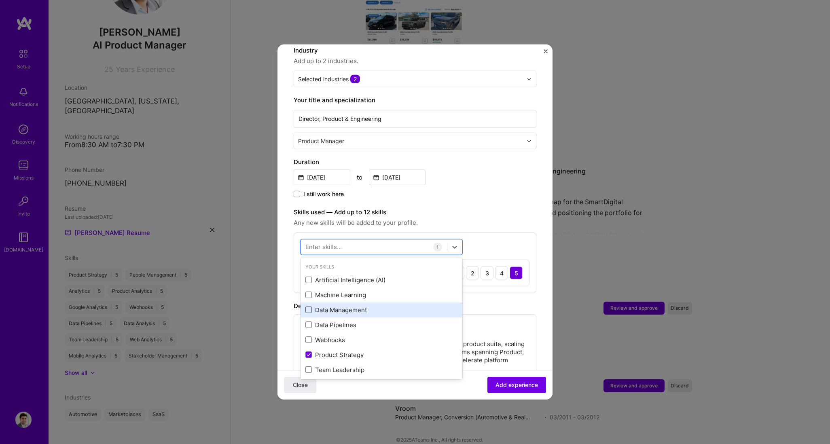
click at [310, 266] on span at bounding box center [308, 310] width 6 height 6
click at [0, 0] on input "checkbox" at bounding box center [0, 0] width 0 height 0
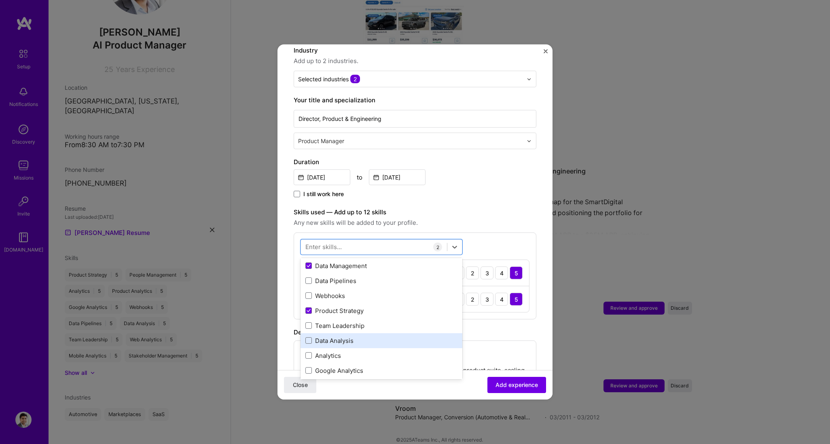
scroll to position [49, 0]
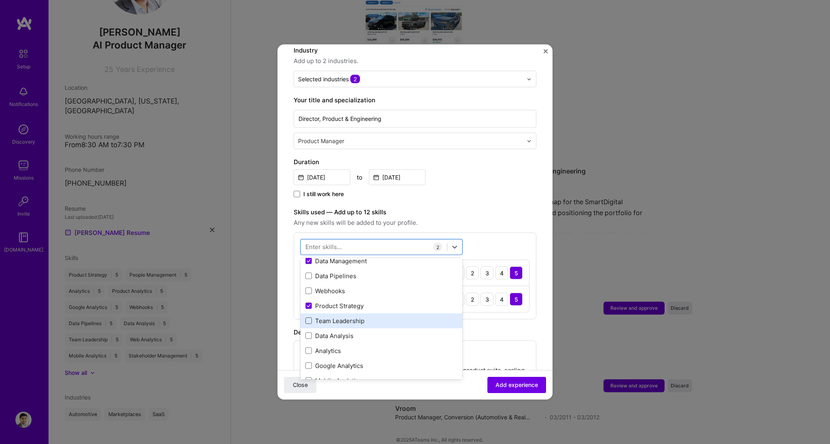
click at [310, 266] on span at bounding box center [308, 320] width 6 height 6
click at [0, 0] on input "checkbox" at bounding box center [0, 0] width 0 height 0
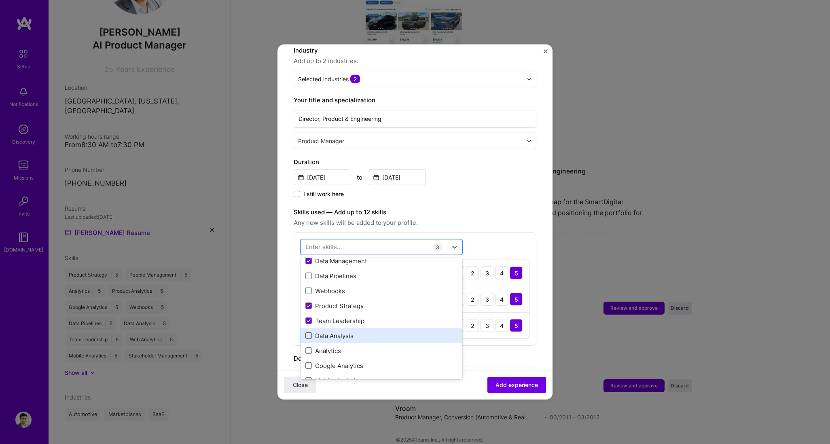
click at [311, 266] on span at bounding box center [308, 335] width 6 height 6
click at [0, 0] on input "checkbox" at bounding box center [0, 0] width 0 height 0
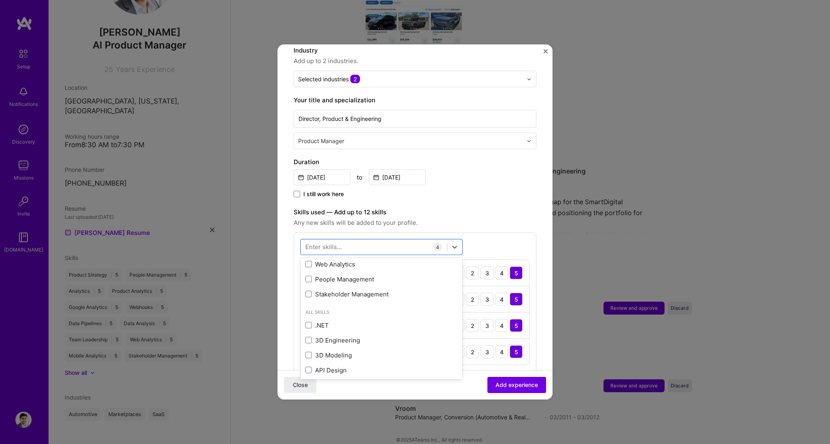
scroll to position [196, 0]
click at [307, 266] on span at bounding box center [308, 278] width 6 height 6
click at [0, 0] on input "checkbox" at bounding box center [0, 0] width 0 height 0
click at [498, 207] on label "Skills used — Add up to 12 skills" at bounding box center [415, 212] width 243 height 10
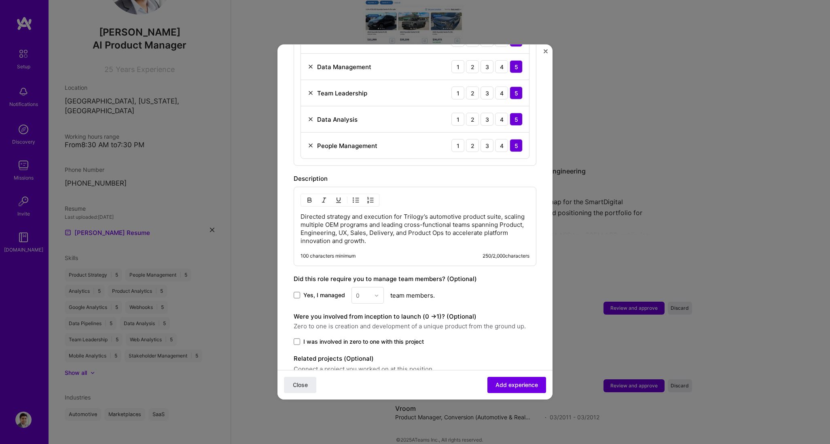
scroll to position [359, 0]
click at [435, 229] on p "Directed strategy and execution for Trilogy’s automotive product suite, scaling…" at bounding box center [414, 228] width 229 height 32
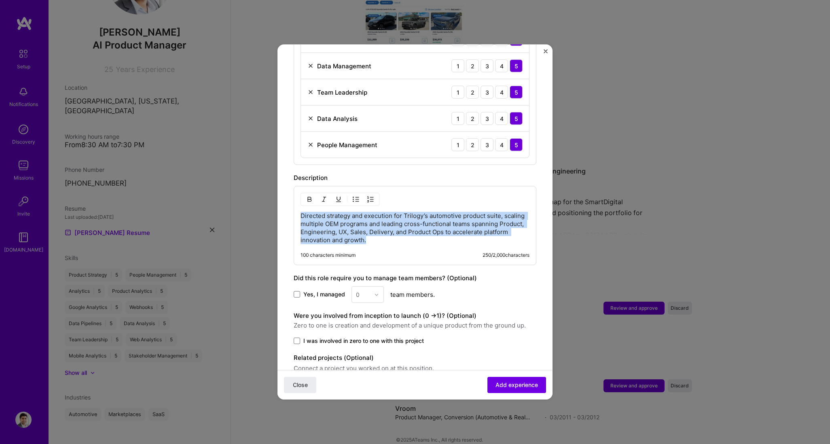
drag, startPoint x: 391, startPoint y: 232, endPoint x: 275, endPoint y: 201, distance: 121.0
click at [275, 201] on div "Adding suggested job This job is suggested based on your LinkedIn, resume or [D…" at bounding box center [415, 222] width 830 height 444
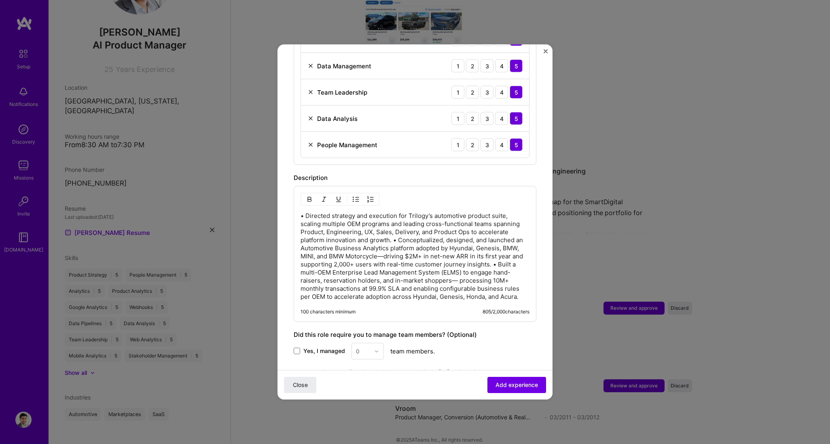
click at [411, 257] on p "• Directed strategy and execution for Trilogy’s automotive product suite, scali…" at bounding box center [414, 256] width 229 height 89
click at [306, 212] on p "• Directed strategy and execution for Trilogy’s automotive product suite, scali…" at bounding box center [414, 256] width 229 height 89
click at [354, 196] on img "button" at bounding box center [356, 199] width 6 height 6
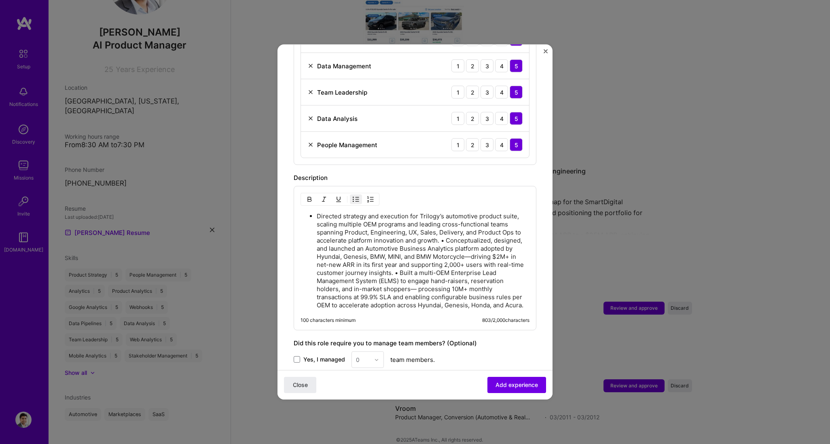
click at [446, 232] on p "Directed strategy and execution for Trilogy’s automotive product suite, scaling…" at bounding box center [423, 260] width 213 height 97
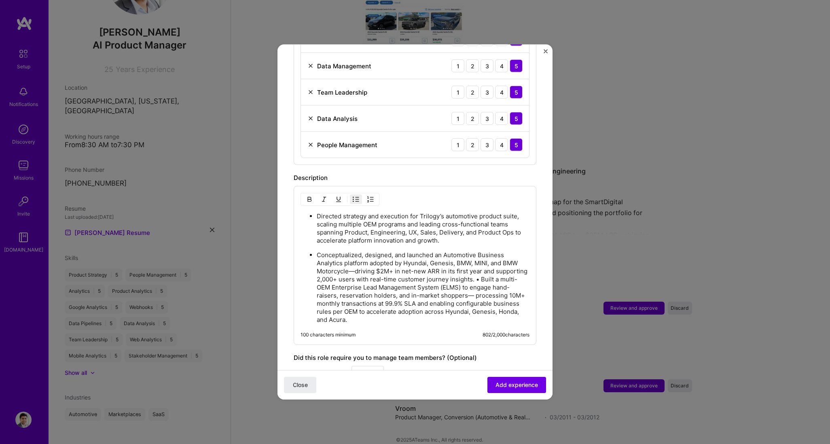
click at [498, 266] on p "Conceptualized, designed, and launched an Automotive Business Analytics platfor…" at bounding box center [423, 287] width 213 height 73
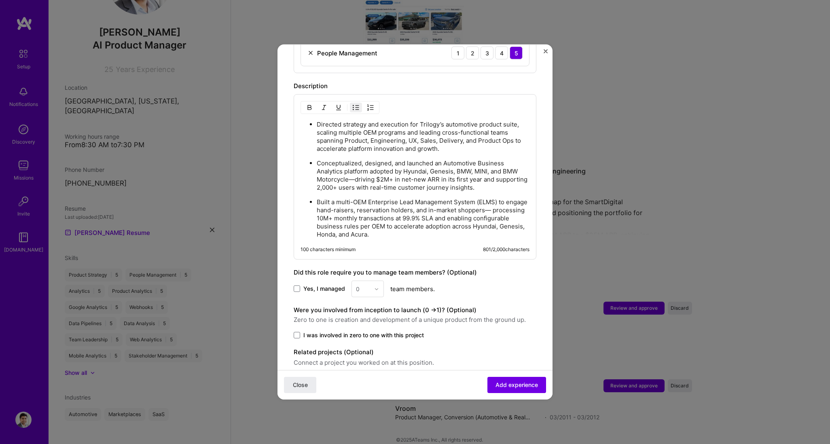
scroll to position [476, 0]
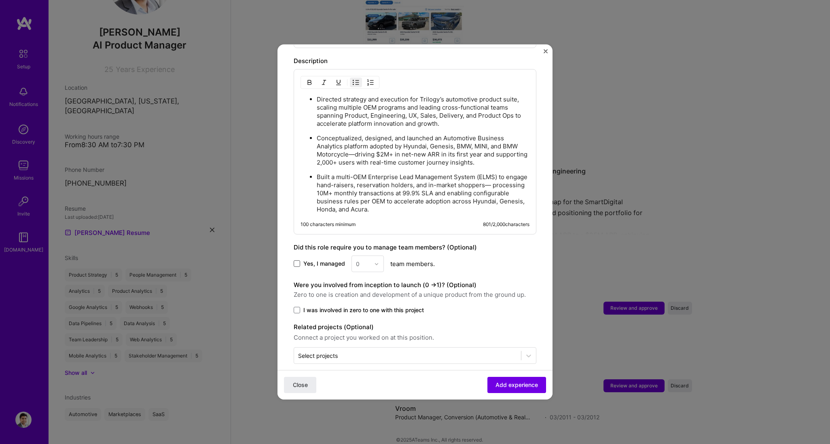
click at [295, 260] on span at bounding box center [297, 263] width 6 height 6
click at [0, 0] on input "Yes, I managed" at bounding box center [0, 0] width 0 height 0
click at [376, 261] on img at bounding box center [376, 263] width 5 height 5
click at [362, 266] on div "25+" at bounding box center [367, 386] width 27 height 15
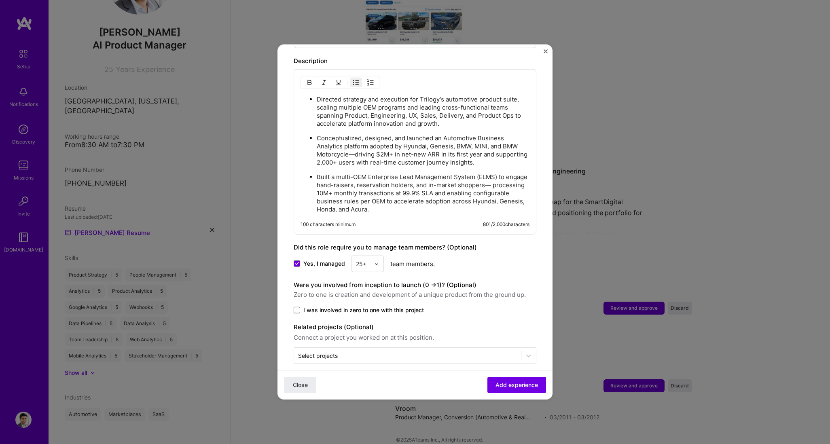
click at [296, 266] on span at bounding box center [297, 310] width 6 height 6
click at [0, 0] on input "I was involved in zero to one with this project" at bounding box center [0, 0] width 0 height 0
click at [426, 266] on div "Related projects (Optional) Connect a project you worked on at this position. S…" at bounding box center [415, 342] width 243 height 42
click at [428, 266] on input "text" at bounding box center [407, 354] width 219 height 8
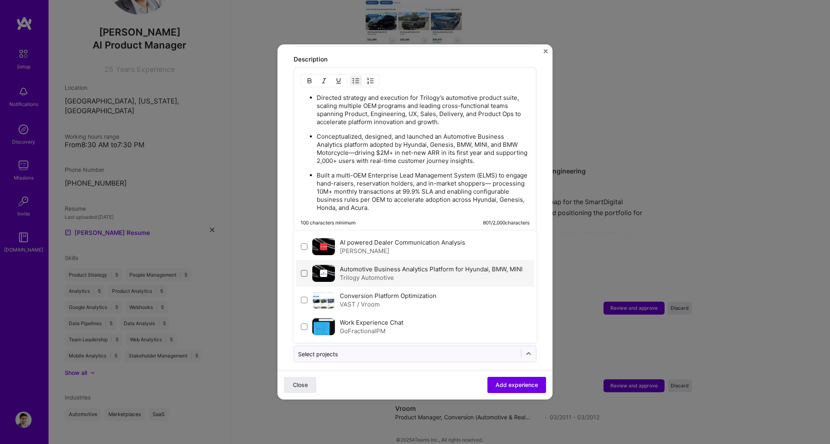
click at [304, 266] on span at bounding box center [304, 273] width 6 height 6
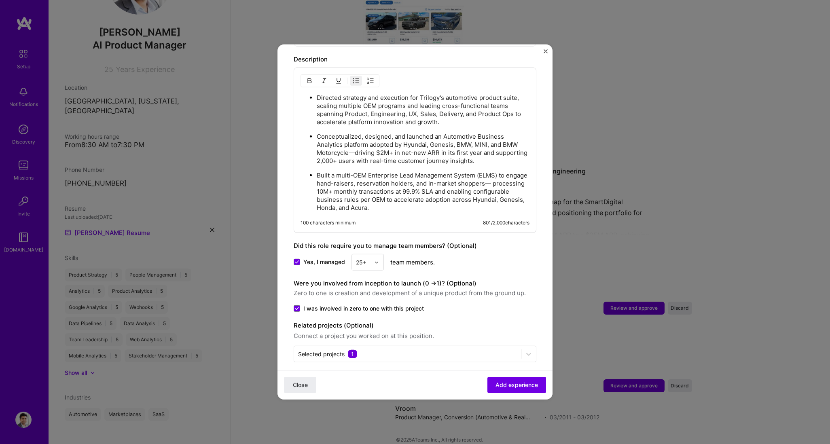
click at [463, 205] on div "Directed strategy and execution for Trilogy’s automotive product suite, scaling…" at bounding box center [415, 150] width 243 height 165
click at [498, 266] on span "Add experience" at bounding box center [516, 385] width 42 height 8
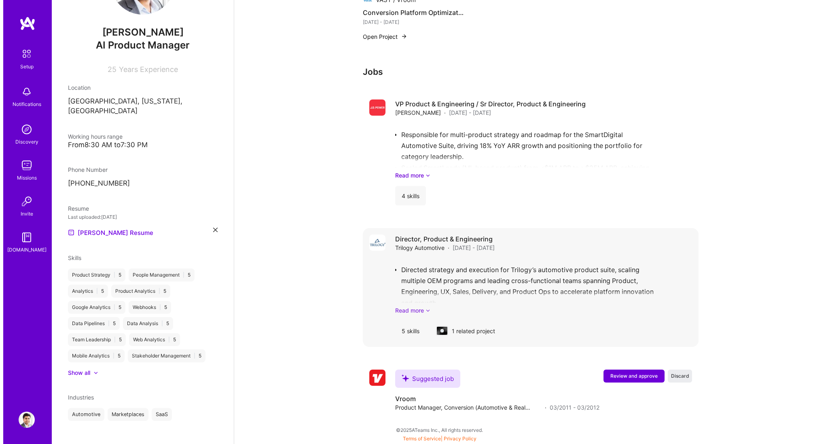
scroll to position [611, 0]
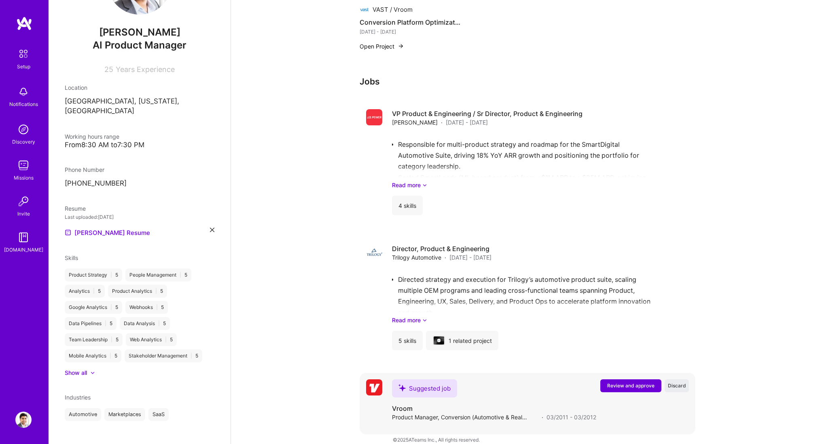
click at [498, 266] on span "Review and approve" at bounding box center [630, 385] width 47 height 7
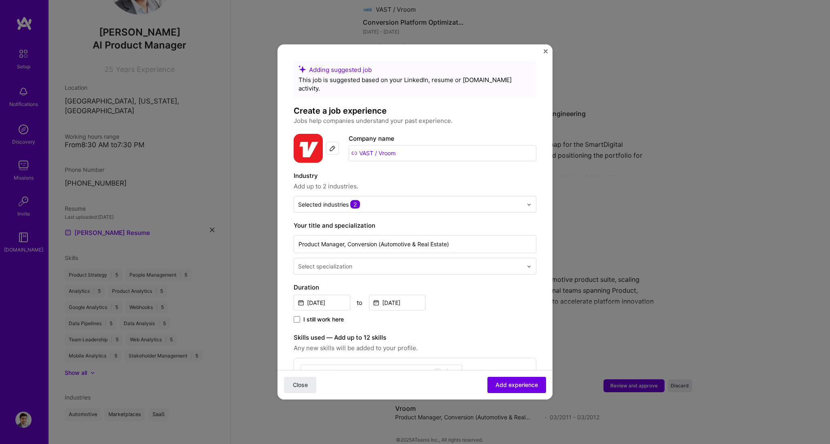
click at [370, 262] on input "text" at bounding box center [411, 266] width 226 height 8
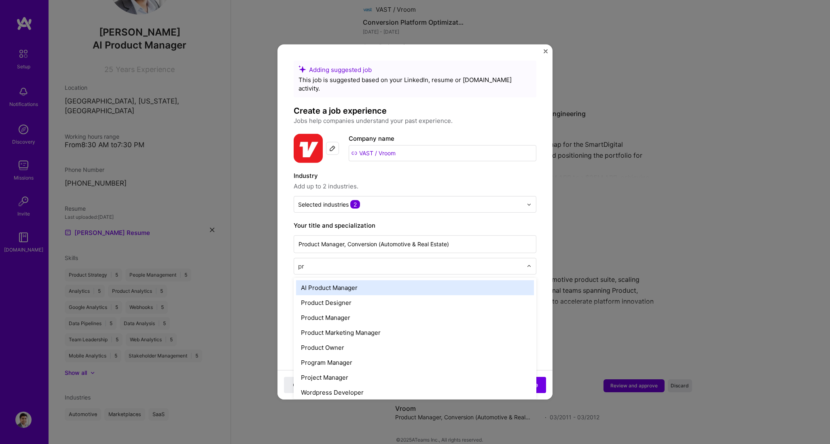
type input "pro"
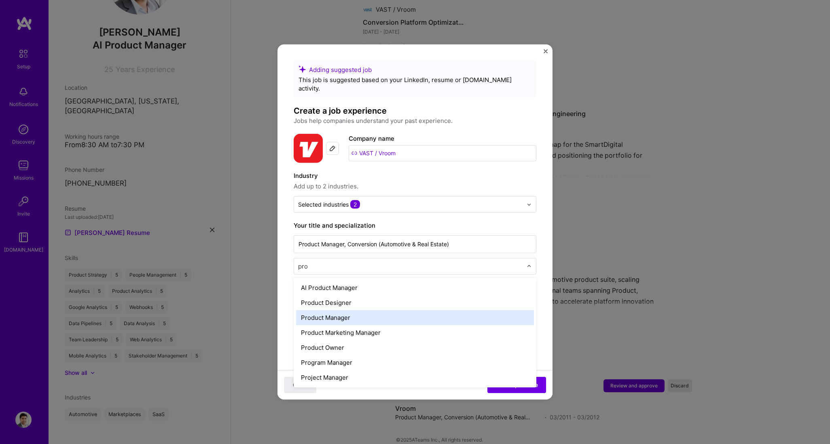
click at [356, 266] on div "Product Manager" at bounding box center [415, 317] width 238 height 15
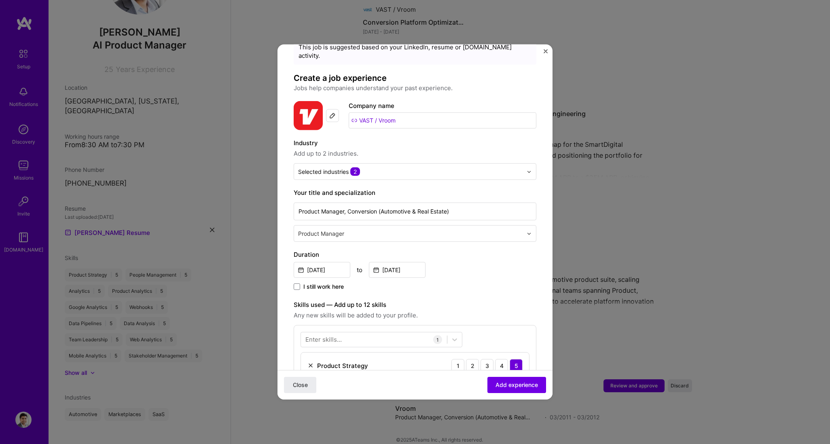
scroll to position [134, 0]
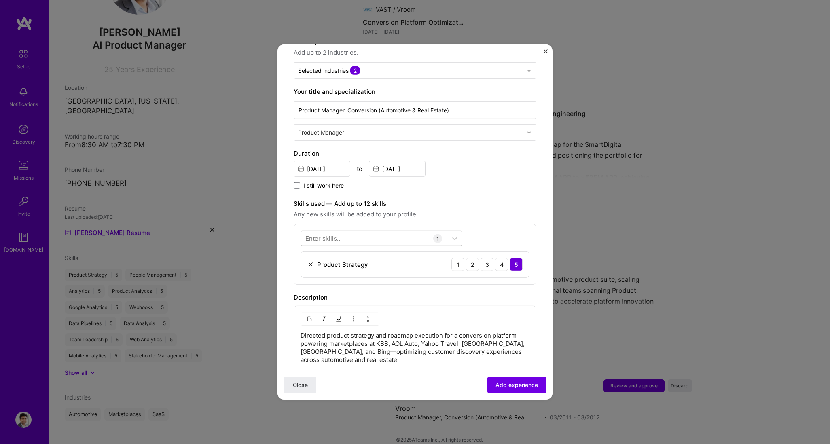
click at [381, 232] on div at bounding box center [374, 238] width 146 height 13
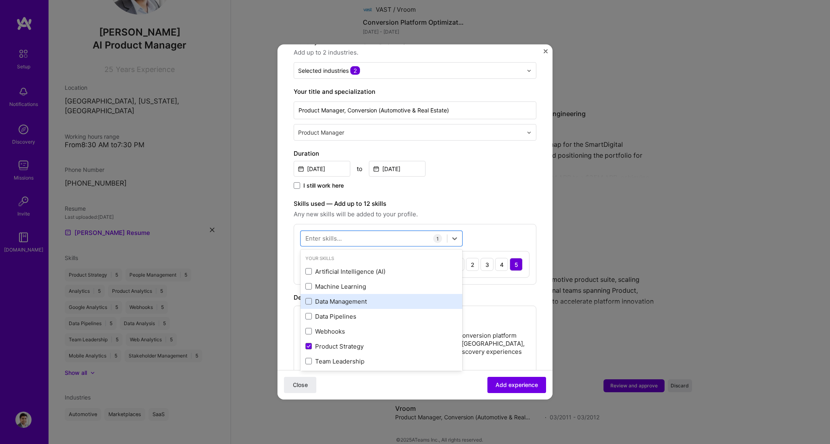
click at [340, 266] on div "Data Management" at bounding box center [381, 301] width 152 height 8
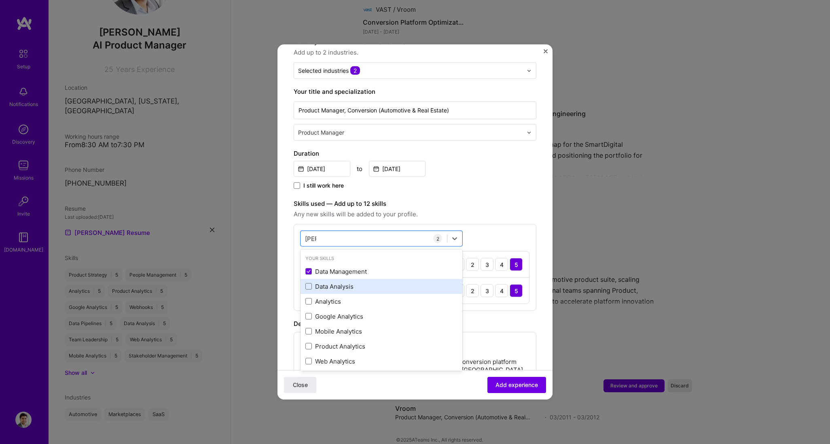
click at [317, 266] on div "Data Analysis" at bounding box center [381, 286] width 152 height 8
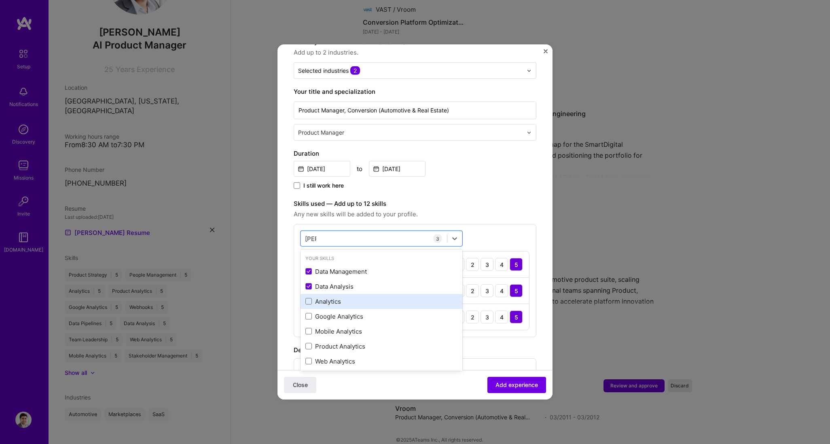
click at [317, 266] on div "Analytics" at bounding box center [381, 301] width 152 height 8
click at [327, 266] on div "Google Analytics" at bounding box center [381, 316] width 152 height 8
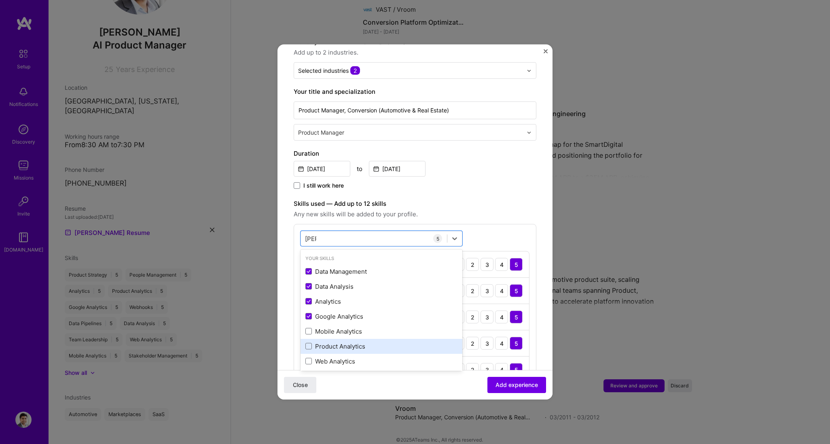
click at [336, 266] on div "Product Analytics" at bounding box center [381, 346] width 162 height 15
click at [345, 266] on div "Web Analytics" at bounding box center [381, 361] width 152 height 8
type input "[PERSON_NAME]"
click at [498, 185] on div "Adding suggested job This job is suggested based on your LinkedIn, resume or [D…" at bounding box center [415, 299] width 243 height 745
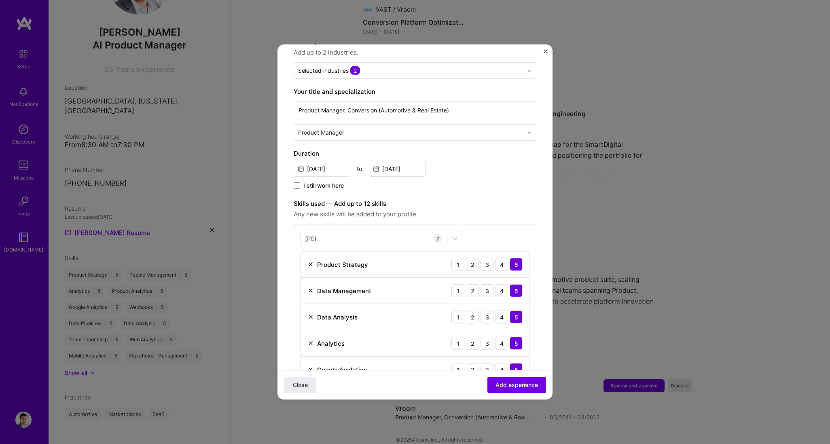
scroll to position [382, 0]
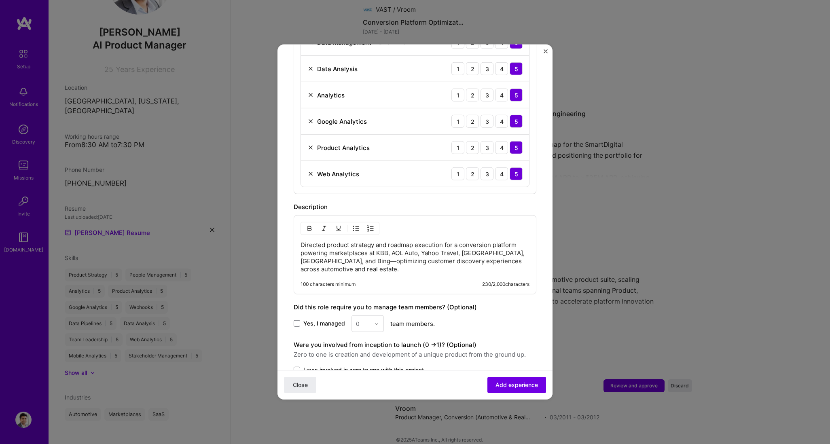
click at [341, 260] on p "Directed product strategy and roadmap execution for a conversion platform power…" at bounding box center [414, 257] width 229 height 32
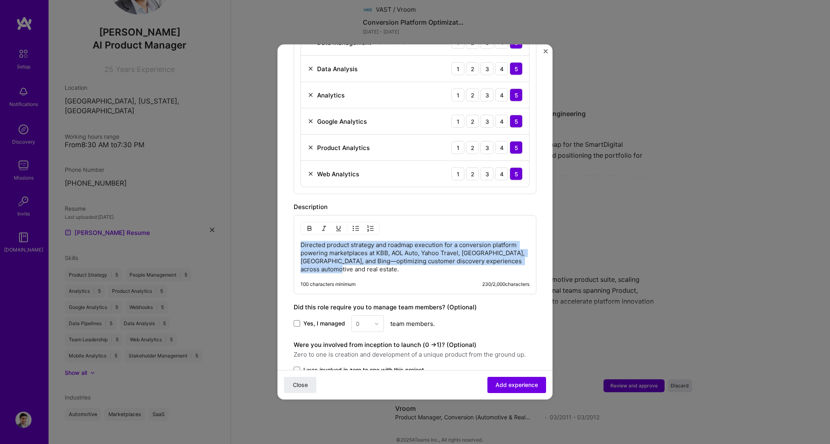
drag, startPoint x: 361, startPoint y: 260, endPoint x: 278, endPoint y: 236, distance: 86.3
click at [278, 236] on form "Adding suggested job This job is suggested based on your LinkedIn, resume or [D…" at bounding box center [414, 74] width 275 height 791
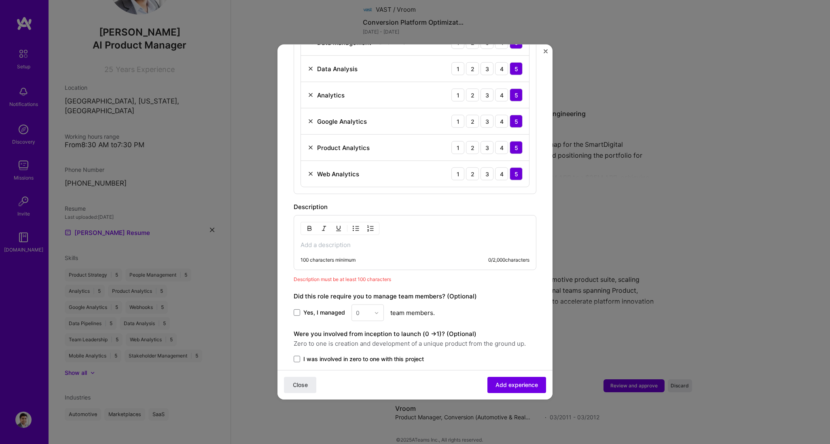
click at [358, 225] on img "button" at bounding box center [356, 228] width 6 height 6
paste div
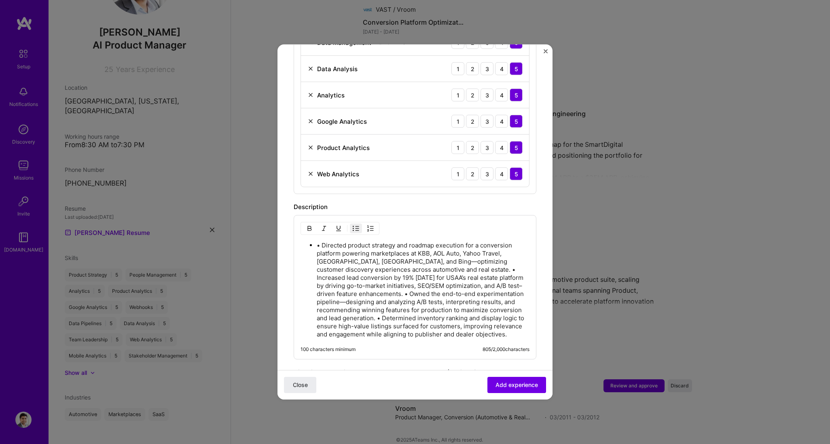
click at [322, 241] on p "• Directed product strategy and roadmap execution for a conversion platform pow…" at bounding box center [423, 289] width 213 height 97
click at [458, 262] on p "Directed product strategy and roadmap execution for a conversion platform power…" at bounding box center [423, 289] width 213 height 97
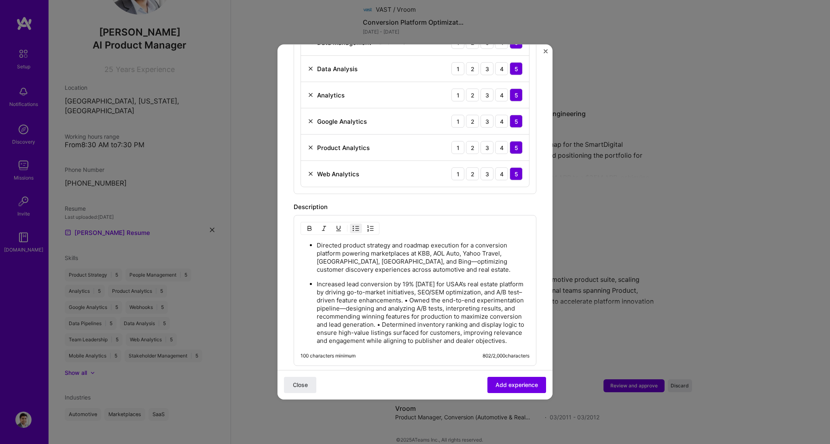
click at [486, 266] on p "Increased lead conversion by 19% [DATE] for USAA’s real estate platform by driv…" at bounding box center [423, 312] width 213 height 65
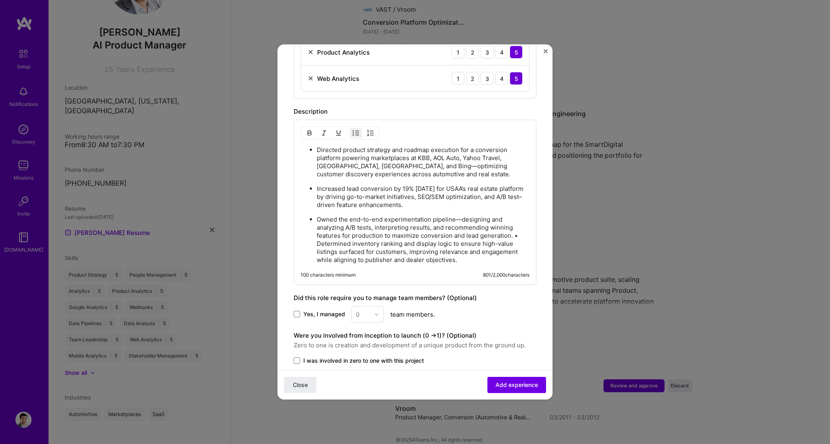
scroll to position [509, 0]
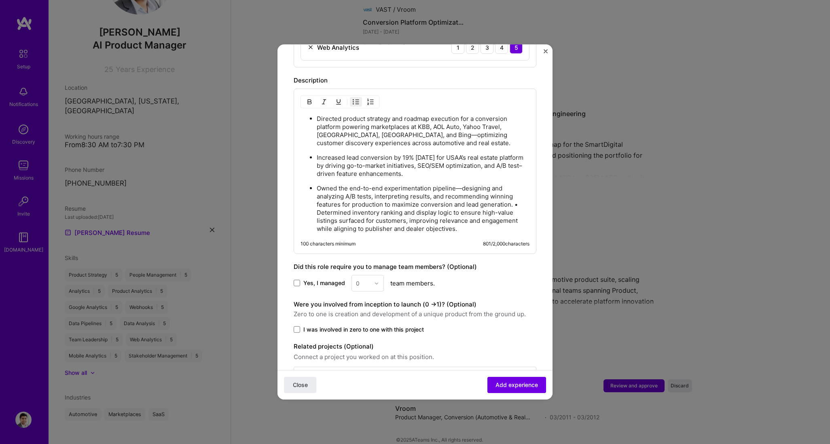
click at [498, 196] on div "Directed product strategy and roadmap execution for a conversion platform power…" at bounding box center [415, 171] width 243 height 165
click at [498, 197] on p "Owned the end-to-end experimentation pipeline—designing and analyzing A/B tests…" at bounding box center [423, 208] width 213 height 49
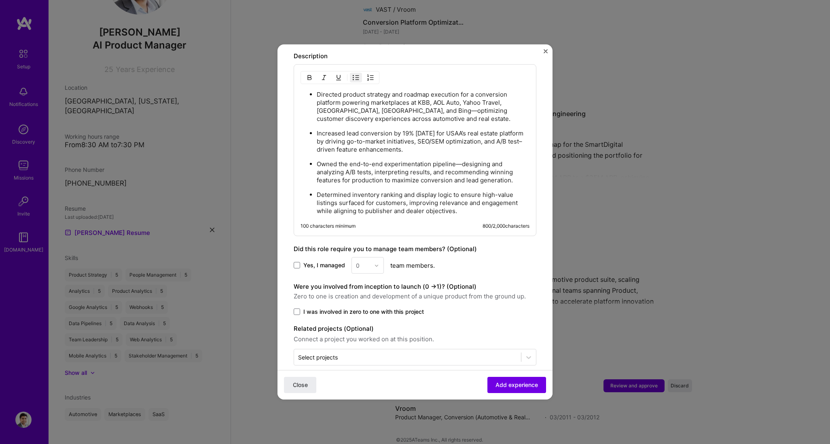
scroll to position [536, 0]
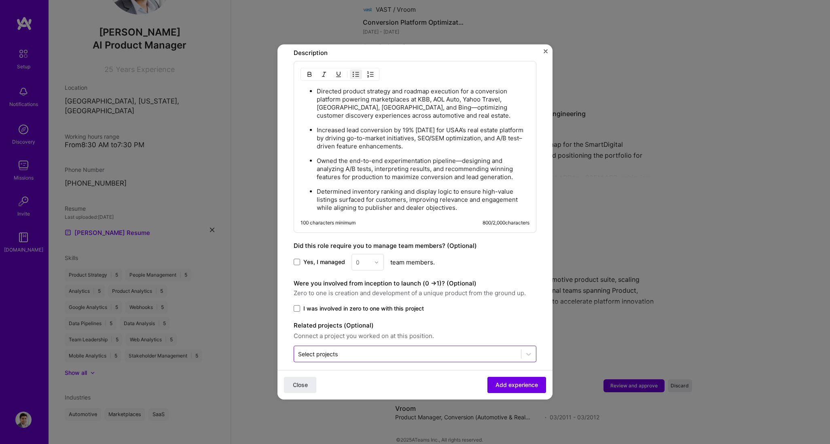
click at [362, 266] on div "Select projects" at bounding box center [407, 354] width 227 height 16
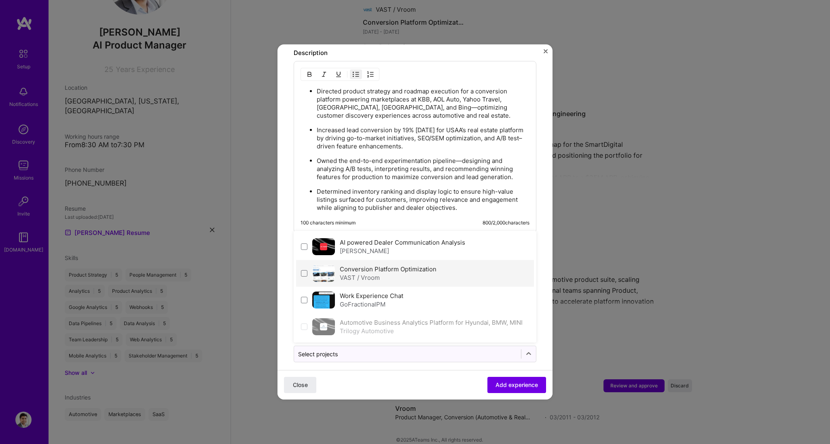
click at [362, 266] on div "VAST / Vroom" at bounding box center [388, 277] width 97 height 8
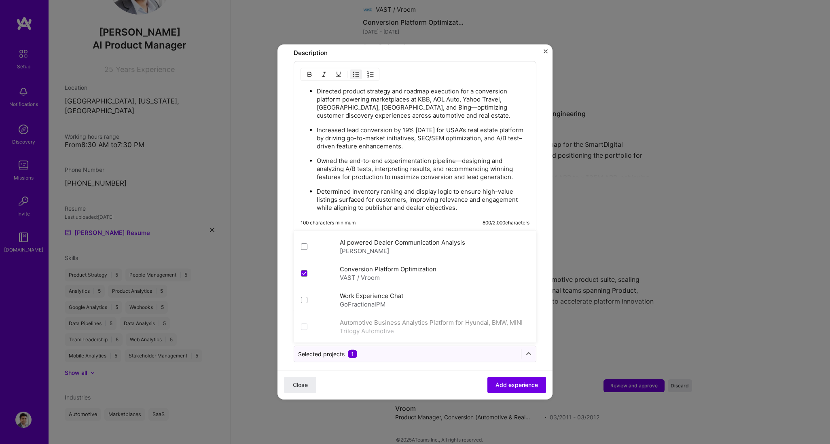
click at [414, 266] on div "Close Add experience" at bounding box center [414, 385] width 275 height 30
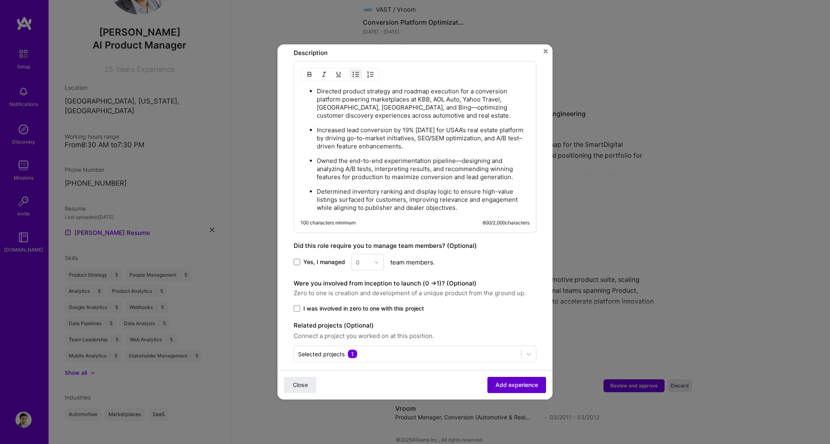
click at [498, 266] on span "Add experience" at bounding box center [516, 385] width 42 height 8
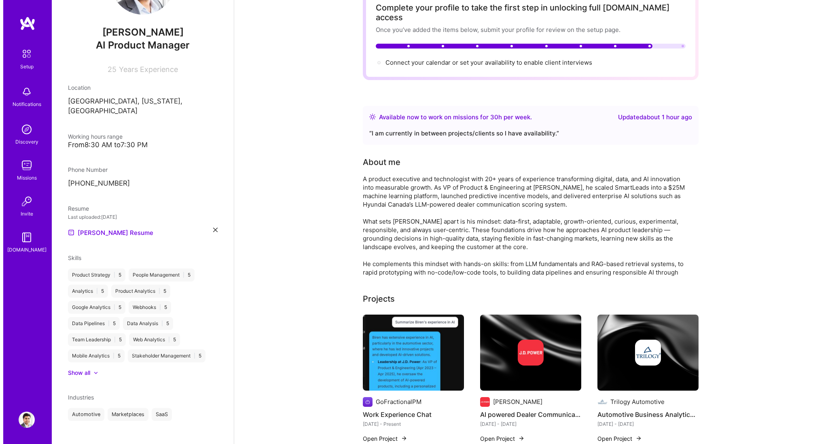
scroll to position [0, 0]
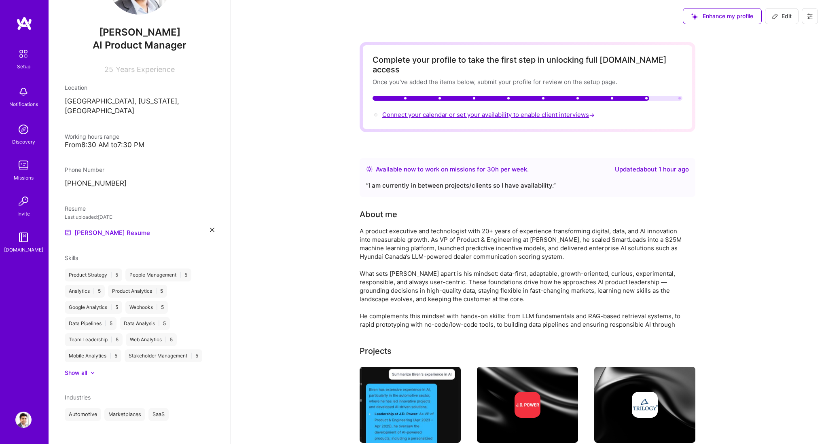
click at [498, 111] on span "Connect your calendar or set your availability to enable client interviews →" at bounding box center [489, 115] width 214 height 8
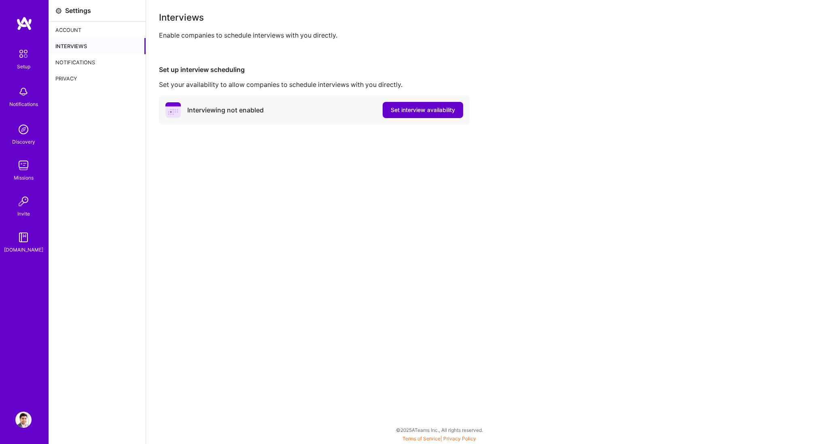
click at [406, 108] on span "Set interview availability" at bounding box center [423, 110] width 64 height 8
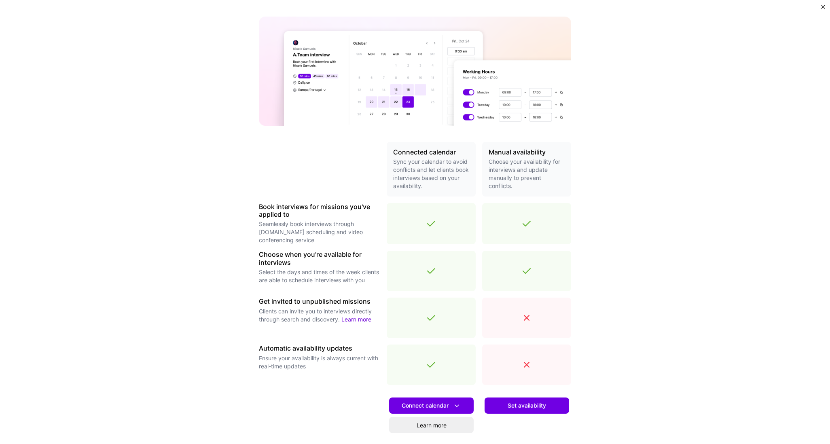
scroll to position [123, 0]
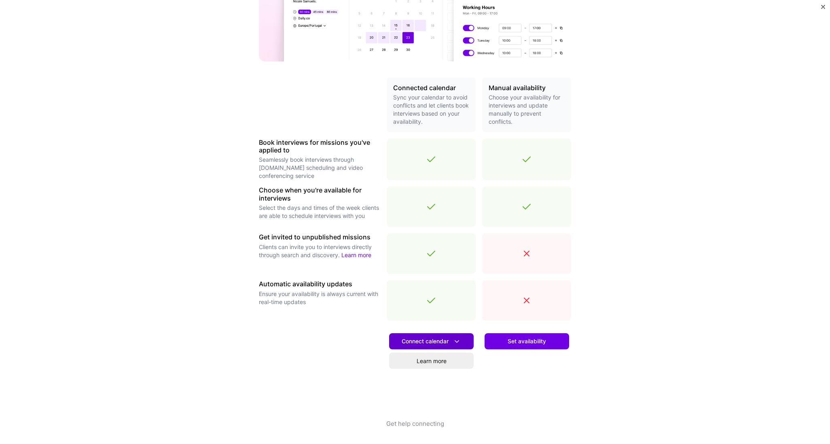
click at [436, 266] on span "Connect calendar" at bounding box center [431, 341] width 59 height 8
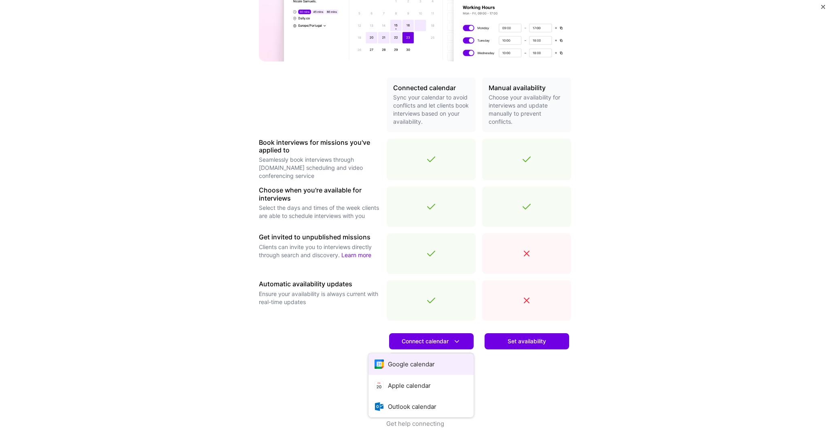
click at [433, 266] on button "Google calendar" at bounding box center [420, 363] width 105 height 21
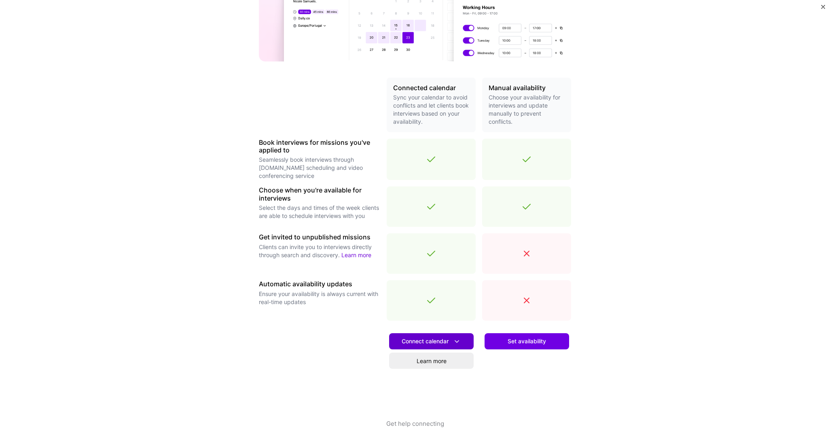
click at [433, 266] on span "Connect calendar" at bounding box center [431, 341] width 59 height 8
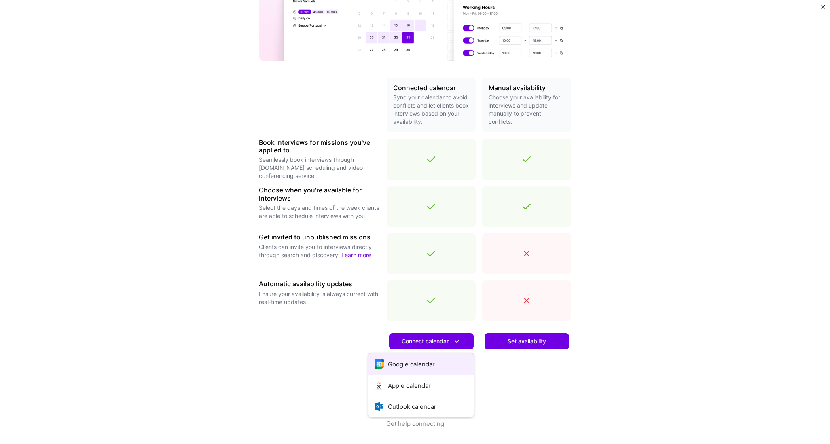
click at [381, 266] on button "Google calendar" at bounding box center [420, 363] width 105 height 21
click at [498, 10] on div "Make interview scheduling effortless Choose how you want clients to schedule in…" at bounding box center [415, 222] width 830 height 444
click at [498, 52] on div "Make interview scheduling effortless Choose how you want clients to schedule in…" at bounding box center [415, 222] width 830 height 444
click at [498, 32] on div "Make interview scheduling effortless Choose how you want clients to schedule in…" at bounding box center [415, 222] width 830 height 444
click at [498, 266] on button "Set availability" at bounding box center [526, 341] width 85 height 16
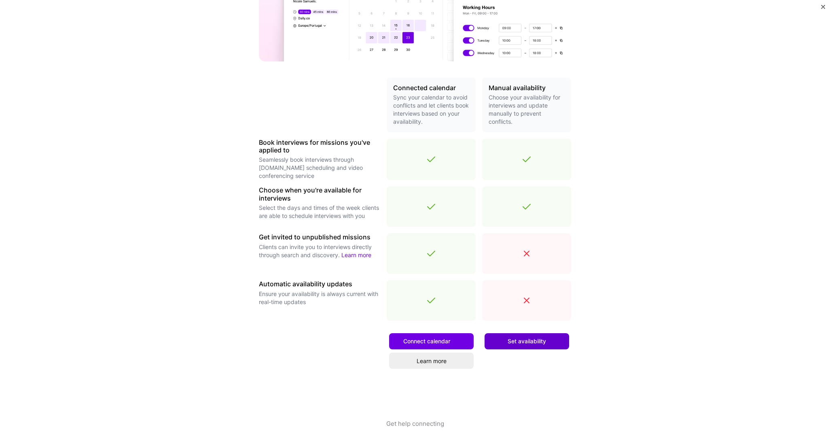
scroll to position [0, 0]
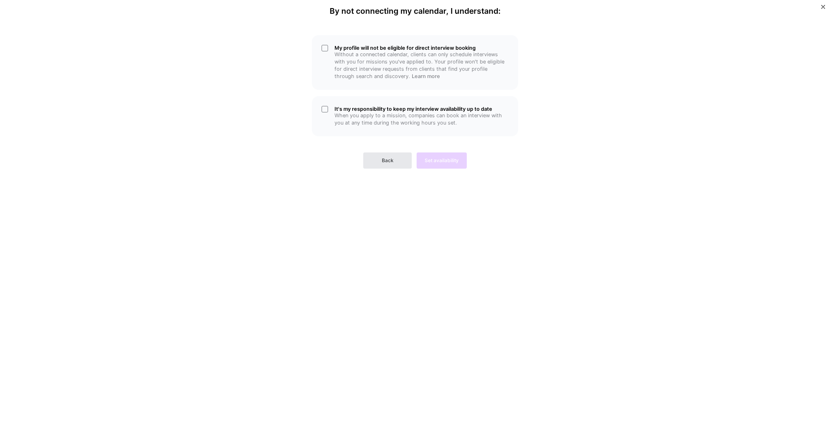
click at [373, 157] on button "Back" at bounding box center [387, 160] width 49 height 16
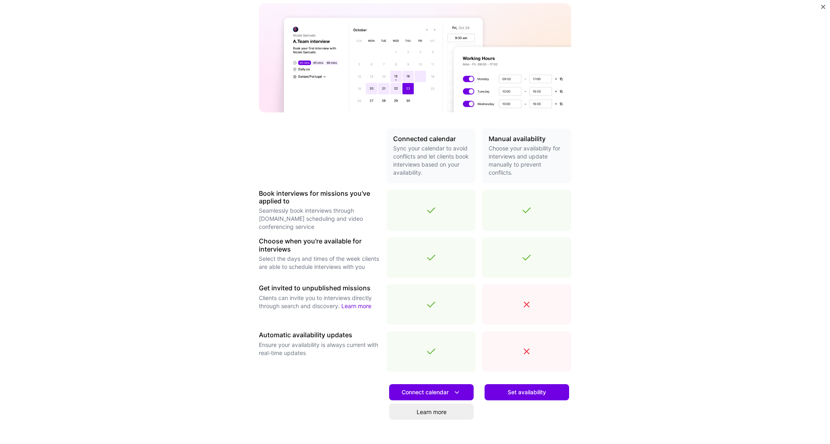
scroll to position [123, 0]
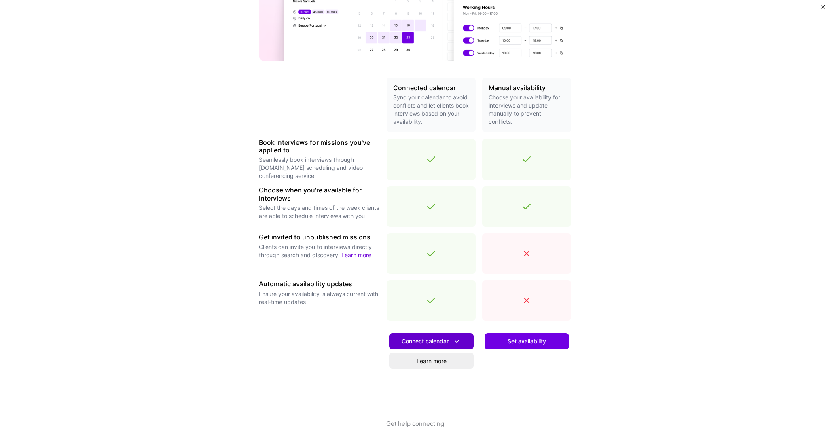
click at [447, 266] on span "Connect calendar" at bounding box center [431, 341] width 59 height 8
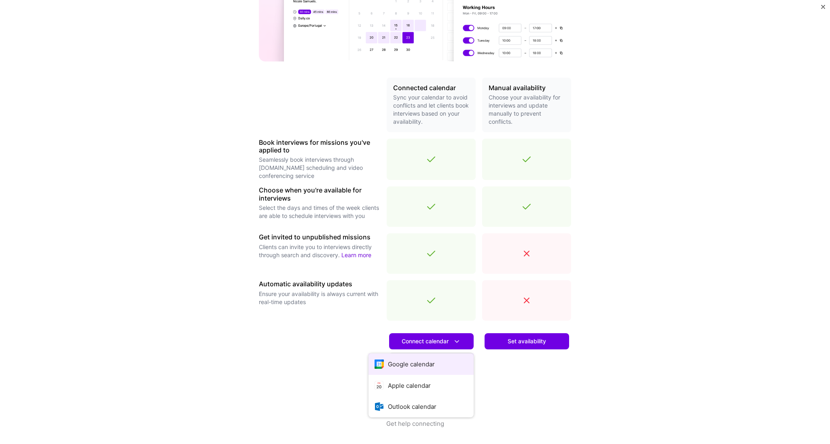
click at [434, 266] on button "Google calendar" at bounding box center [420, 363] width 105 height 21
click at [430, 266] on link "Learn more" at bounding box center [431, 361] width 85 height 16
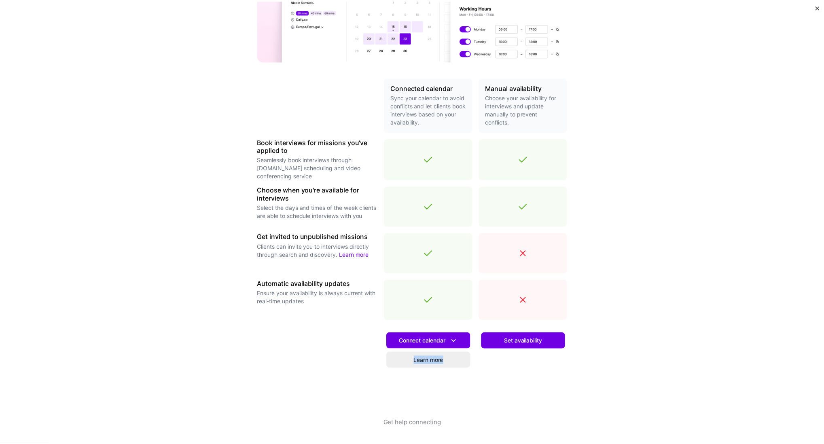
scroll to position [0, 0]
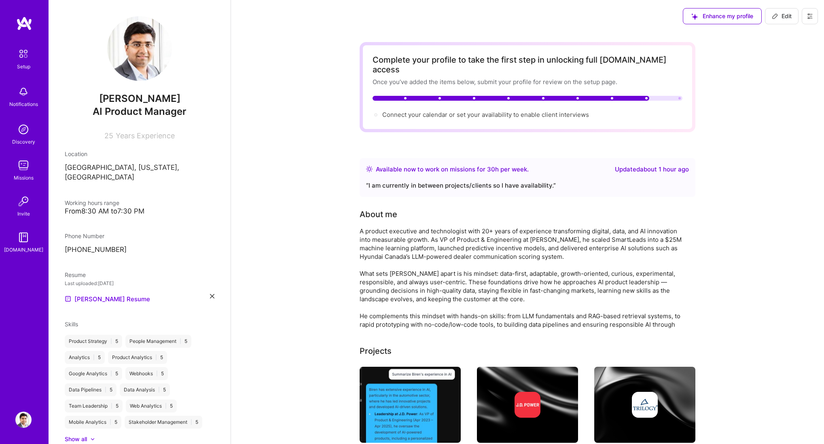
click at [811, 19] on icon at bounding box center [809, 16] width 6 height 6
click at [797, 35] on button "Settings" at bounding box center [787, 34] width 61 height 21
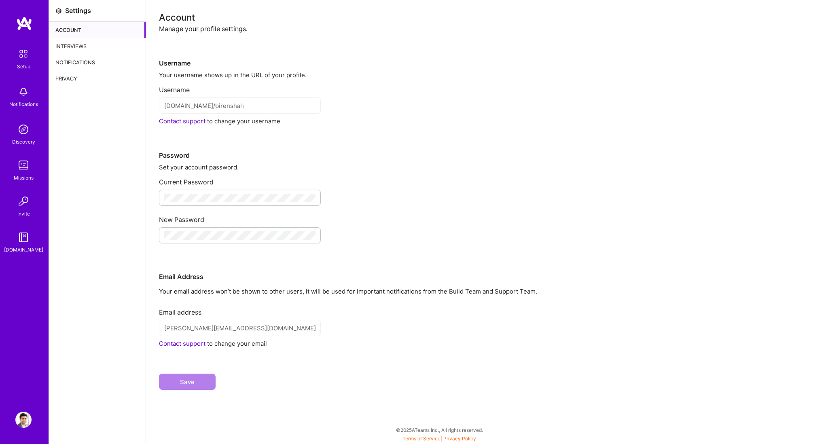
click at [23, 57] on img at bounding box center [23, 53] width 17 height 17
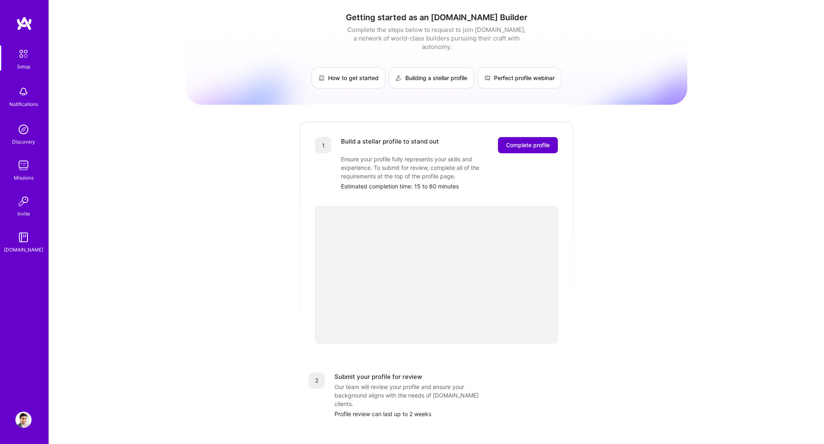
click at [530, 137] on button "Complete profile" at bounding box center [528, 145] width 60 height 16
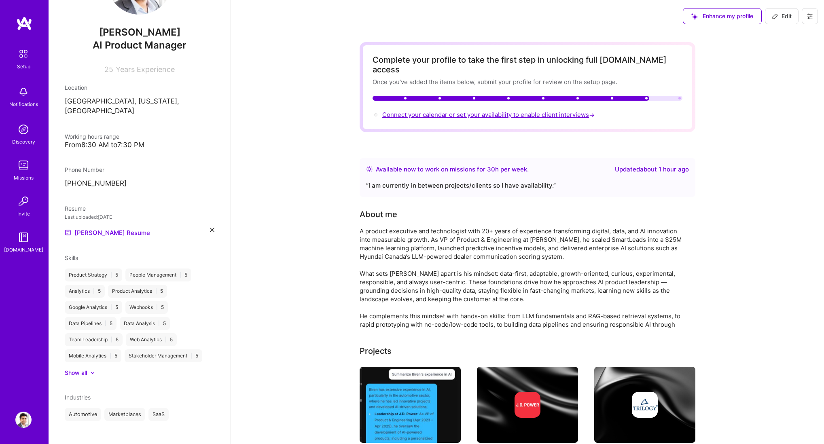
click at [449, 111] on span "Connect your calendar or set your availability to enable client interviews →" at bounding box center [489, 115] width 214 height 8
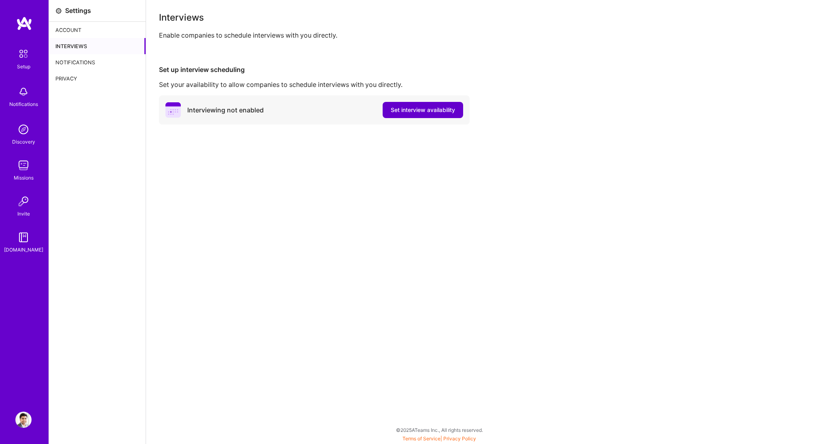
click at [447, 106] on span "Set interview availability" at bounding box center [423, 110] width 64 height 8
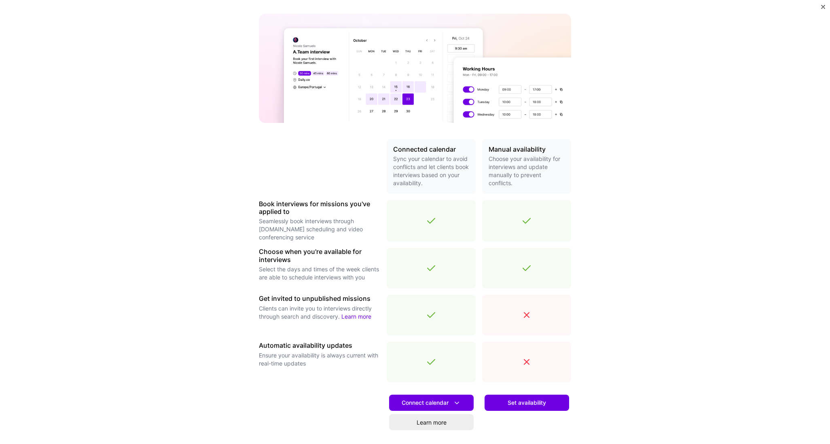
scroll to position [123, 0]
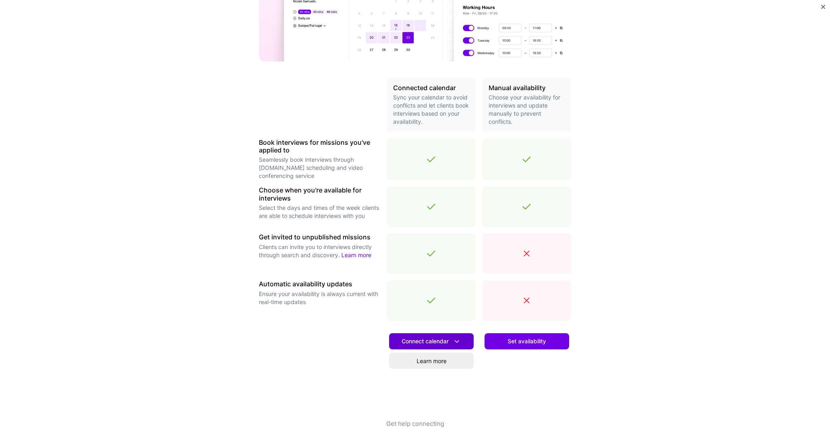
click at [428, 342] on span "Connect calendar" at bounding box center [431, 341] width 59 height 8
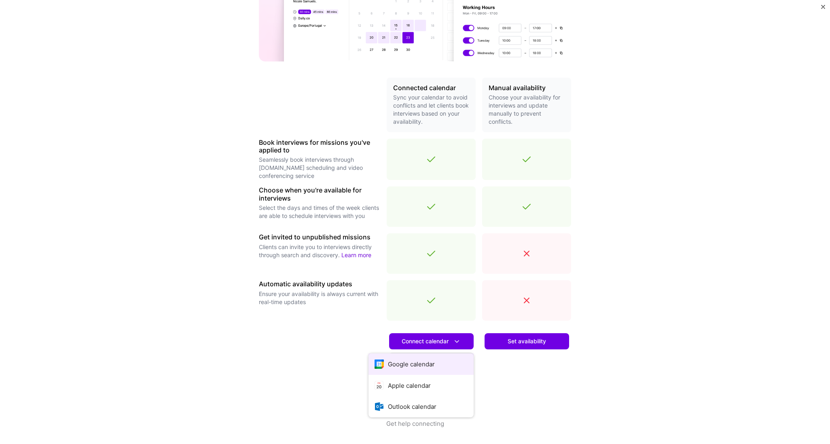
click at [425, 360] on button "Google calendar" at bounding box center [420, 363] width 105 height 21
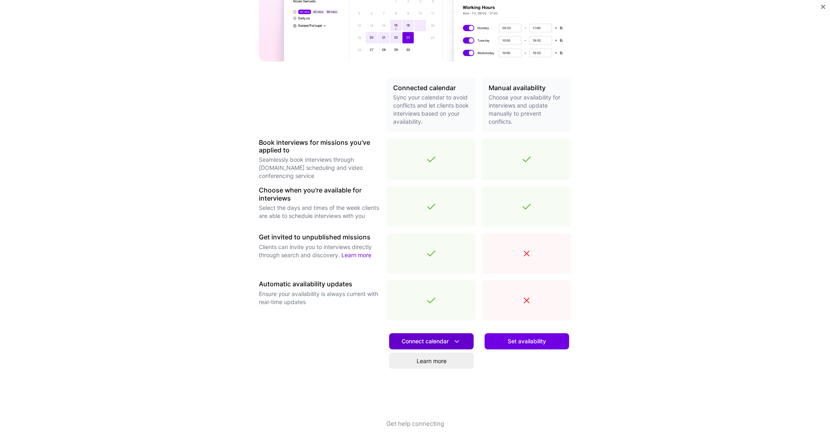
click at [452, 338] on icon at bounding box center [456, 341] width 8 height 8
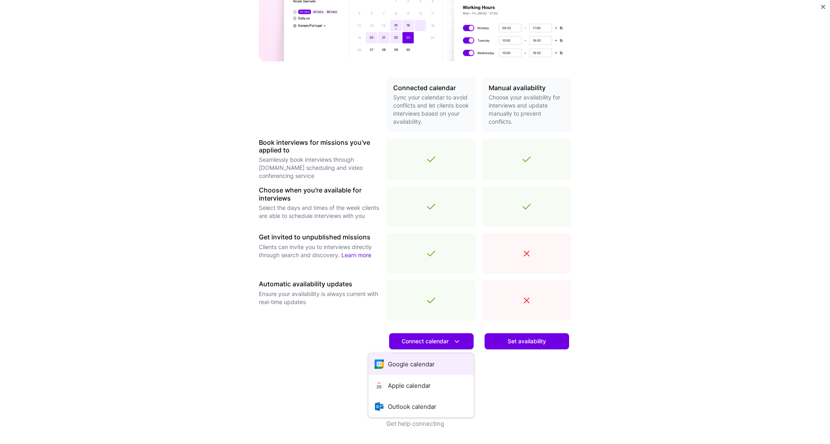
click at [448, 359] on button "Google calendar" at bounding box center [420, 363] width 105 height 21
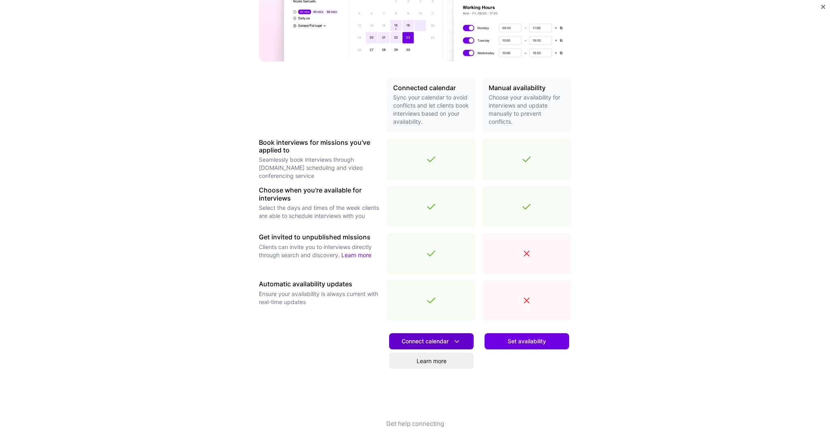
click at [438, 344] on span "Connect calendar" at bounding box center [431, 341] width 59 height 8
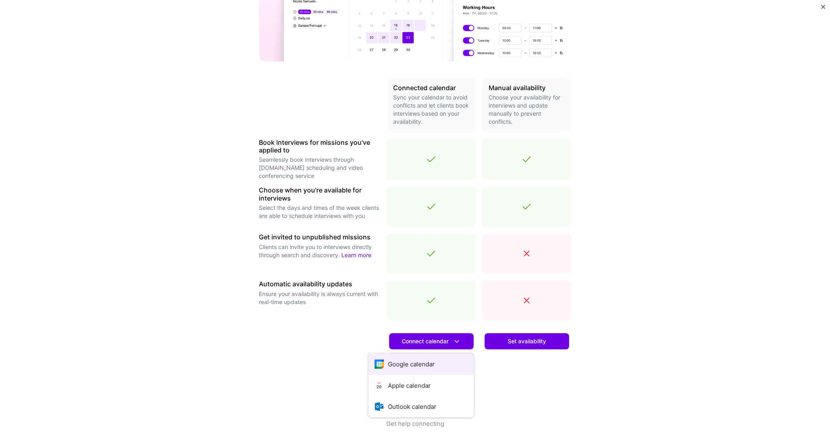
click at [436, 362] on button "Google calendar" at bounding box center [420, 363] width 105 height 21
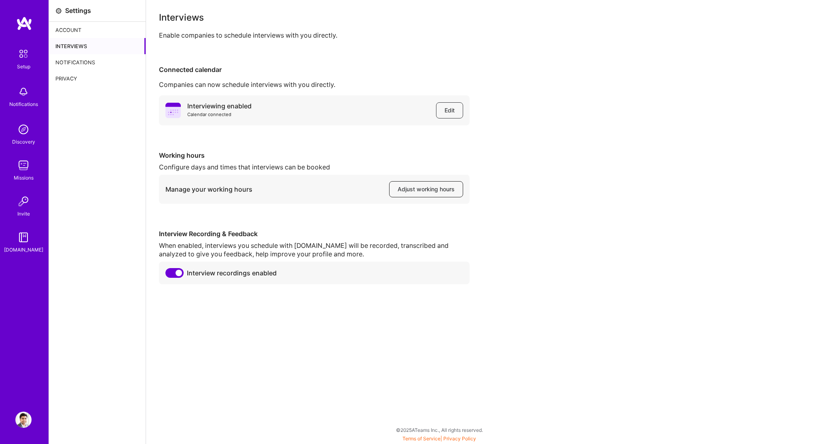
click at [442, 186] on span "Adjust working hours" at bounding box center [426, 189] width 57 height 8
click at [442, 190] on span "Adjust working hours" at bounding box center [426, 189] width 57 height 8
click at [499, 288] on div "Interviews Enable companies to schedule interviews with you directly. Connected…" at bounding box center [488, 222] width 684 height 444
click at [54, 26] on div "Account" at bounding box center [97, 30] width 97 height 16
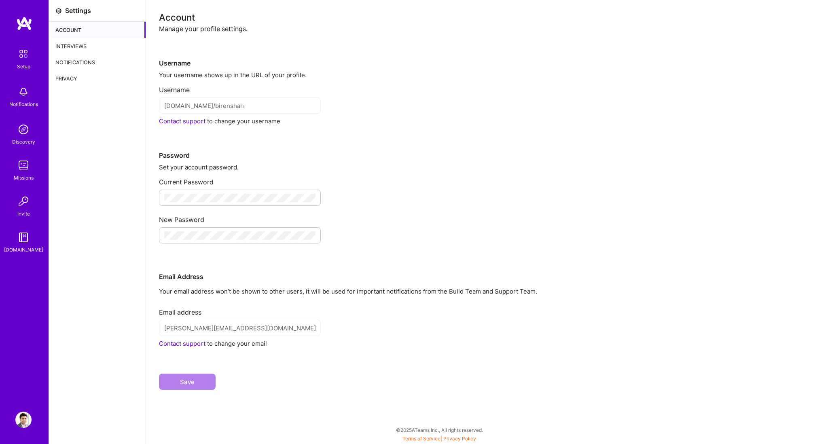
click at [34, 57] on link "Setup" at bounding box center [23, 57] width 50 height 25
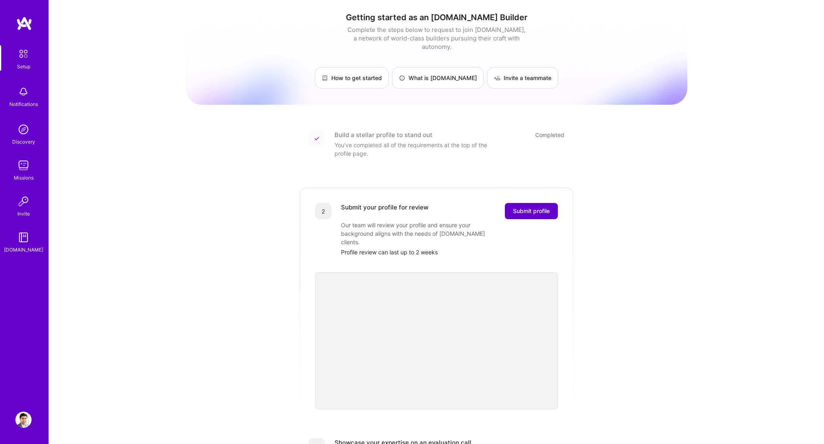
click at [537, 207] on button "Submit profile" at bounding box center [531, 211] width 53 height 16
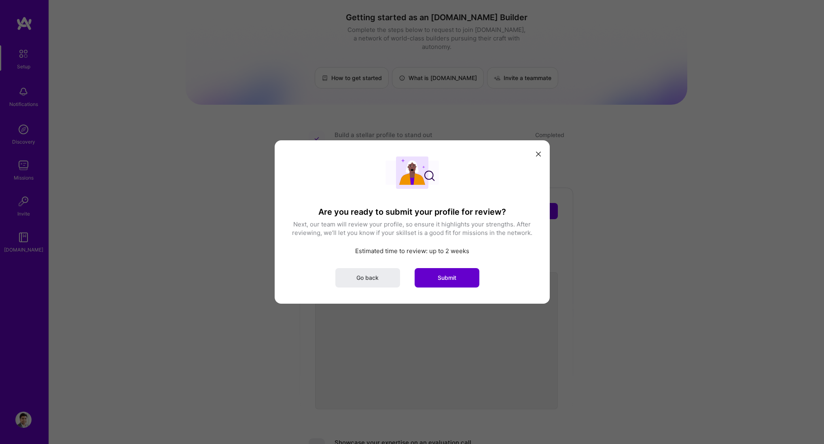
click at [459, 281] on button "Submit" at bounding box center [446, 277] width 65 height 19
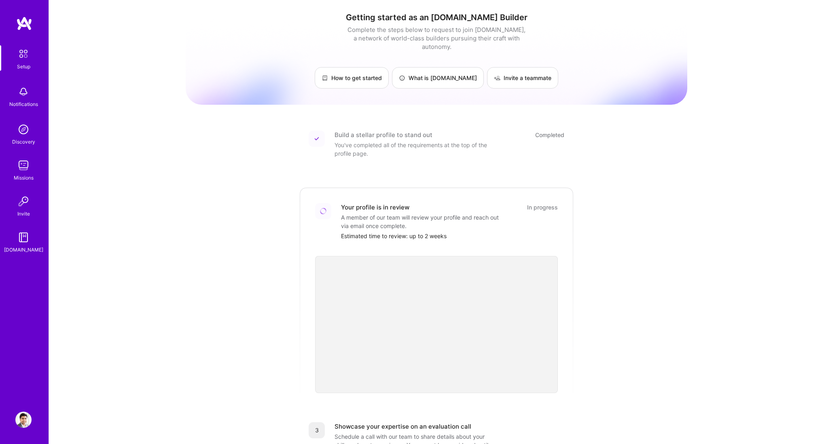
click at [23, 173] on div "Missions" at bounding box center [24, 177] width 20 height 8
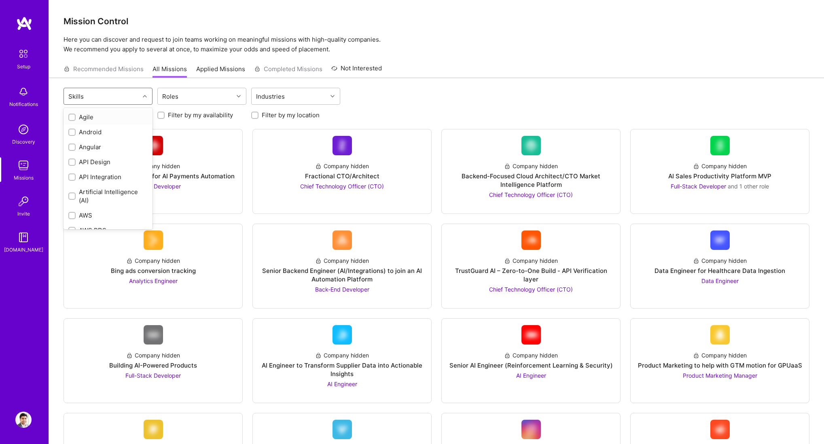
click at [107, 93] on div "Skills" at bounding box center [102, 96] width 76 height 16
click at [70, 150] on input "checkbox" at bounding box center [73, 150] width 6 height 6
checkbox input "true"
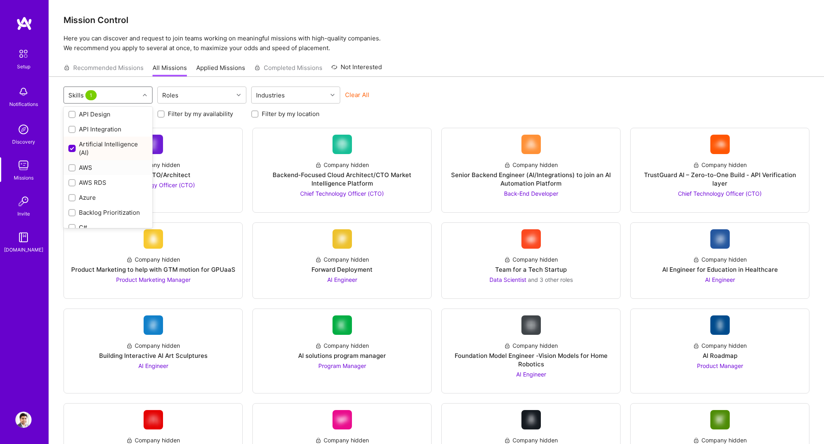
scroll to position [0, 0]
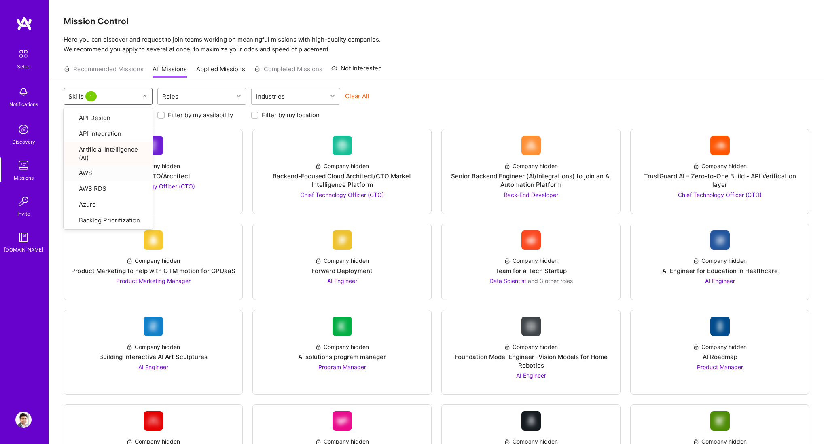
click at [217, 98] on div "Roles" at bounding box center [196, 96] width 76 height 16
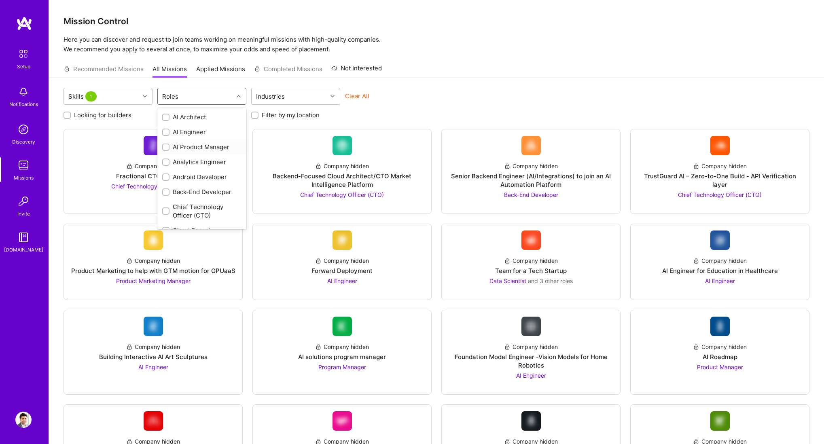
click at [207, 149] on div "AI Product Manager" at bounding box center [201, 147] width 79 height 8
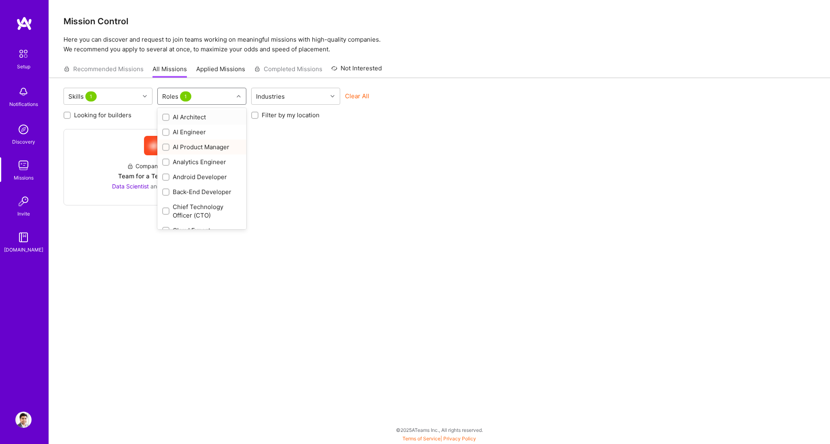
click at [207, 149] on div "AI Product Manager" at bounding box center [201, 147] width 79 height 8
checkbox input "false"
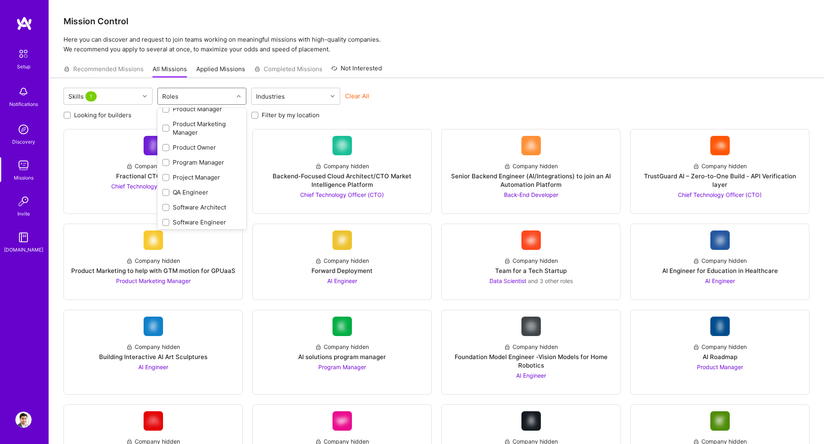
scroll to position [307, 0]
click at [209, 157] on div "Product Manager" at bounding box center [201, 156] width 79 height 8
checkbox input "true"
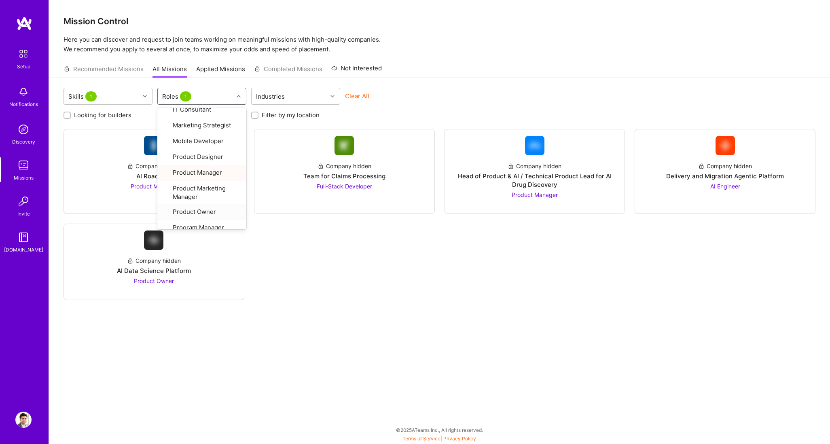
click at [384, 265] on div "Company hidden AI Roadmap Product Manager Company hidden Team for Claims Proces…" at bounding box center [439, 214] width 752 height 171
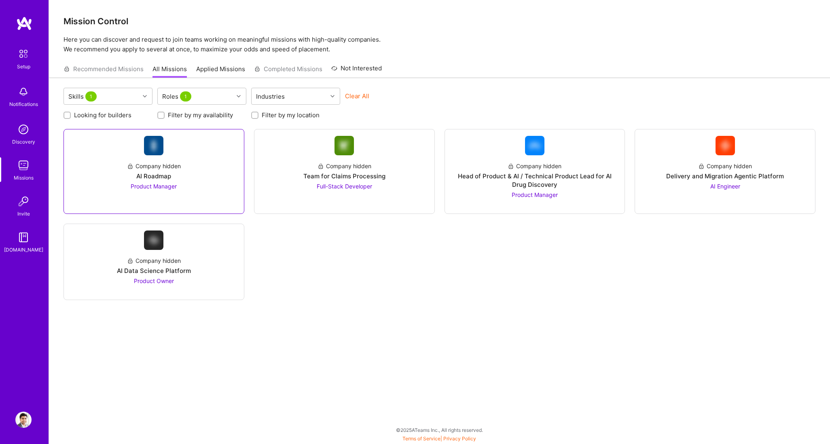
click at [167, 184] on span "Product Manager" at bounding box center [154, 186] width 46 height 7
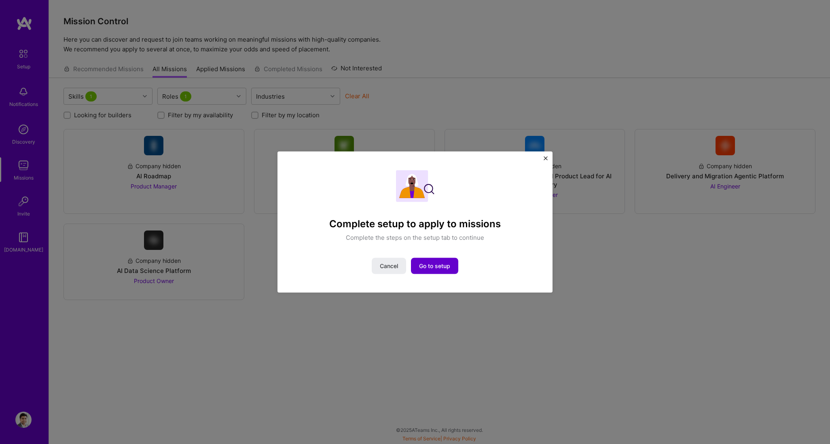
click at [433, 266] on span "Go to setup" at bounding box center [434, 266] width 31 height 8
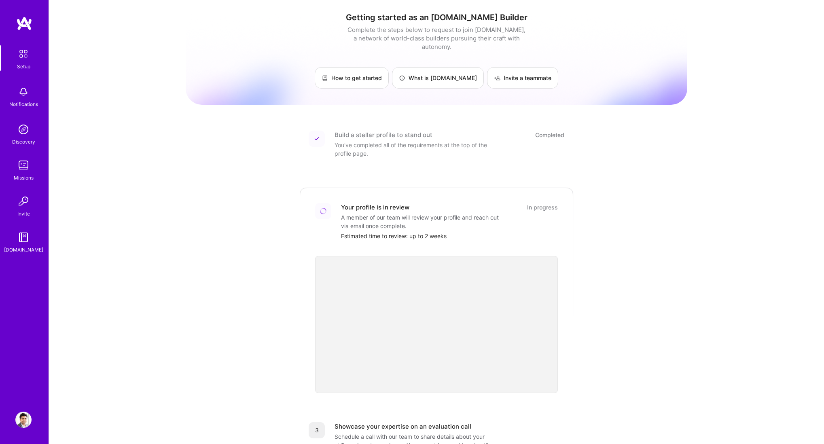
click at [19, 180] on div "Missions" at bounding box center [24, 177] width 20 height 8
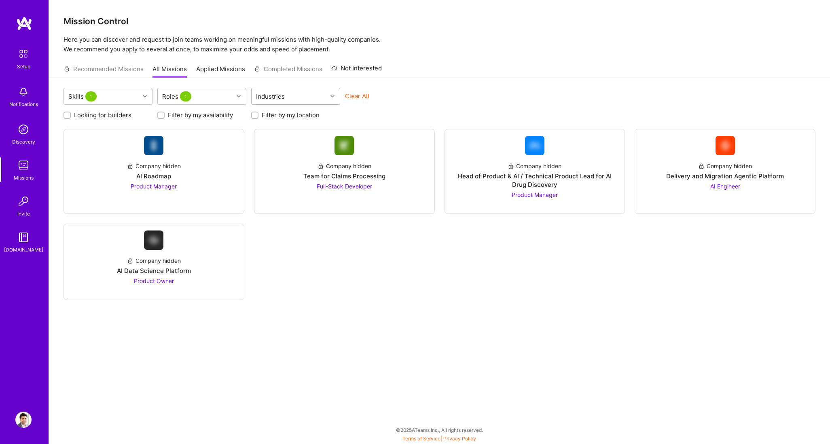
click at [313, 97] on div "Industries" at bounding box center [290, 96] width 76 height 16
click at [394, 110] on div "Looking for builders Filter by my availability Filter by my location" at bounding box center [439, 113] width 752 height 13
click at [366, 96] on button "Clear All" at bounding box center [357, 96] width 24 height 8
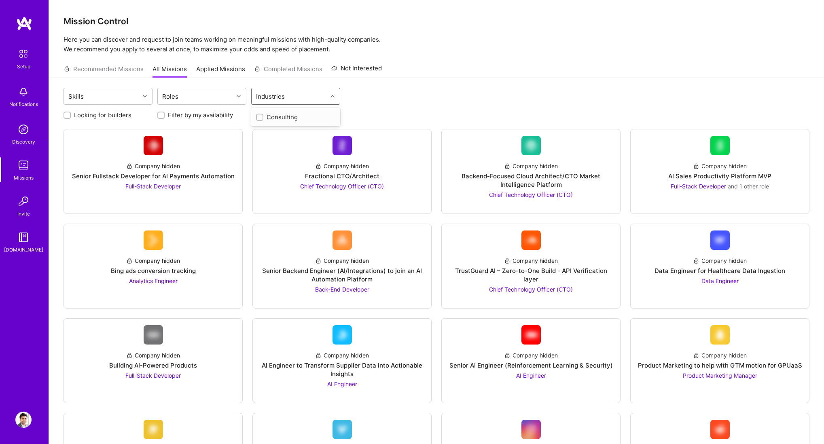
click at [304, 99] on div "Industries" at bounding box center [290, 96] width 76 height 16
click at [364, 95] on div "Skills Roles option Consulting focused, 1 of 1. 1 result available. Use Up and …" at bounding box center [436, 97] width 746 height 19
click at [27, 57] on img at bounding box center [23, 53] width 17 height 17
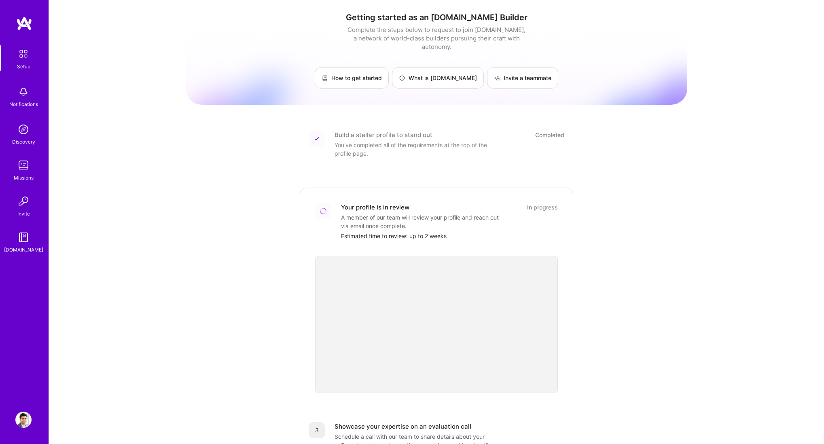
click at [27, 423] on img at bounding box center [23, 420] width 16 height 16
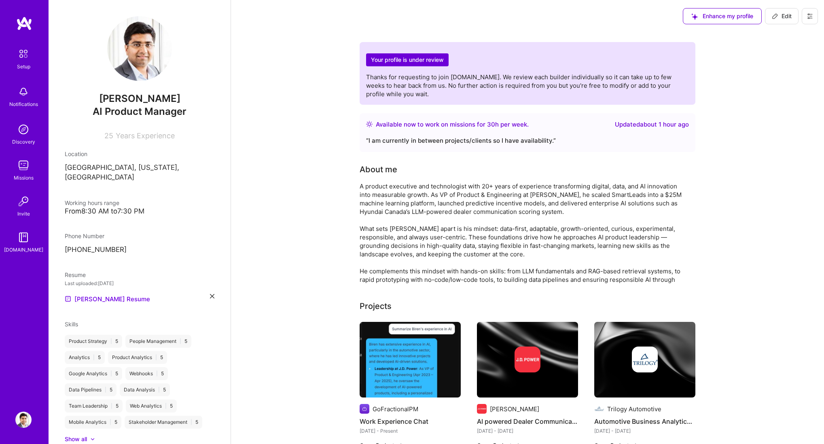
click at [419, 59] on h2 "Your profile is under review" at bounding box center [407, 59] width 82 height 13
click at [778, 17] on span "Edit" at bounding box center [782, 16] width 20 height 8
select select "US"
select select "Right Now"
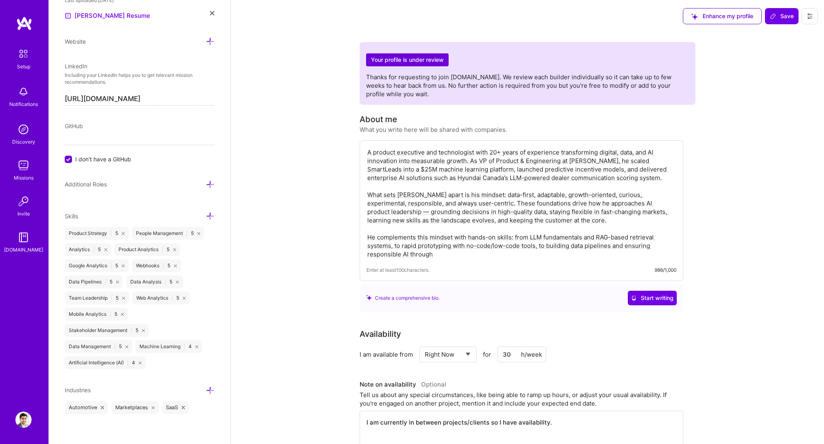
scroll to position [377, 0]
click at [206, 385] on icon at bounding box center [210, 388] width 8 height 8
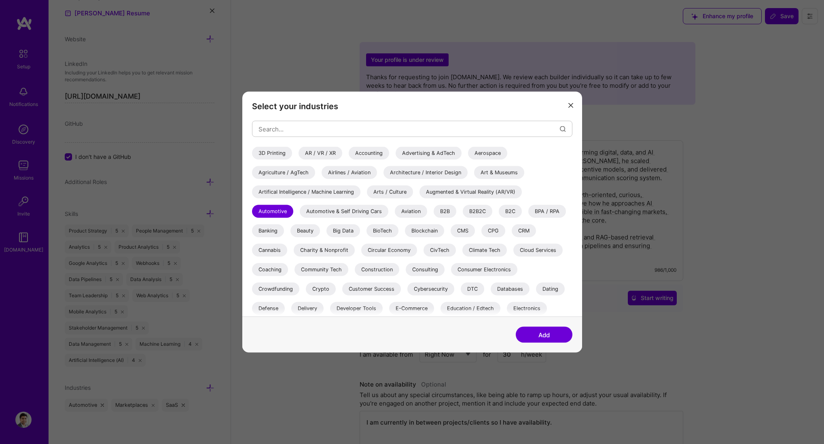
click at [445, 213] on div "B2B" at bounding box center [444, 211] width 23 height 13
click at [474, 211] on div "B2B2C" at bounding box center [478, 211] width 30 height 13
click at [280, 188] on div "Artifical Intelligence / Machine Learning" at bounding box center [306, 192] width 108 height 13
click at [359, 208] on div "Automotive & Self Driving Cars" at bounding box center [344, 211] width 89 height 13
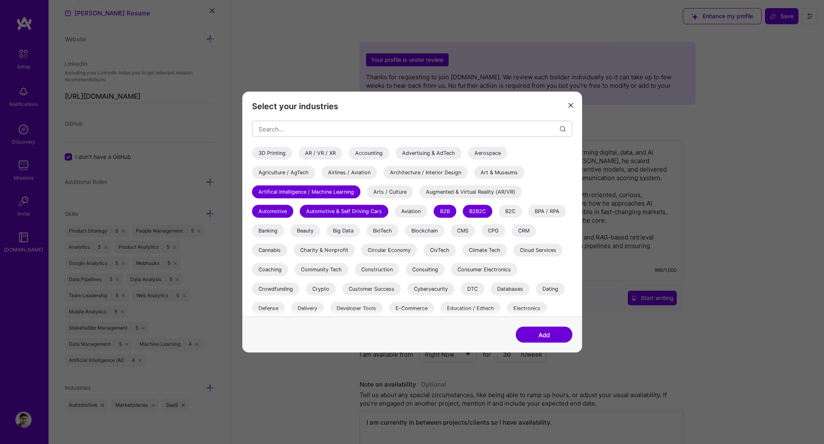
click at [420, 272] on div "Consulting" at bounding box center [425, 269] width 39 height 13
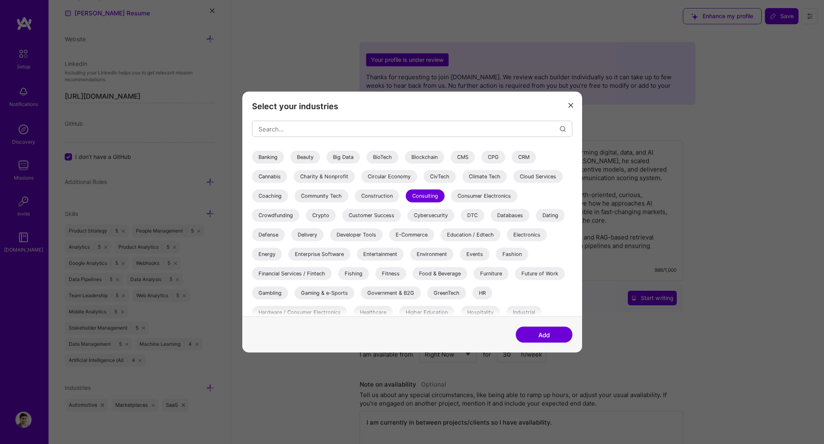
scroll to position [74, 0]
click at [294, 274] on div "Financial Services / Fintech" at bounding box center [292, 273] width 80 height 13
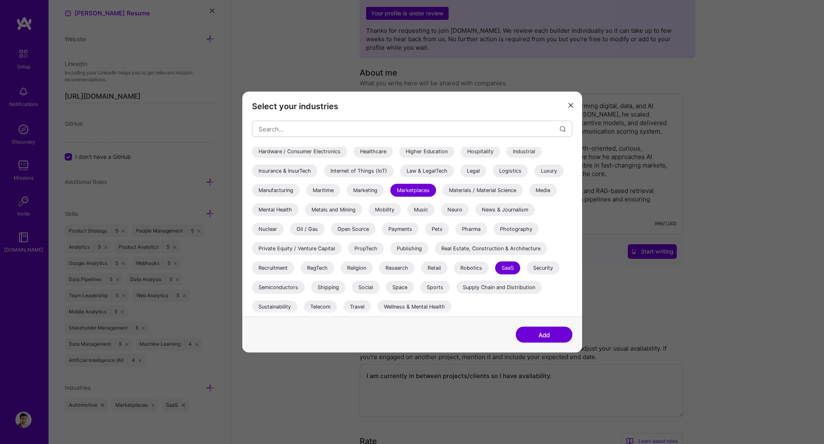
scroll to position [47, 0]
click at [363, 309] on div "Travel" at bounding box center [356, 306] width 27 height 13
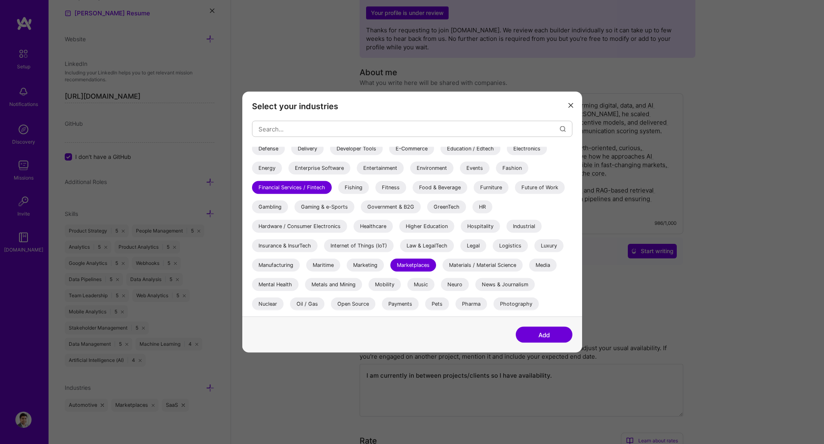
scroll to position [154, 0]
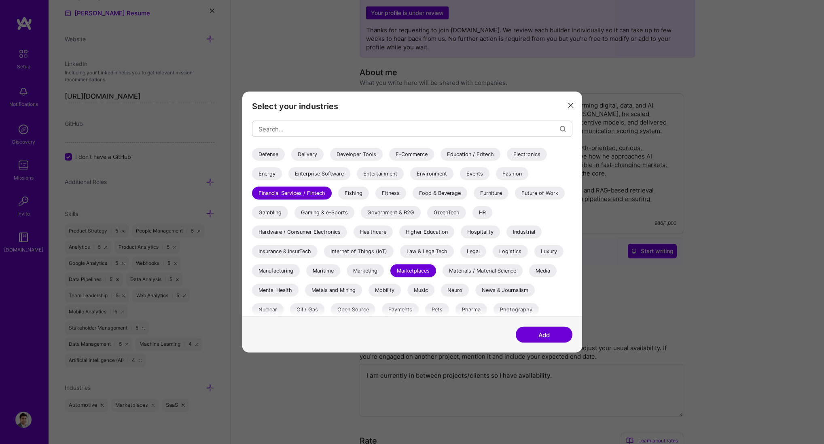
click at [539, 337] on button "Add" at bounding box center [544, 335] width 57 height 16
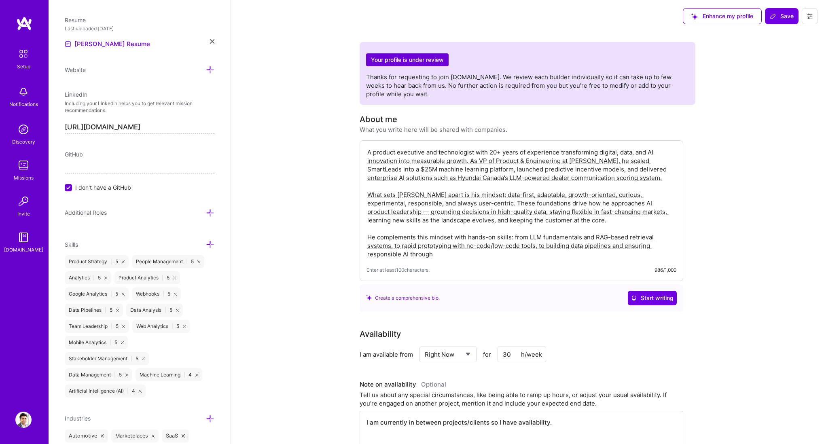
scroll to position [192, 0]
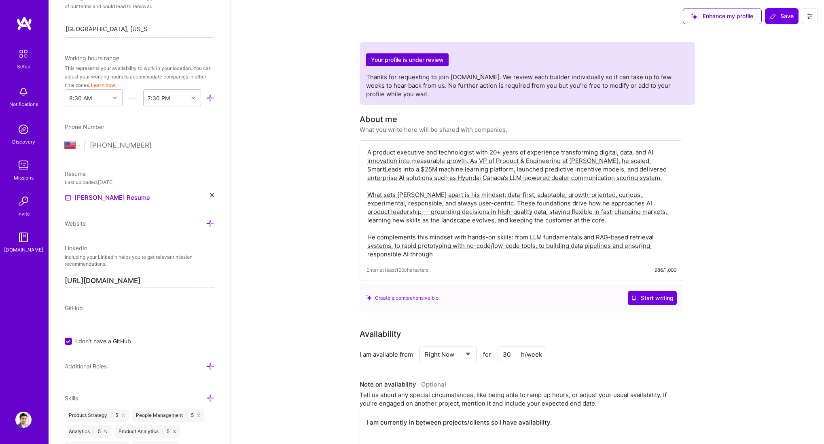
click at [197, 367] on div "Additional Roles" at bounding box center [140, 366] width 150 height 9
click at [206, 366] on icon at bounding box center [210, 366] width 8 height 8
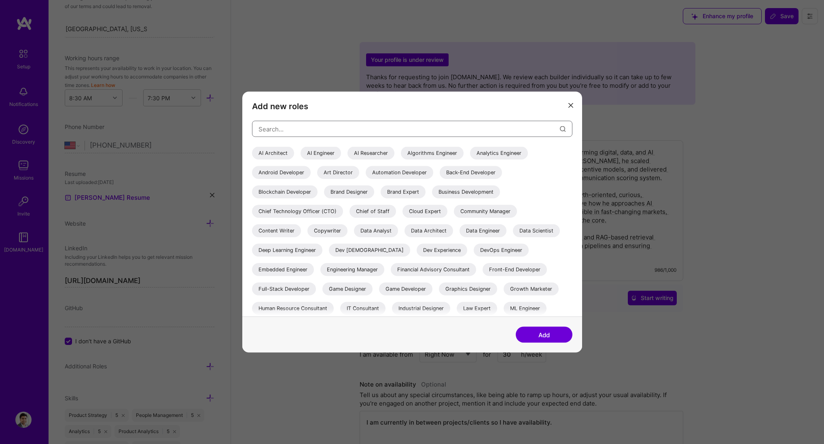
click at [333, 122] on input "modal" at bounding box center [408, 128] width 301 height 21
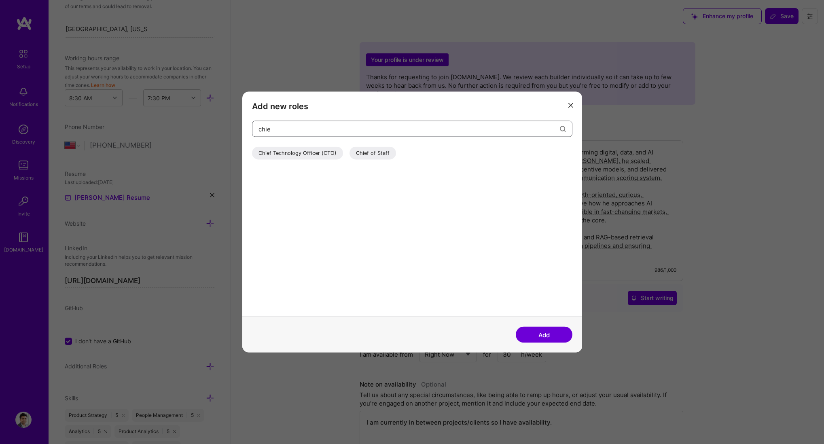
drag, startPoint x: 330, startPoint y: 128, endPoint x: 243, endPoint y: 112, distance: 88.3
click at [243, 112] on div "Add new roles chie Chief Technology Officer (CTO) Chief of Staff" at bounding box center [412, 204] width 340 height 225
click at [328, 154] on div "Product Manager" at bounding box center [341, 153] width 55 height 13
click at [505, 153] on div "Product Owner" at bounding box center [488, 153] width 50 height 13
drag, startPoint x: 401, startPoint y: 131, endPoint x: 197, endPoint y: 105, distance: 205.1
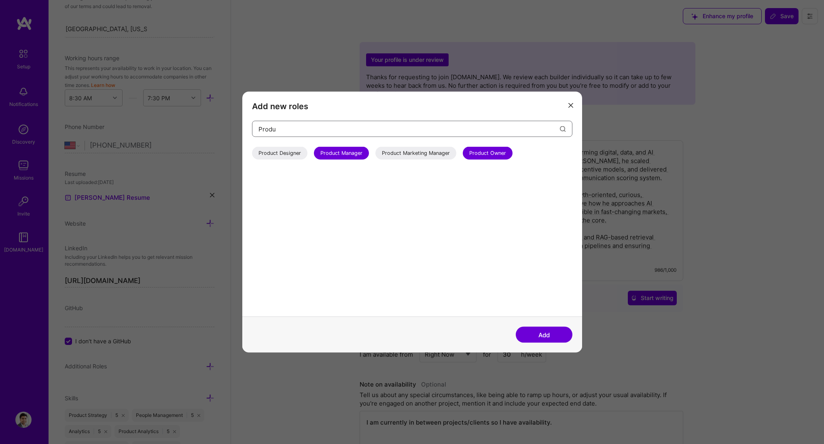
click at [197, 105] on div "Add new roles Produ Product Designer Product Manager Product Marketing Manager …" at bounding box center [412, 222] width 824 height 444
drag, startPoint x: 382, startPoint y: 131, endPoint x: 237, endPoint y: 110, distance: 146.3
click at [237, 110] on div "Add new roles Data Data Analyst Data Architect Data Engineer Data Scientist Add" at bounding box center [412, 222] width 824 height 444
type input "P"
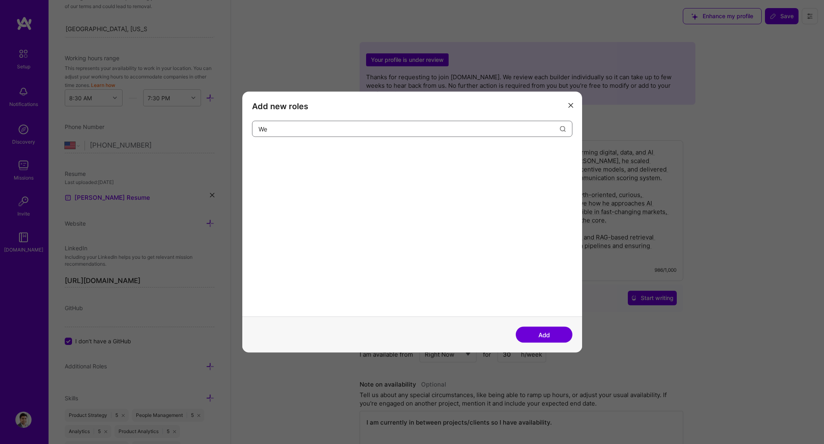
type input "W"
type input "AI"
click at [551, 334] on button "Add" at bounding box center [544, 335] width 57 height 16
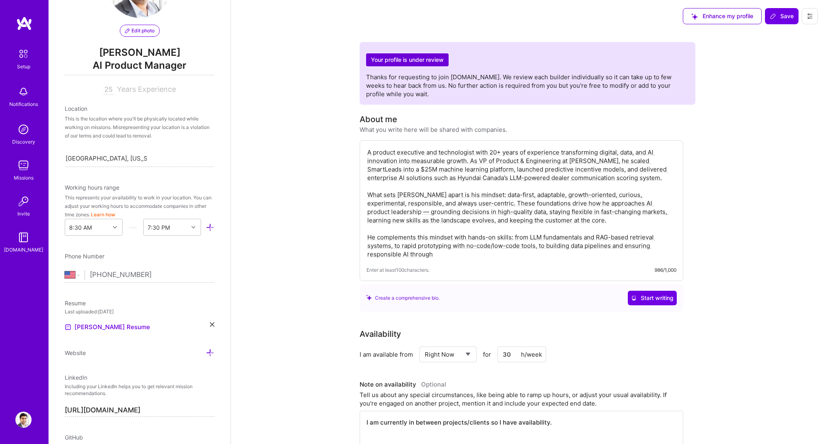
scroll to position [54, 0]
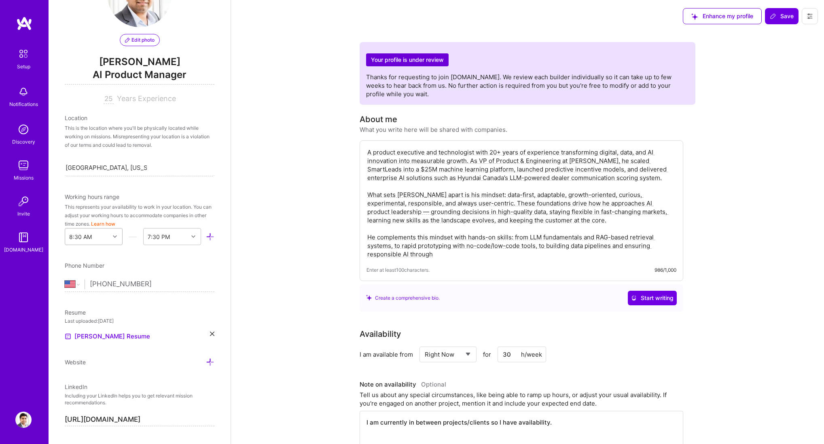
click at [113, 239] on div at bounding box center [116, 236] width 13 height 11
click at [178, 256] on div "Edit photo BIREN SHAH AI Product Manager 25 Years Experience Location This is t…" at bounding box center [140, 222] width 182 height 444
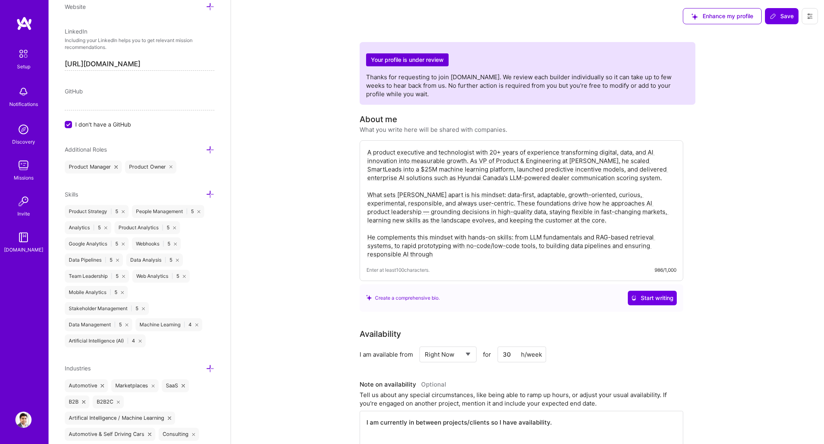
scroll to position [95, 0]
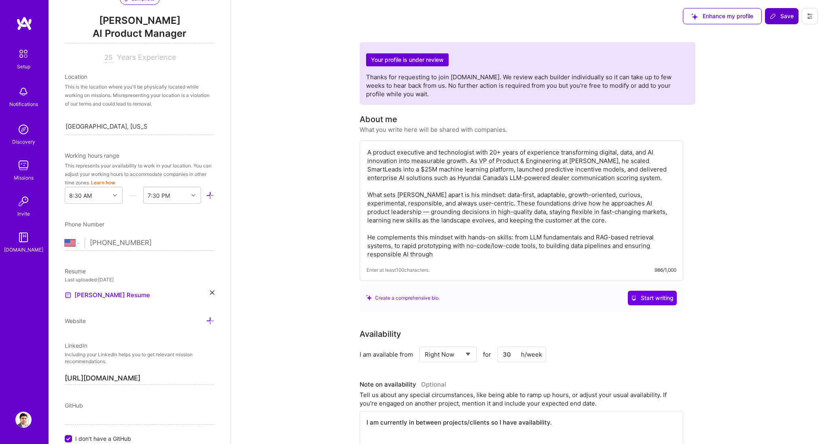
click at [783, 19] on span "Save" at bounding box center [782, 16] width 24 height 8
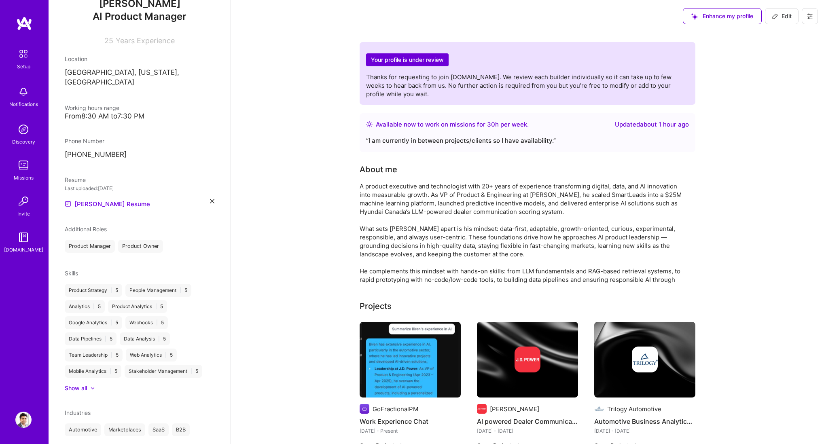
click at [613, 270] on div "A product executive and technologist with 20+ years of experience transforming …" at bounding box center [521, 233] width 324 height 102
click at [748, 14] on div "Enhance my profile" at bounding box center [722, 16] width 79 height 16
click at [780, 15] on span "Edit" at bounding box center [782, 16] width 20 height 8
select select "US"
select select "Right Now"
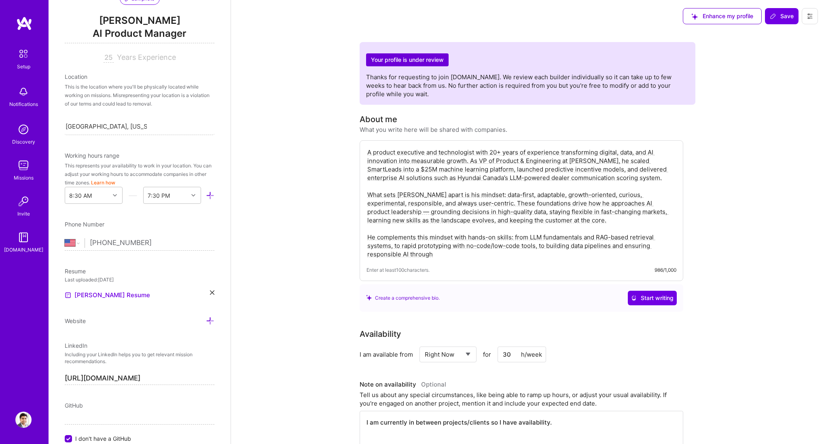
click at [567, 256] on textarea "A product executive and technologist with 20+ years of experience transforming …" at bounding box center [521, 203] width 310 height 112
type textarea "A product executive and technologist with 20+ years of experience transforming …"
click at [787, 19] on span "Save" at bounding box center [782, 16] width 24 height 8
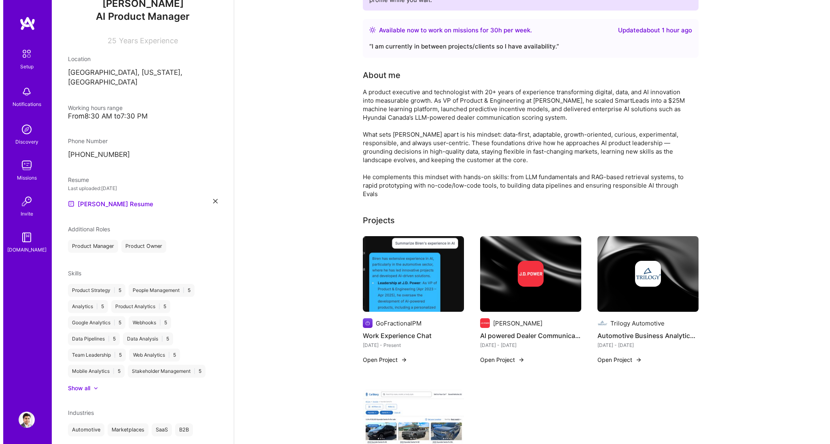
scroll to position [159, 0]
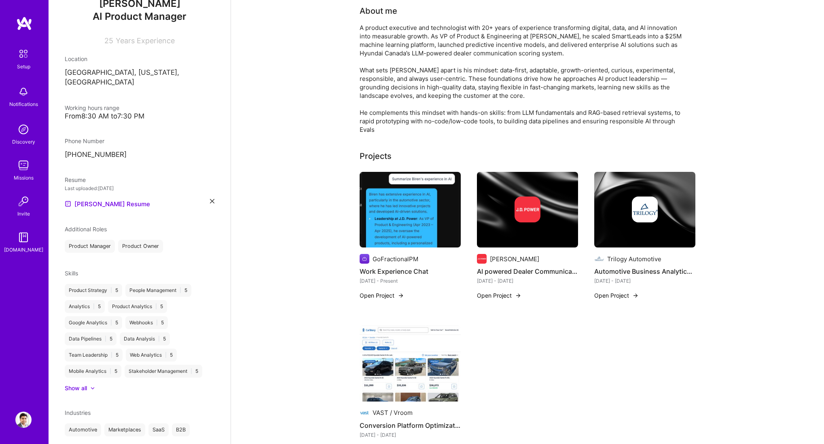
click at [404, 215] on img at bounding box center [409, 210] width 101 height 76
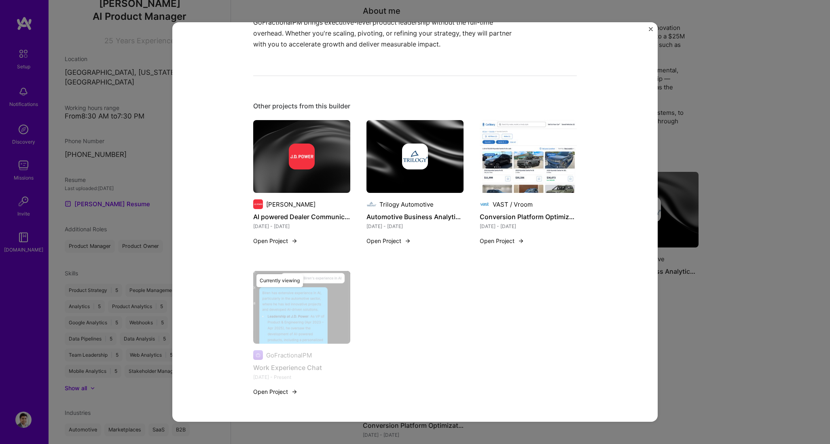
scroll to position [309, 0]
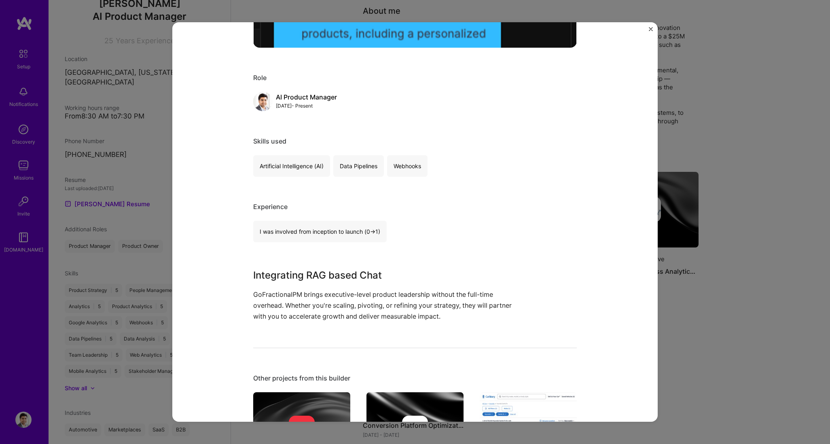
click at [652, 27] on img "Close" at bounding box center [651, 29] width 4 height 4
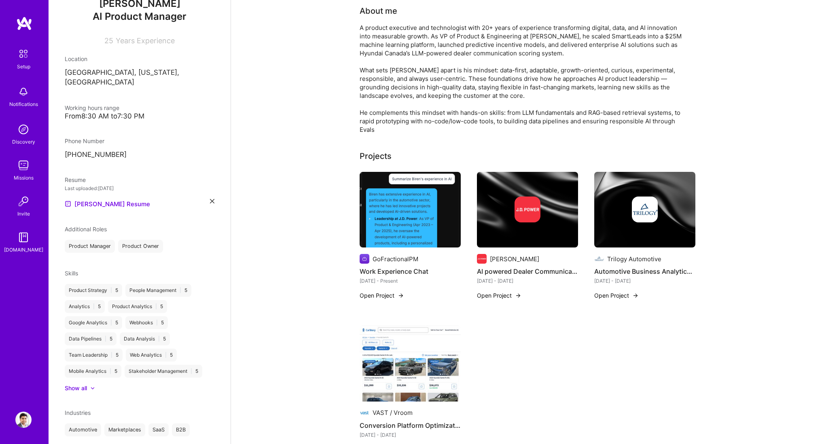
click at [370, 298] on button "Open Project" at bounding box center [381, 295] width 44 height 8
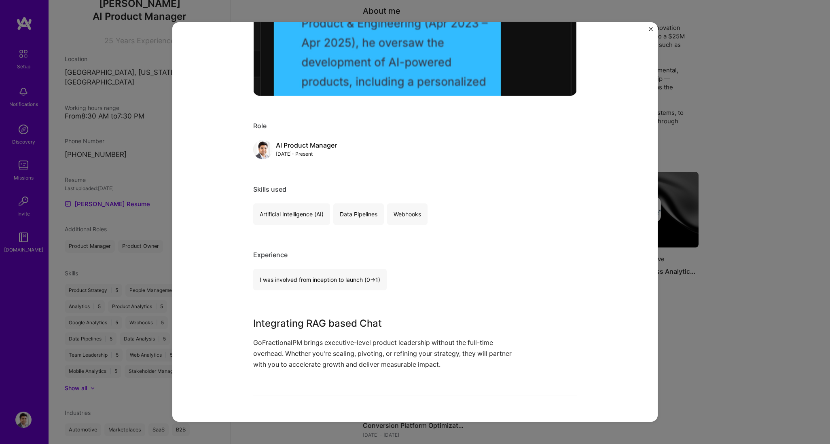
scroll to position [539, 0]
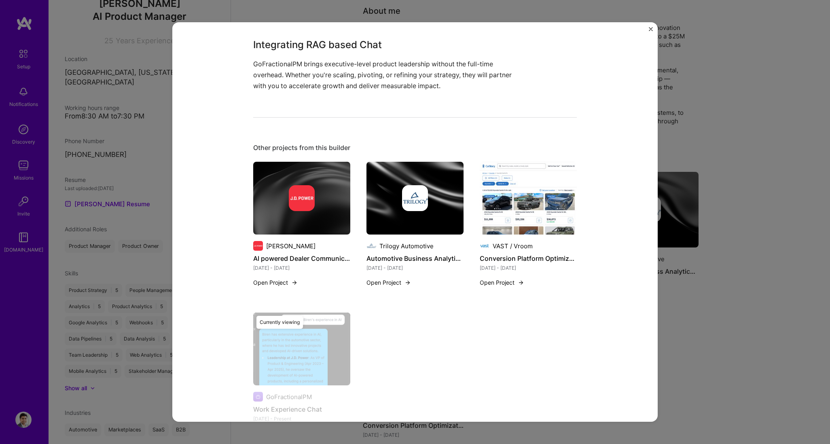
click at [347, 76] on p "GoFractionalPM brings executive-level product leadership without the full-time …" at bounding box center [384, 75] width 263 height 33
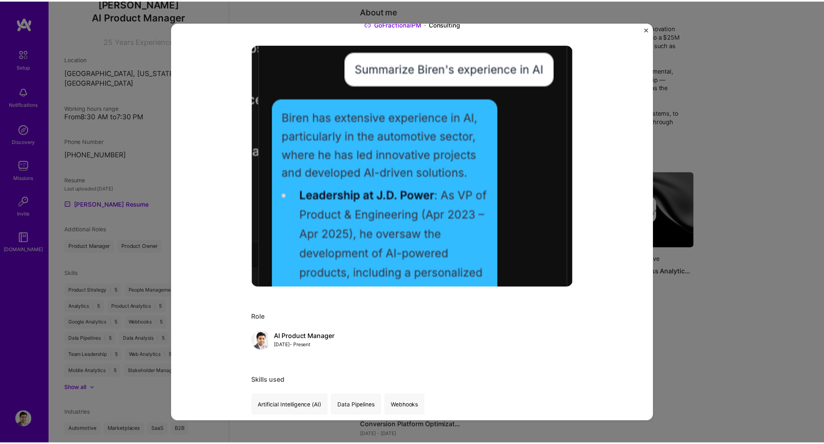
scroll to position [343, 0]
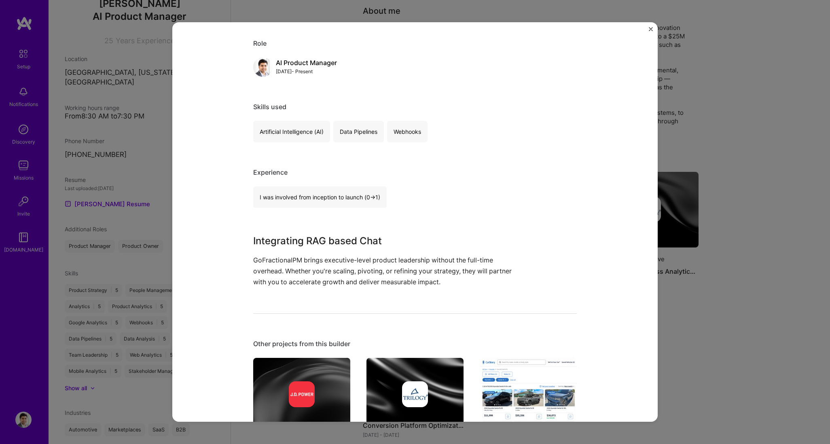
click at [387, 175] on div "Experience" at bounding box center [415, 172] width 324 height 8
click at [652, 30] on img "Close" at bounding box center [651, 29] width 4 height 4
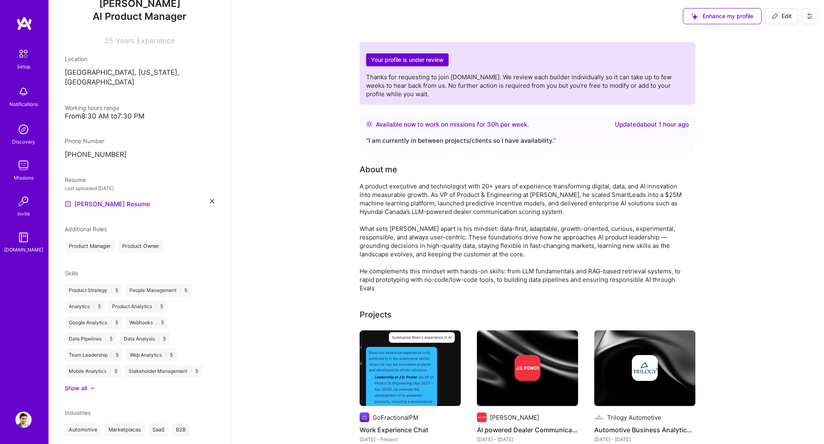
click at [792, 17] on button "Edit" at bounding box center [782, 16] width 34 height 16
select select "US"
select select "Right Now"
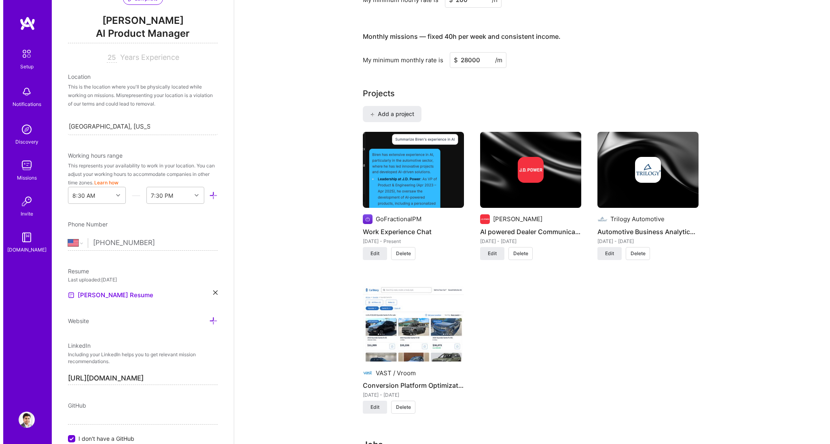
scroll to position [540, 0]
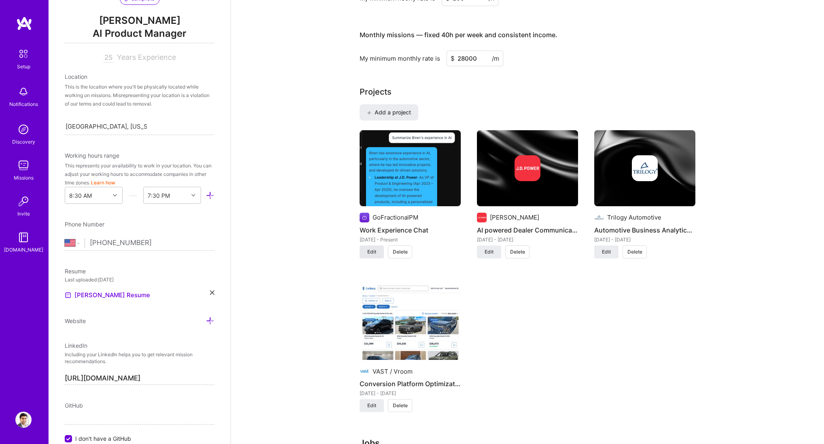
click at [372, 252] on span "Edit" at bounding box center [371, 251] width 9 height 7
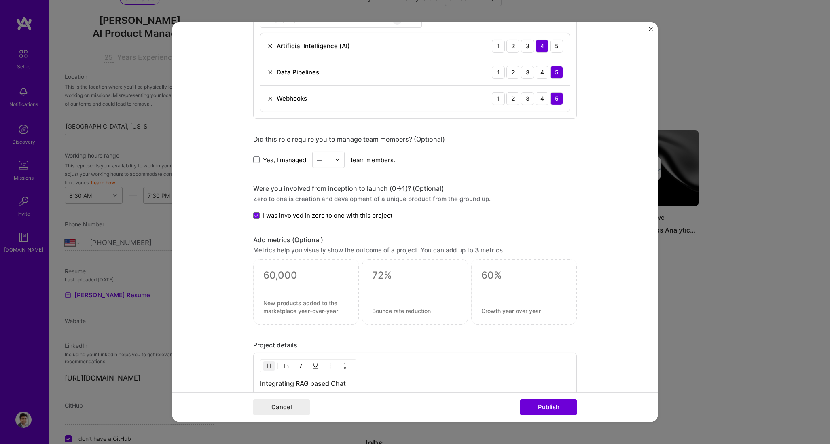
scroll to position [749, 0]
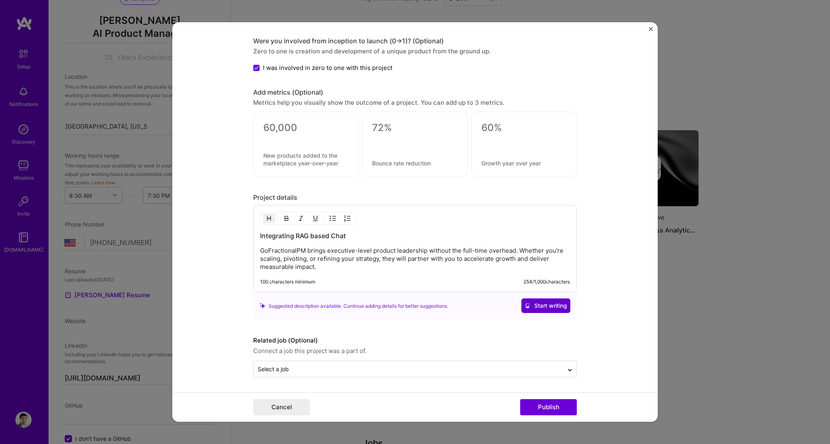
click at [548, 310] on button "Start writing" at bounding box center [545, 305] width 49 height 15
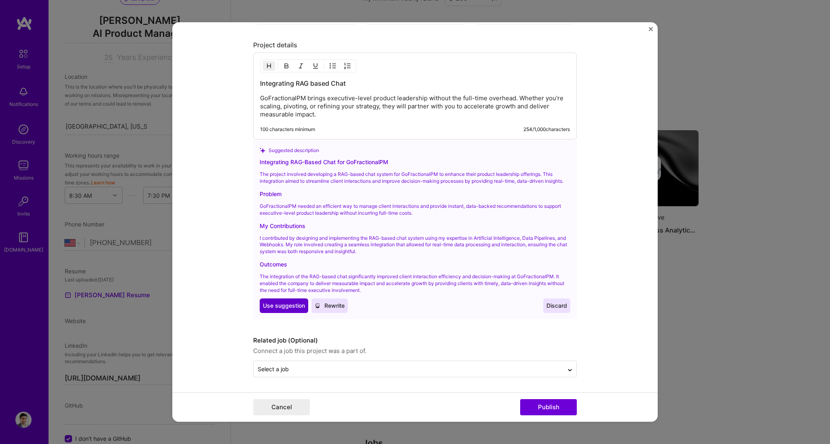
click at [281, 305] on span "Use suggestion" at bounding box center [284, 306] width 42 height 8
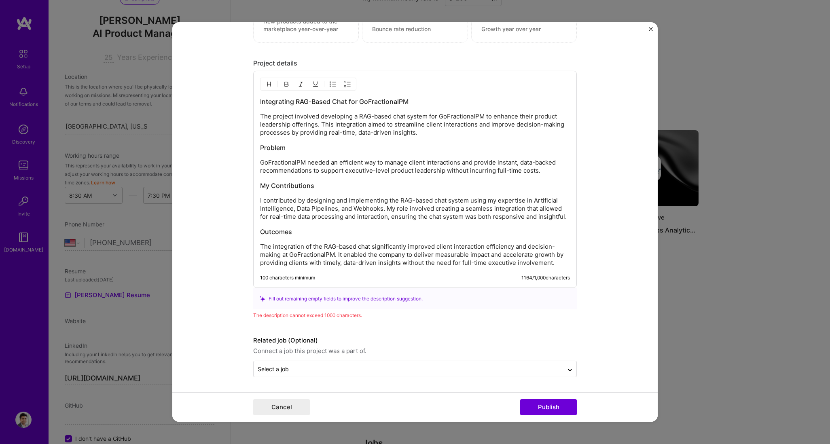
click at [260, 201] on p "I contributed by designing and implementing the RAG-based chat system using my …" at bounding box center [415, 209] width 310 height 24
click at [531, 202] on p "I contributed by designing and implementing the RAG-based chat system using my …" at bounding box center [415, 209] width 310 height 24
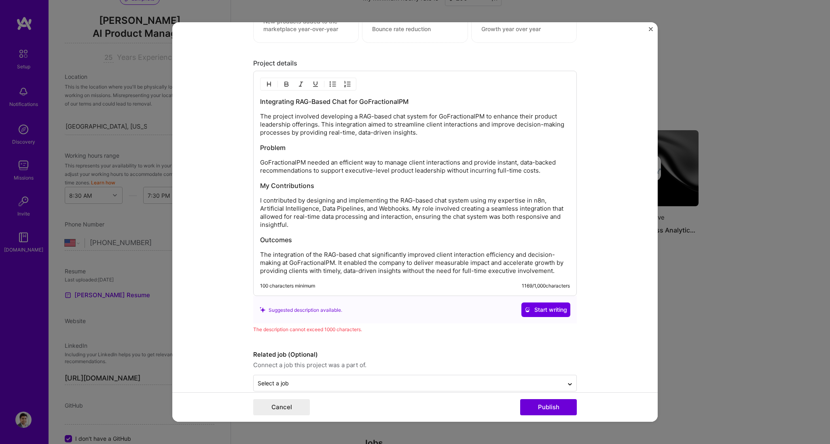
click at [362, 209] on p "I contributed by designing and implementing the RAG-based chat system using my …" at bounding box center [415, 213] width 310 height 32
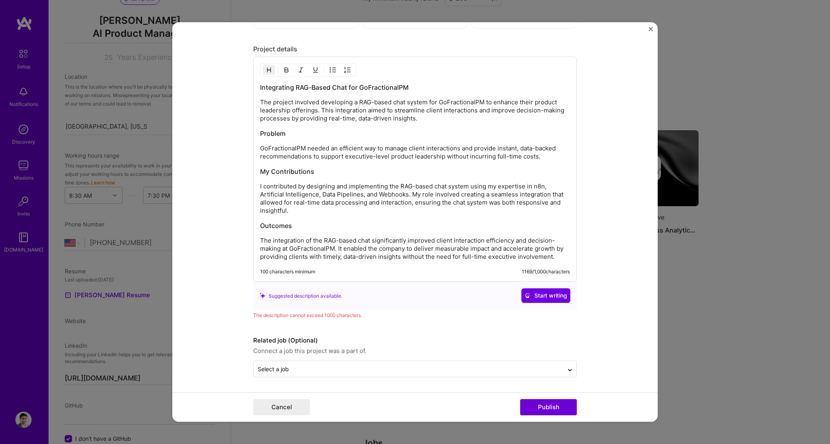
drag, startPoint x: 411, startPoint y: 203, endPoint x: 413, endPoint y: 220, distance: 17.1
click at [413, 220] on div "Integrating RAG-Based Chat for GoFractionalPM The project involved developing a…" at bounding box center [415, 172] width 310 height 178
click at [413, 203] on p "I contributed by designing and implementing the RAG-based chat system using my …" at bounding box center [415, 198] width 310 height 32
click at [284, 211] on p "I contributed by designing and implementing the RAG-based chat system using my …" at bounding box center [415, 198] width 310 height 32
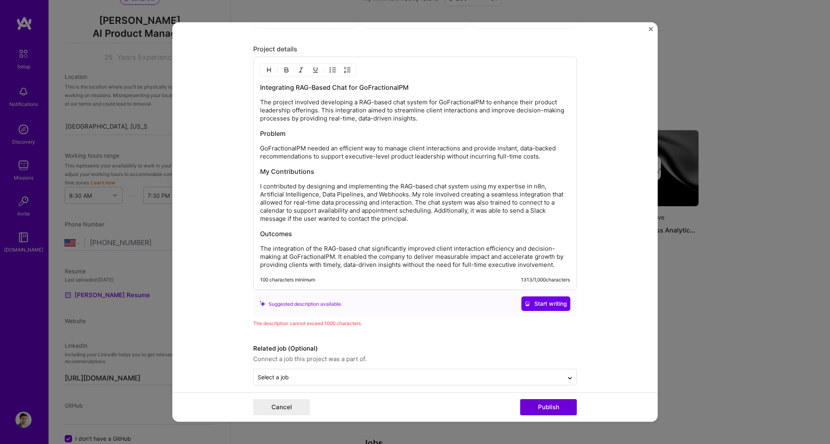
scroll to position [906, 0]
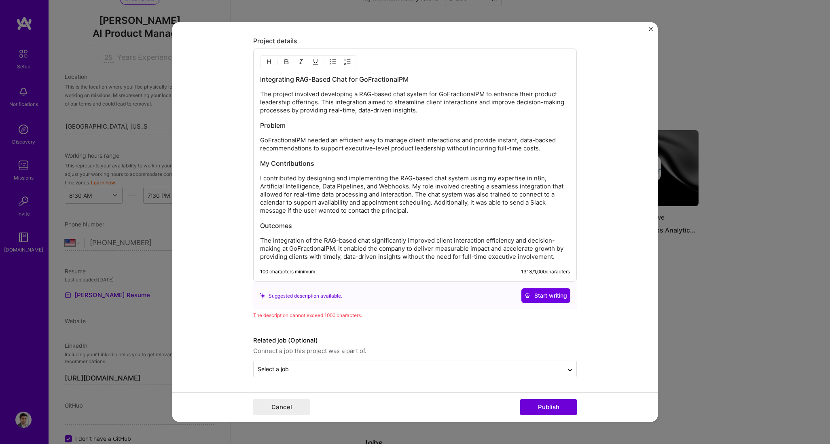
click at [290, 245] on p "The integration of the RAG-based chat significantly improved client interaction…" at bounding box center [415, 249] width 310 height 24
drag, startPoint x: 554, startPoint y: 256, endPoint x: 336, endPoint y: 251, distance: 217.6
click at [336, 251] on p "The integration of the RAG-based chat significantly improved client interaction…" at bounding box center [415, 249] width 310 height 24
click at [424, 249] on p "The integration of the RAG-based chat significantly improved client interaction…" at bounding box center [415, 249] width 310 height 24
drag, startPoint x: 413, startPoint y: 250, endPoint x: 565, endPoint y: 261, distance: 152.9
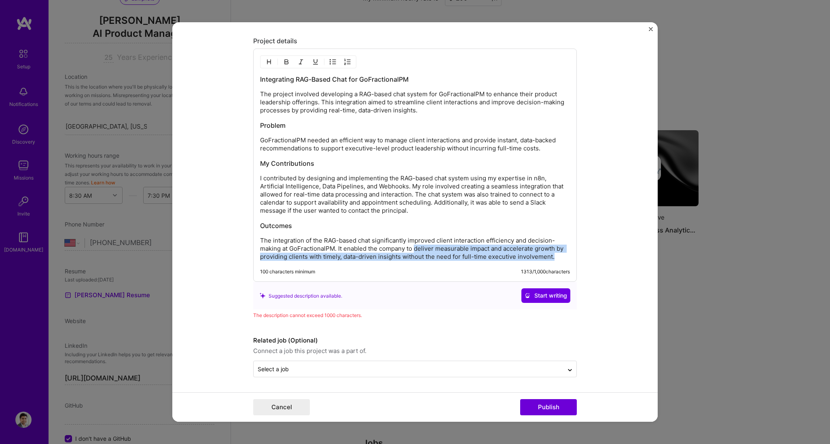
click at [565, 261] on div "Integrating RAG-Based Chat for GoFractionalPM The project involved developing a…" at bounding box center [415, 165] width 324 height 233
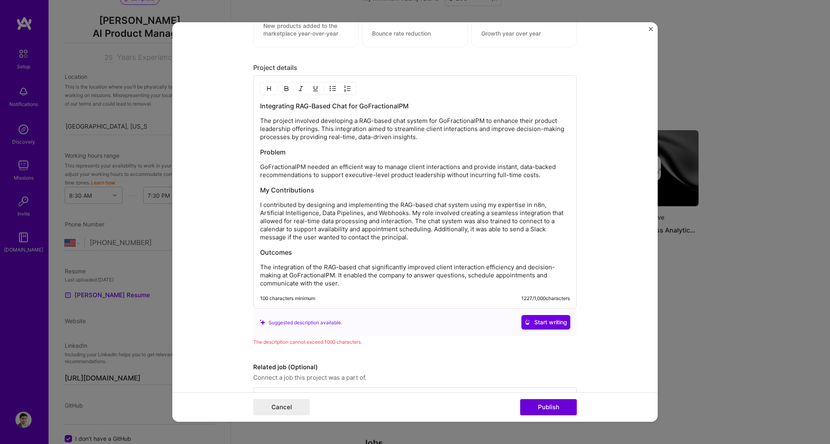
scroll to position [862, 0]
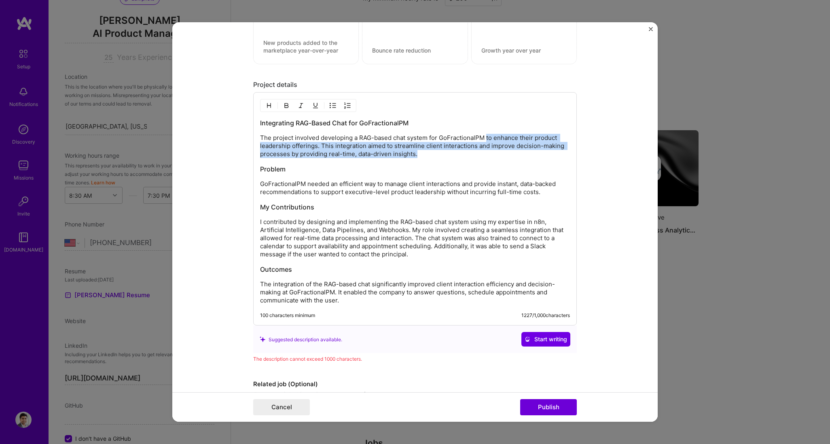
drag, startPoint x: 429, startPoint y: 156, endPoint x: 484, endPoint y: 138, distance: 57.2
click at [484, 138] on p "The project involved developing a RAG-based chat system for GoFractionalPM to e…" at bounding box center [415, 146] width 310 height 24
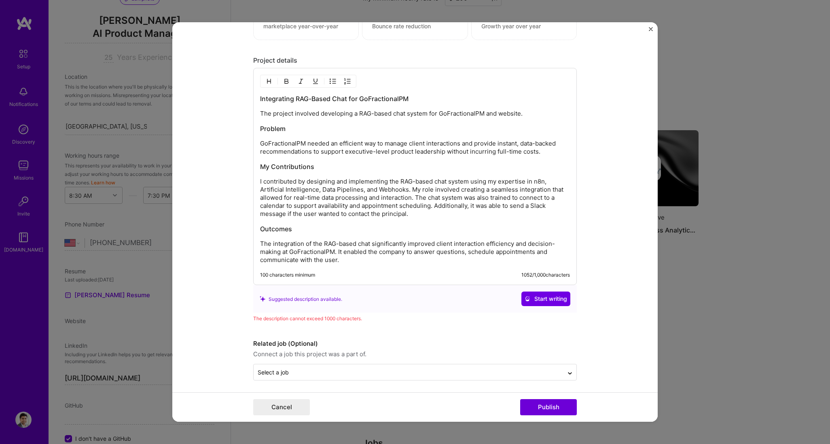
scroll to position [890, 0]
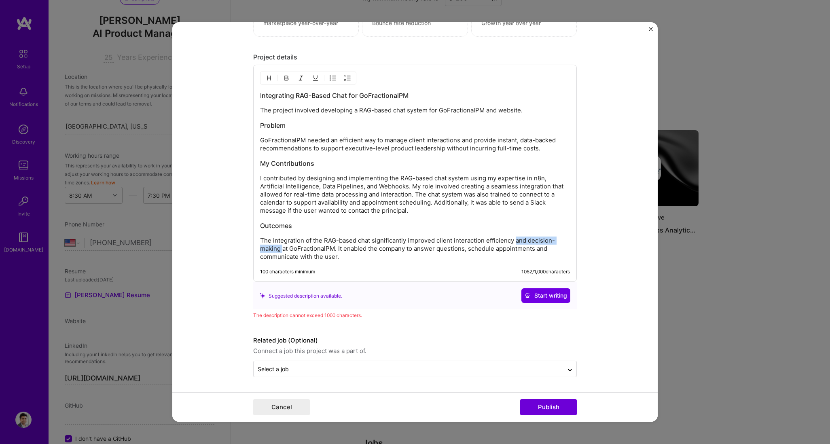
drag, startPoint x: 513, startPoint y: 239, endPoint x: 281, endPoint y: 251, distance: 232.4
click at [281, 251] on p "The integration of the RAG-based chat significantly improved client interaction…" at bounding box center [415, 249] width 310 height 24
click at [310, 258] on p "The integration of the RAG-based chat significantly improved client interaction…" at bounding box center [415, 249] width 310 height 24
click at [305, 146] on p "GoFractionalPM needed an efficient way to manage client interactions and provid…" at bounding box center [415, 144] width 310 height 16
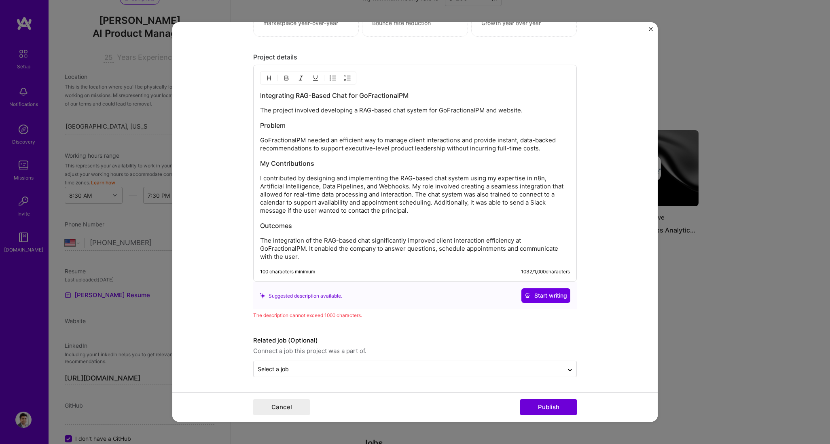
click at [499, 153] on div "Integrating RAG-Based Chat for GoFractionalPM The project involved developing a…" at bounding box center [415, 176] width 310 height 170
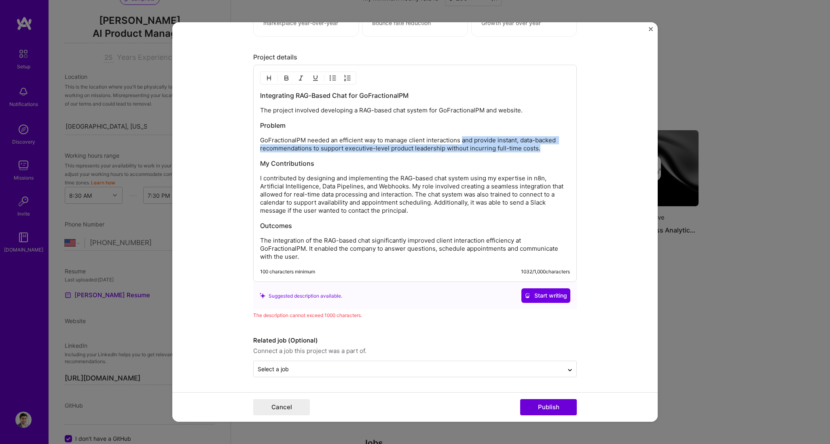
drag, startPoint x: 460, startPoint y: 140, endPoint x: 536, endPoint y: 150, distance: 77.1
click at [536, 150] on p "GoFractionalPM needed an efficient way to manage client interactions and provid…" at bounding box center [415, 144] width 310 height 16
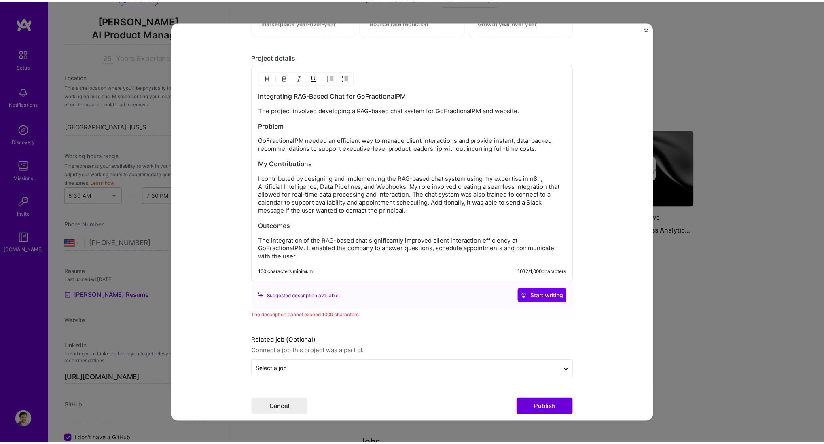
scroll to position [871, 0]
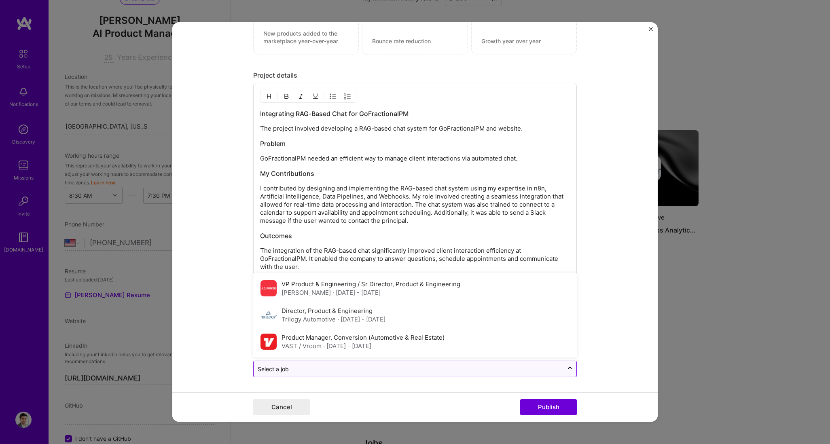
click at [492, 372] on input "text" at bounding box center [409, 369] width 302 height 8
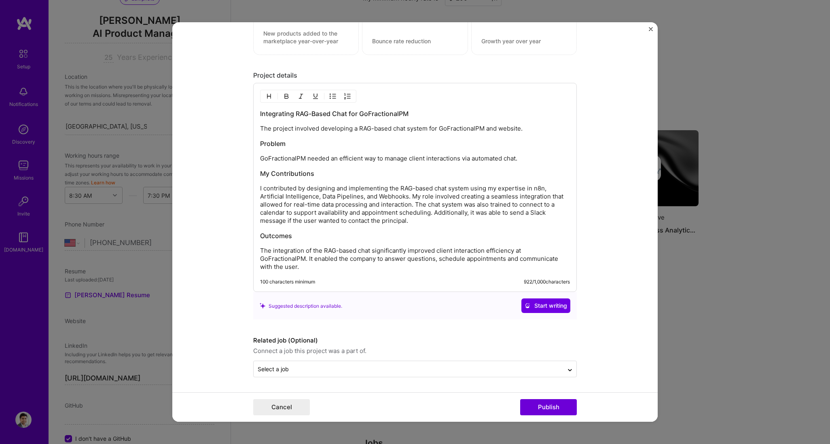
click at [621, 359] on form "Project title Work Experience Chat Company GoFractionalPM Project industry Indu…" at bounding box center [414, 222] width 485 height 400
click at [545, 412] on button "Publish" at bounding box center [548, 407] width 57 height 16
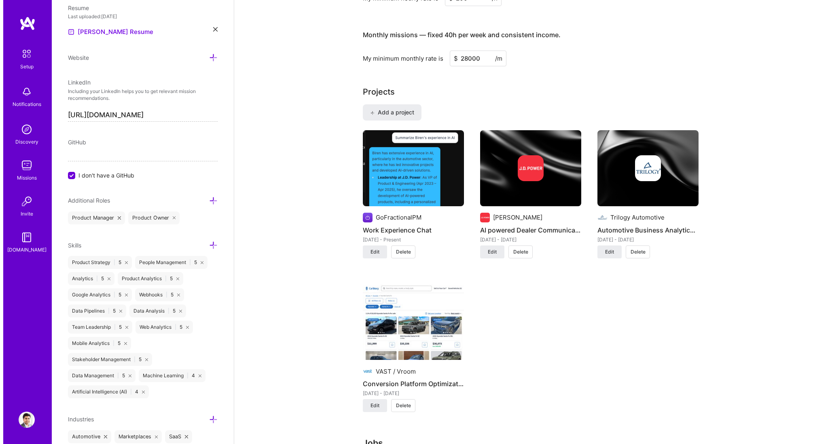
scroll to position [0, 0]
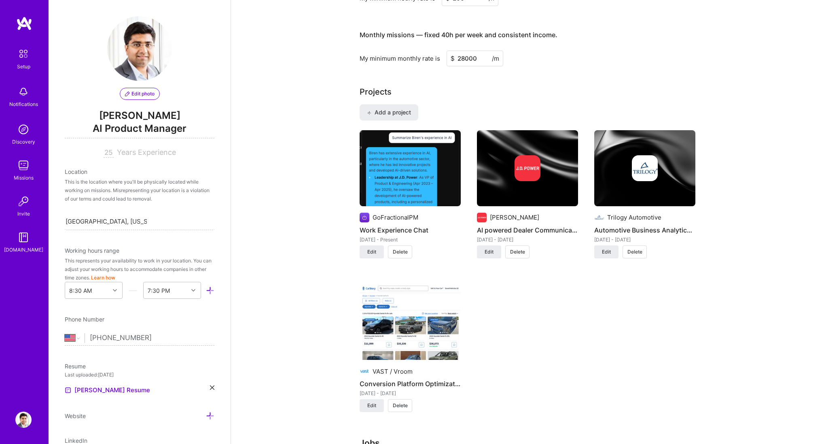
click at [29, 26] on img at bounding box center [24, 23] width 16 height 15
click at [30, 102] on div "Notifications" at bounding box center [23, 104] width 29 height 8
